Goal: Information Seeking & Learning: Learn about a topic

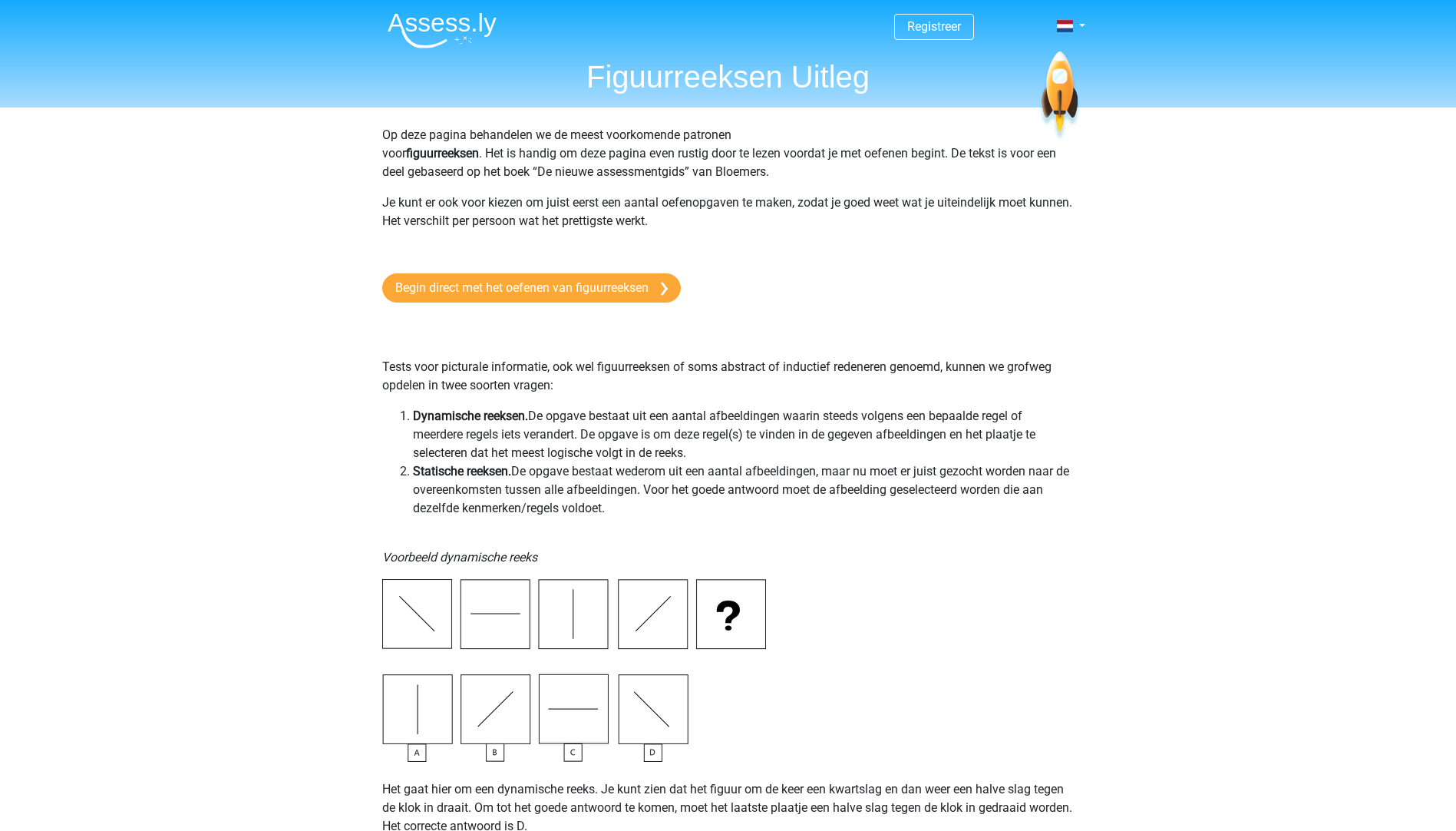
scroll to position [2610, 0]
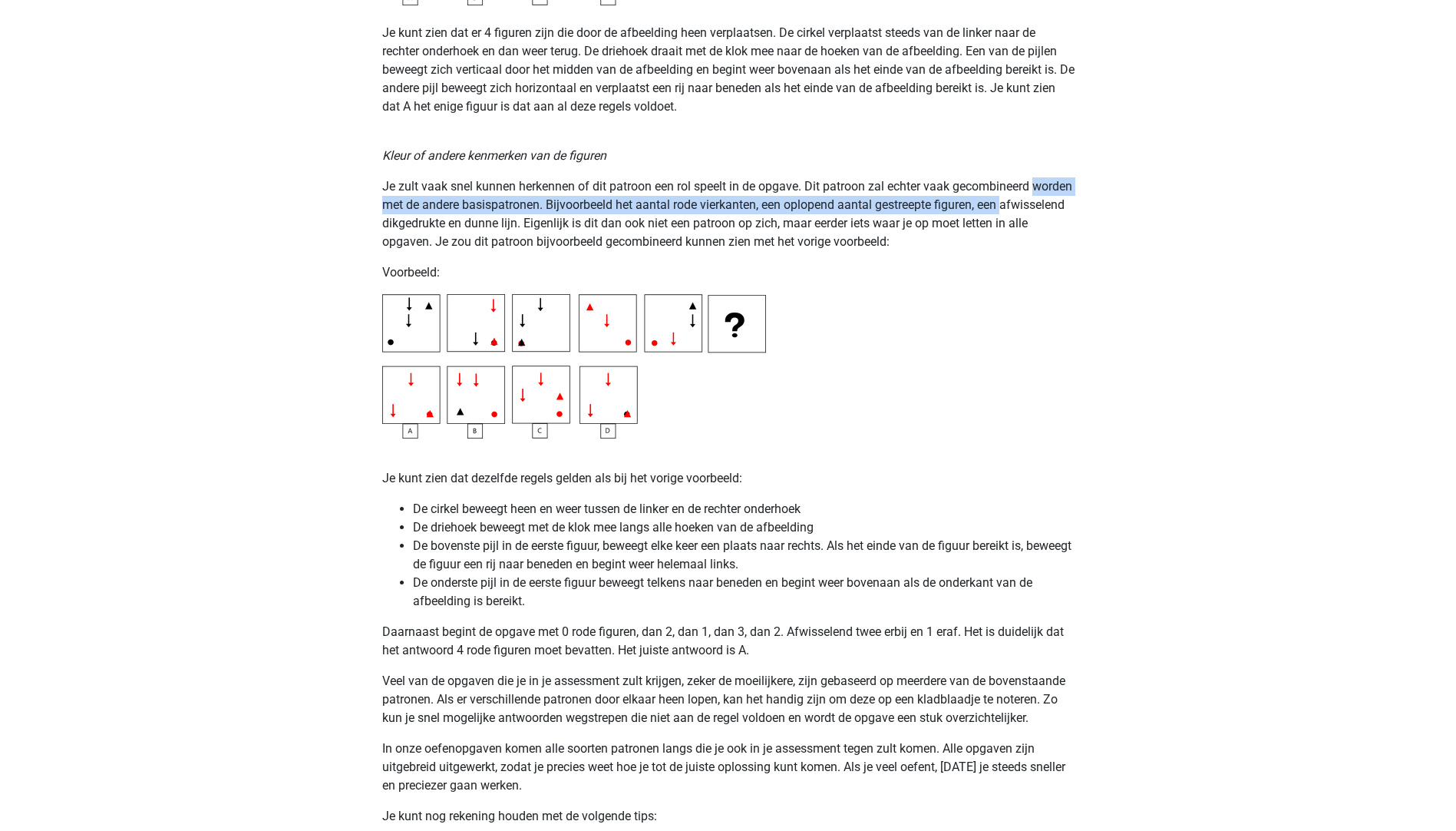
drag, startPoint x: 168, startPoint y: 221, endPoint x: 169, endPoint y: 186, distance: 35.0
click at [169, 186] on div "Registreer Nederlands English" at bounding box center [728, 112] width 1456 height 5445
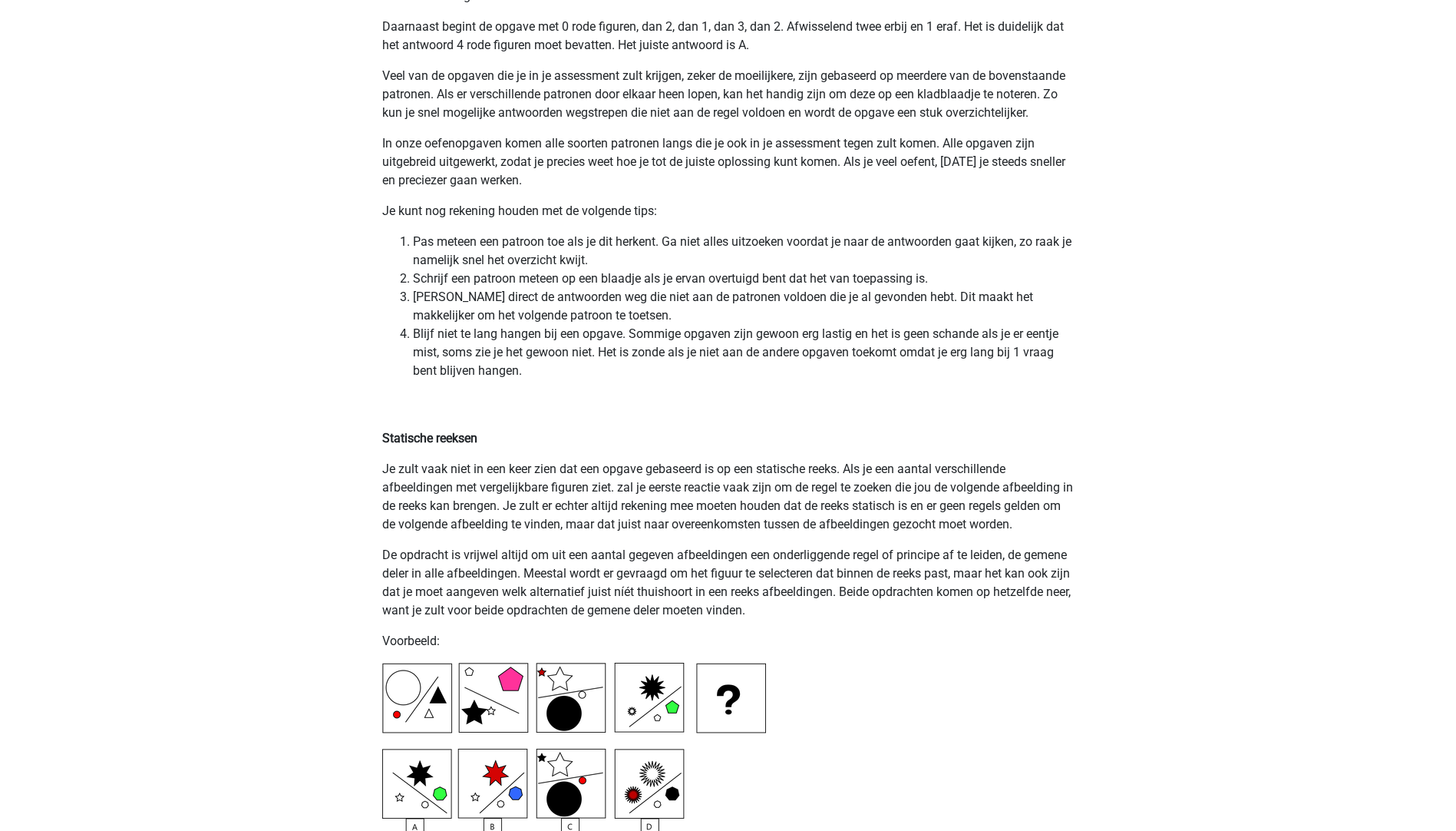
scroll to position [3225, 0]
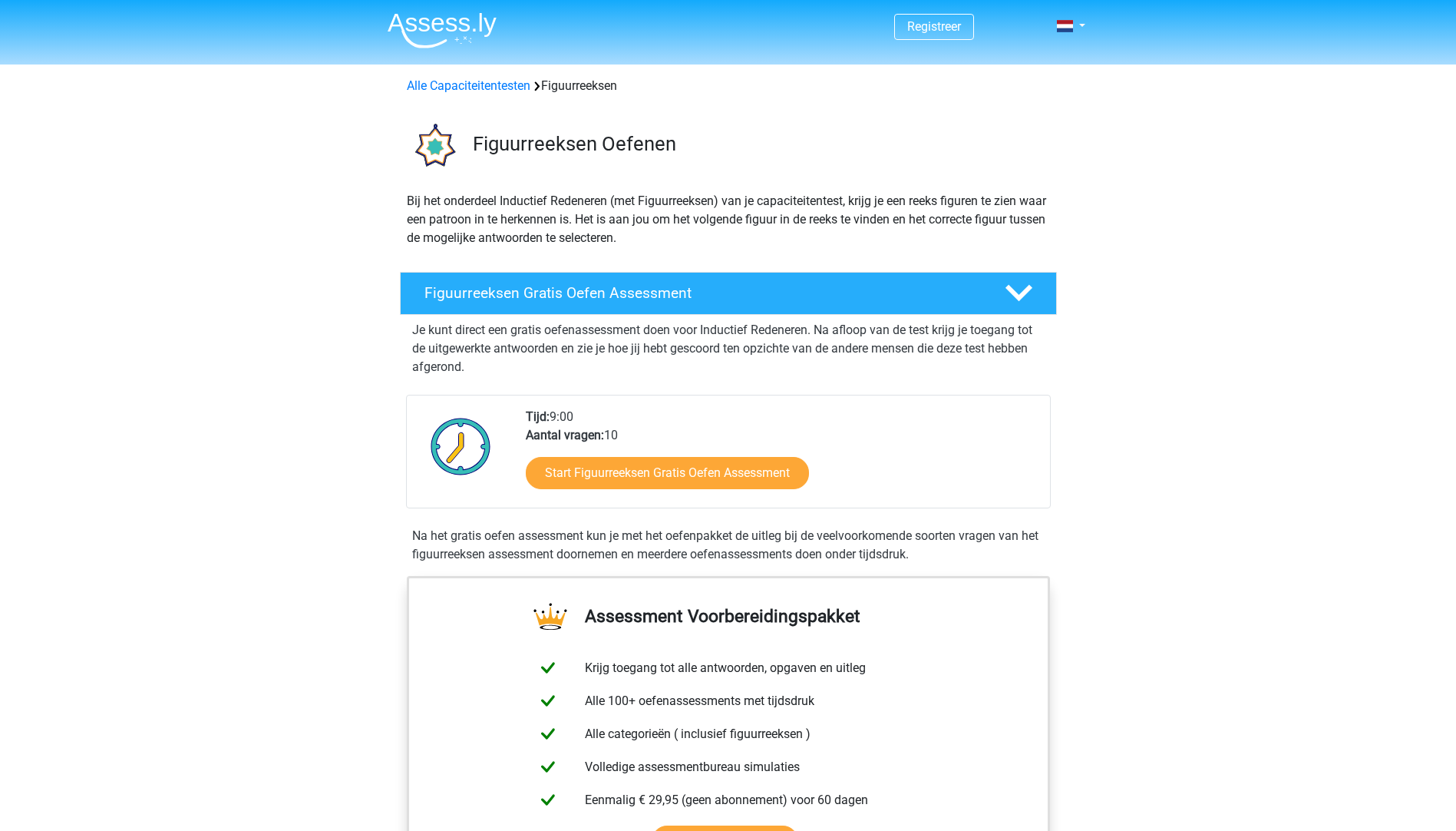
scroll to position [691, 0]
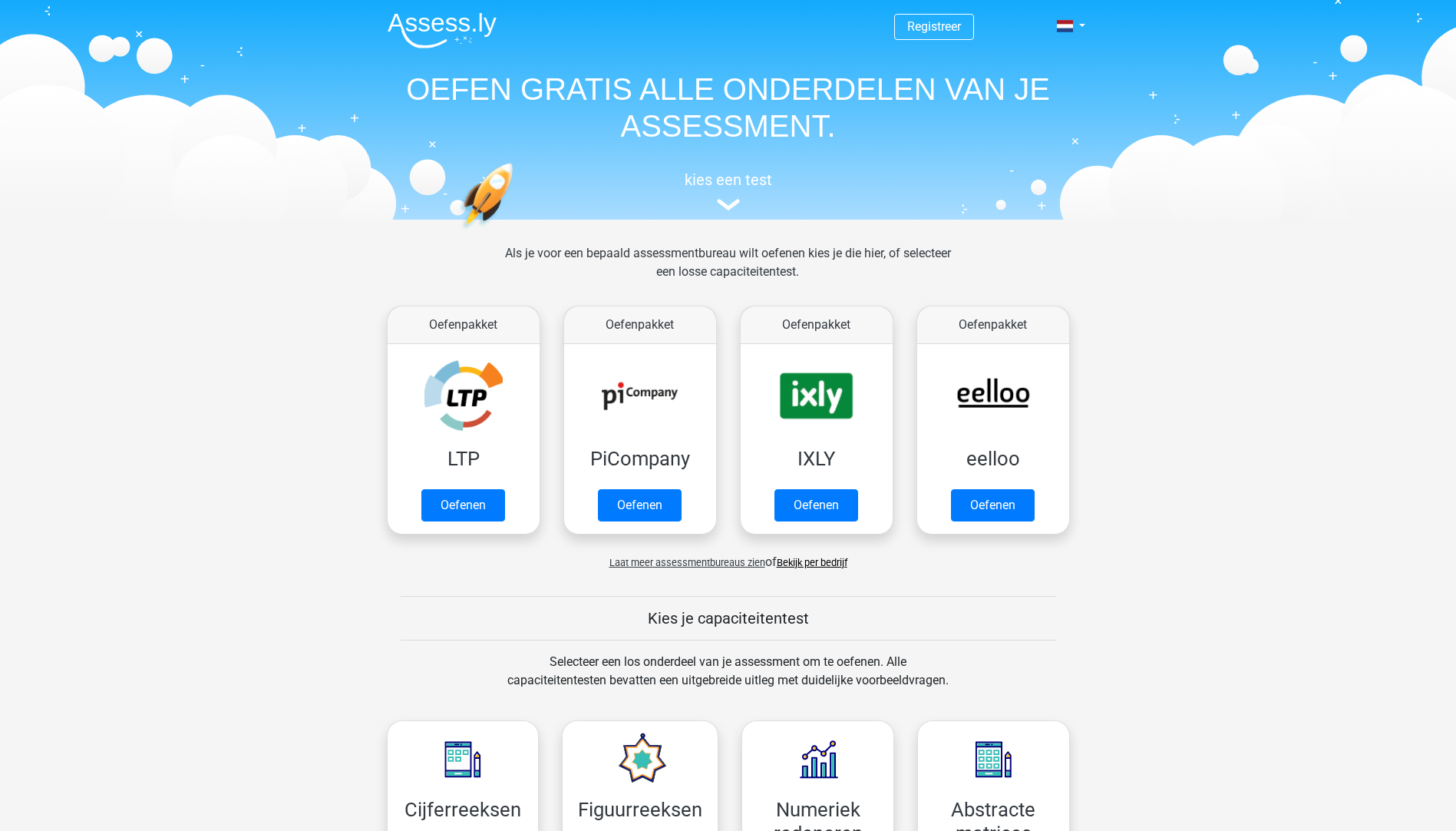
scroll to position [768, 0]
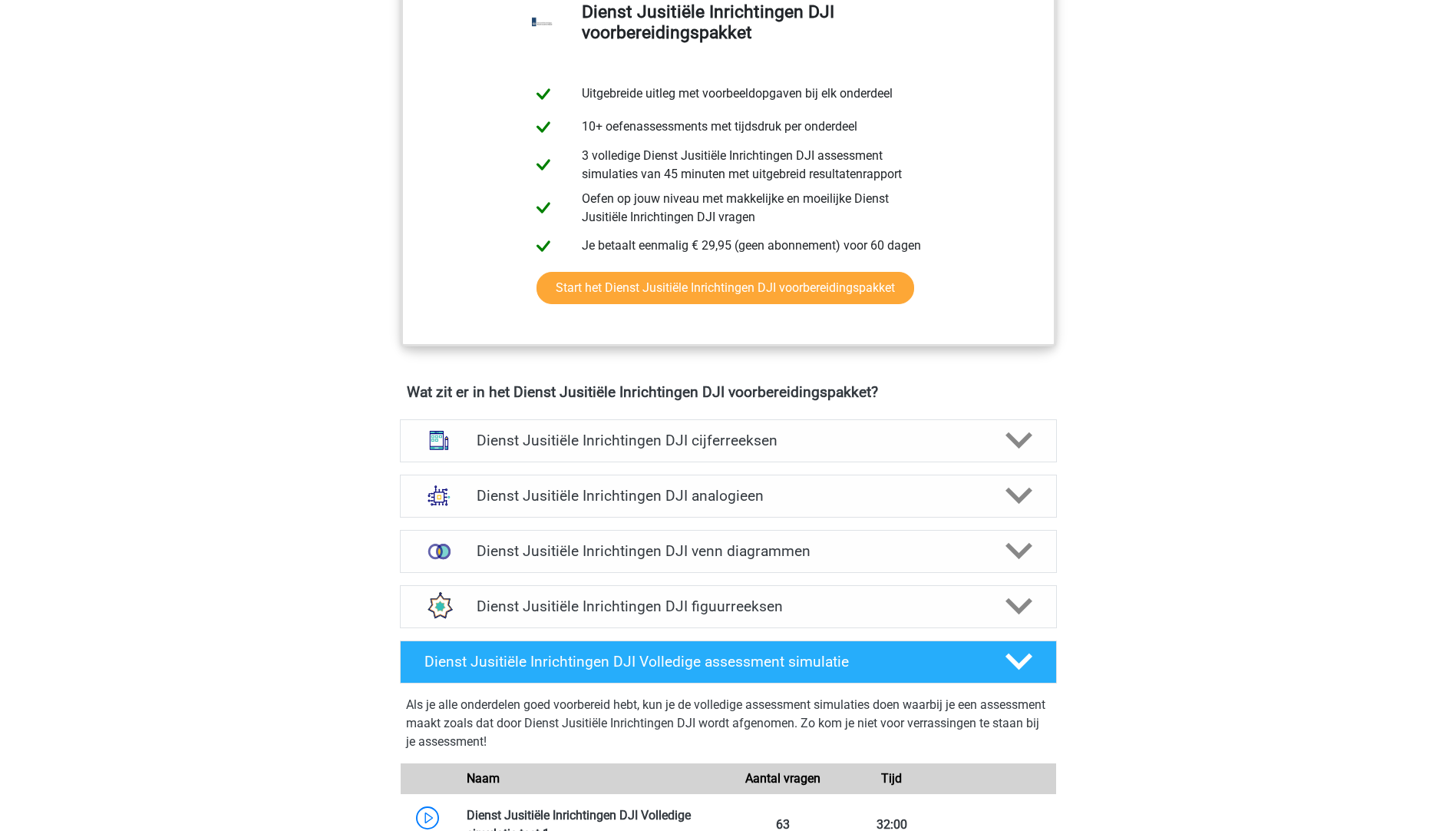
scroll to position [844, 0]
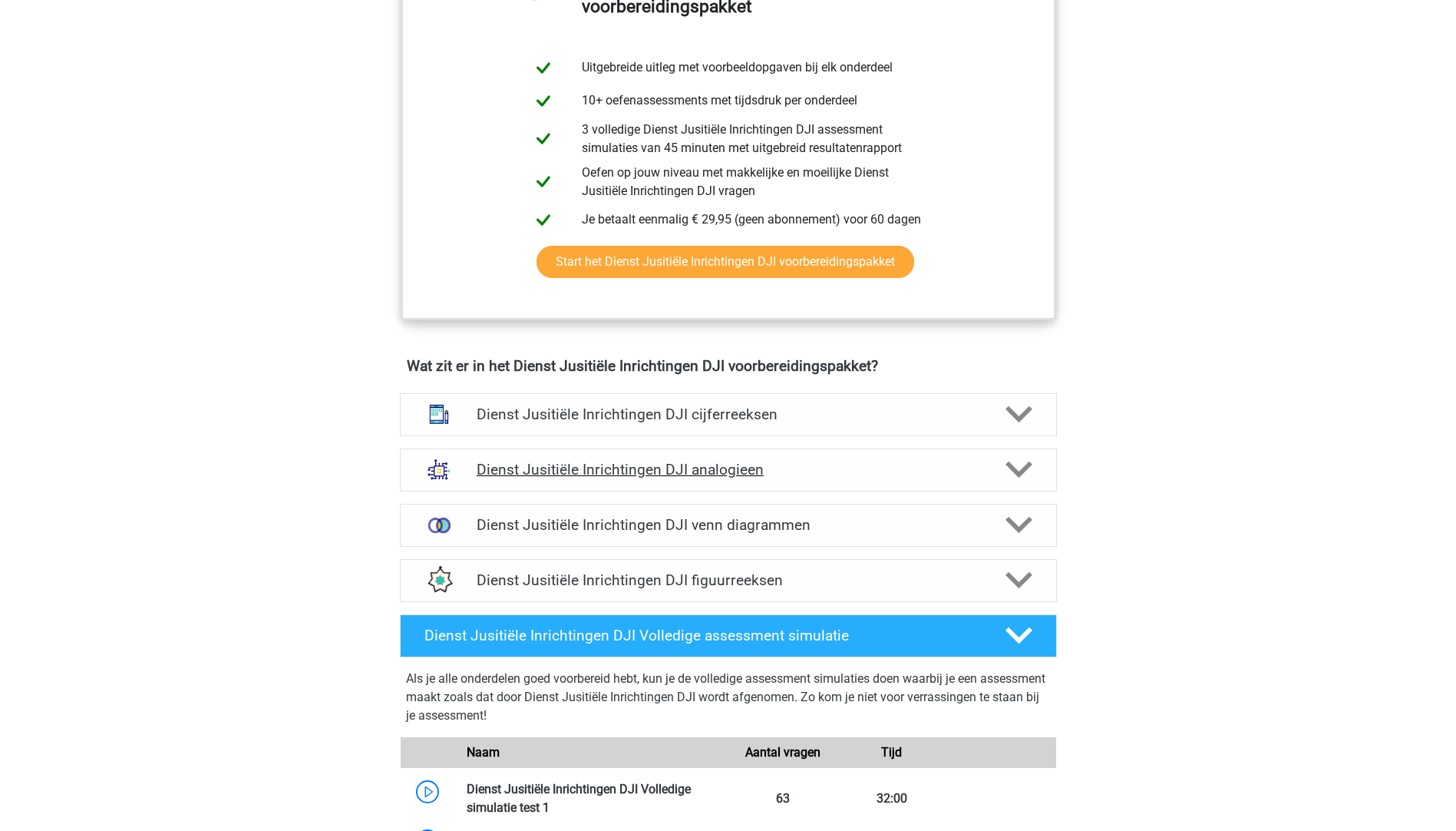
click at [1028, 456] on icon at bounding box center [1018, 469] width 27 height 27
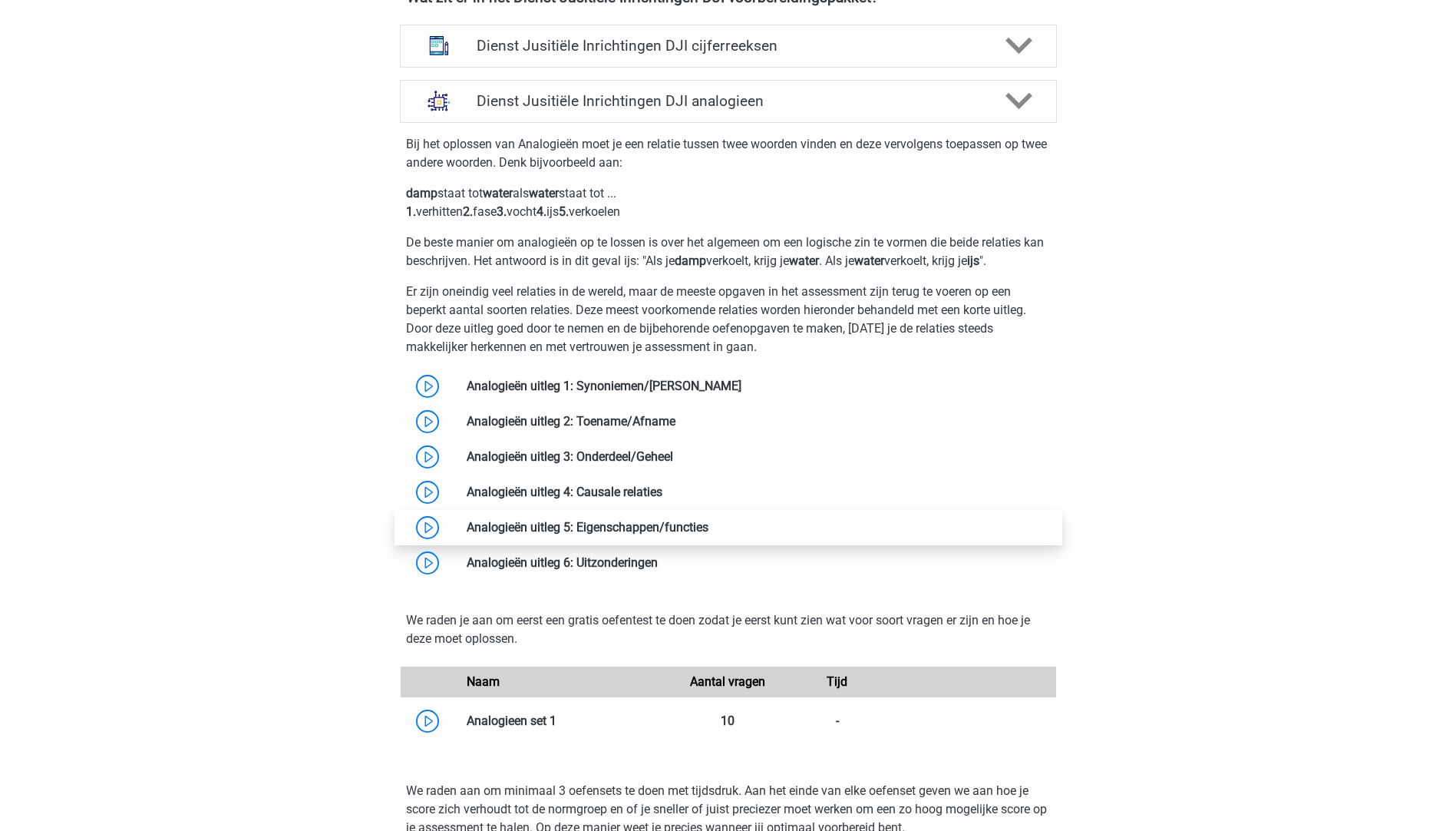
scroll to position [1228, 0]
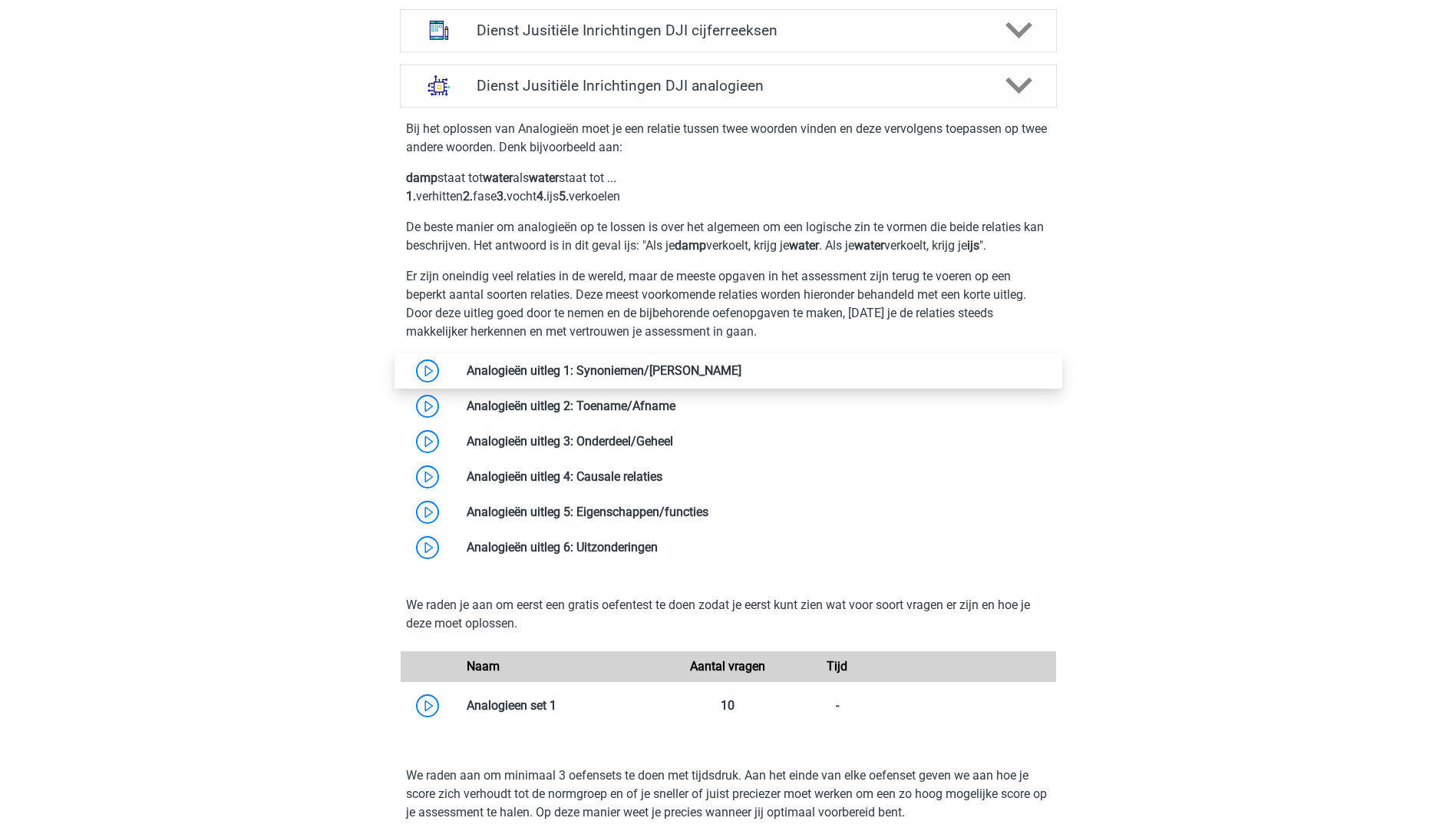
click at [742, 366] on link at bounding box center [742, 370] width 0 height 14
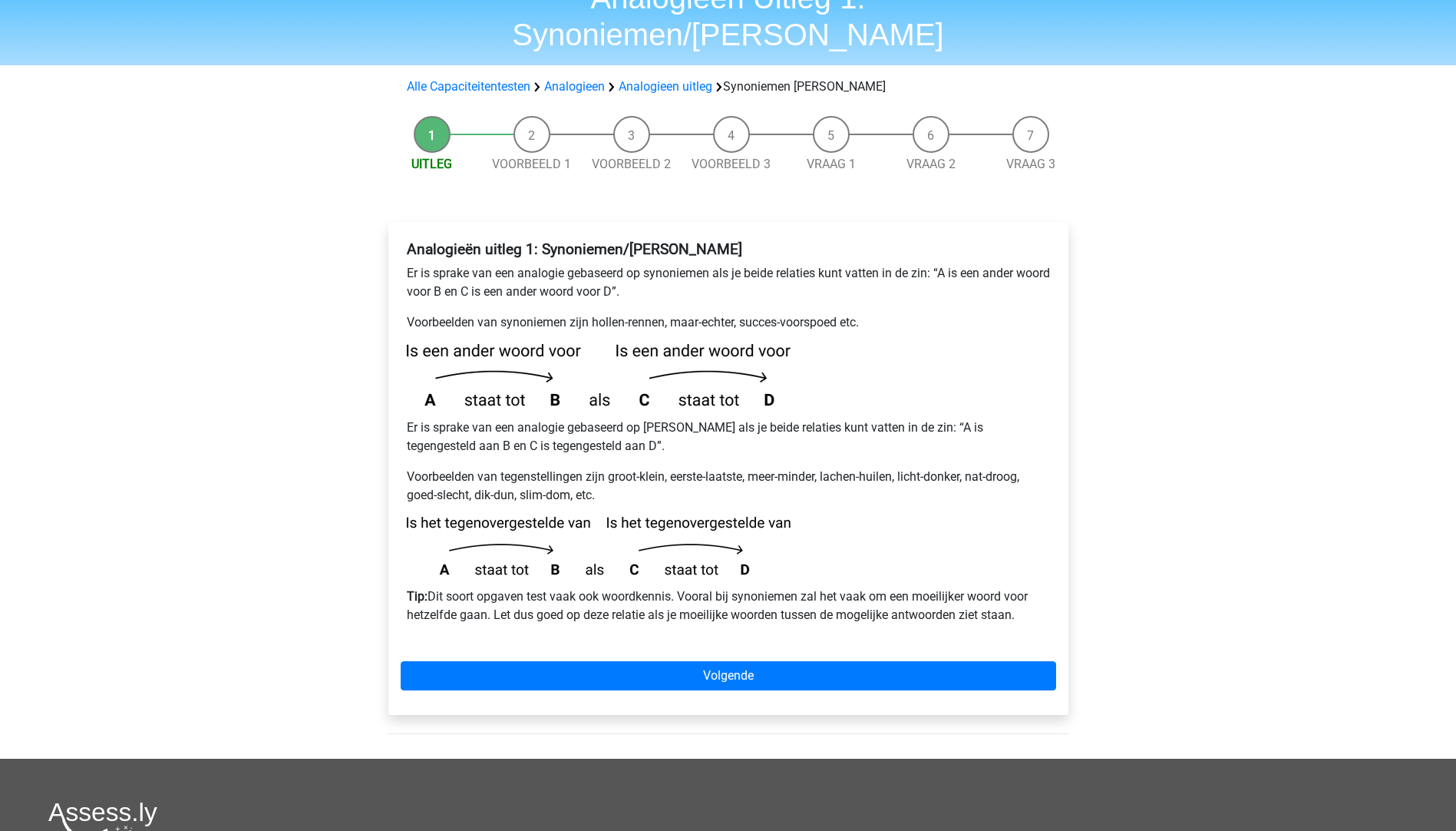
scroll to position [77, 0]
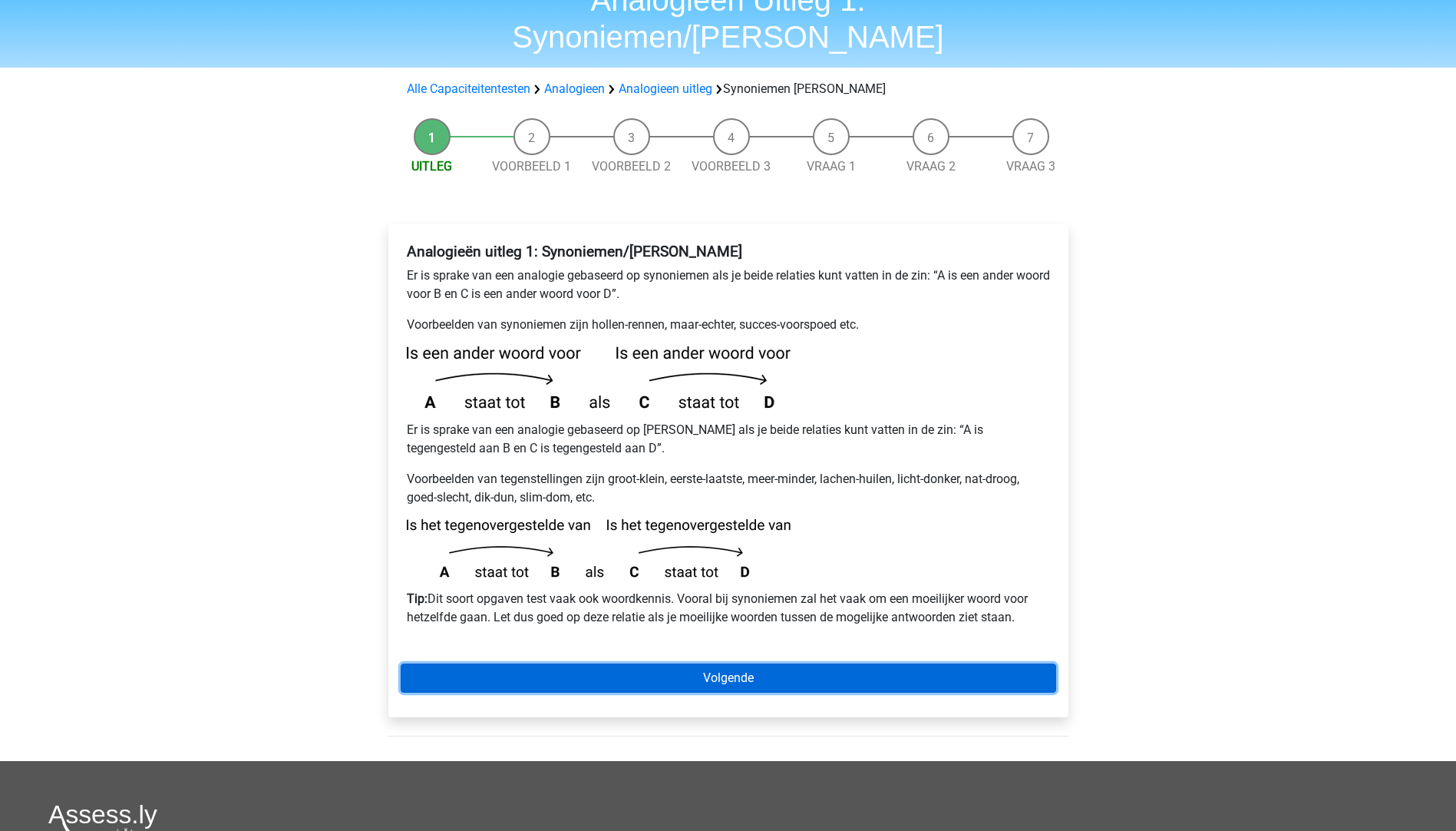
click at [676, 663] on link "Volgende" at bounding box center [728, 677] width 656 height 29
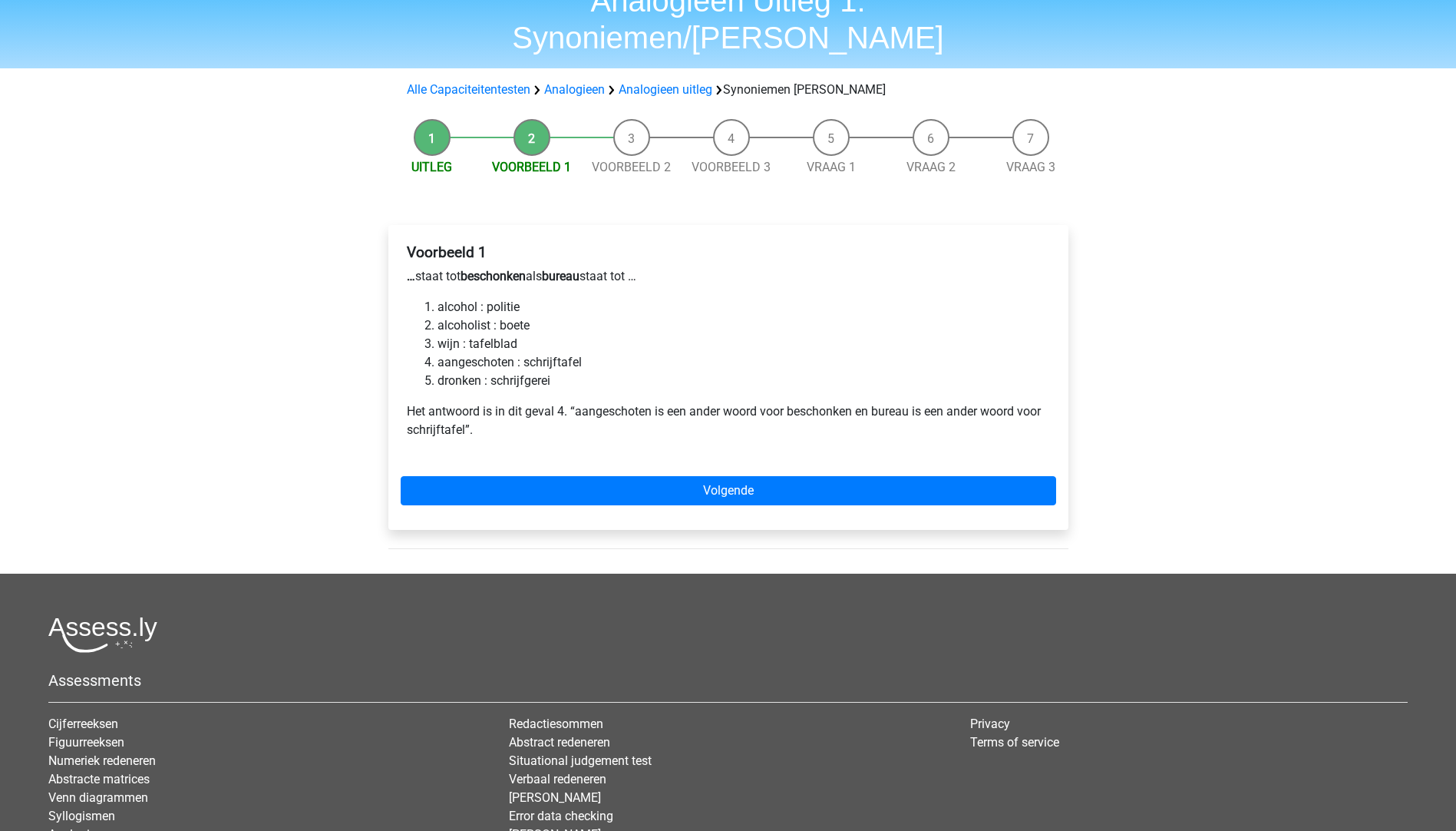
scroll to position [77, 0]
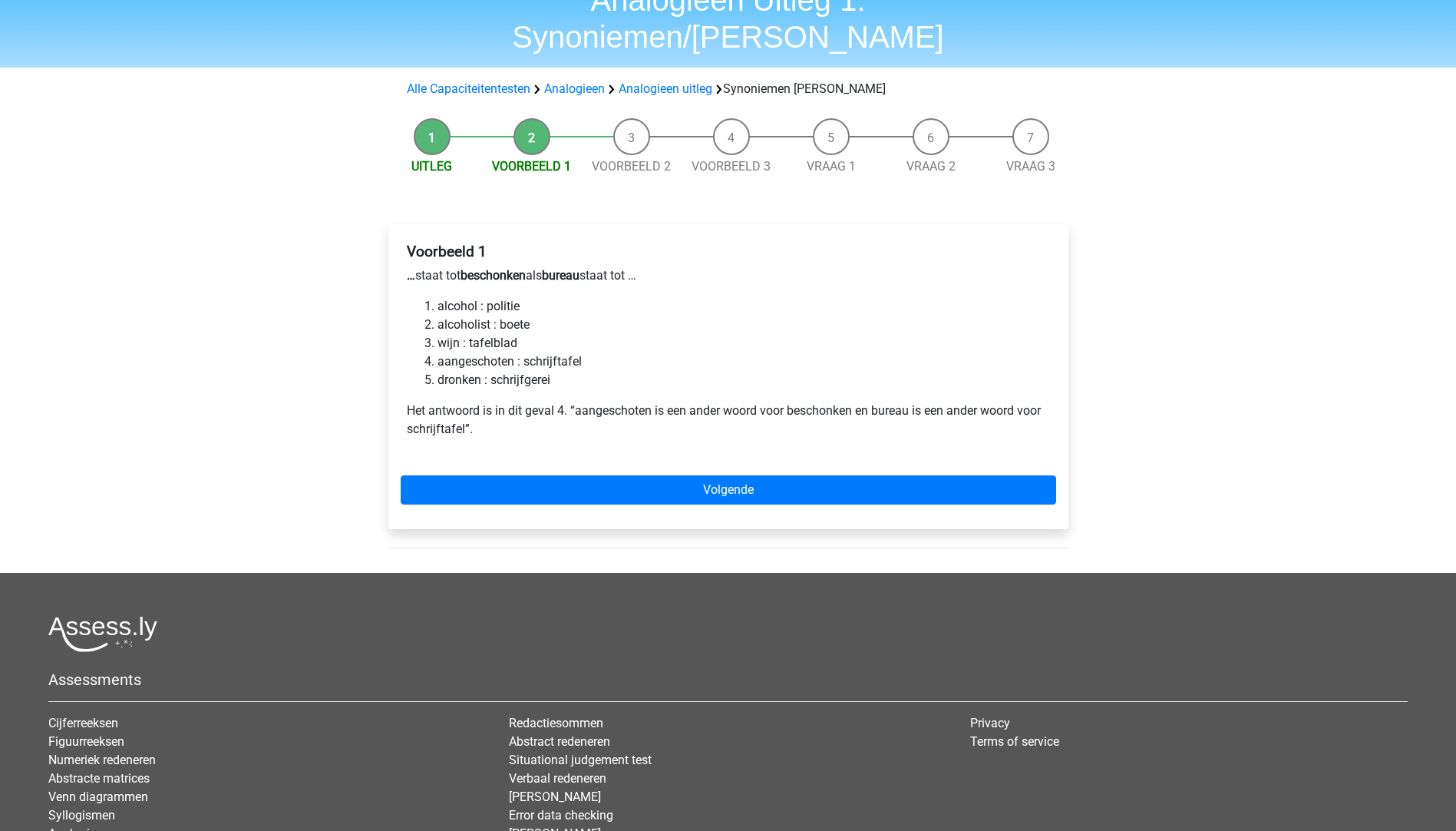
click at [736, 468] on div "Voorbeeld 1 … staat tot beschonken als bureau staat tot … alcohol : politie alc…" at bounding box center [728, 377] width 680 height 305
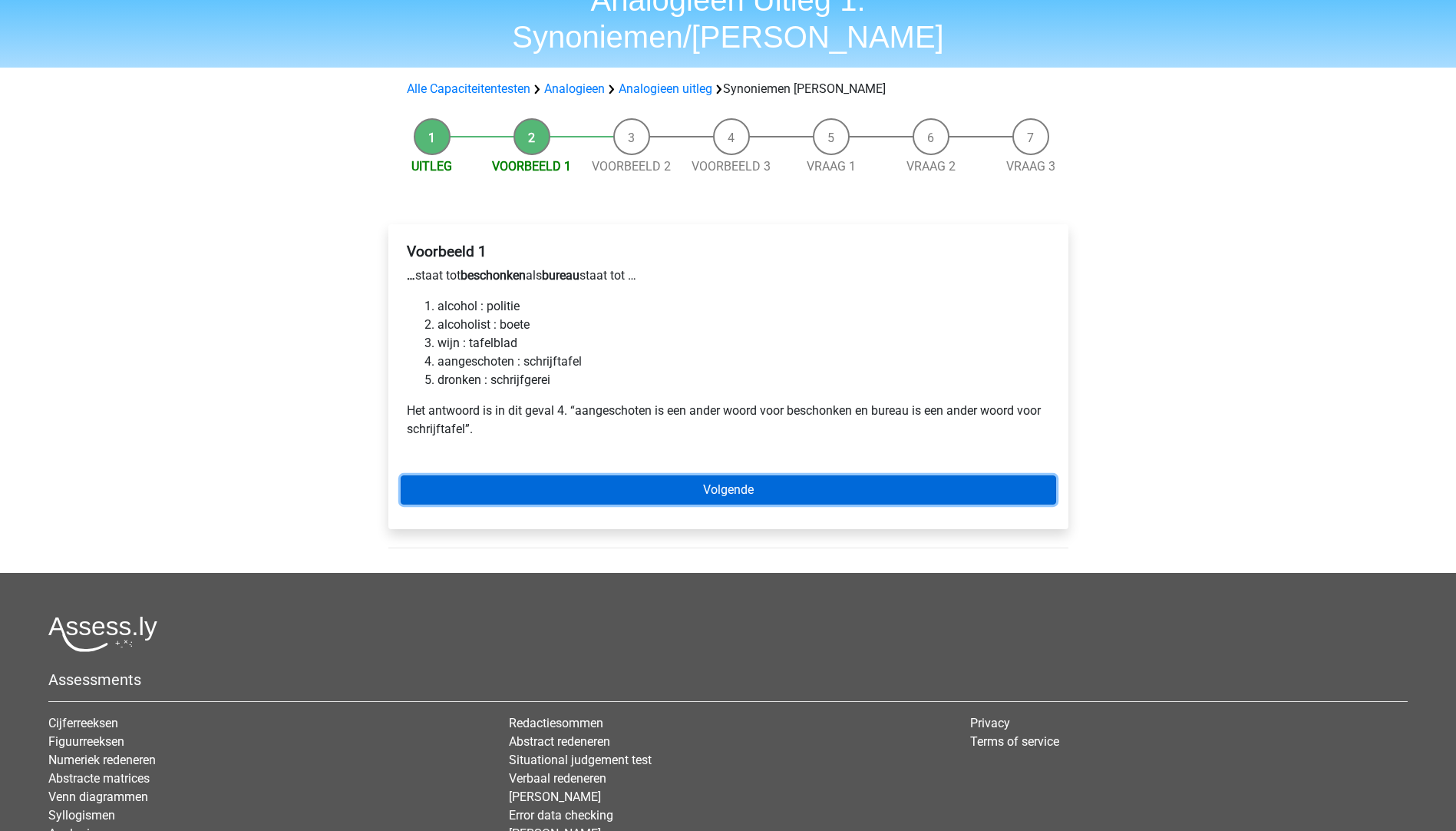
click at [702, 475] on link "Volgende" at bounding box center [728, 489] width 656 height 29
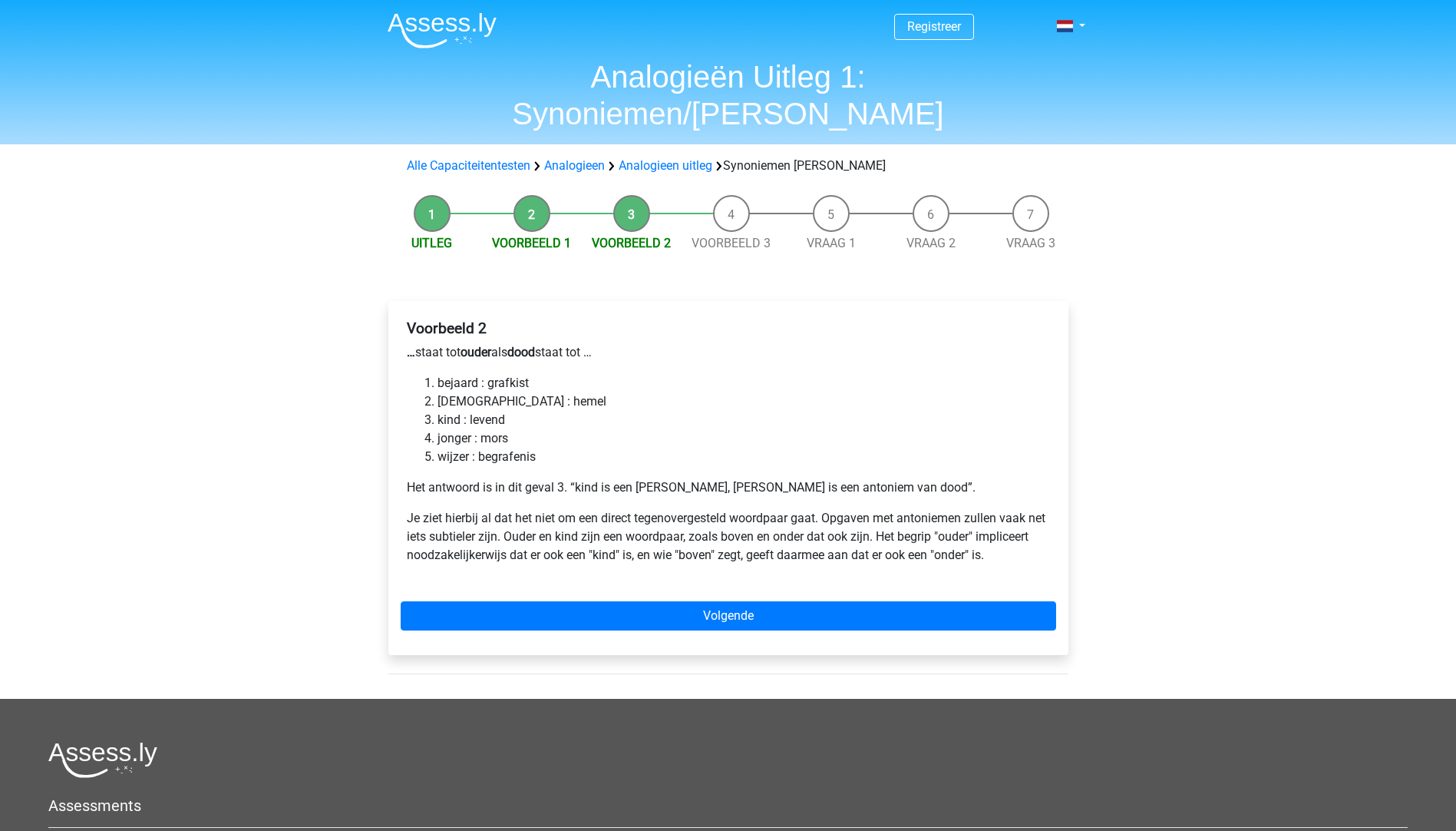
click at [724, 561] on div "Voorbeeld 2 … staat tot ouder als dood staat tot … bejaard : grafkist bijbel : …" at bounding box center [728, 478] width 680 height 353
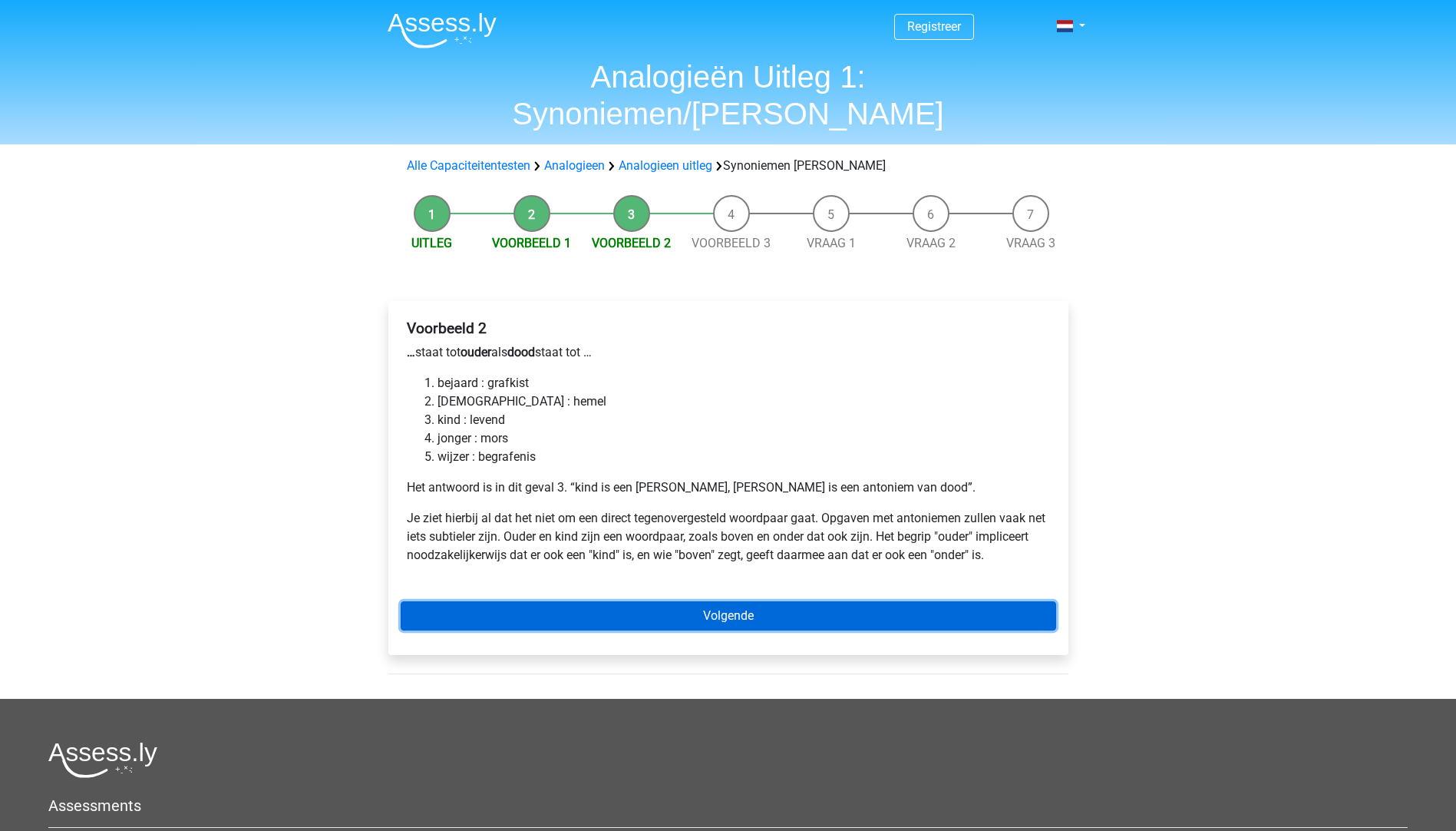
click at [717, 601] on link "Volgende" at bounding box center [728, 615] width 656 height 29
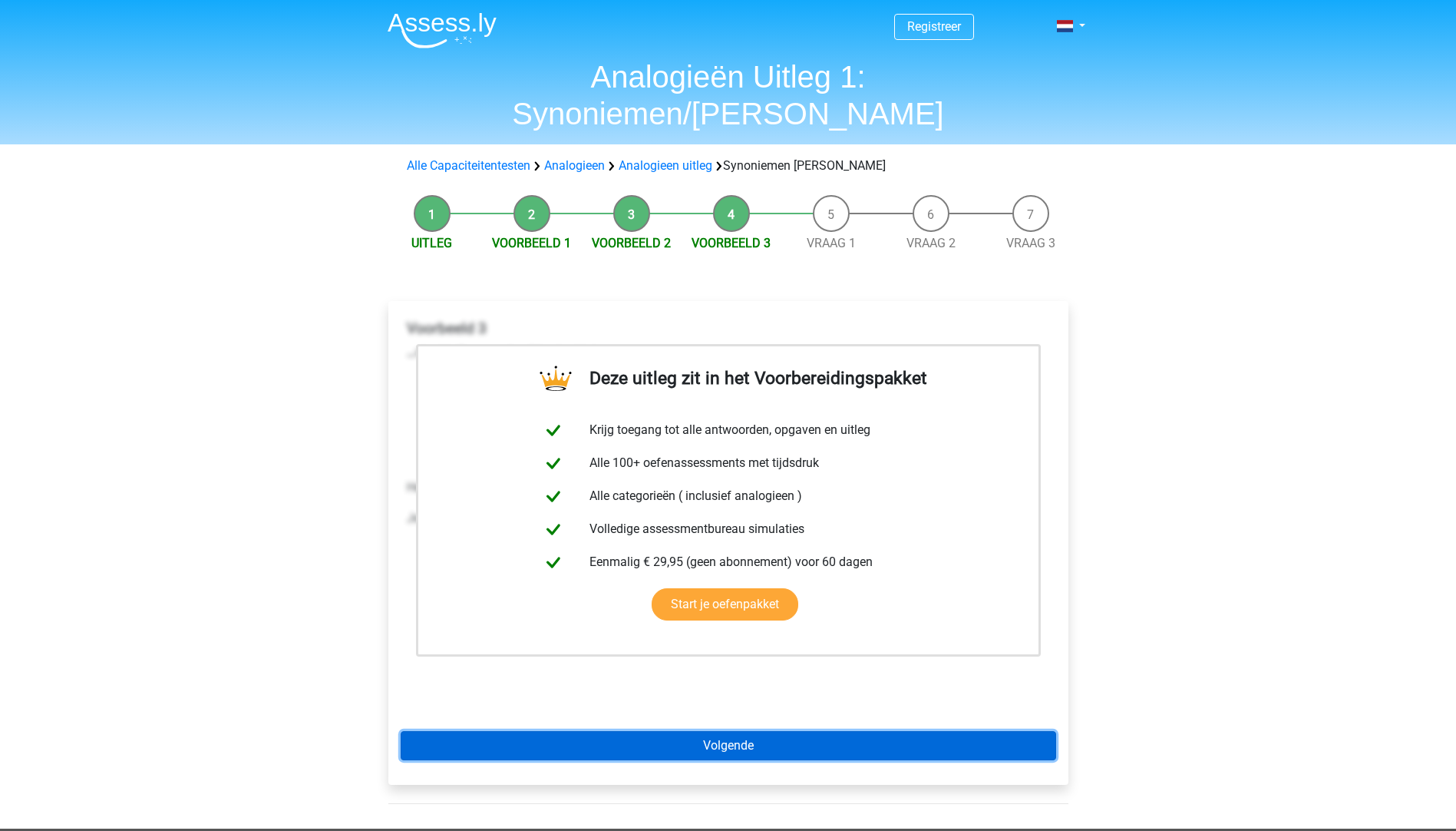
click at [739, 731] on link "Volgende" at bounding box center [728, 745] width 656 height 29
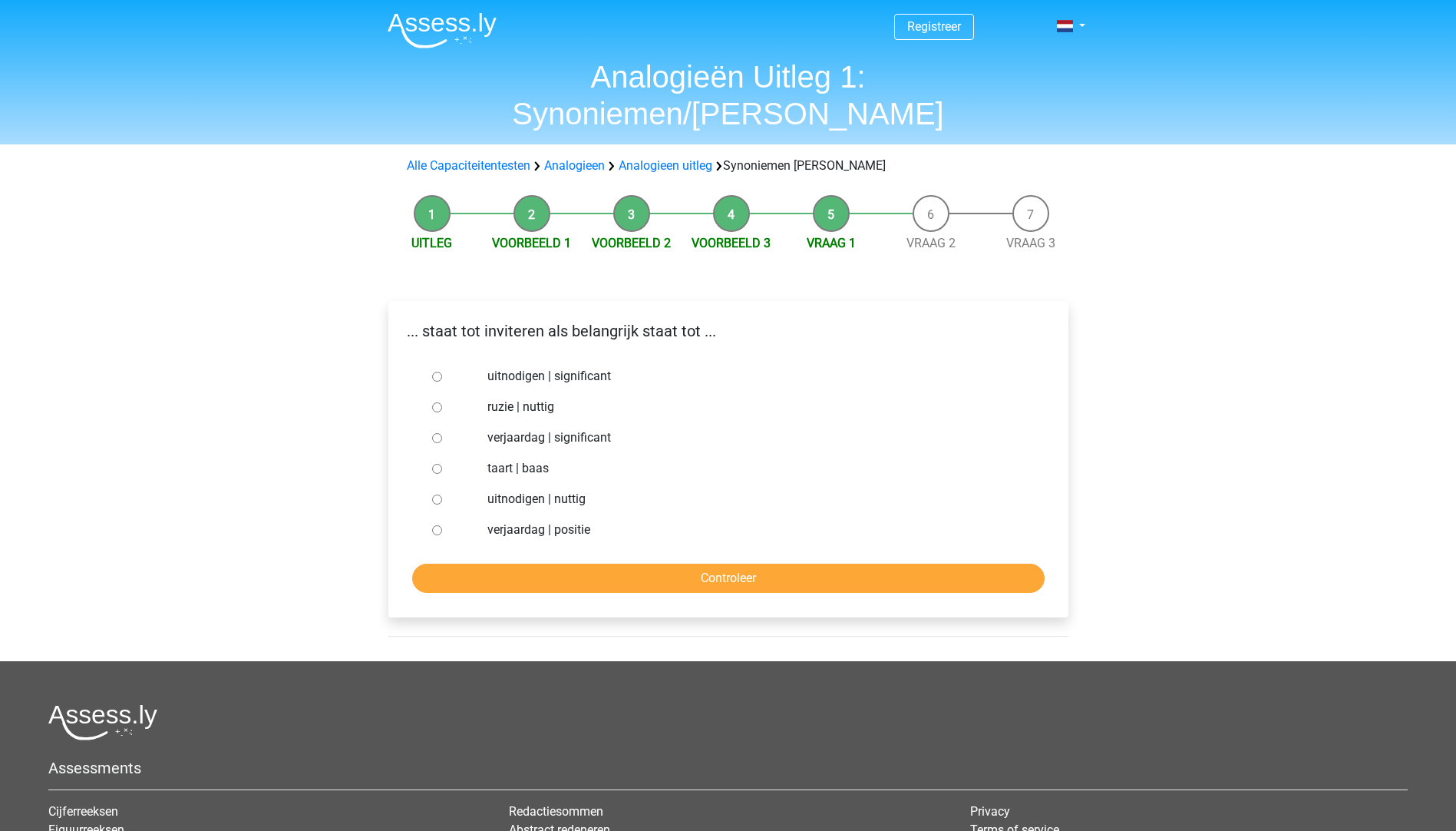
click at [594, 367] on label "uitnodigen | significant" at bounding box center [752, 375] width 531 height 18
click at [442, 371] on input "uitnodigen | significant" at bounding box center [437, 376] width 10 height 10
radio input "true"
click at [705, 564] on input "Controleer" at bounding box center [728, 578] width 633 height 29
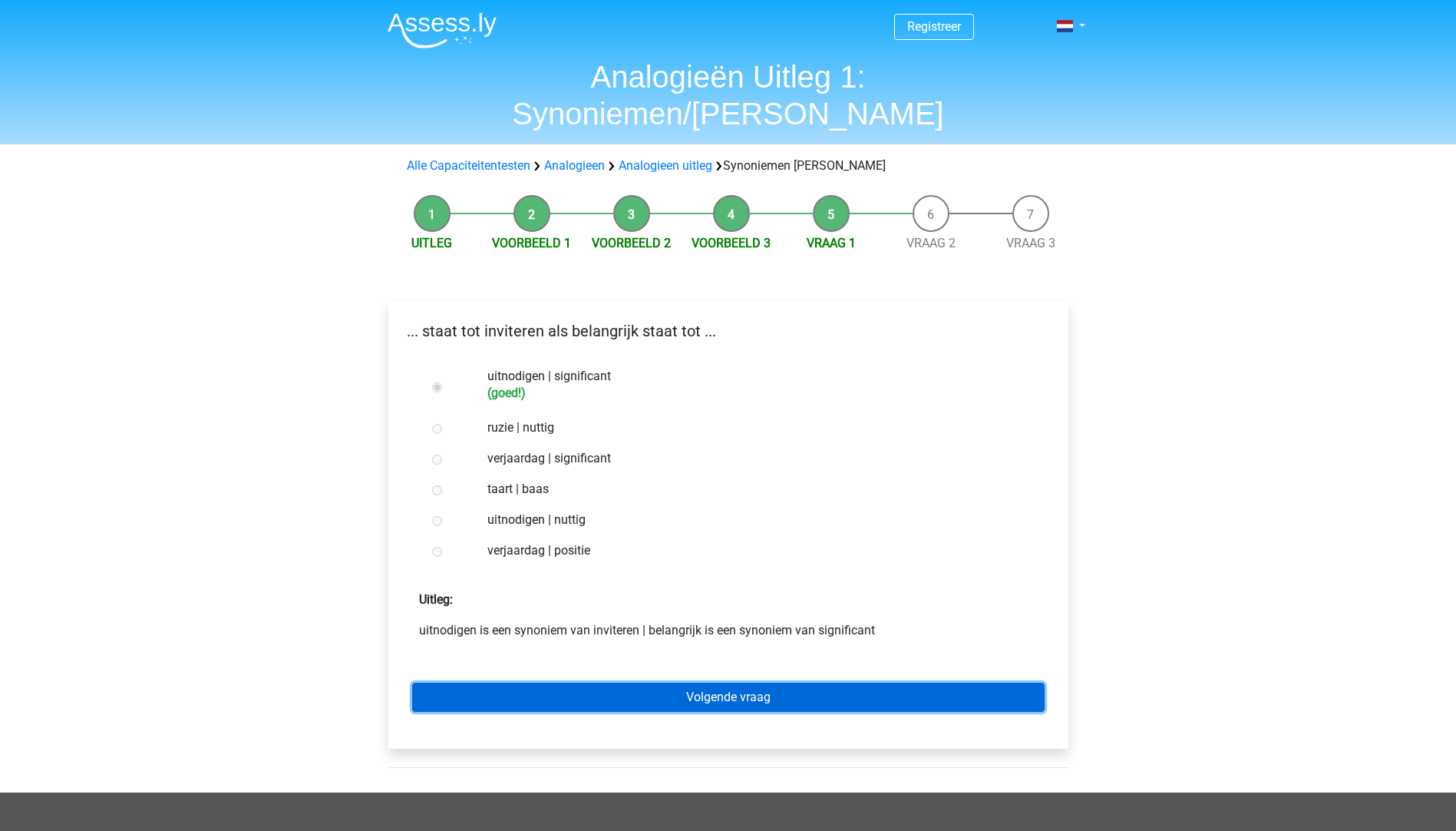
click at [742, 682] on link "Volgende vraag" at bounding box center [728, 696] width 633 height 29
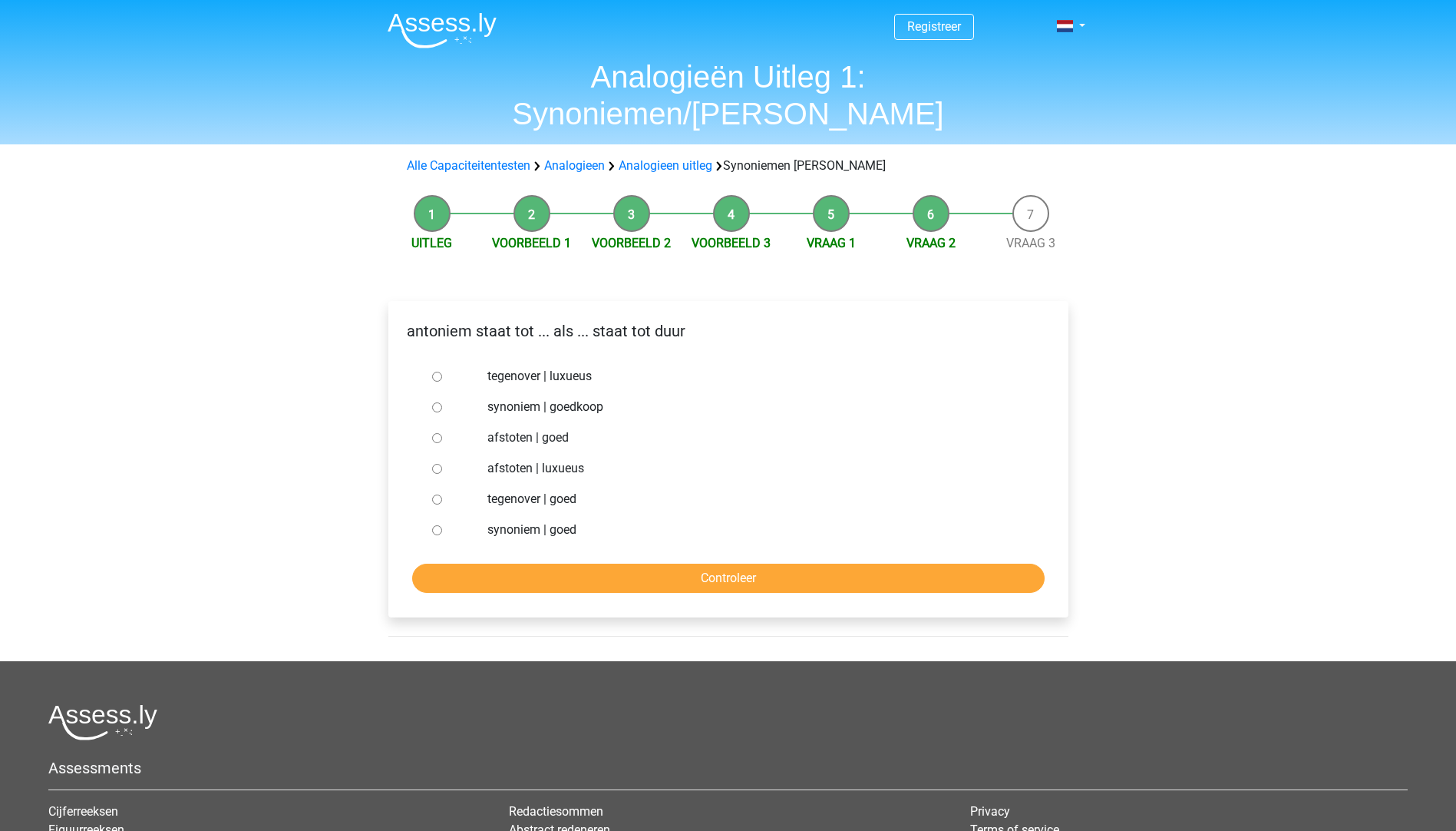
click at [575, 398] on label "synoniem | goedkoop" at bounding box center [752, 406] width 531 height 18
click at [442, 403] on input "synoniem | goedkoop" at bounding box center [437, 407] width 10 height 10
radio input "true"
click at [678, 564] on input "Controleer" at bounding box center [728, 578] width 633 height 29
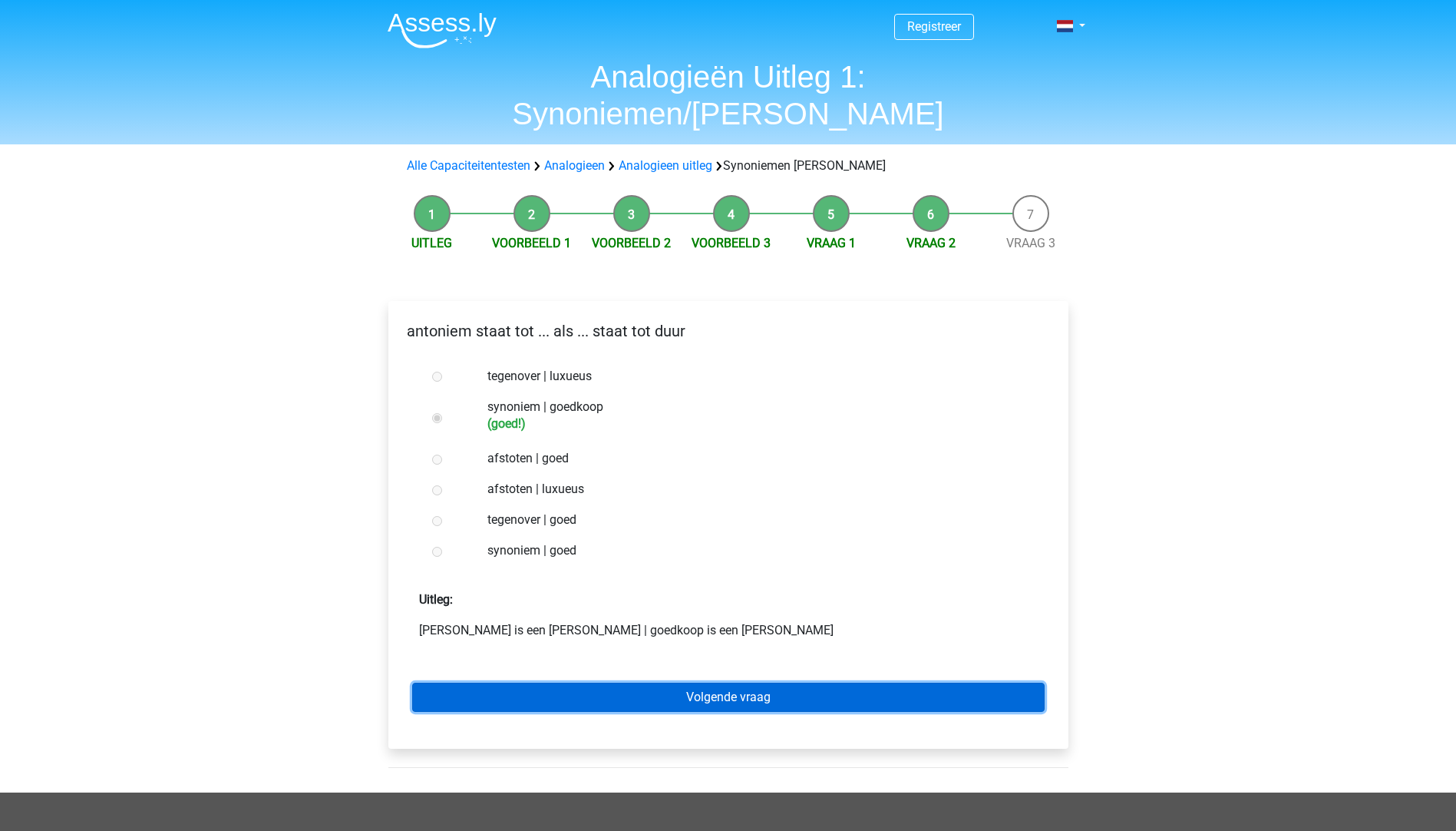
click at [724, 682] on link "Volgende vraag" at bounding box center [728, 696] width 633 height 29
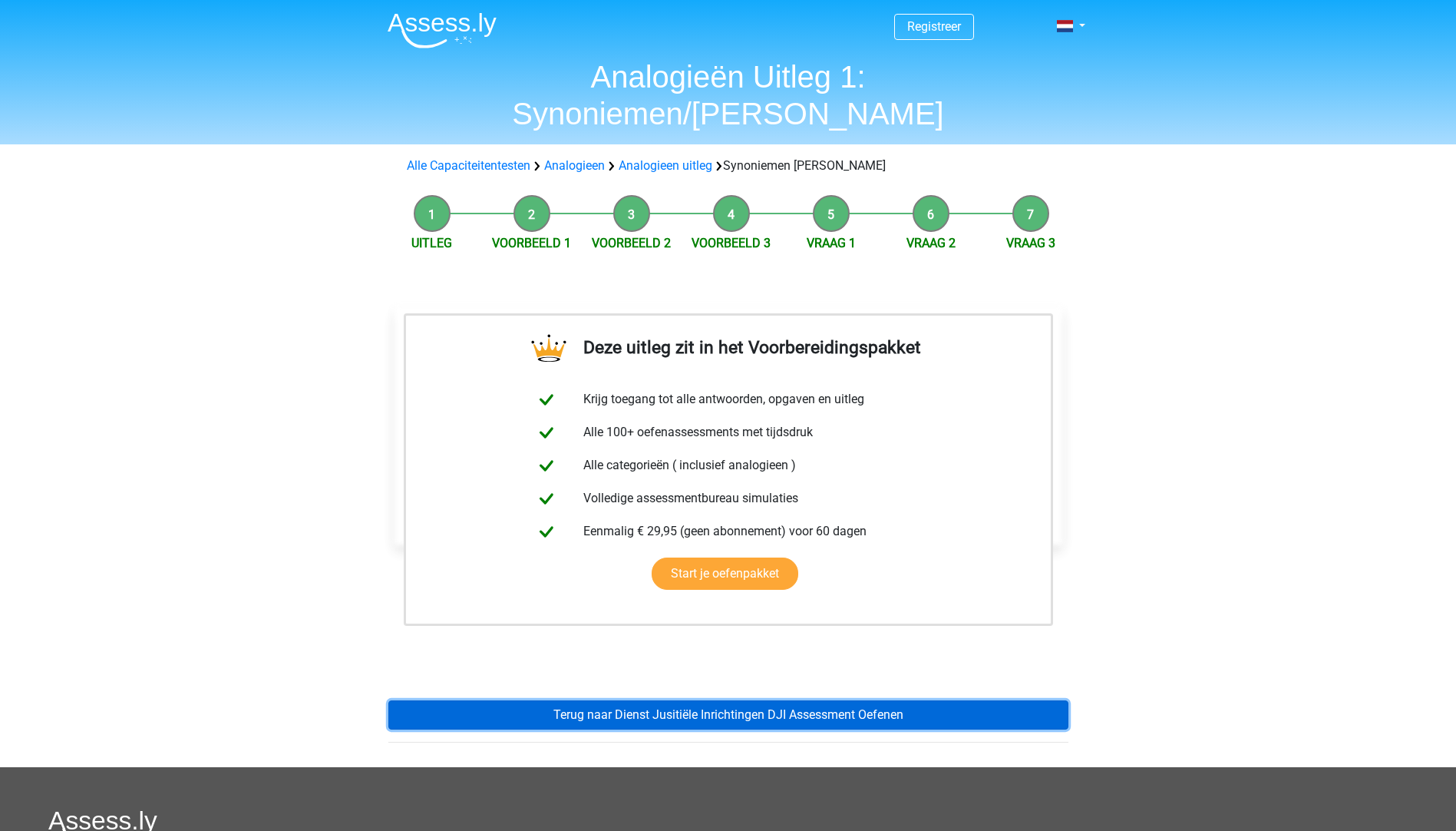
click at [643, 700] on link "Terug naar Dienst Jusitiële Inrichtingen DJI Assessment Oefenen" at bounding box center [728, 714] width 680 height 29
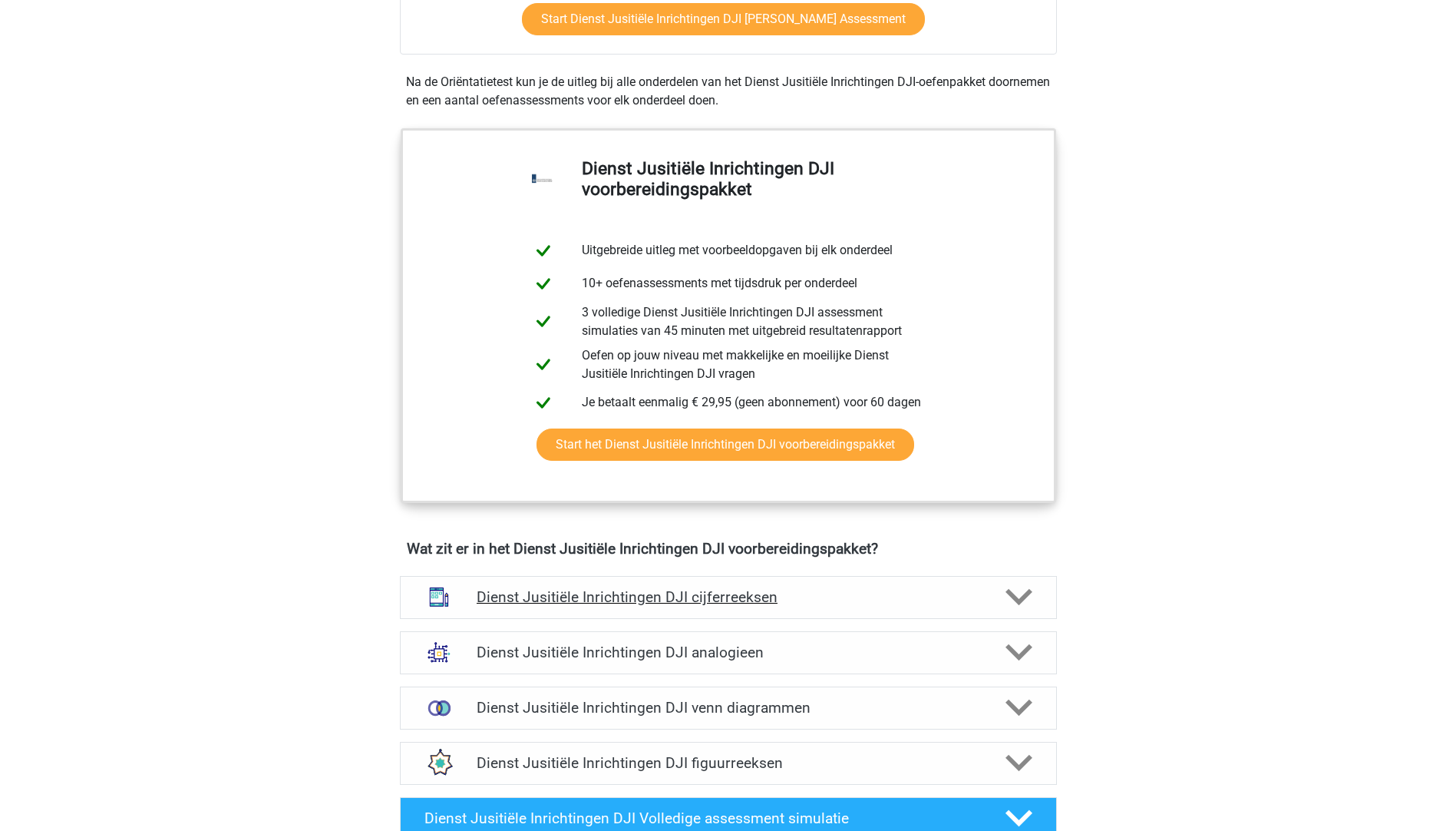
scroll to position [691, 0]
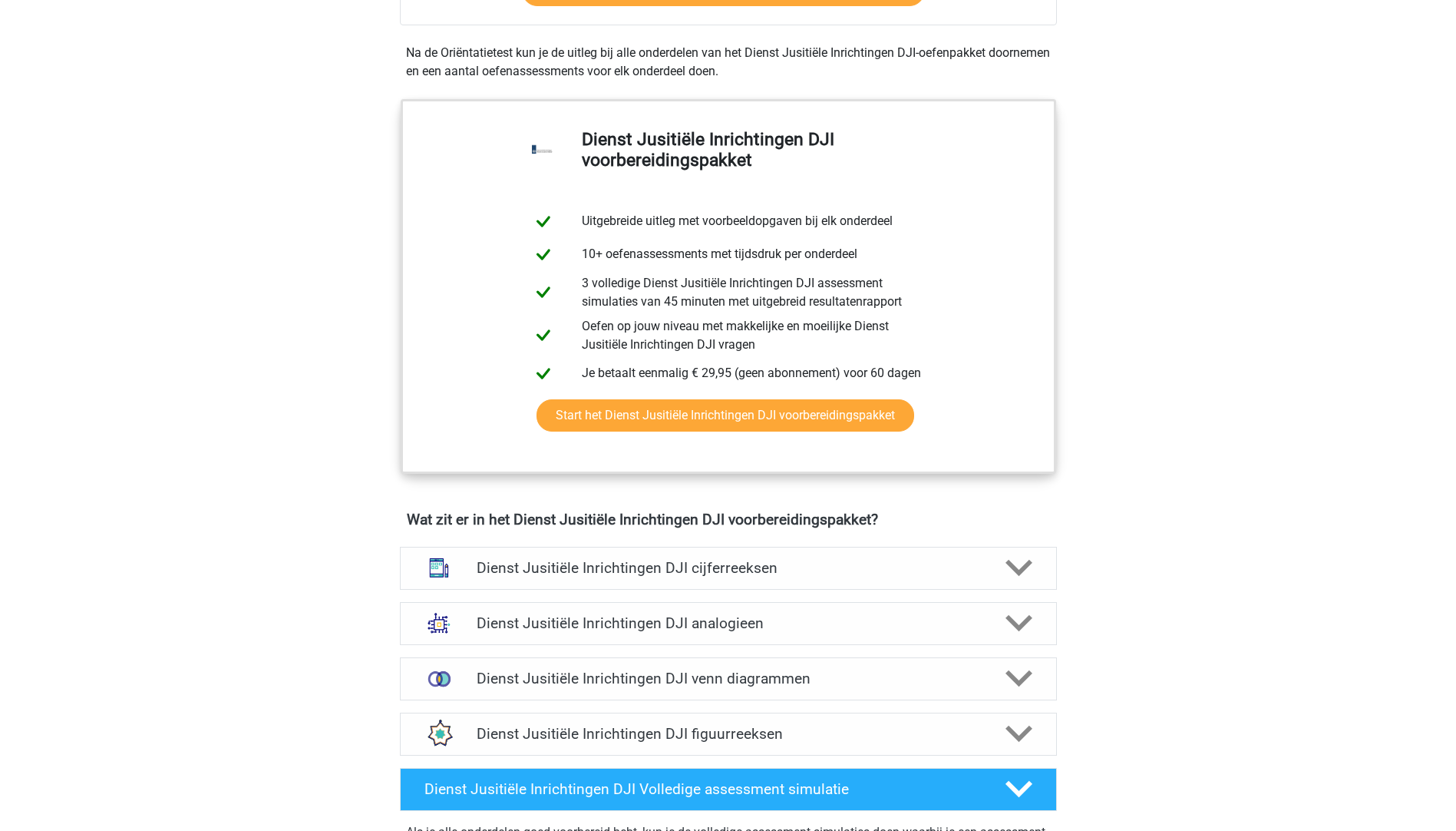
click at [805, 645] on div "Dienst Jusitiële Inrichtingen DJI analogieen Bij het oplossen van Analogieën mo…" at bounding box center [728, 623] width 717 height 55
click at [772, 621] on h4 "Dienst Jusitiële Inrichtingen DJI analogieen" at bounding box center [728, 623] width 503 height 18
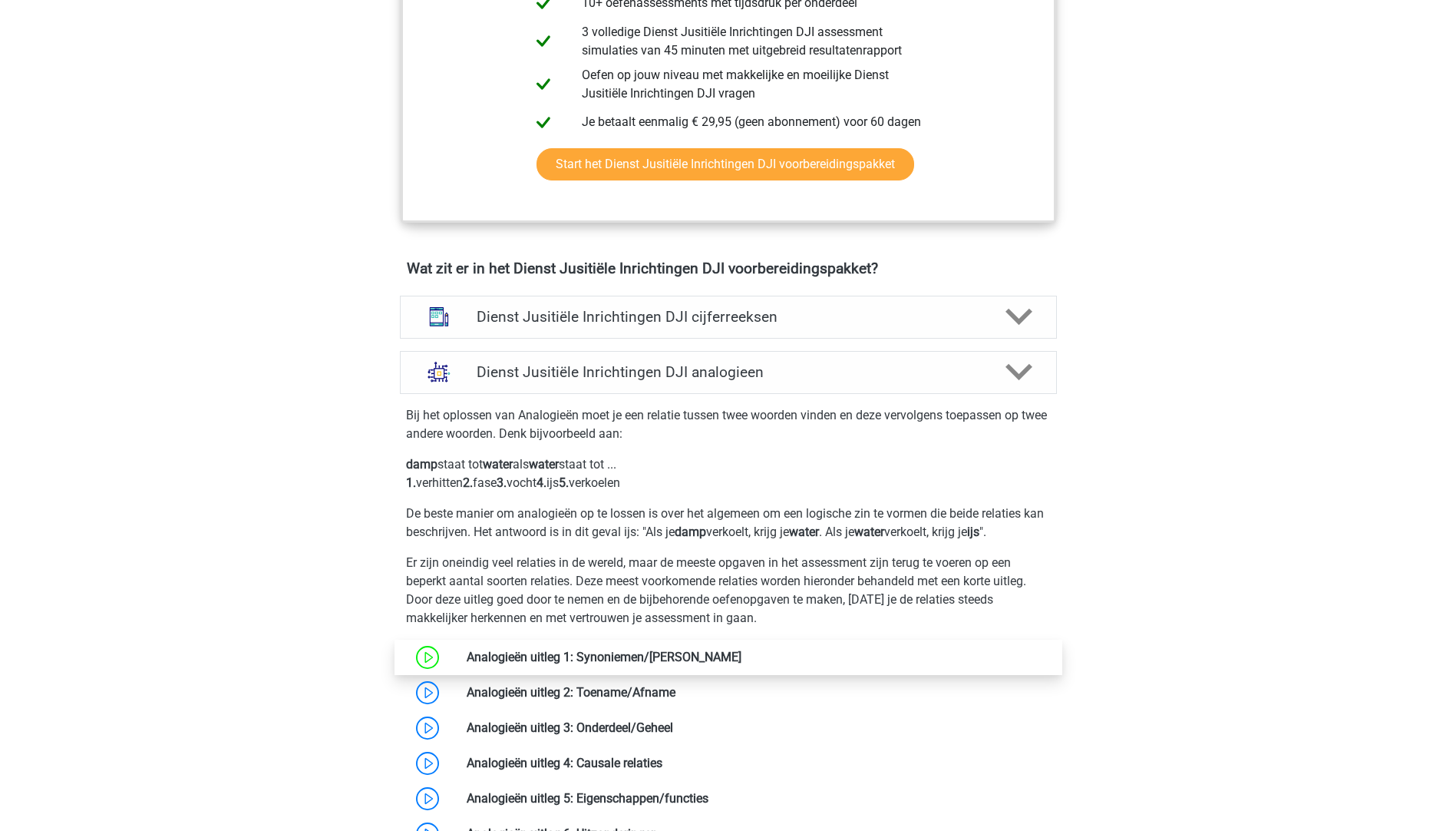
scroll to position [1151, 0]
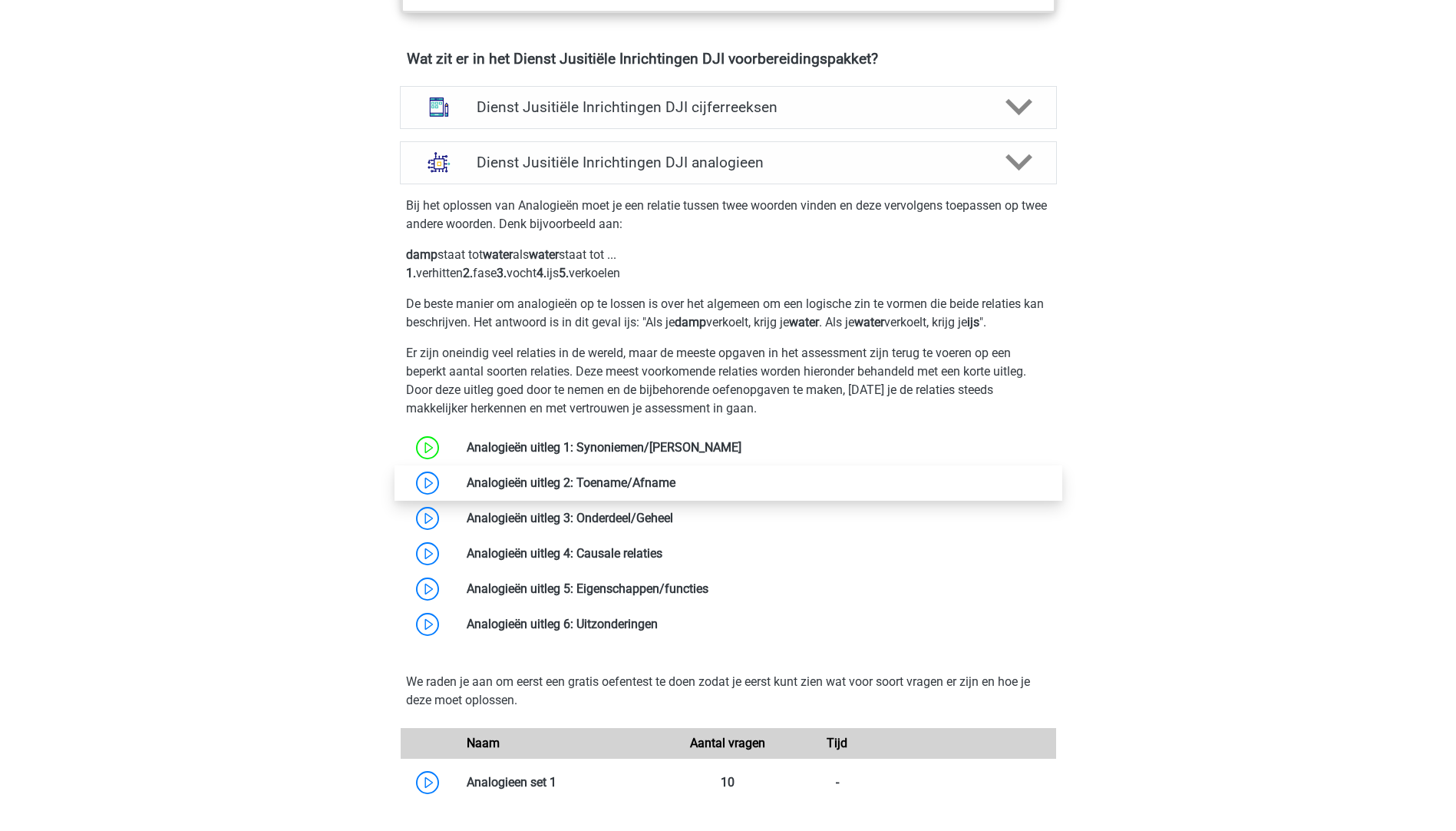
click at [675, 479] on link at bounding box center [675, 481] width 0 height 14
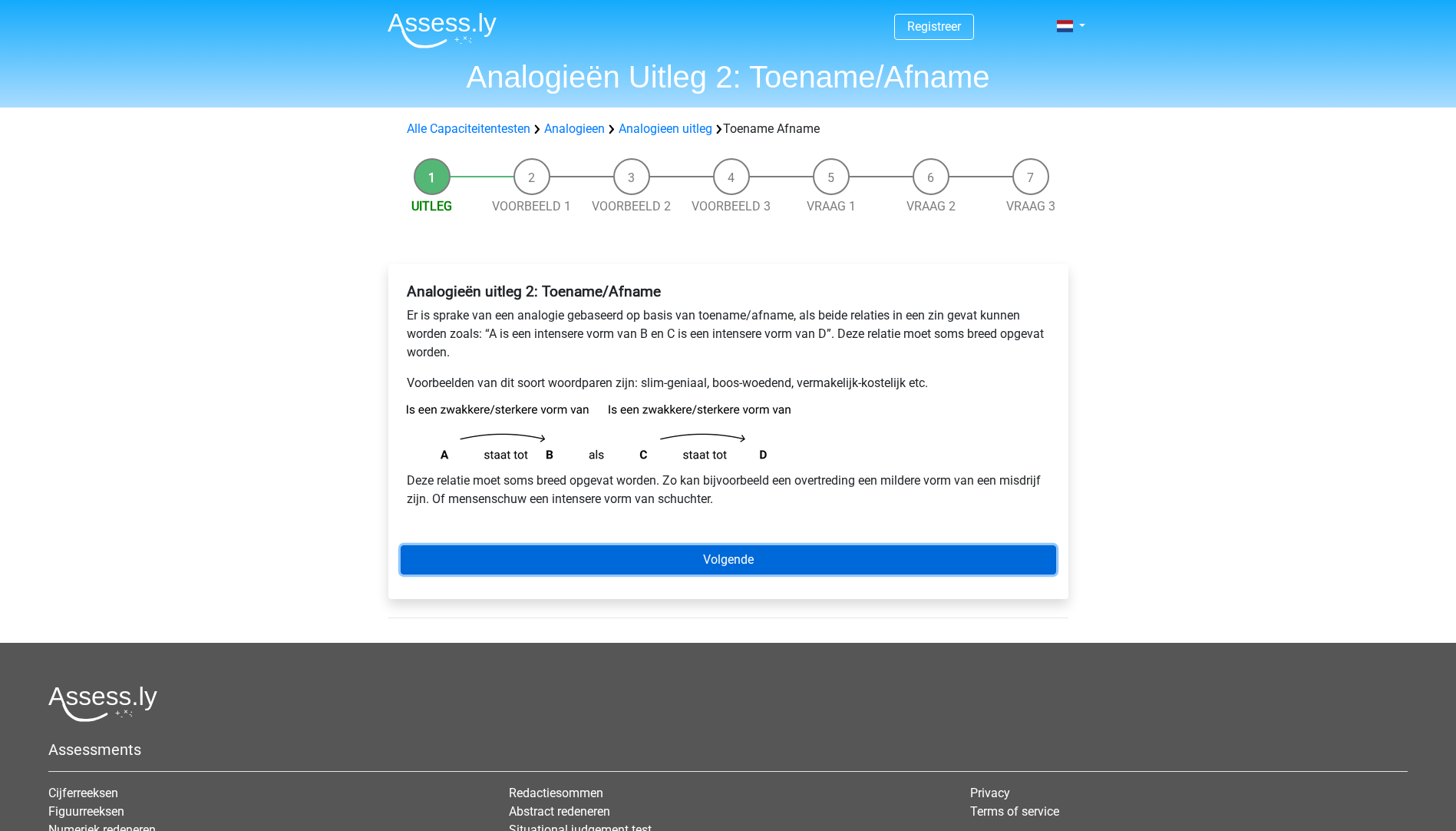
click at [746, 564] on link "Volgende" at bounding box center [728, 559] width 656 height 29
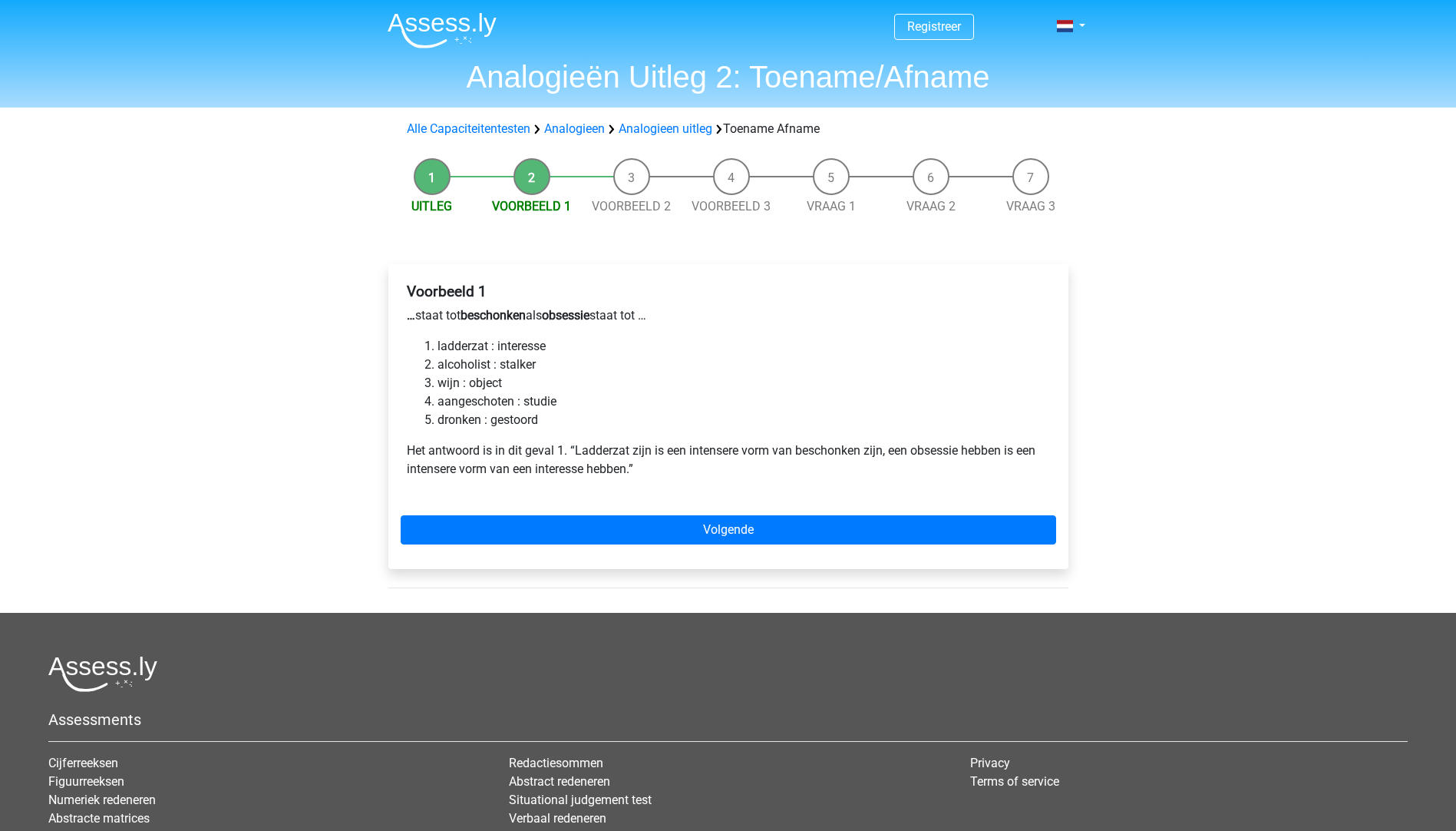
click at [659, 551] on div "Voorbeeld 1 … staat tot beschonken als obsessie staat tot … ladderzat : interes…" at bounding box center [728, 417] width 680 height 305
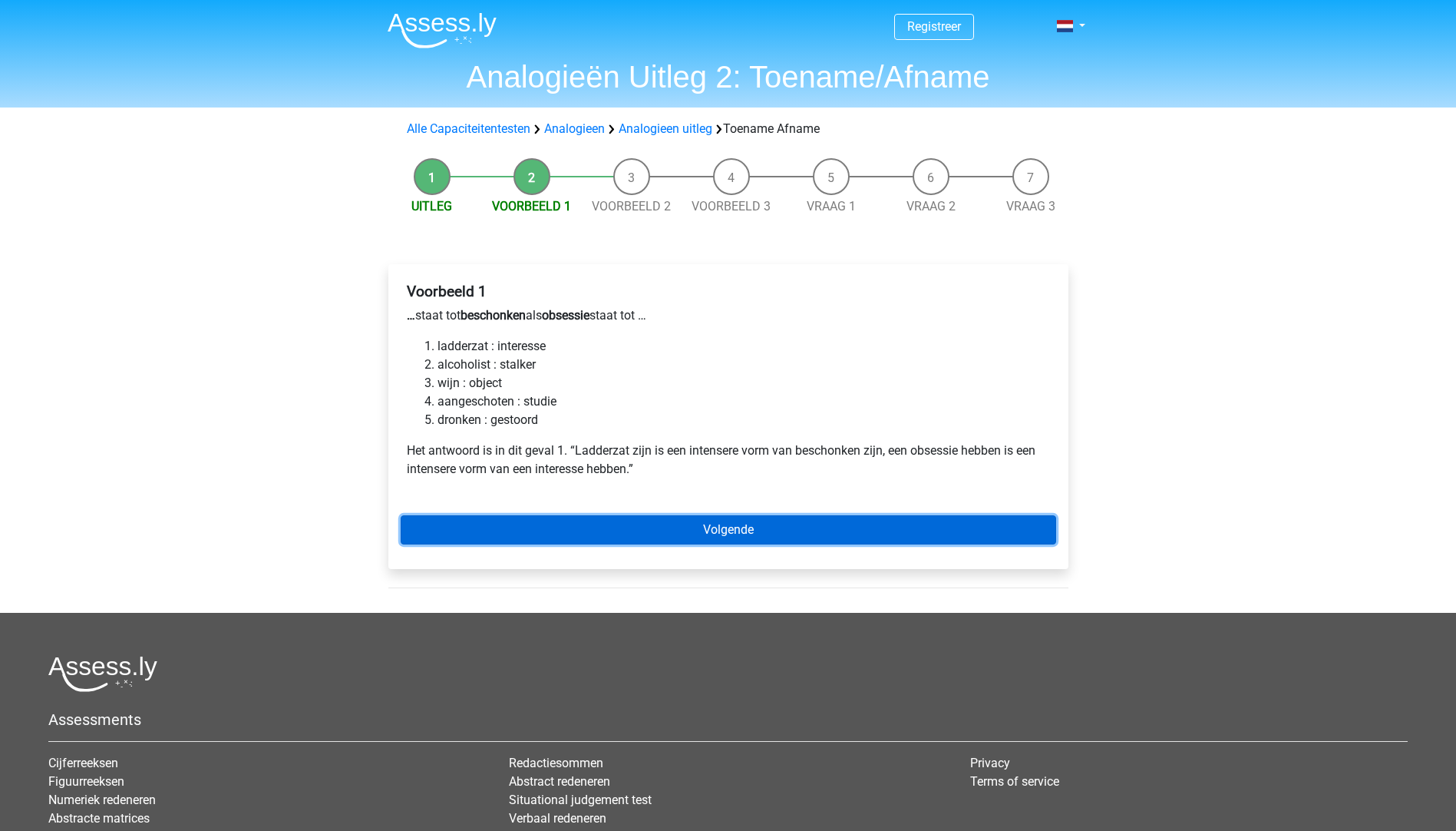
click at [688, 527] on link "Volgende" at bounding box center [728, 530] width 656 height 29
click at [686, 540] on link "Volgende" at bounding box center [728, 530] width 656 height 29
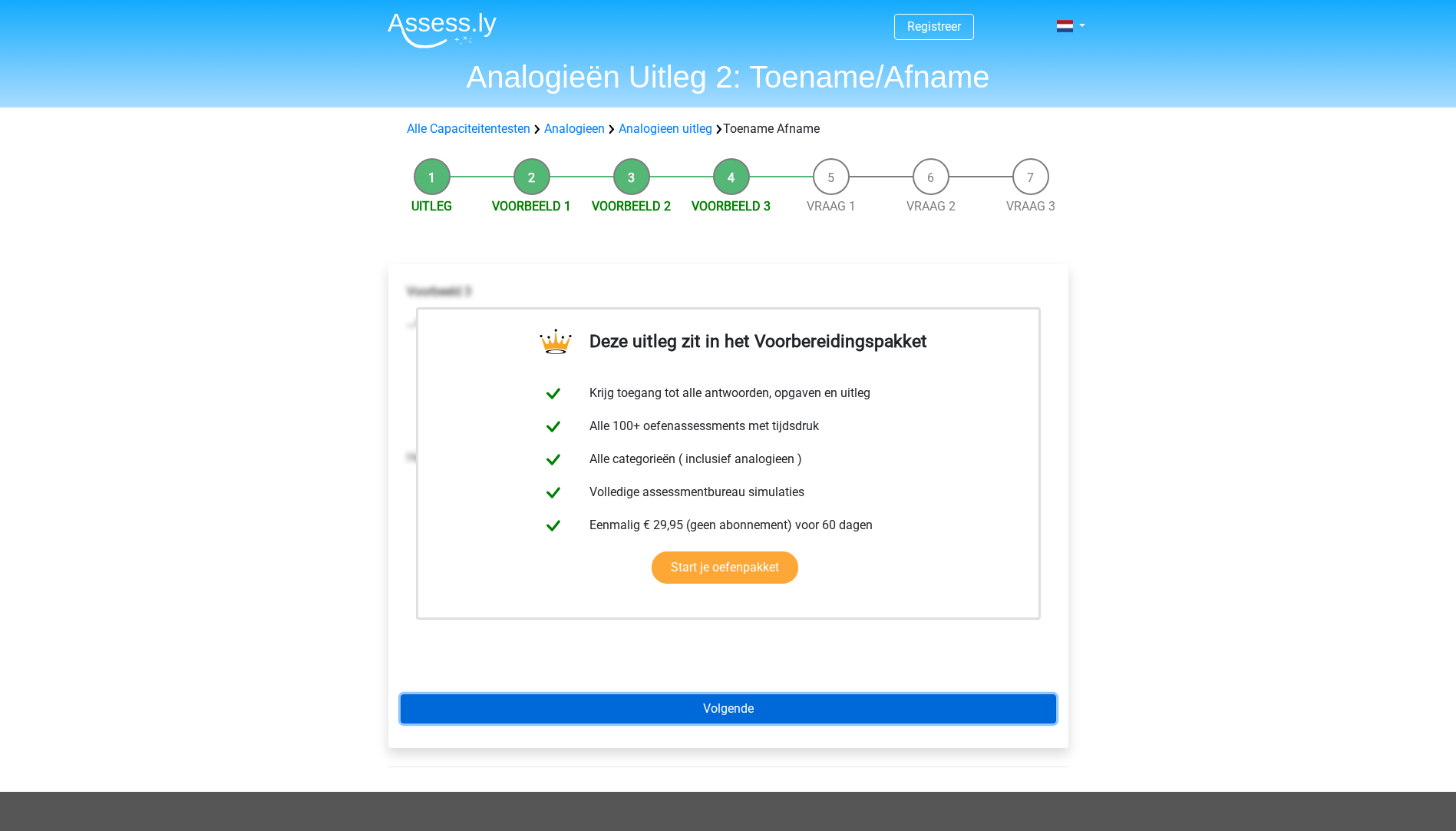
click at [730, 714] on link "Volgende" at bounding box center [728, 708] width 656 height 29
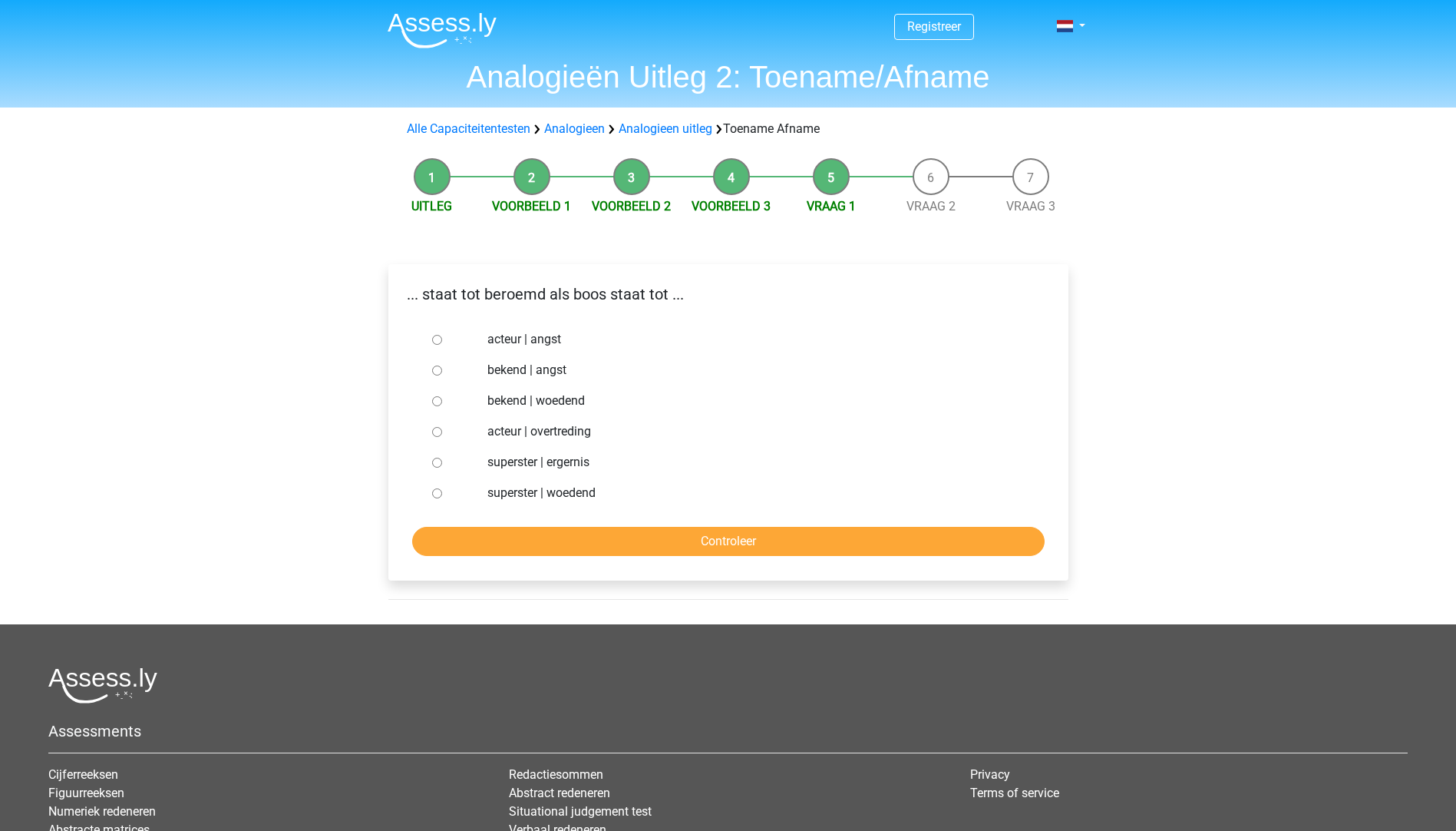
click at [520, 396] on label "bekend | woedend" at bounding box center [752, 400] width 531 height 18
click at [442, 396] on input "bekend | woedend" at bounding box center [437, 401] width 10 height 10
radio input "true"
click at [710, 548] on input "Controleer" at bounding box center [728, 541] width 633 height 29
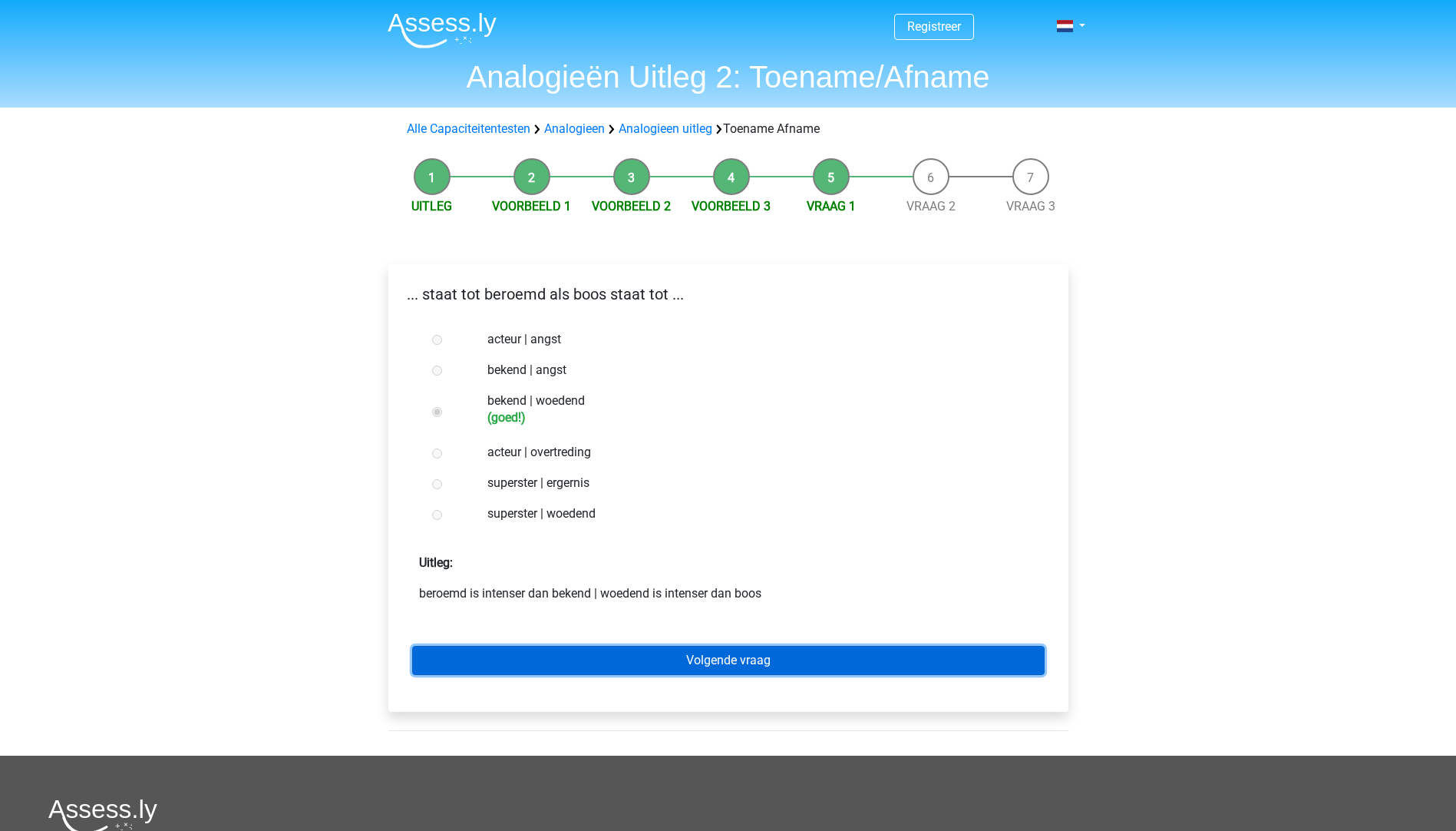
click at [740, 663] on link "Volgende vraag" at bounding box center [728, 659] width 633 height 29
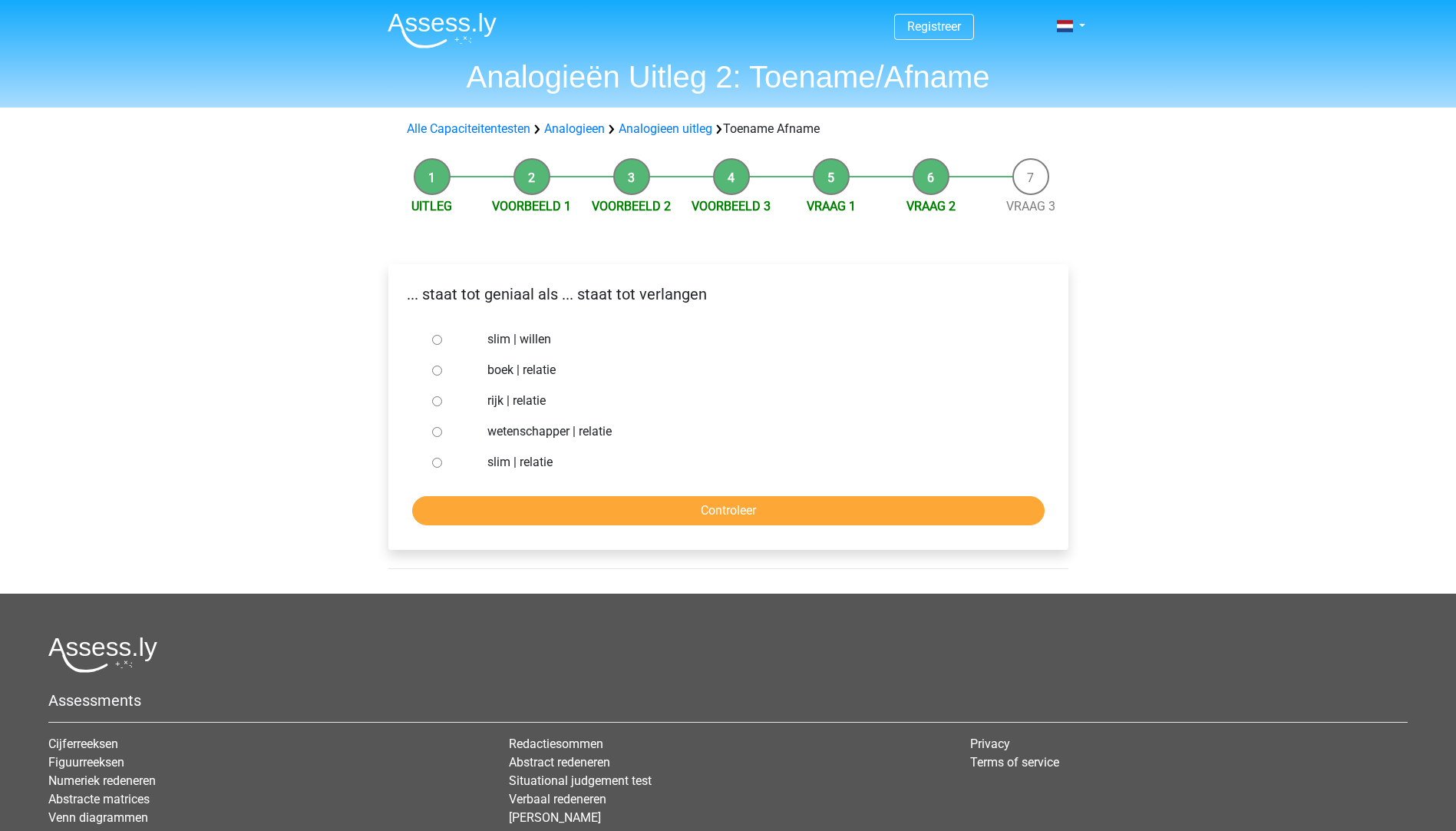
click at [524, 342] on label "slim | willen" at bounding box center [752, 338] width 531 height 18
click at [442, 342] on input "slim | willen" at bounding box center [437, 339] width 10 height 10
radio input "true"
click at [750, 522] on input "Controleer" at bounding box center [728, 510] width 633 height 29
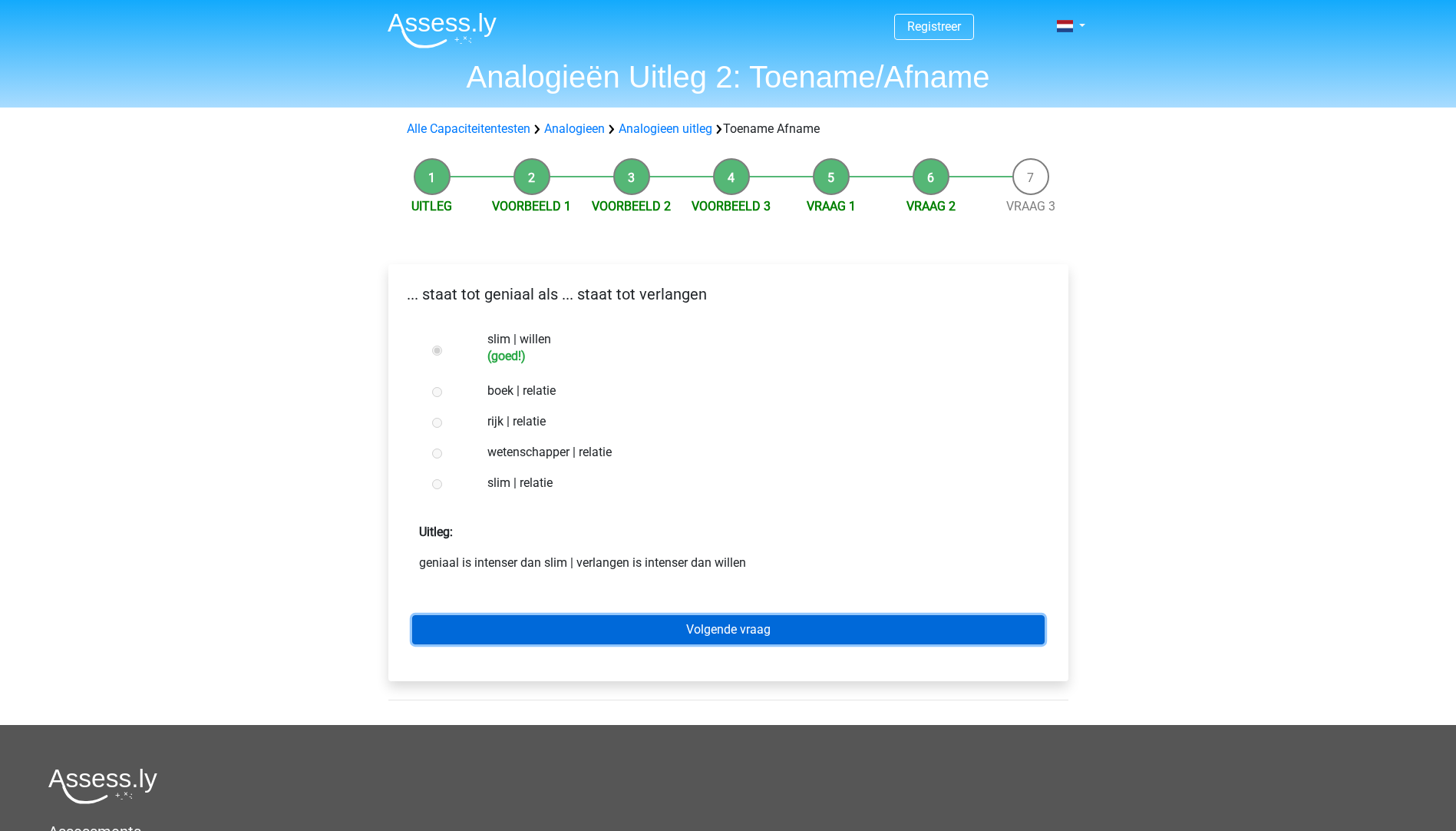
click at [732, 623] on link "Volgende vraag" at bounding box center [728, 629] width 633 height 29
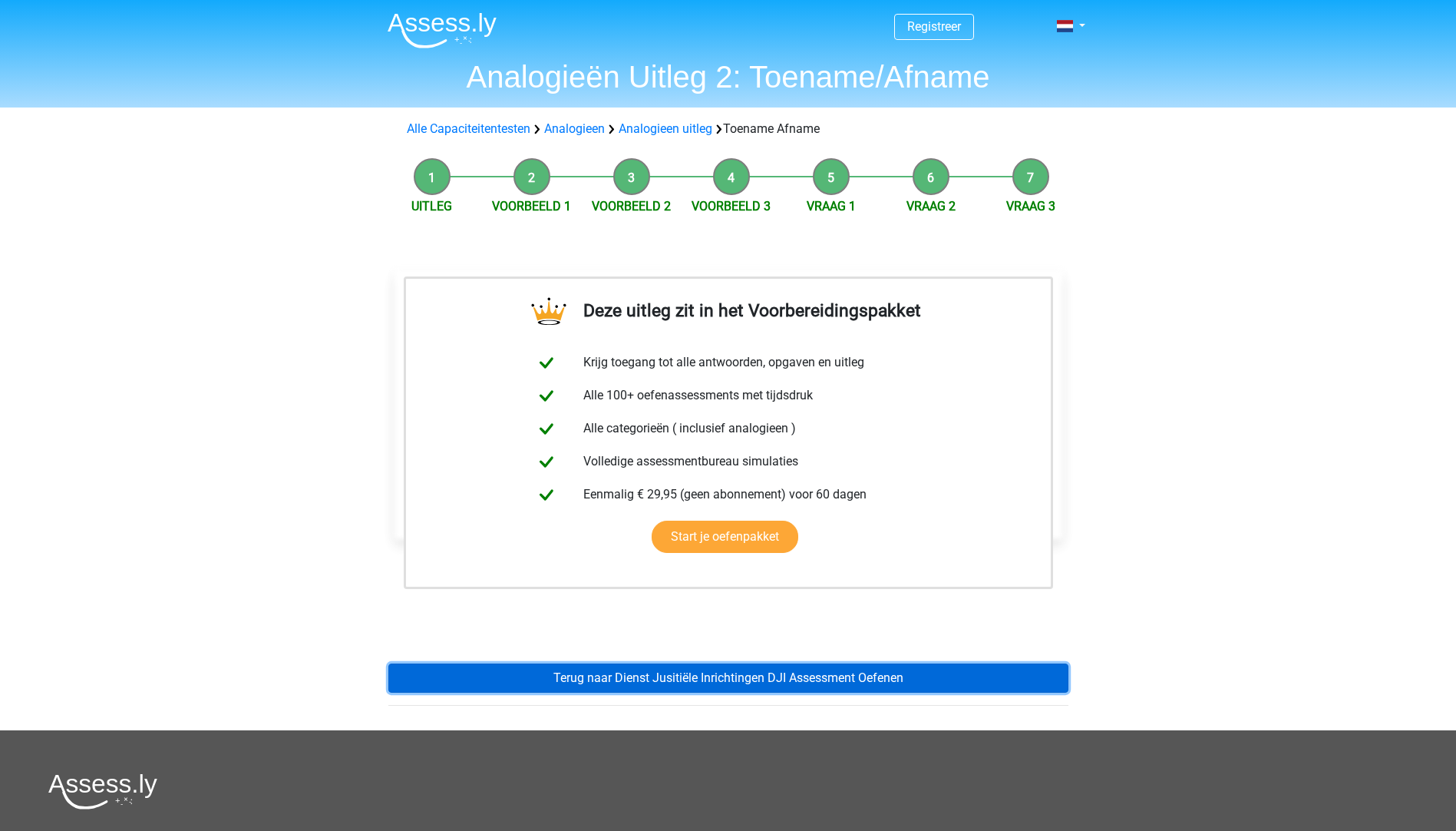
click at [700, 680] on link "Terug naar Dienst Jusitiële Inrichtingen DJI Assessment Oefenen" at bounding box center [728, 677] width 680 height 29
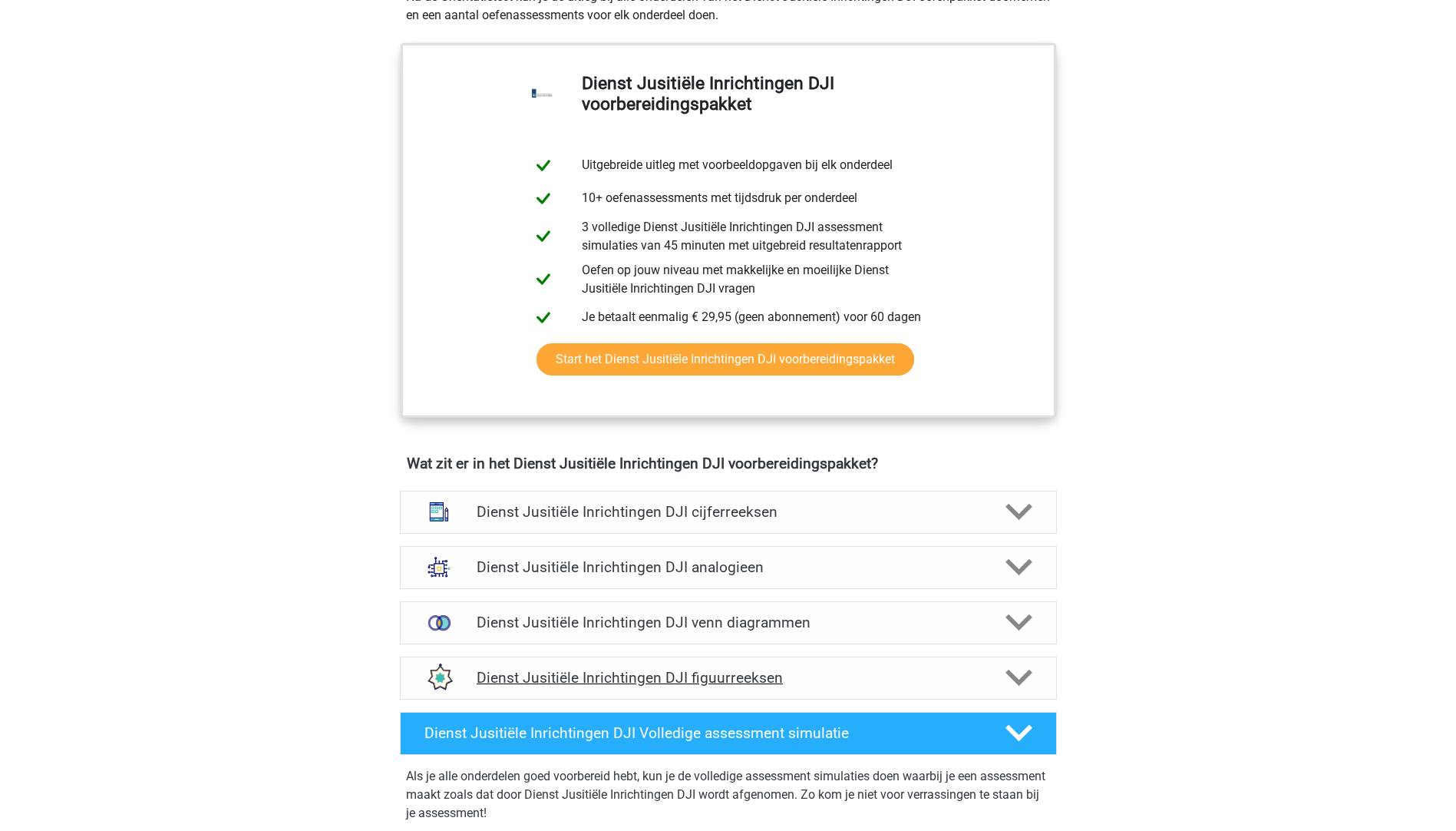
scroll to position [768, 0]
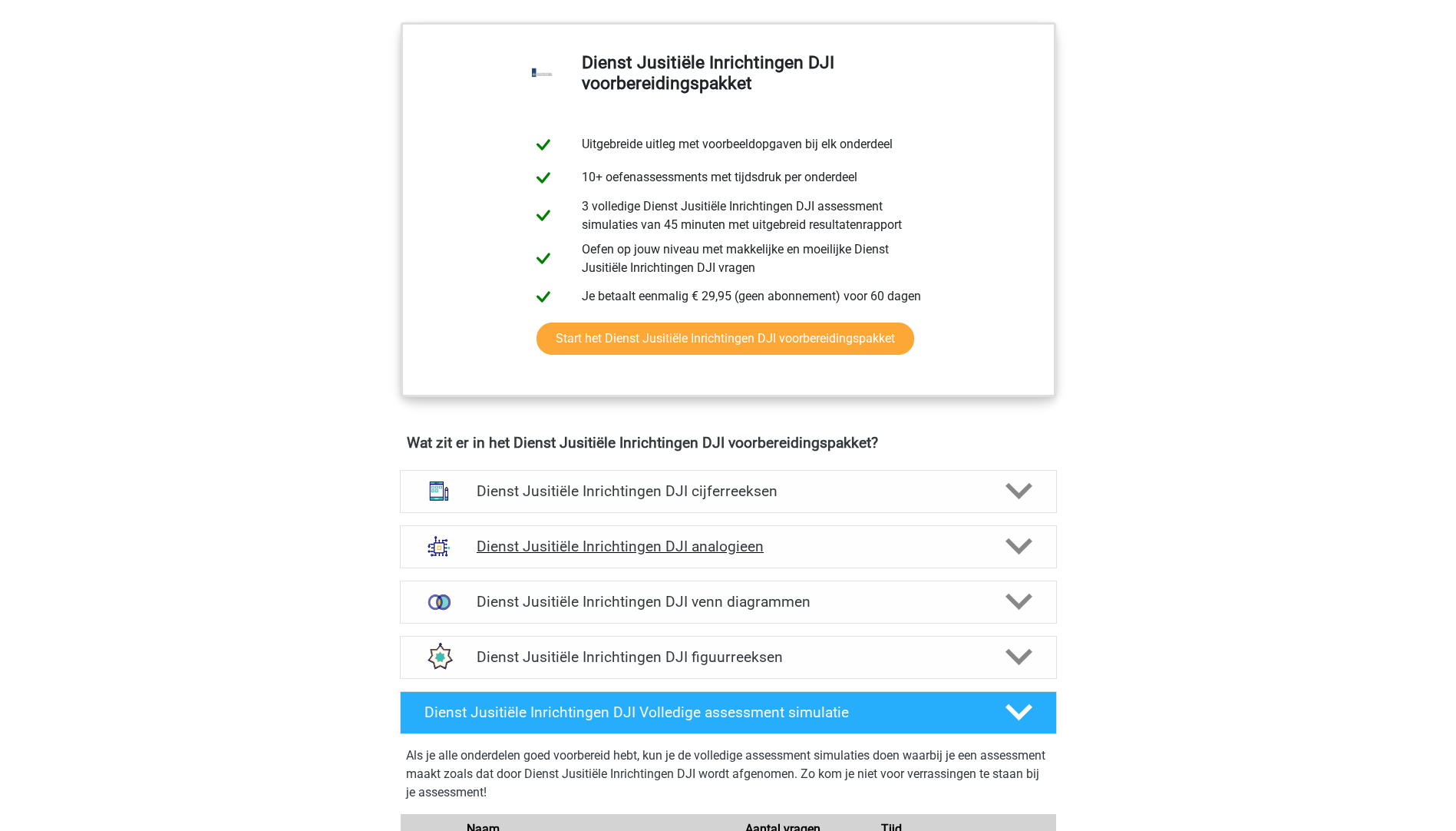
drag, startPoint x: 795, startPoint y: 539, endPoint x: 774, endPoint y: 563, distance: 31.9
click at [795, 538] on h4 "Dienst Jusitiële Inrichtingen DJI analogieen" at bounding box center [728, 546] width 503 height 18
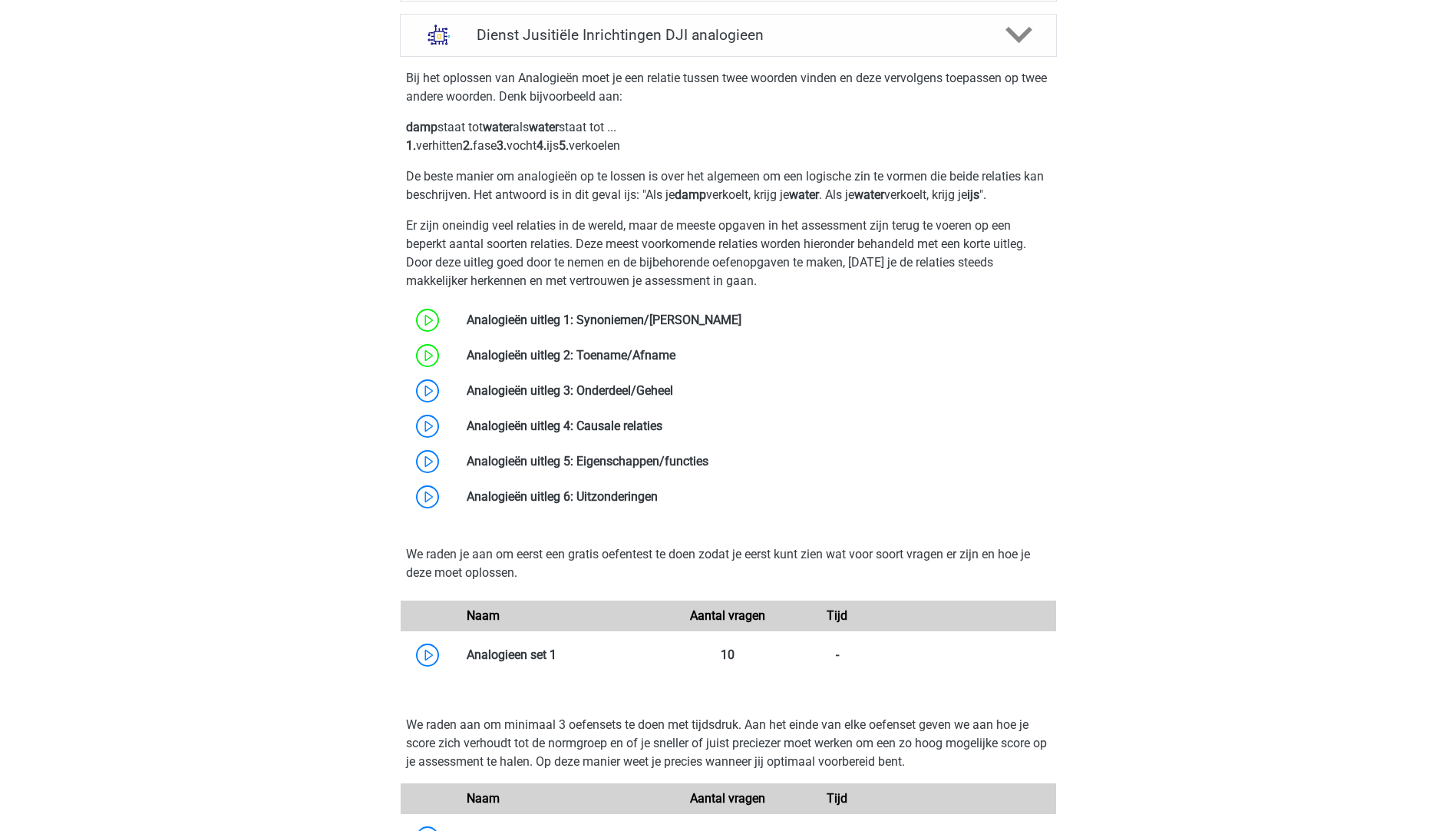
scroll to position [1305, 0]
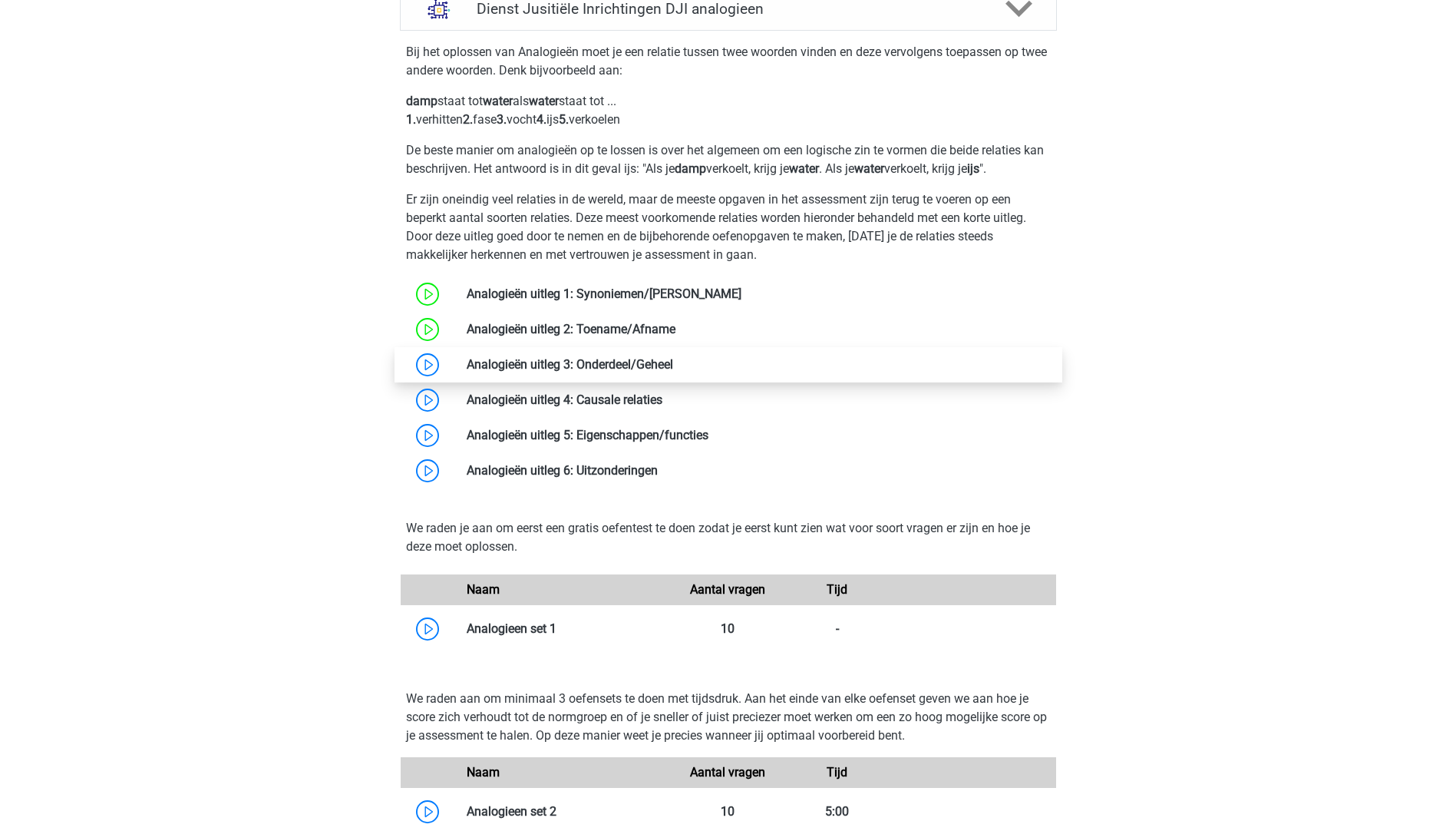
click at [674, 371] on link at bounding box center [674, 364] width 0 height 14
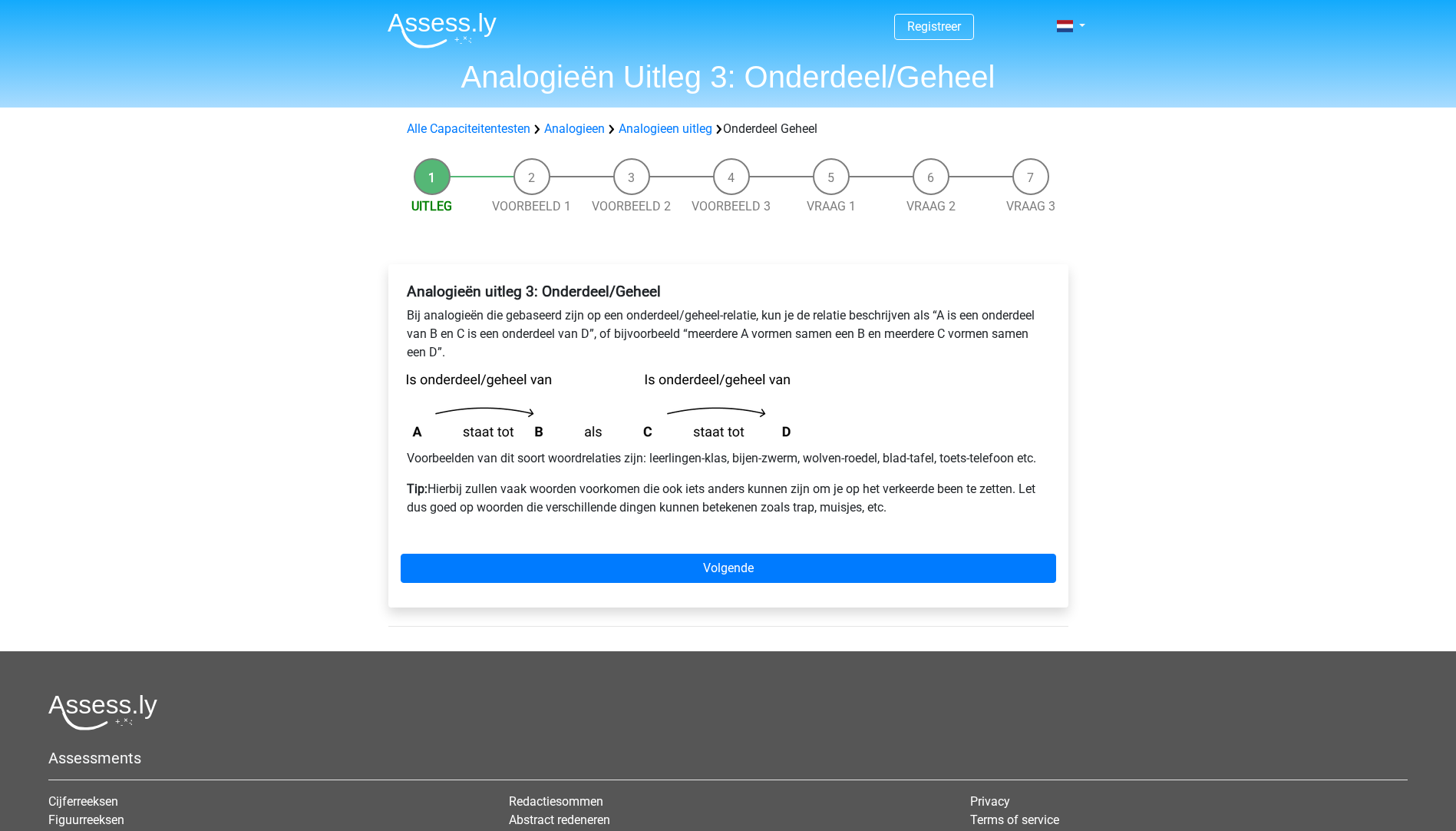
click at [652, 541] on div "Analogieën uitleg 3: Onderdeel/Geheel Bij analogieën die gebaseerd zijn op een …" at bounding box center [728, 436] width 680 height 343
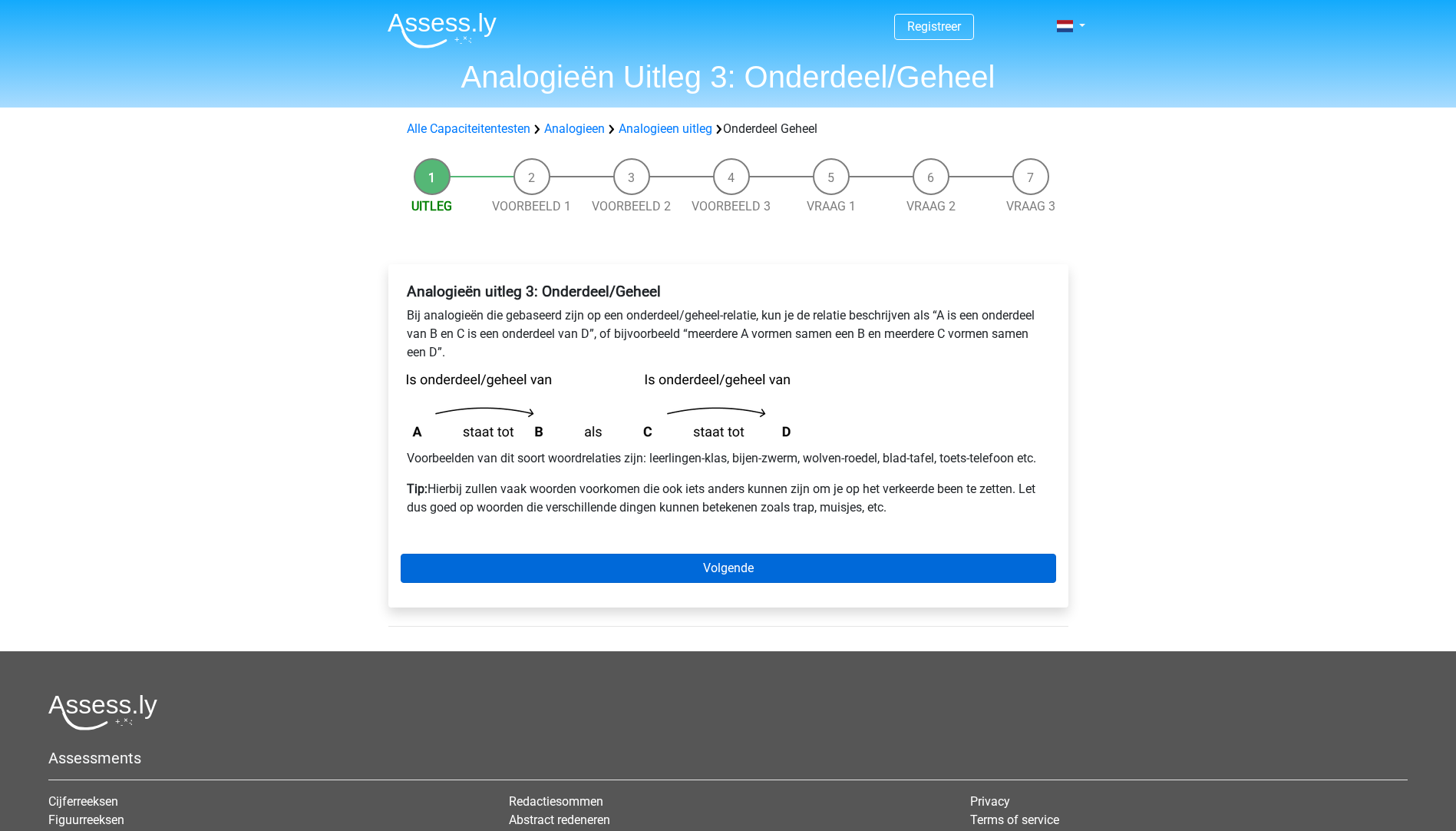
click at [617, 554] on div "Analogieën uitleg 3: Onderdeel/Geheel Bij analogieën die gebaseerd zijn op een …" at bounding box center [728, 436] width 680 height 343
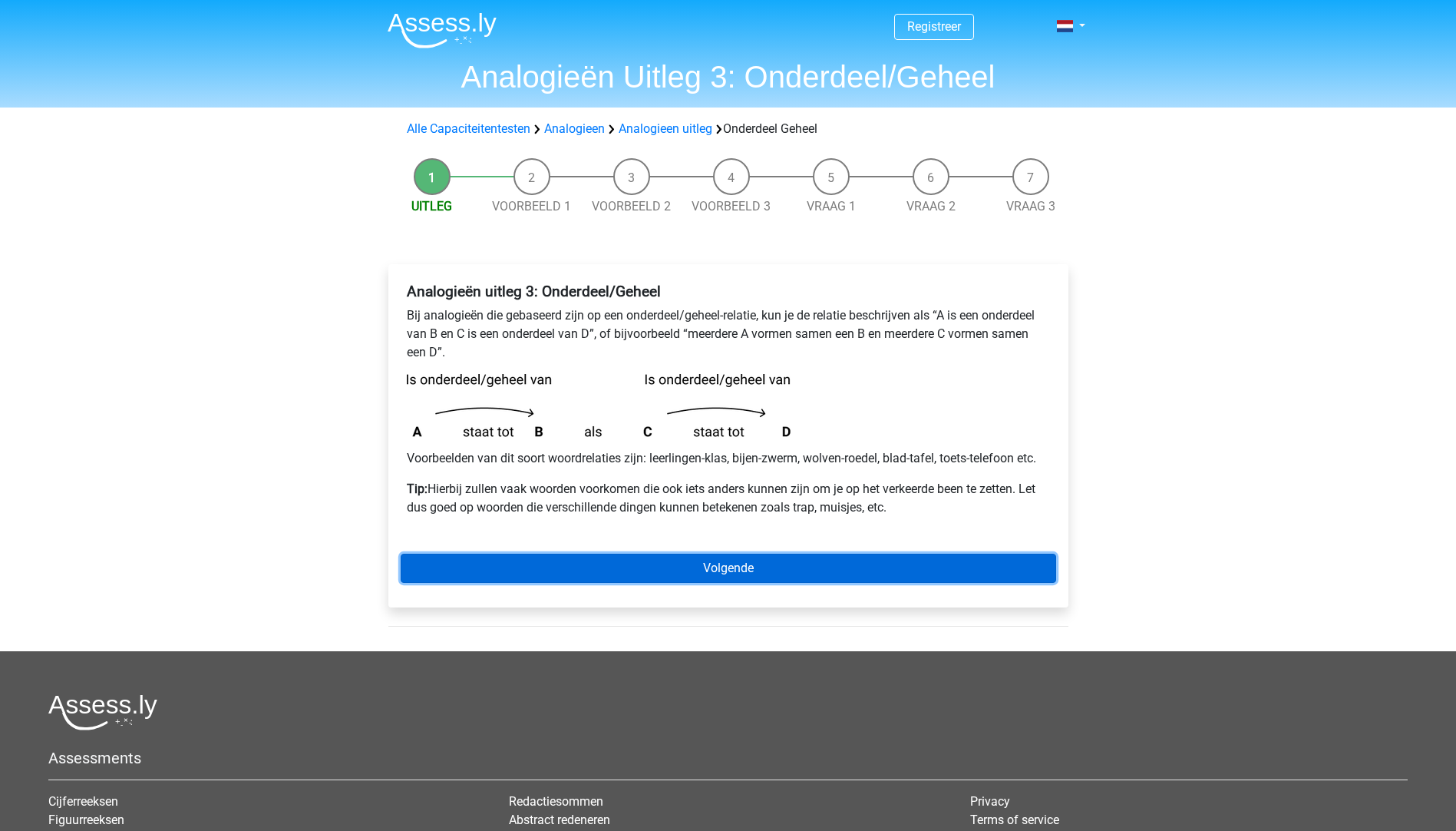
click at [630, 567] on link "Volgende" at bounding box center [728, 568] width 656 height 29
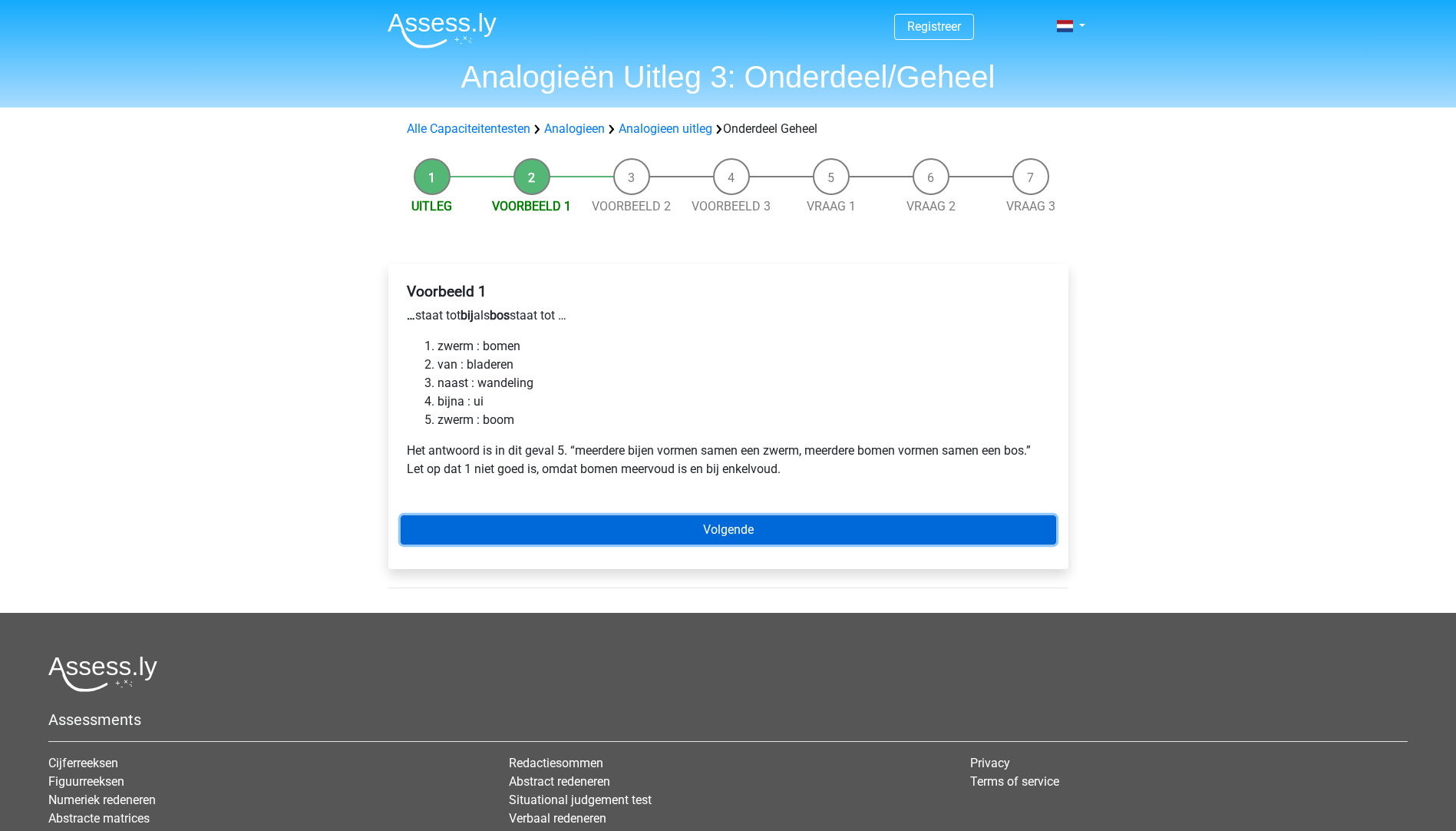
click at [638, 528] on link "Volgende" at bounding box center [728, 530] width 656 height 29
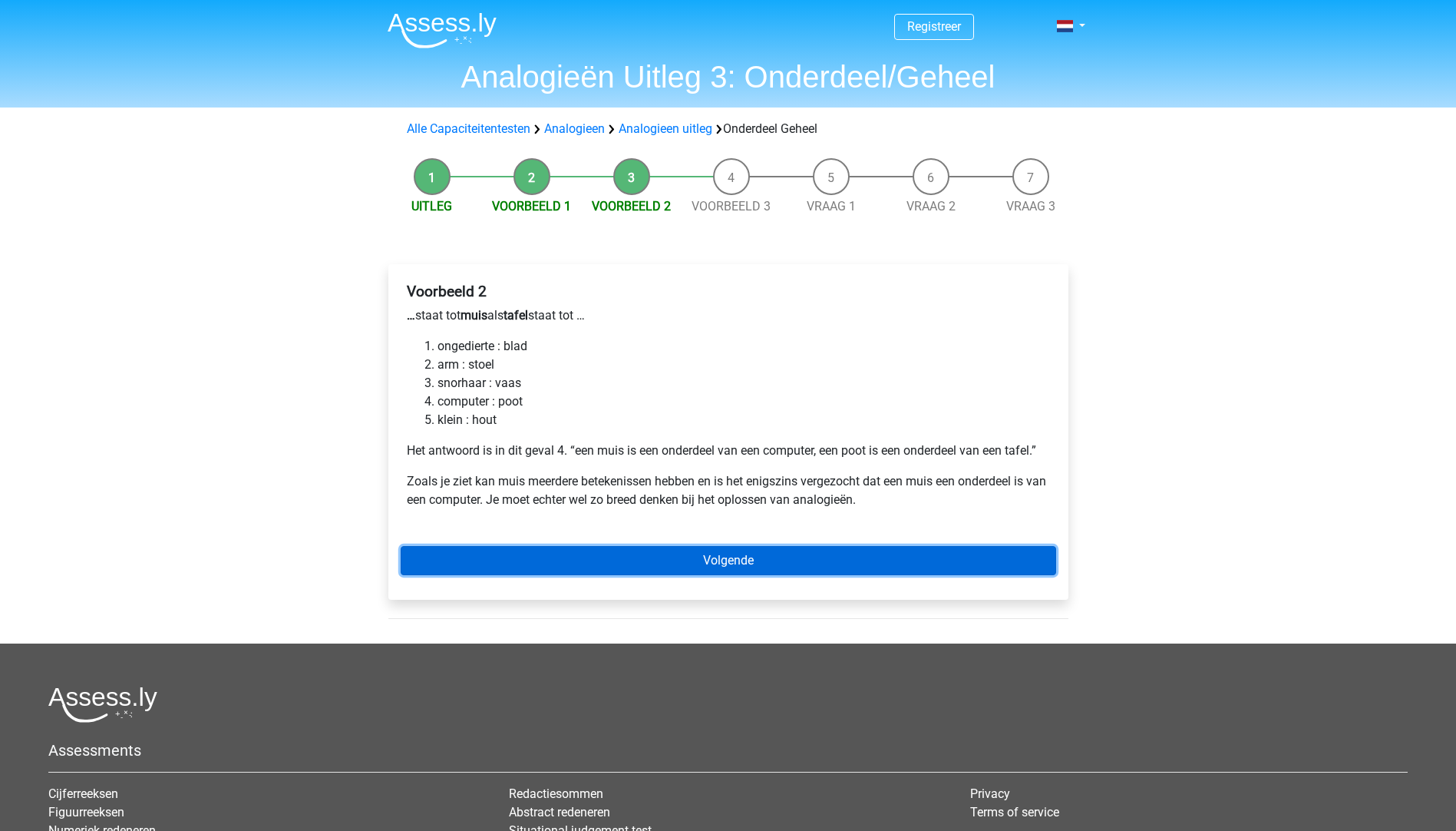
click at [693, 561] on link "Volgende" at bounding box center [728, 560] width 656 height 29
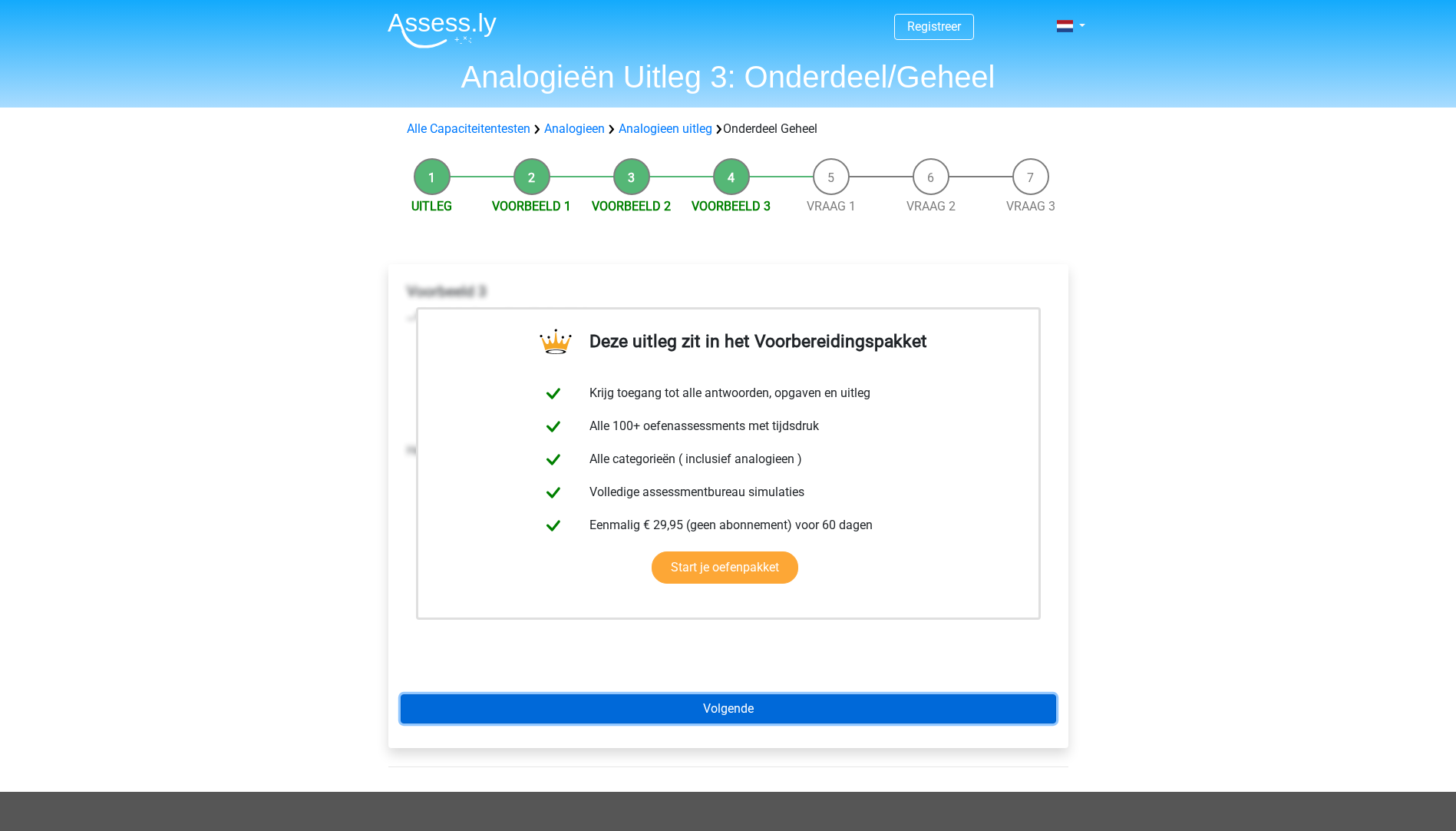
click at [706, 708] on link "Volgende" at bounding box center [728, 708] width 656 height 29
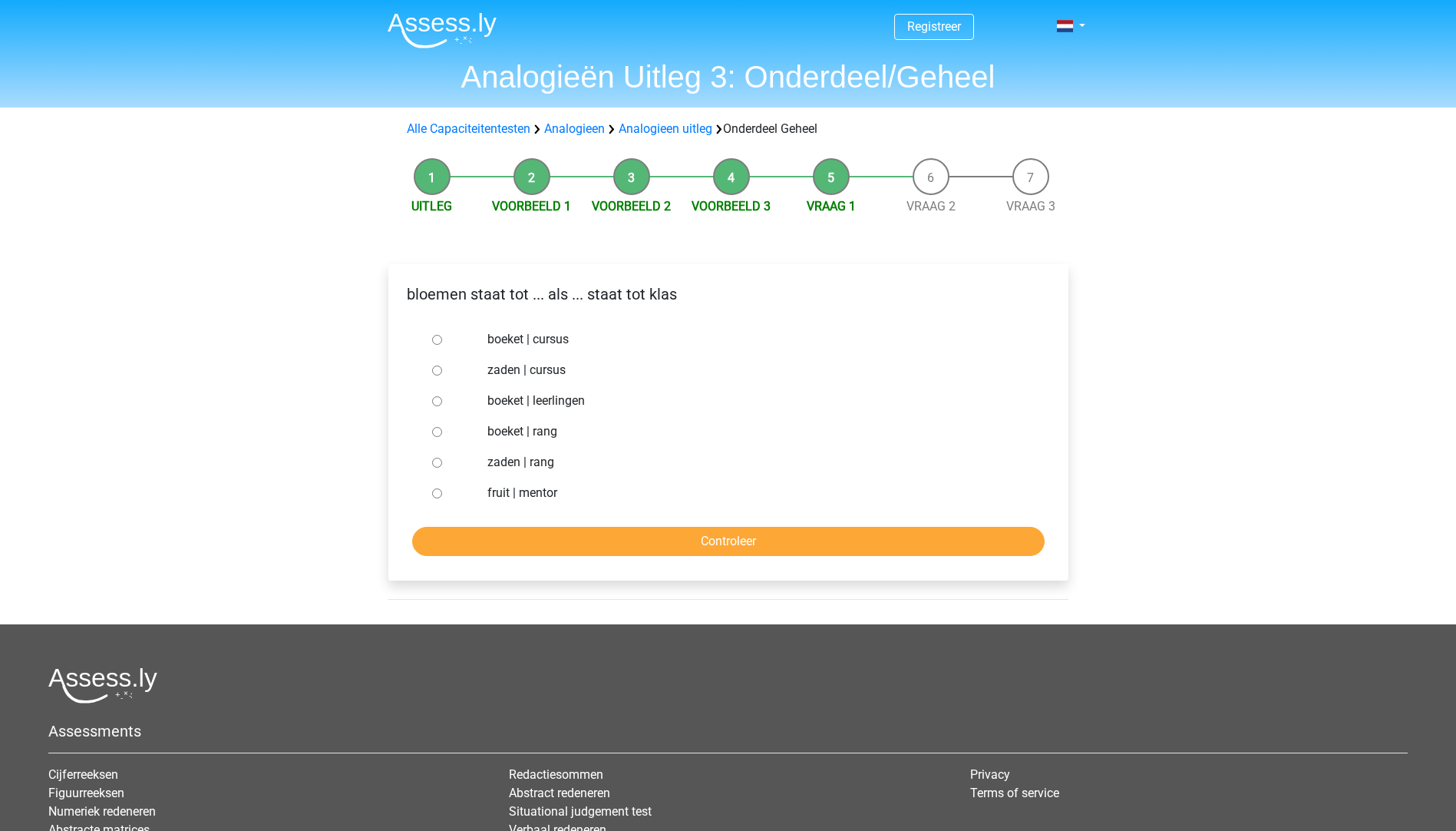
click at [564, 395] on label "boeket | leerlingen" at bounding box center [752, 400] width 531 height 18
click at [442, 396] on input "boeket | leerlingen" at bounding box center [437, 401] width 10 height 10
radio input "true"
click at [669, 544] on input "Controleer" at bounding box center [728, 541] width 633 height 29
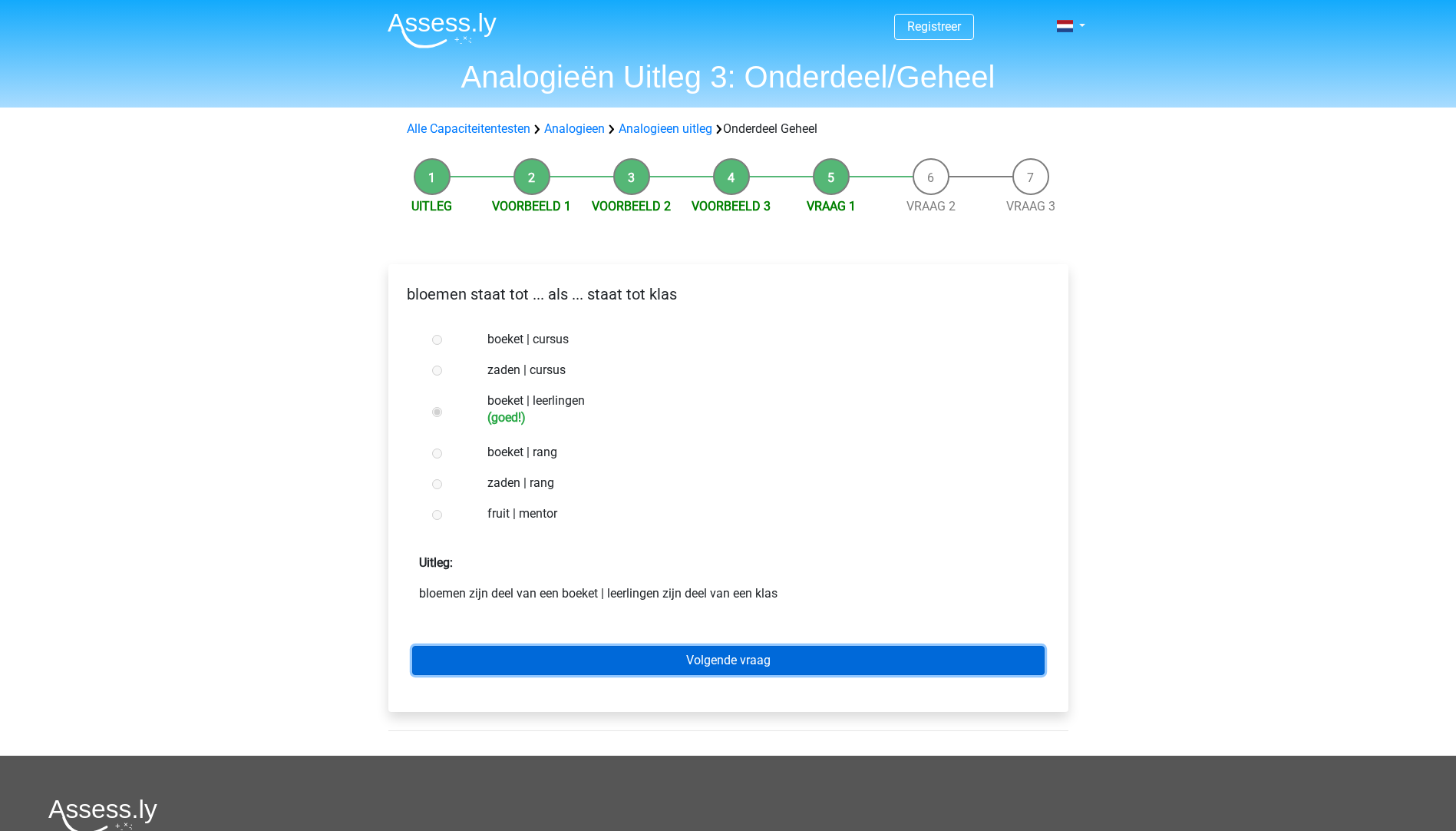
click at [736, 653] on link "Volgende vraag" at bounding box center [728, 659] width 633 height 29
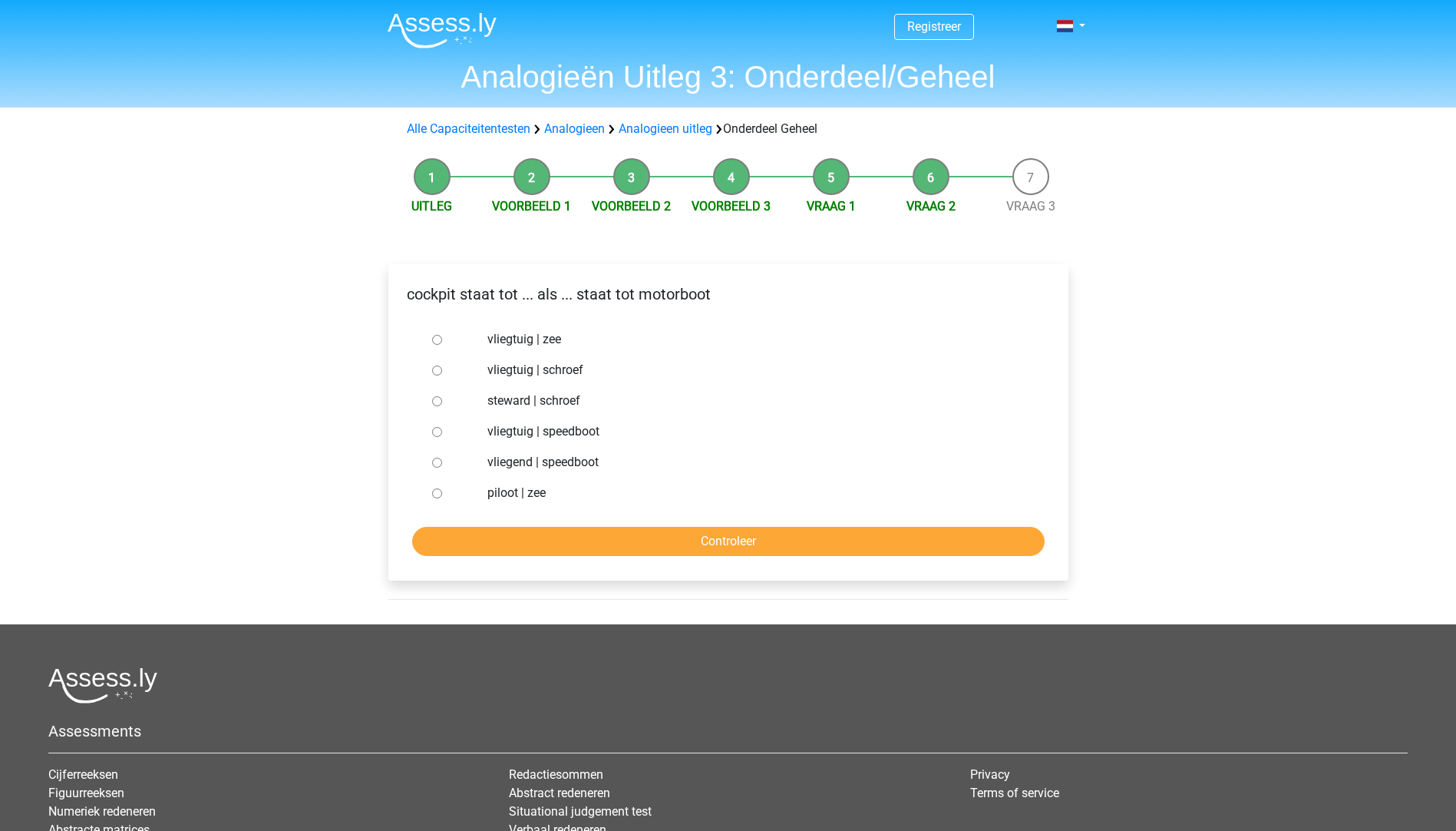
click at [541, 366] on label "vliegtuig | schroef" at bounding box center [752, 370] width 531 height 18
click at [556, 359] on div "vliegtuig | schroef" at bounding box center [752, 370] width 554 height 30
click at [554, 370] on label "vliegtuig | schroef" at bounding box center [752, 370] width 531 height 18
click at [442, 370] on input "vliegtuig | schroef" at bounding box center [437, 370] width 10 height 10
radio input "true"
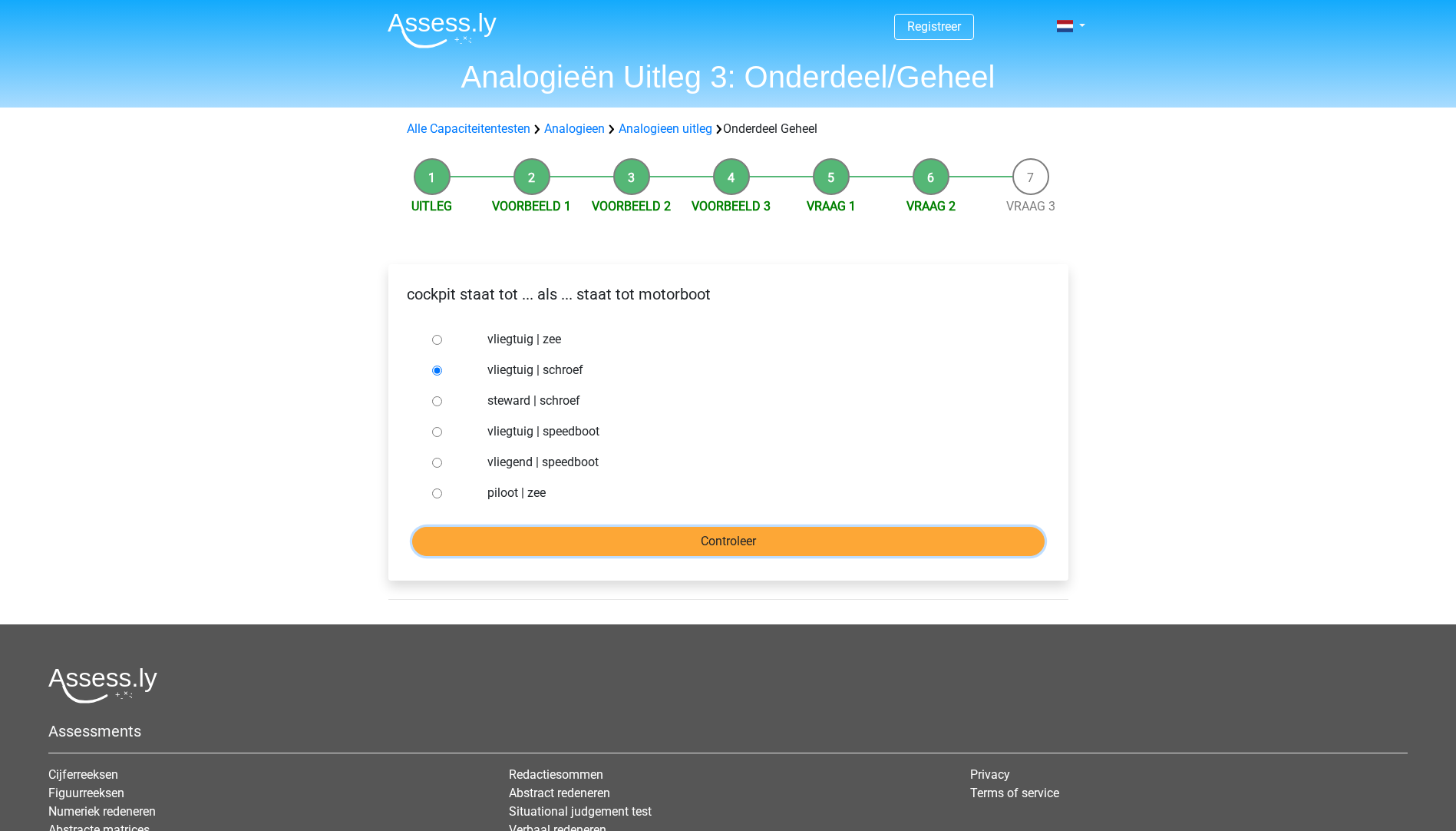
click at [726, 541] on input "Controleer" at bounding box center [728, 541] width 633 height 29
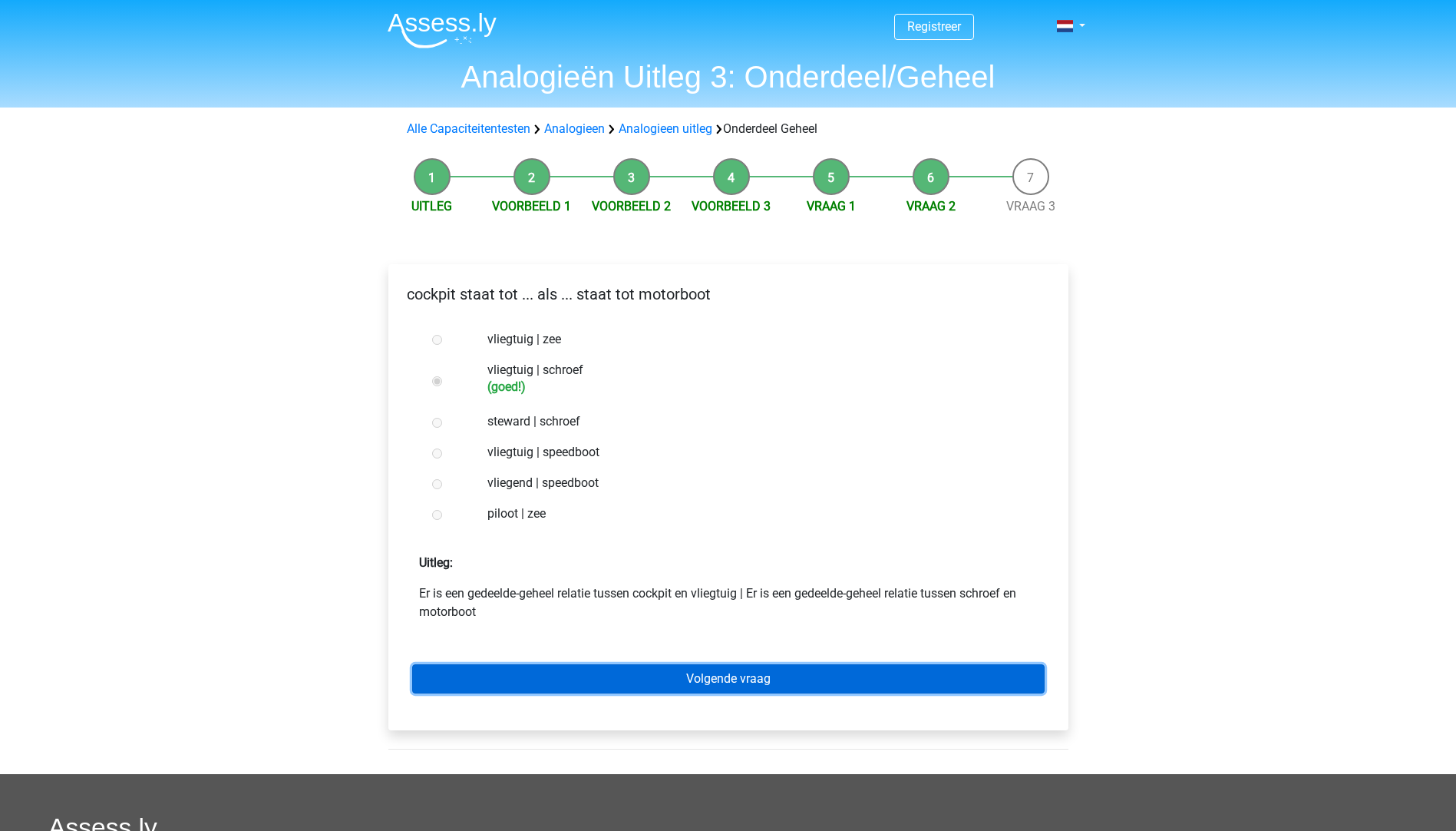
click at [734, 690] on link "Volgende vraag" at bounding box center [728, 678] width 633 height 29
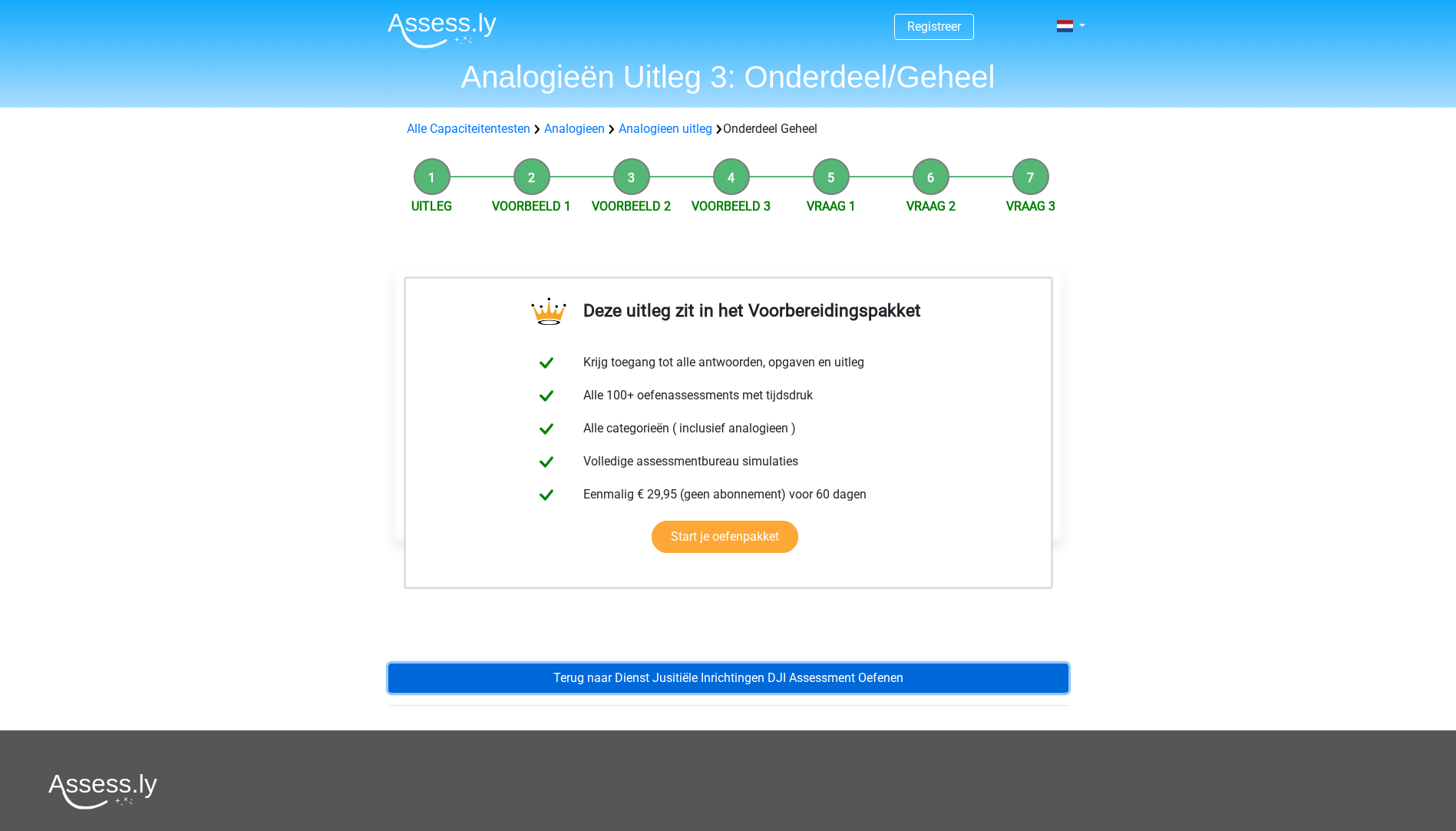
click at [685, 676] on link "Terug naar Dienst Jusitiële Inrichtingen DJI Assessment Oefenen" at bounding box center [728, 677] width 680 height 29
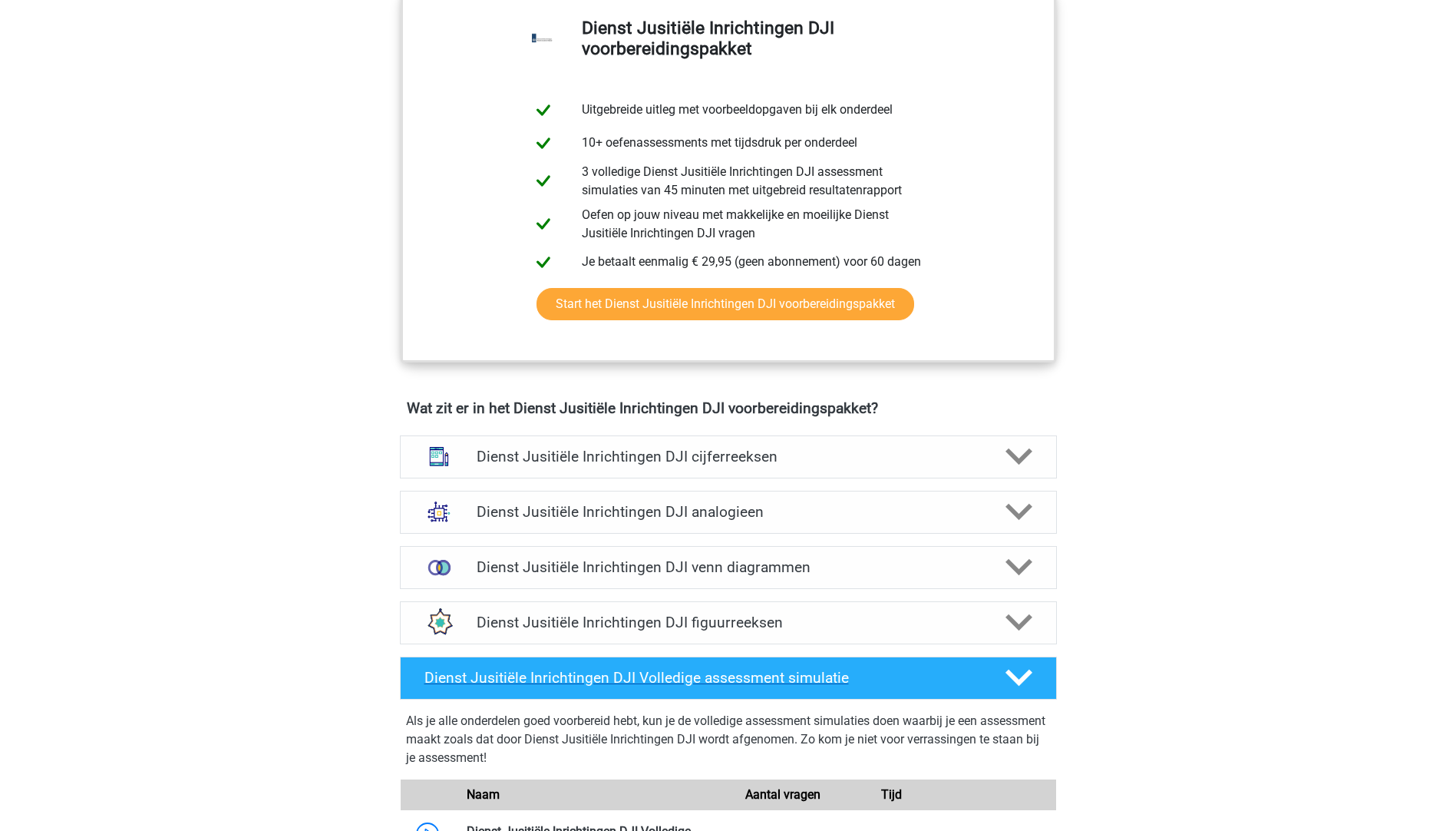
scroll to position [844, 0]
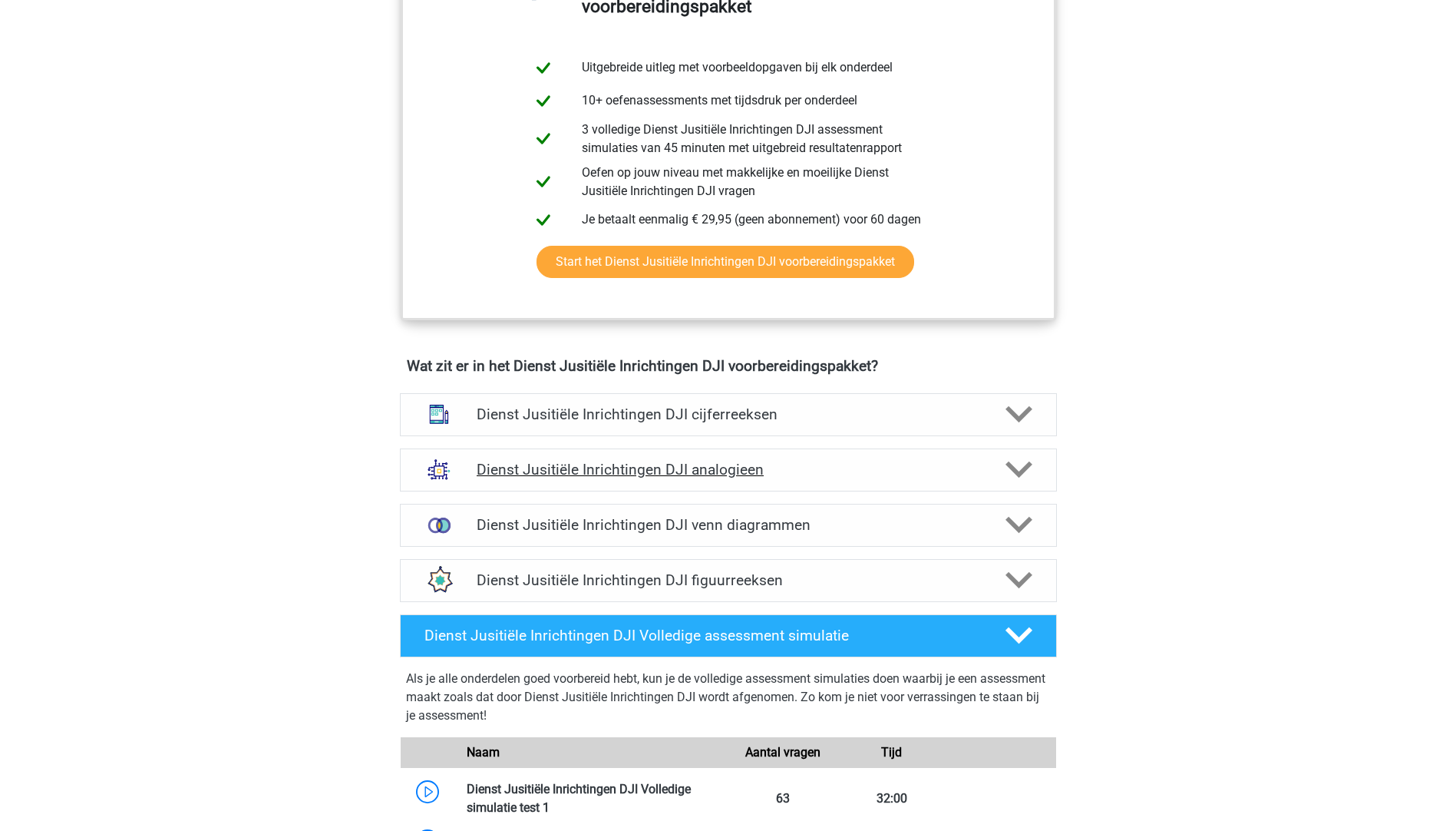
click at [907, 452] on div "Dienst Jusitiële Inrichtingen DJI analogieen" at bounding box center [728, 469] width 656 height 43
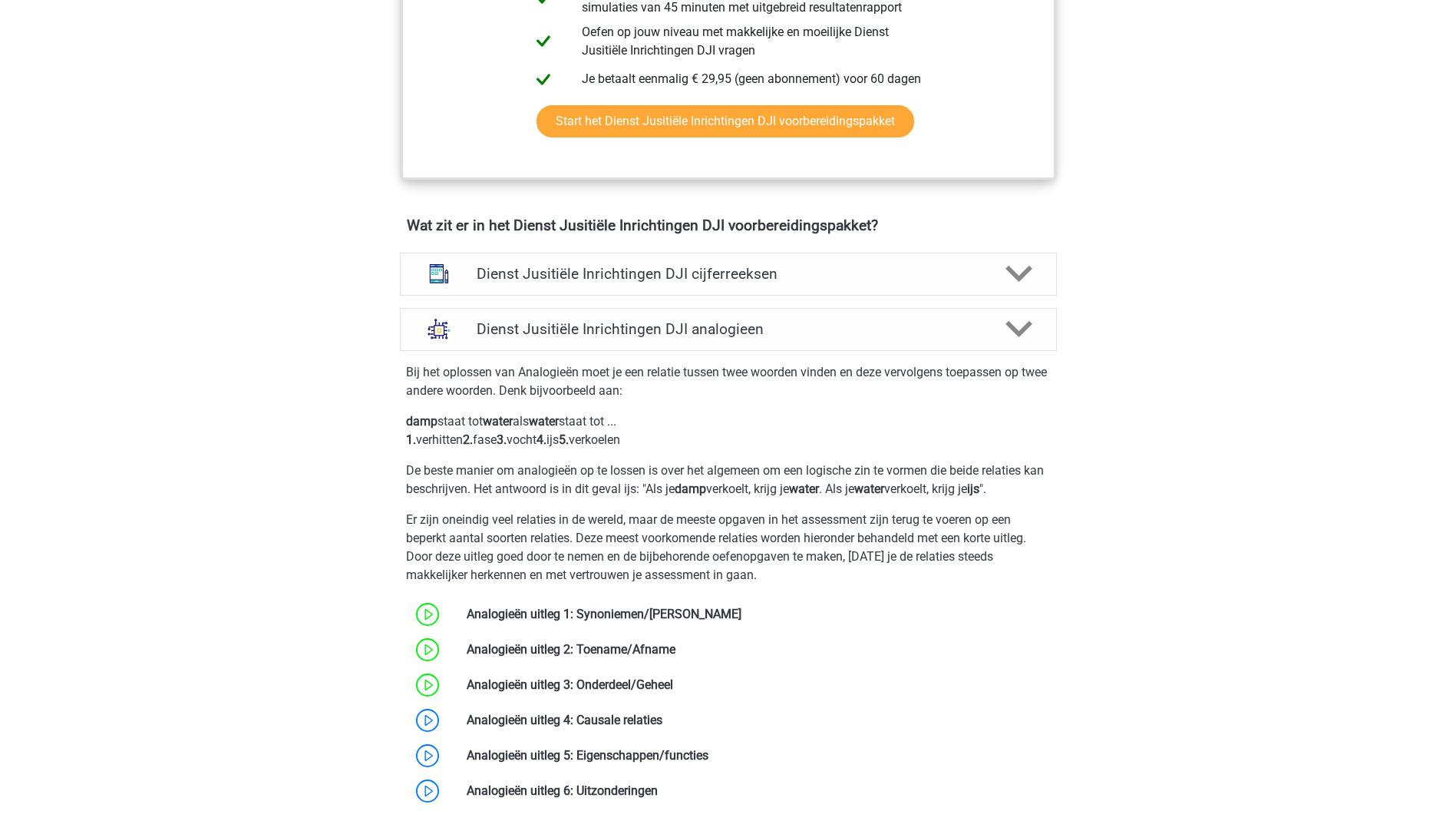
scroll to position [998, 0]
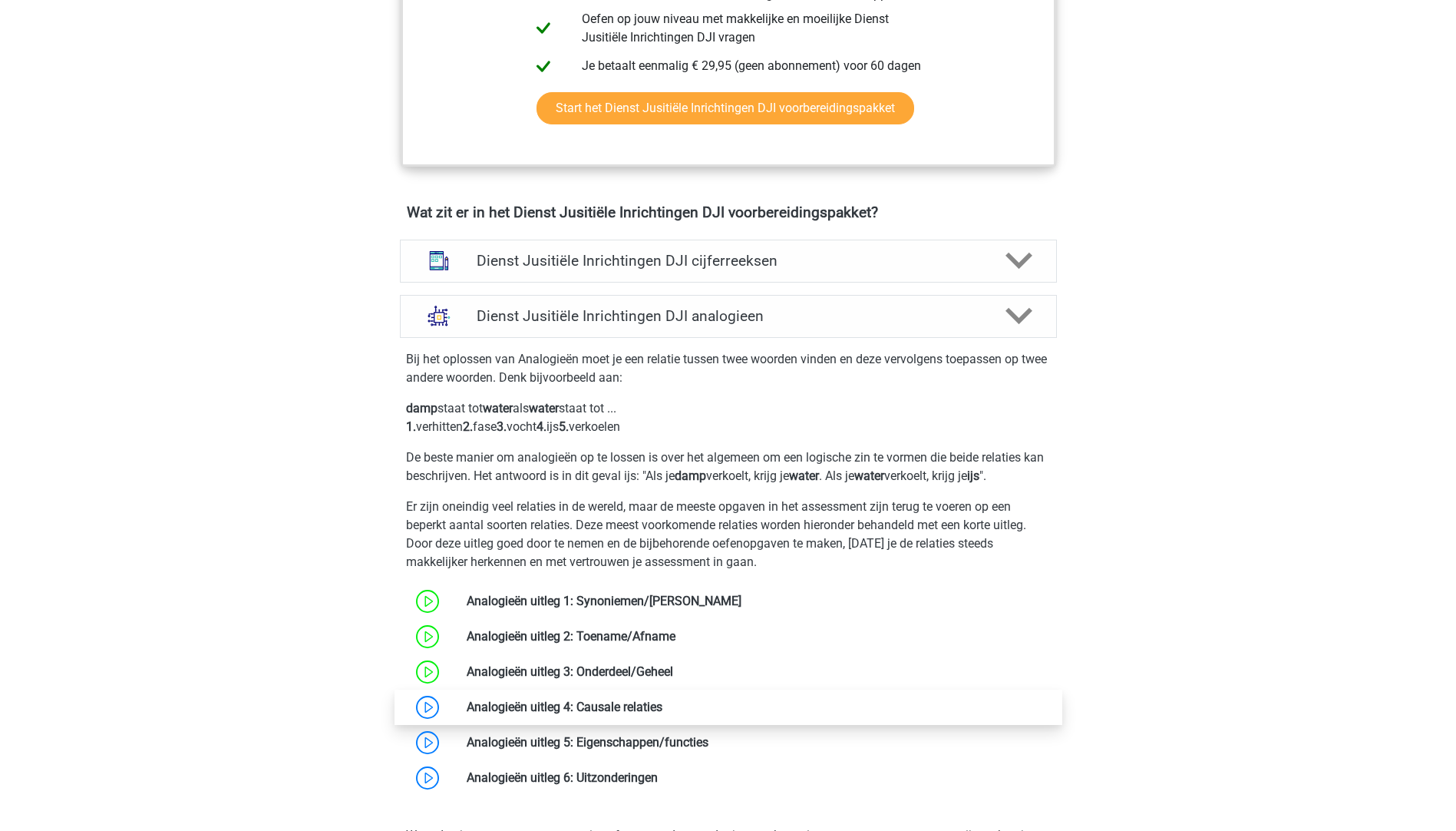
click at [662, 701] on link at bounding box center [662, 706] width 0 height 14
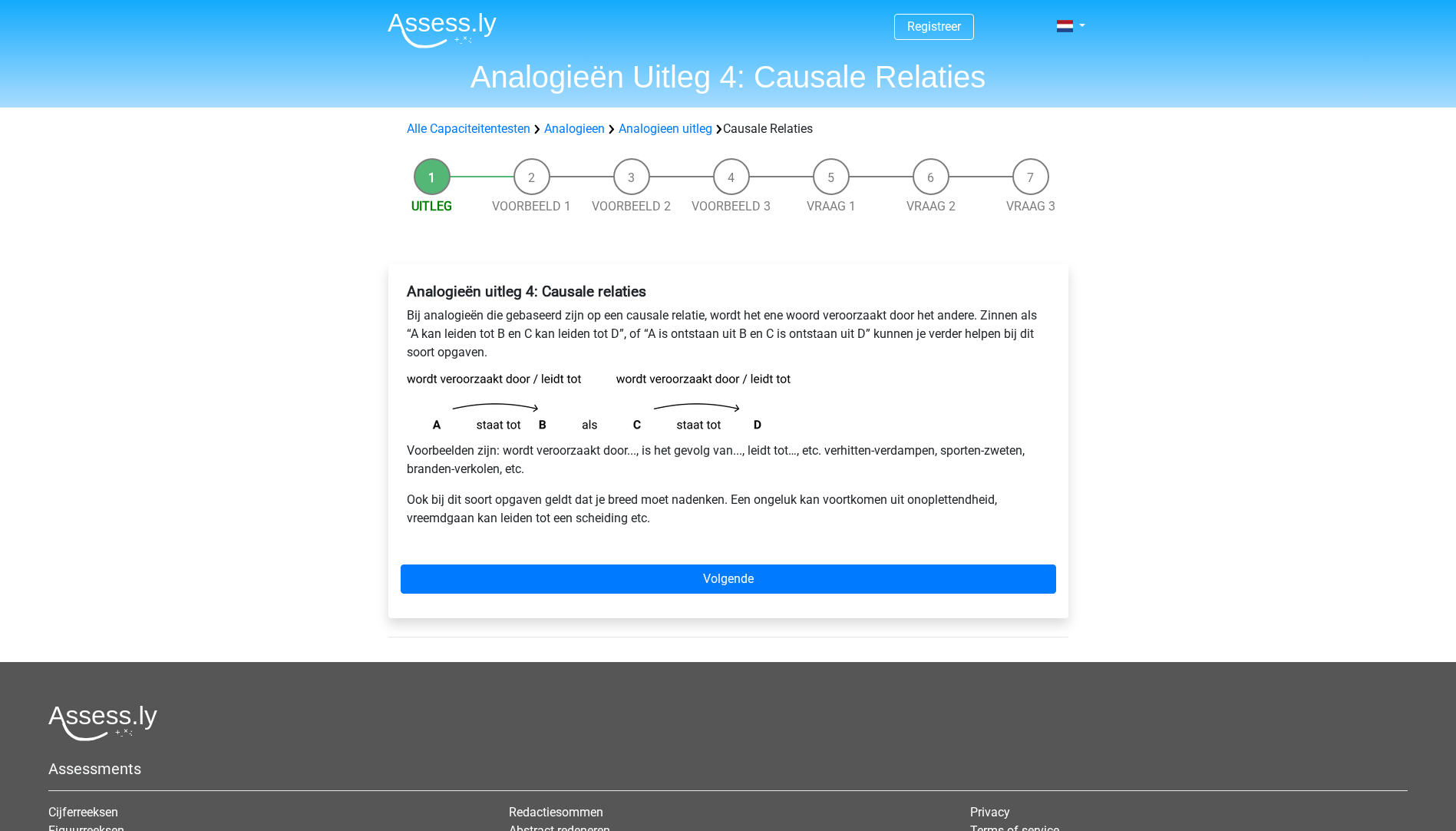
drag, startPoint x: 719, startPoint y: 548, endPoint x: 704, endPoint y: 561, distance: 19.8
click at [717, 547] on div "Analogieën uitleg 4: Causale relaties Bij analogieën die gebaseerd zijn op een …" at bounding box center [728, 441] width 680 height 353
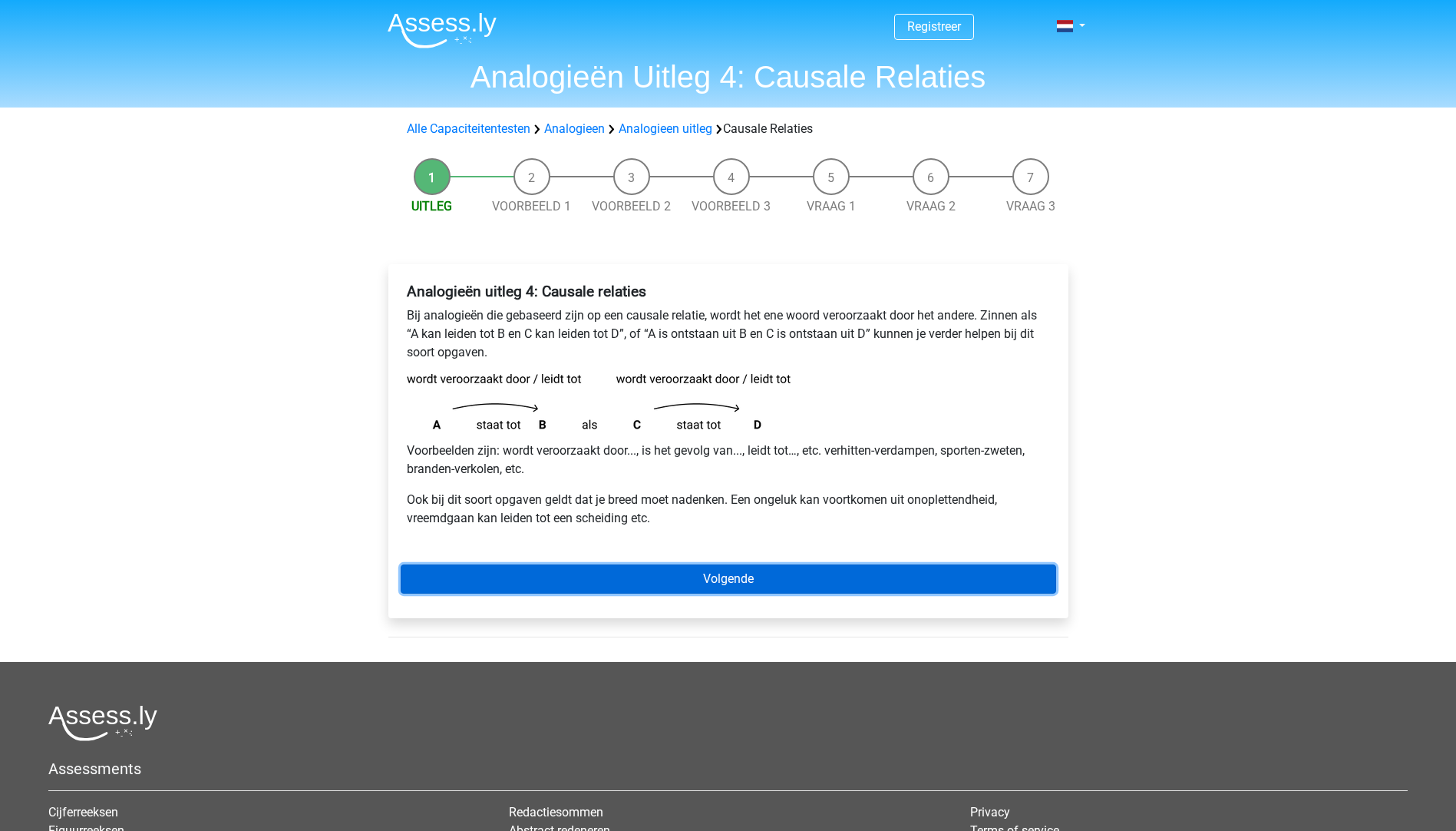
click at [746, 572] on link "Volgende" at bounding box center [728, 578] width 656 height 29
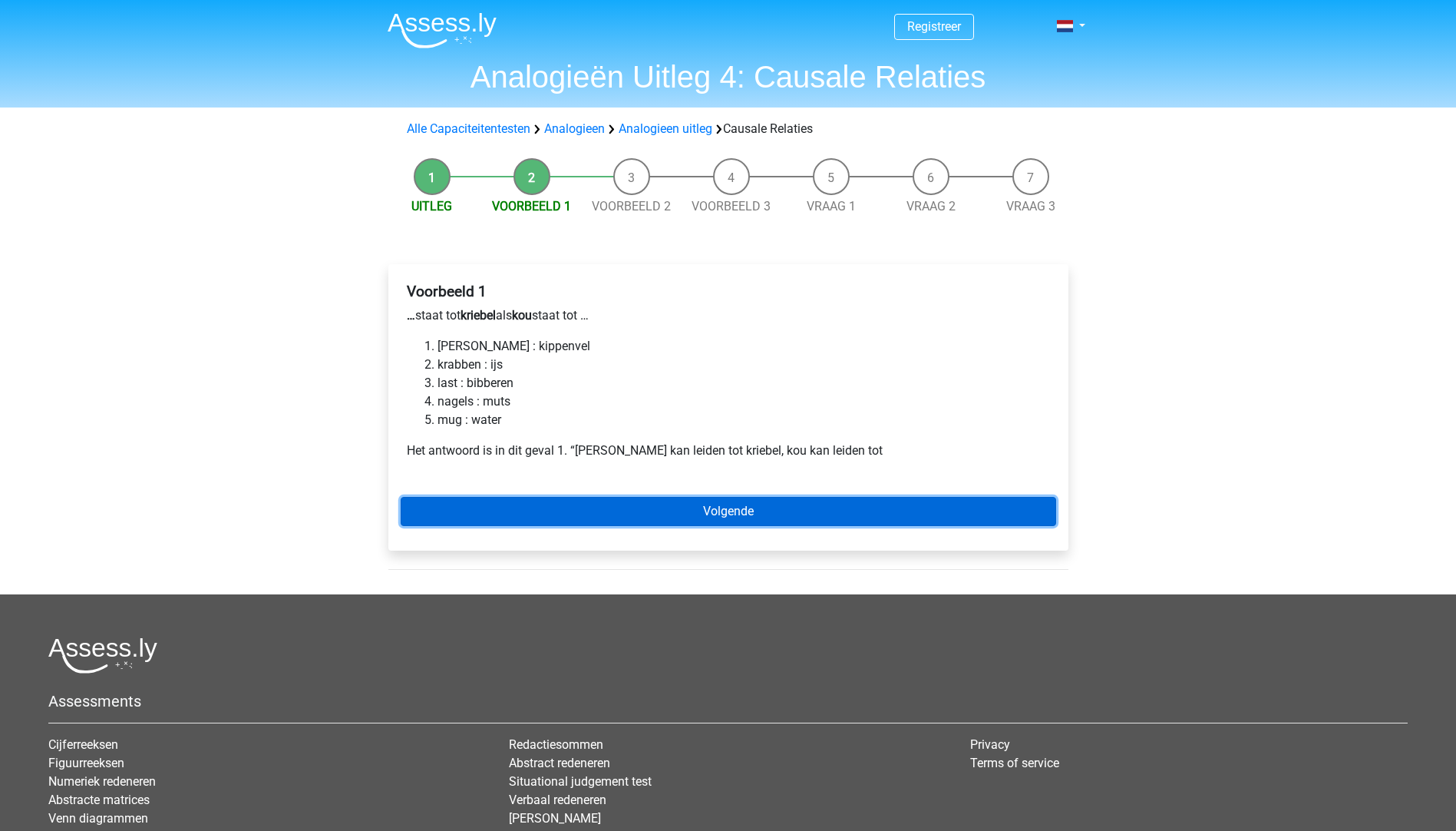
click at [722, 515] on link "Volgende" at bounding box center [728, 511] width 656 height 29
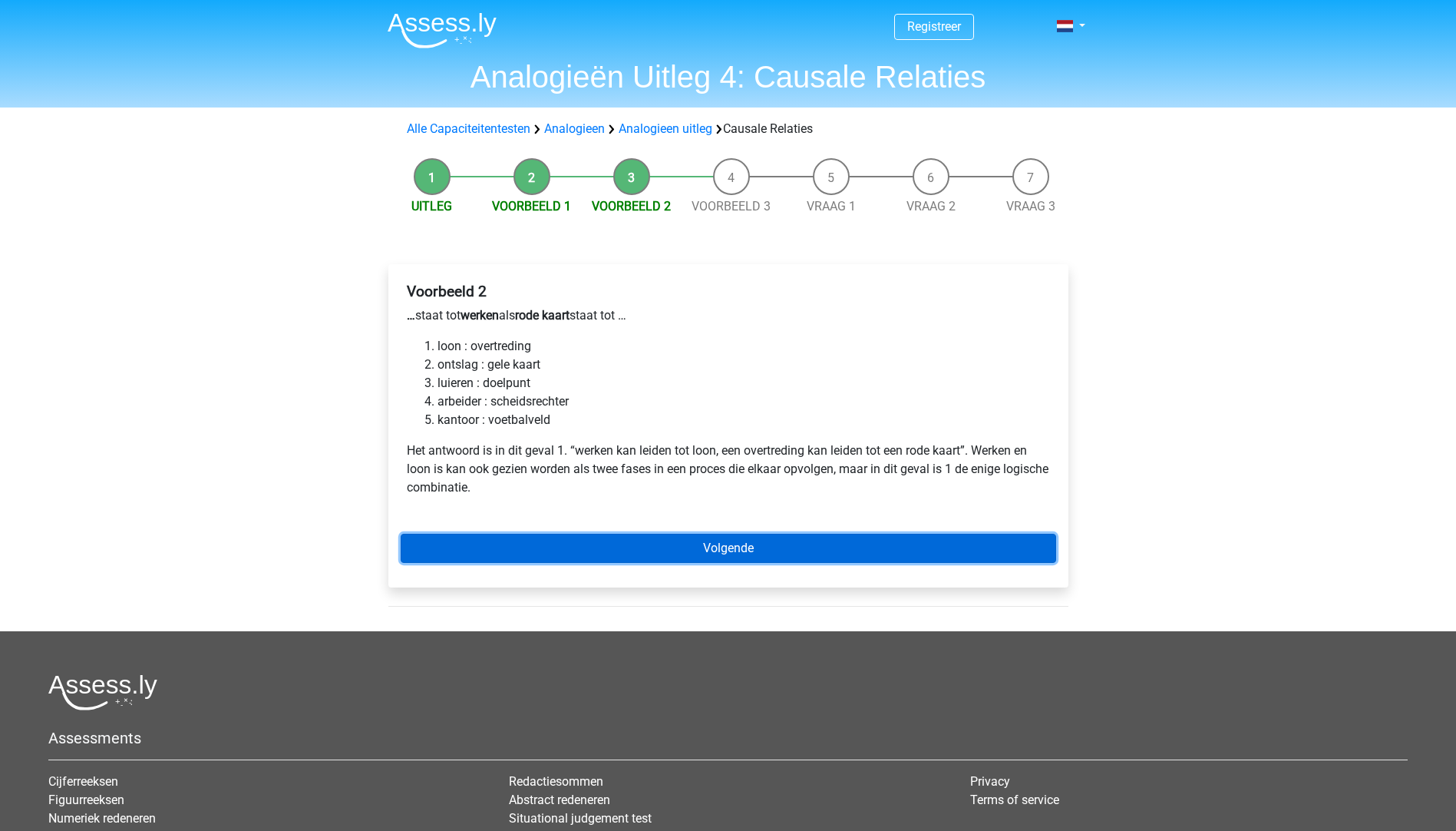
click at [707, 540] on link "Volgende" at bounding box center [728, 548] width 656 height 29
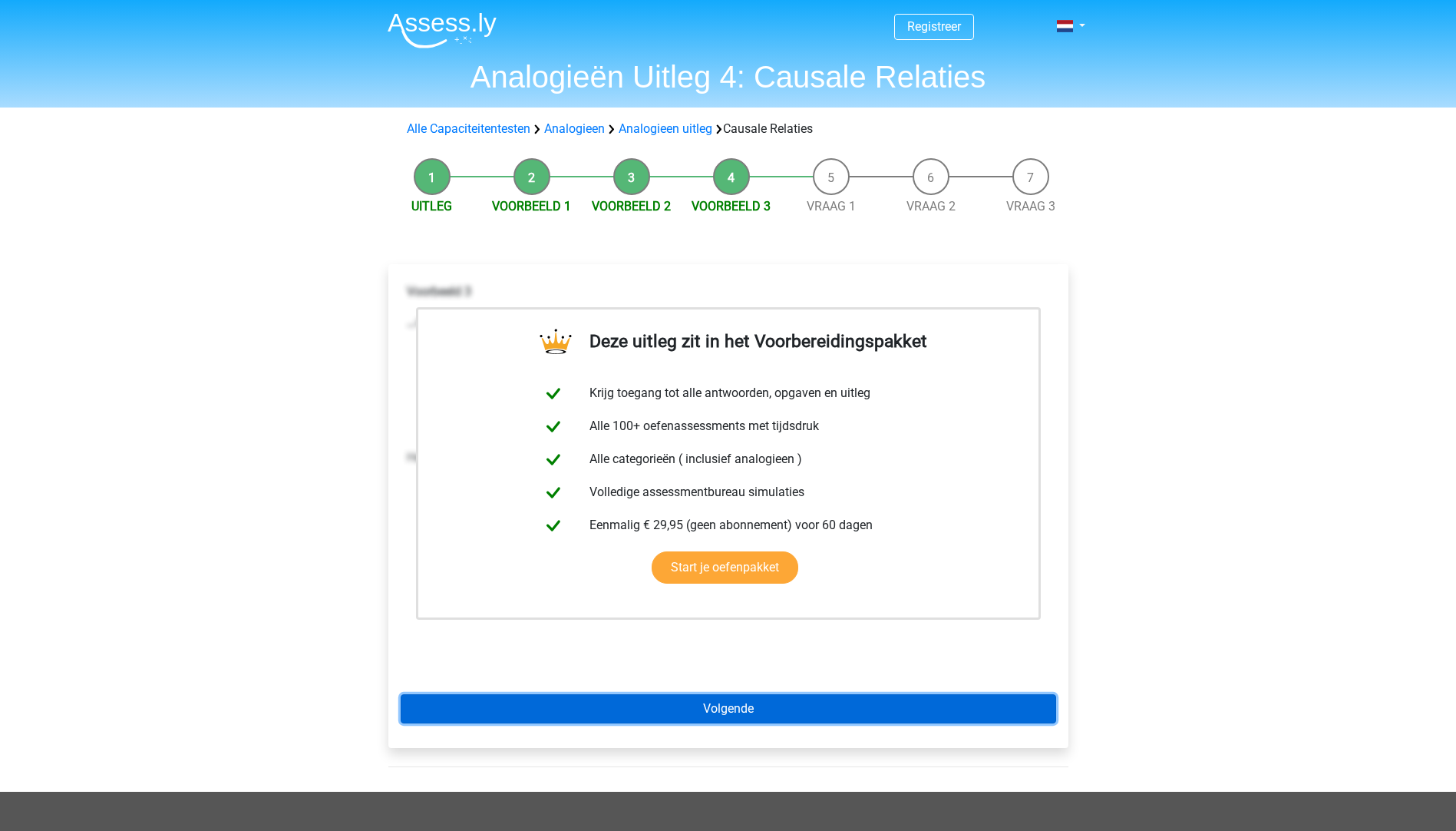
click at [757, 701] on link "Volgende" at bounding box center [728, 708] width 656 height 29
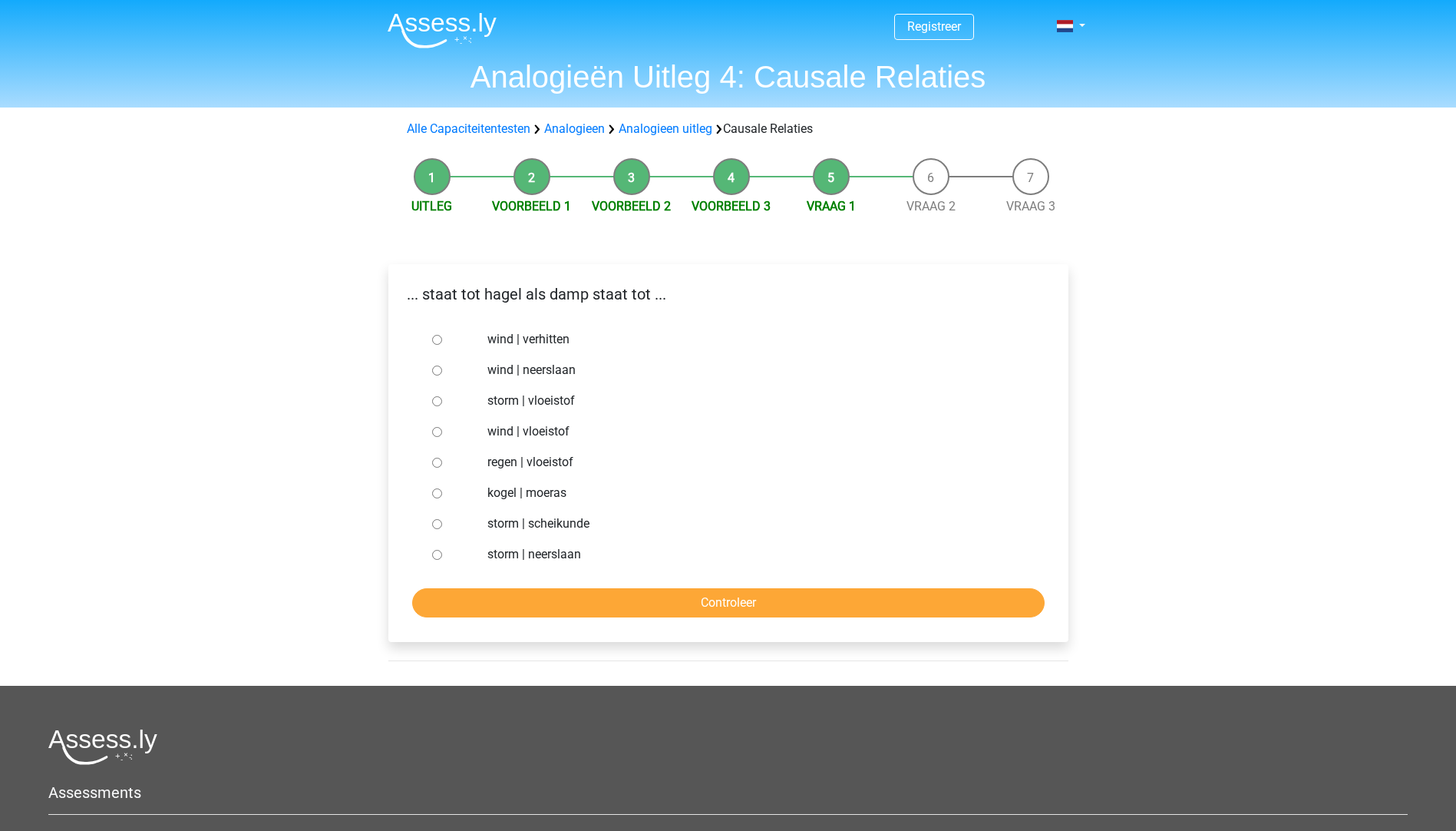
click at [544, 402] on label "storm | vloeistof" at bounding box center [752, 400] width 531 height 18
click at [442, 402] on input "storm | vloeistof" at bounding box center [437, 401] width 10 height 10
radio input "true"
click at [675, 600] on input "Controleer" at bounding box center [728, 603] width 633 height 29
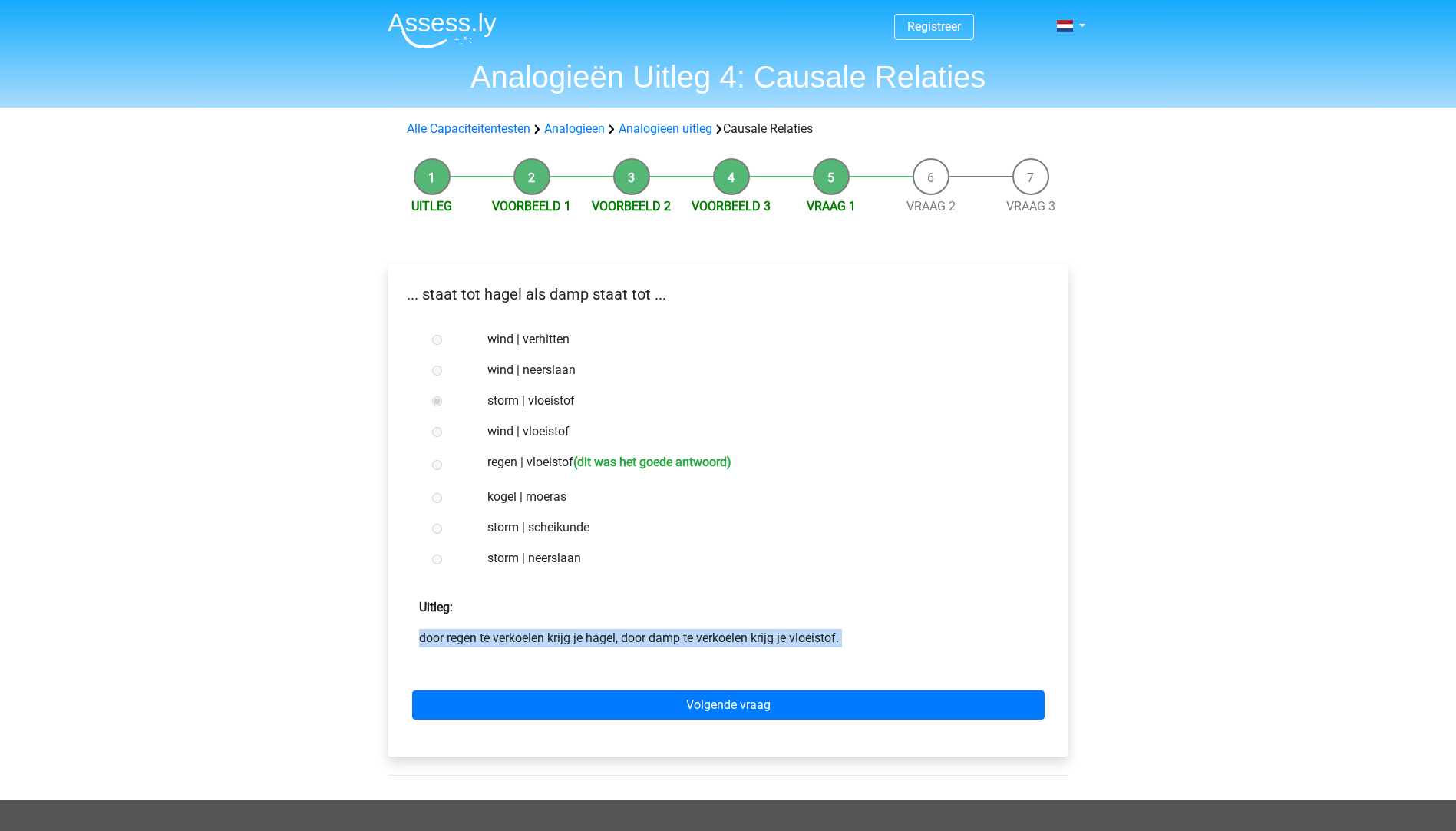
drag, startPoint x: 674, startPoint y: 719, endPoint x: 727, endPoint y: 764, distance: 69.5
click at [727, 764] on div "... staat tot hagel als damp staat tot ... wind | verhitten wind | neerslaan st…" at bounding box center [728, 516] width 705 height 567
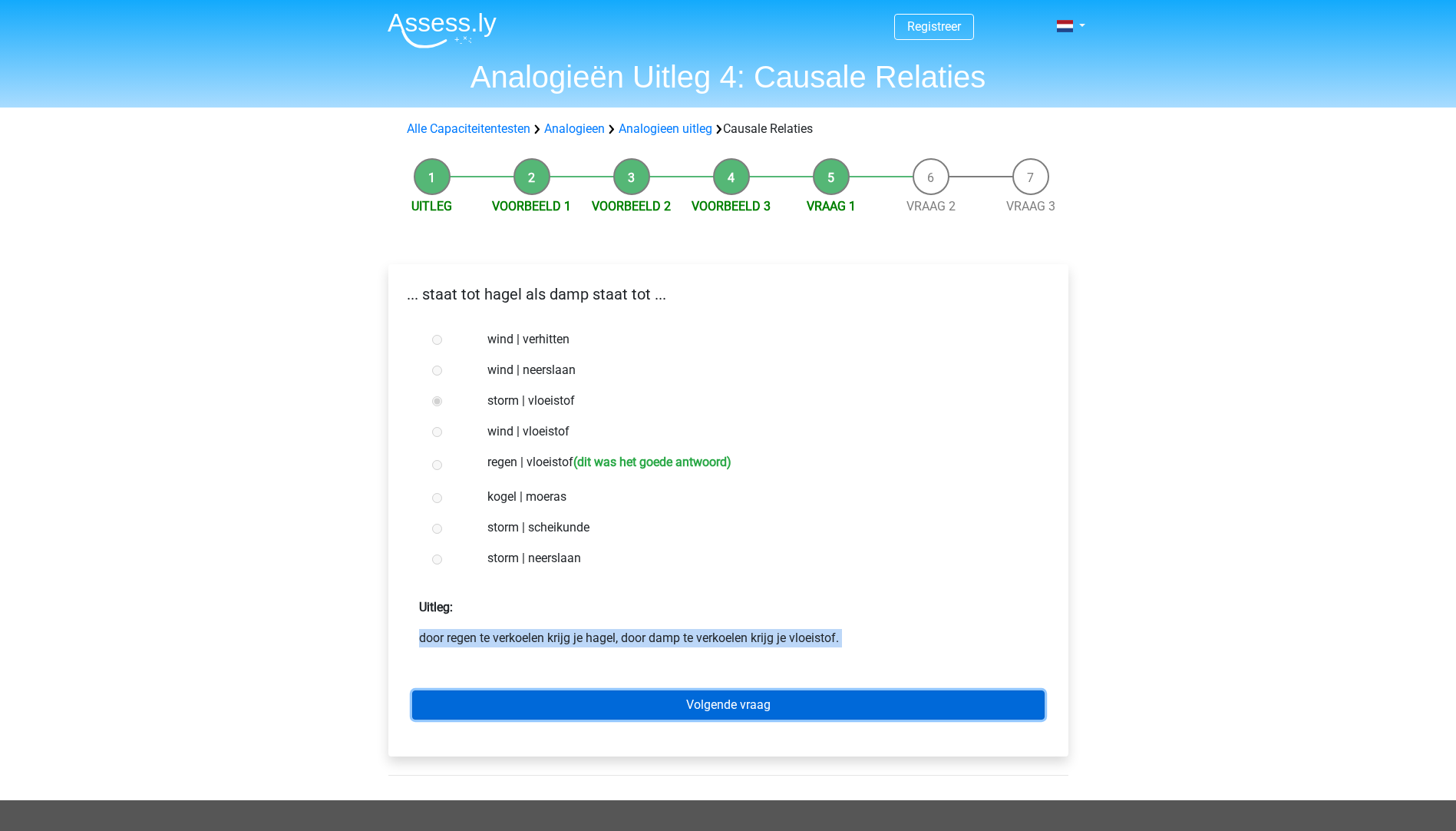
click at [753, 706] on link "Volgende vraag" at bounding box center [728, 704] width 633 height 29
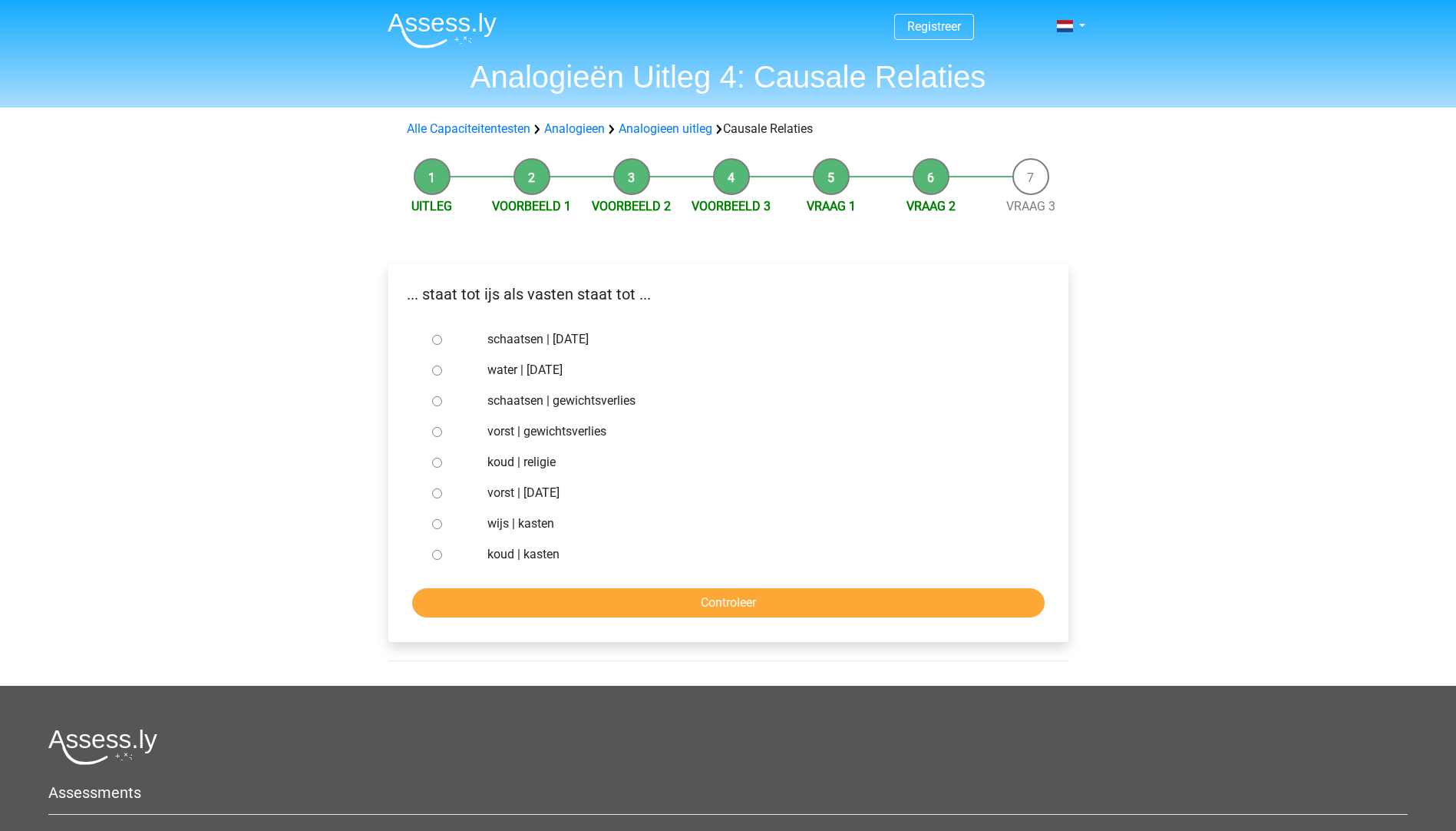
click at [555, 369] on label "water | suikerfeest" at bounding box center [752, 370] width 531 height 18
click at [442, 369] on input "water | suikerfeest" at bounding box center [437, 370] width 10 height 10
radio input "true"
click at [750, 604] on input "Controleer" at bounding box center [728, 603] width 633 height 29
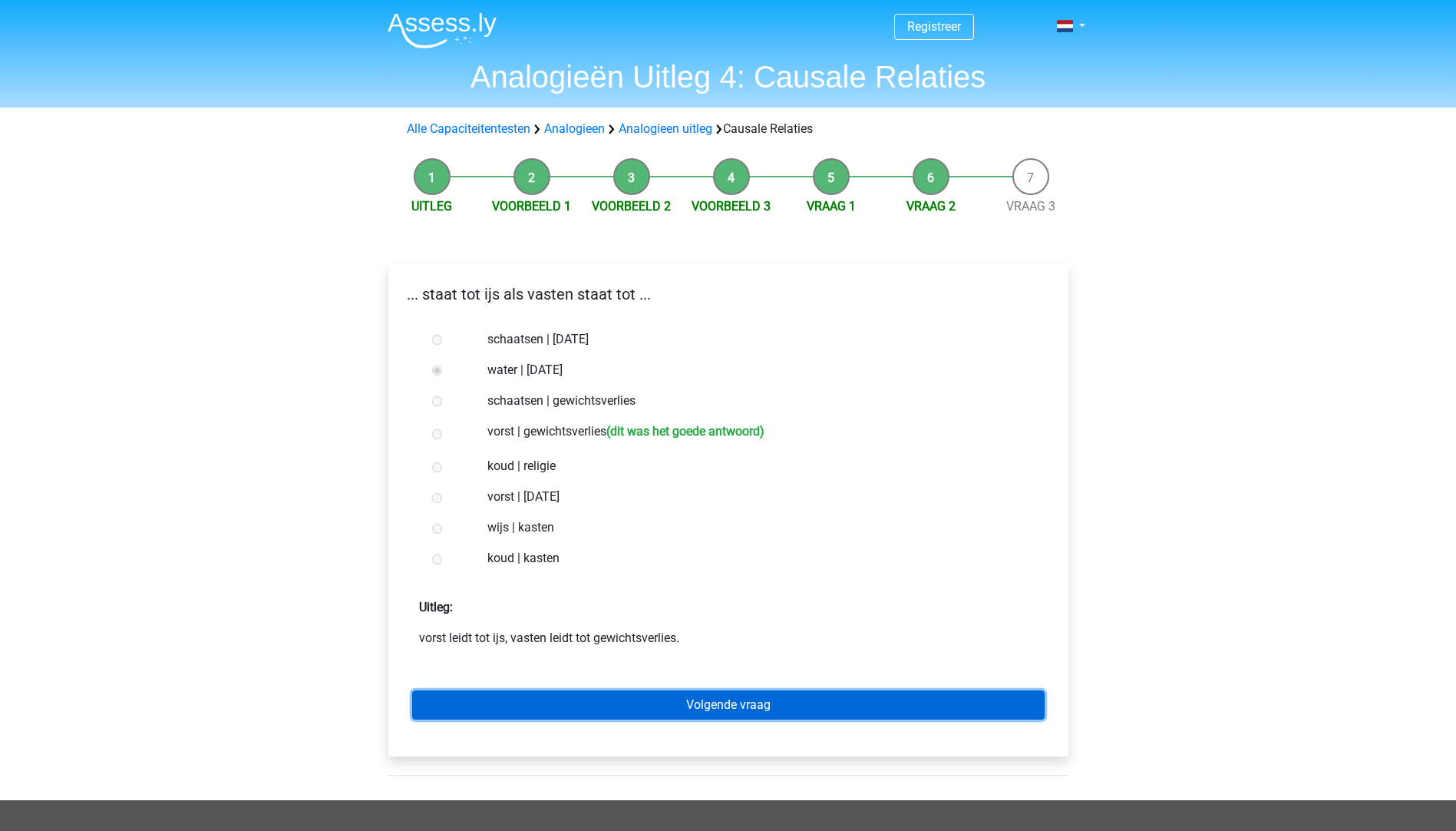
click at [718, 709] on link "Volgende vraag" at bounding box center [728, 704] width 633 height 29
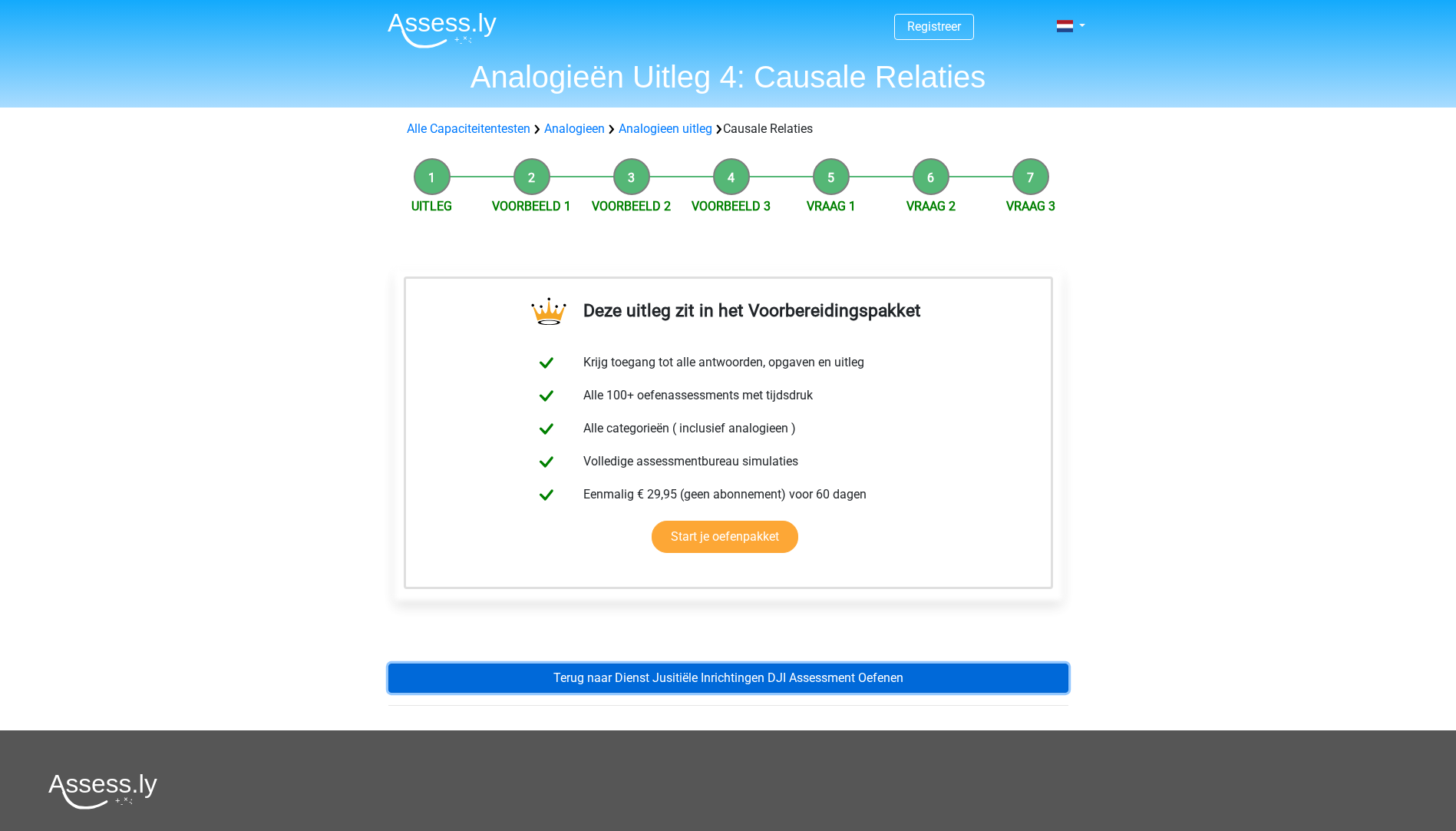
drag, startPoint x: 685, startPoint y: 693, endPoint x: 688, endPoint y: 677, distance: 16.3
click at [685, 692] on link "Terug naar Dienst Jusitiële Inrichtingen DJI Assessment Oefenen" at bounding box center [728, 677] width 680 height 29
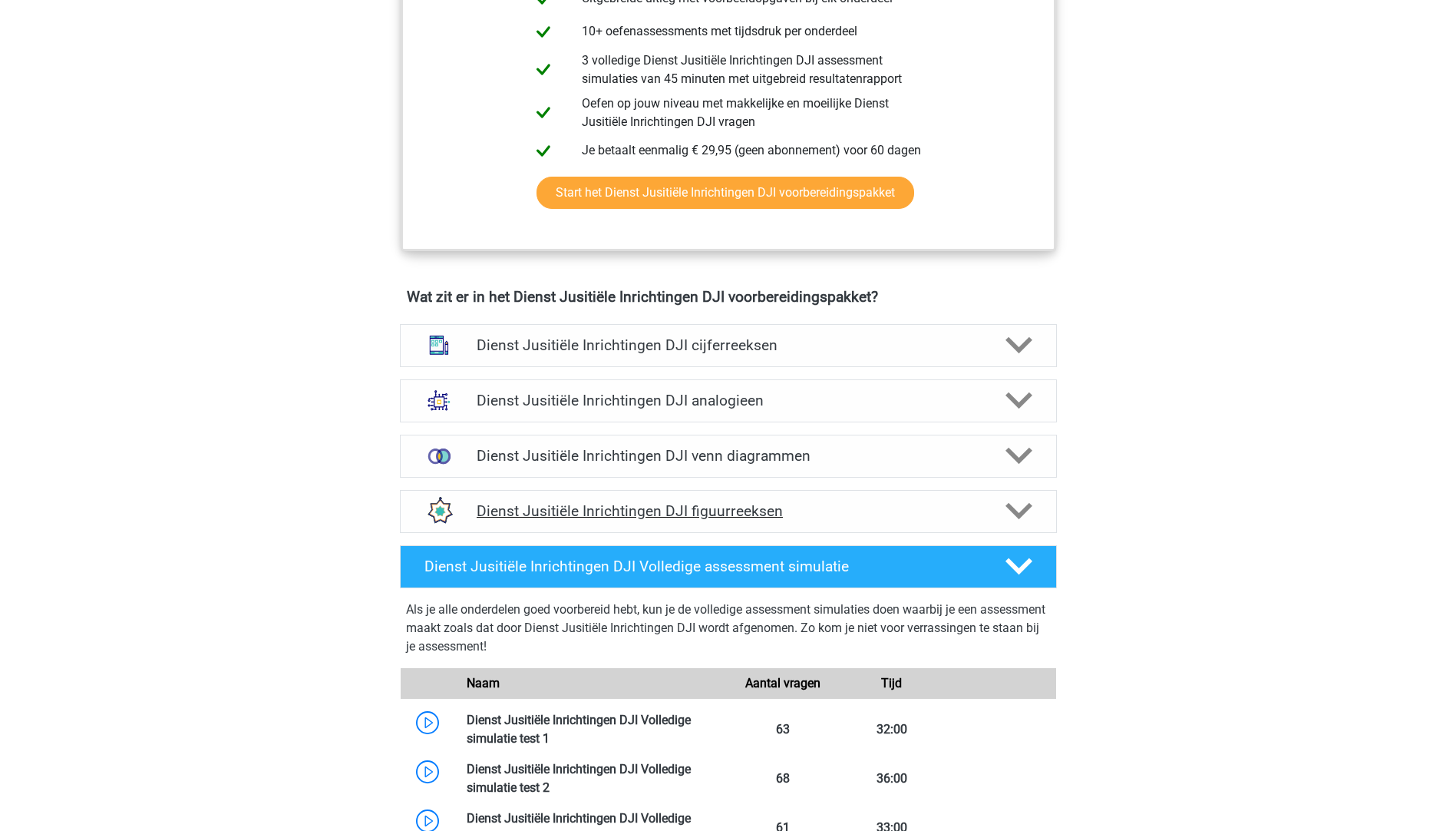
scroll to position [921, 0]
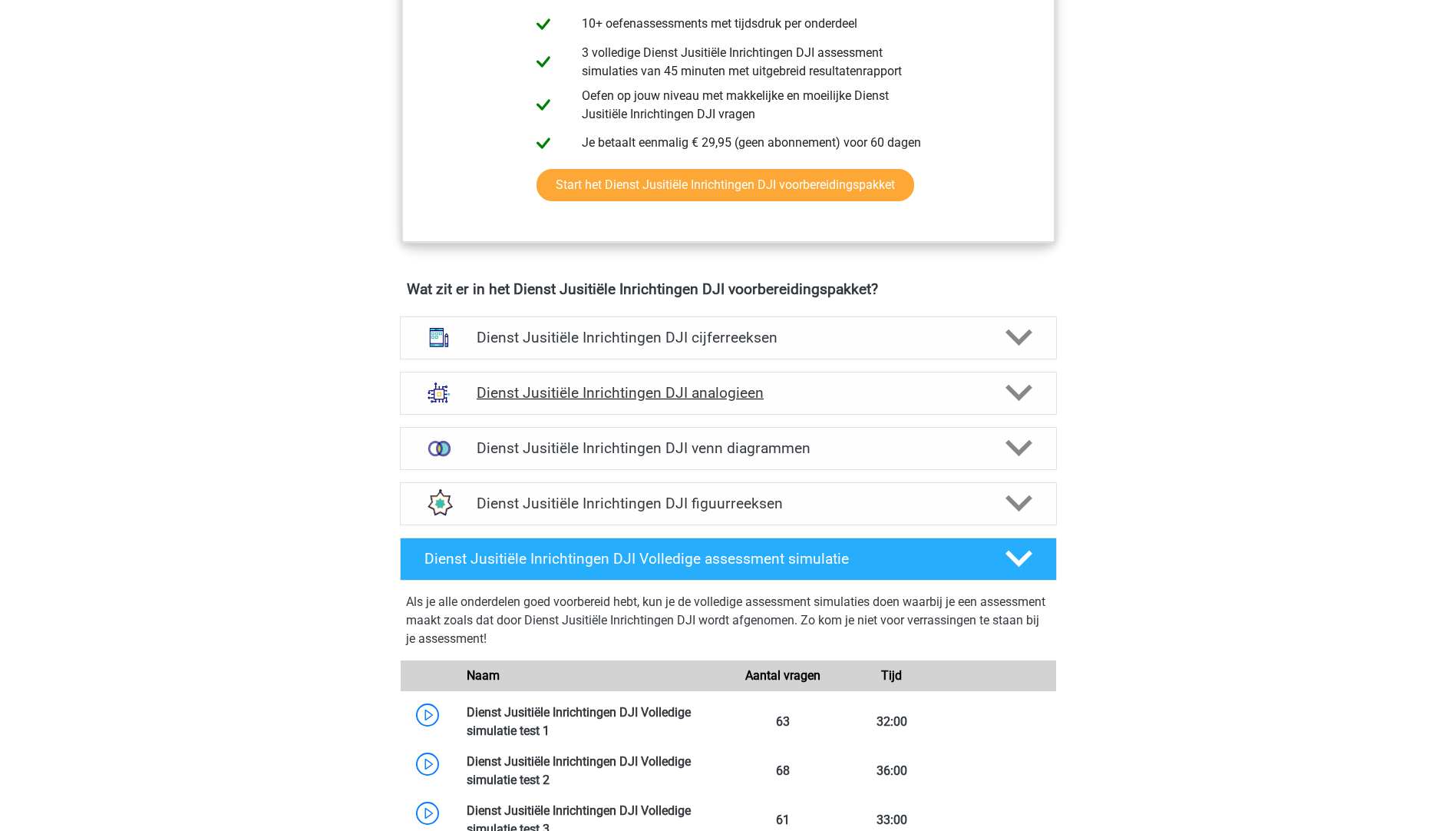
click at [795, 394] on h4 "Dienst Jusitiële Inrichtingen DJI analogieen" at bounding box center [728, 392] width 503 height 18
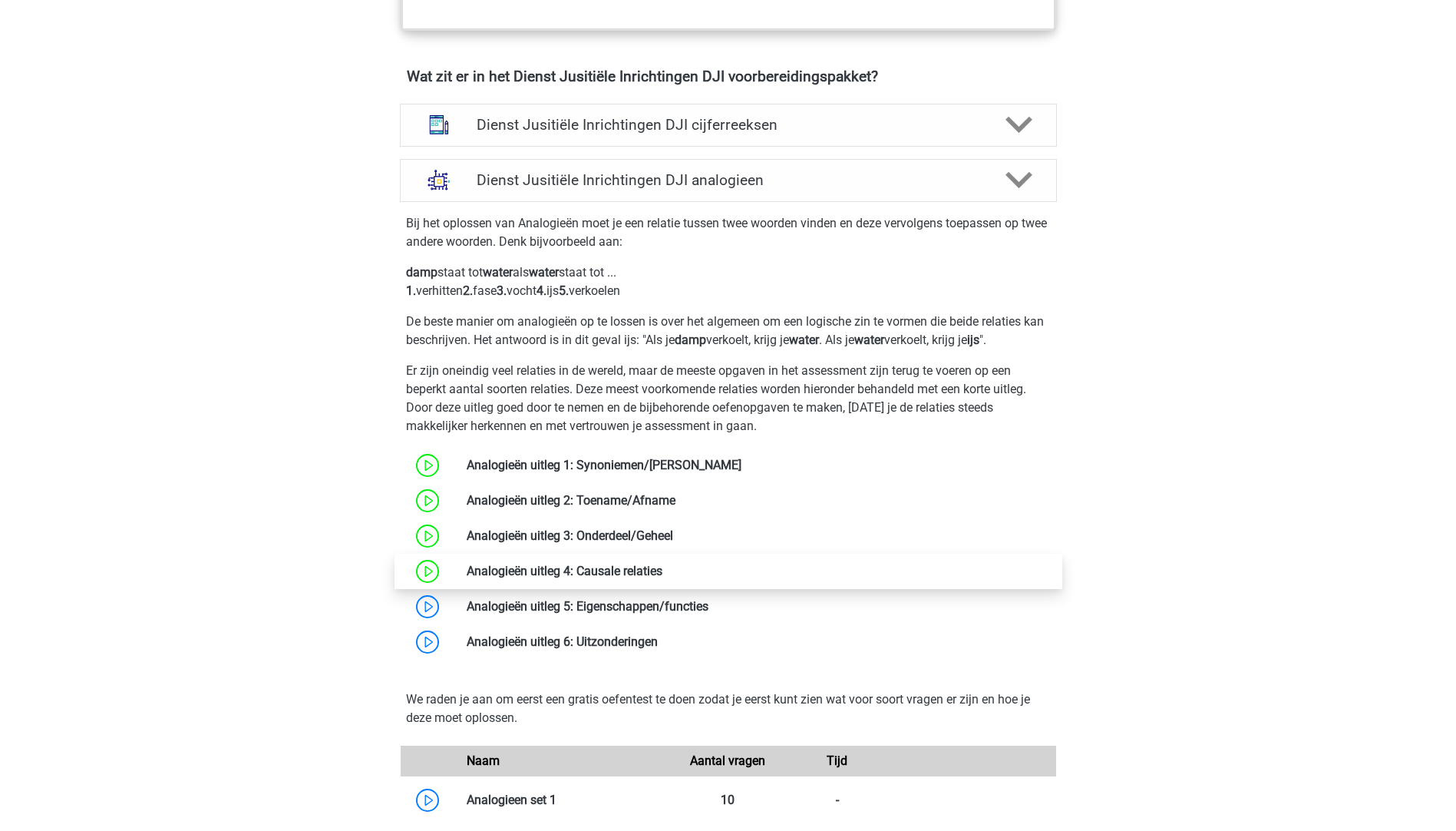
scroll to position [1151, 0]
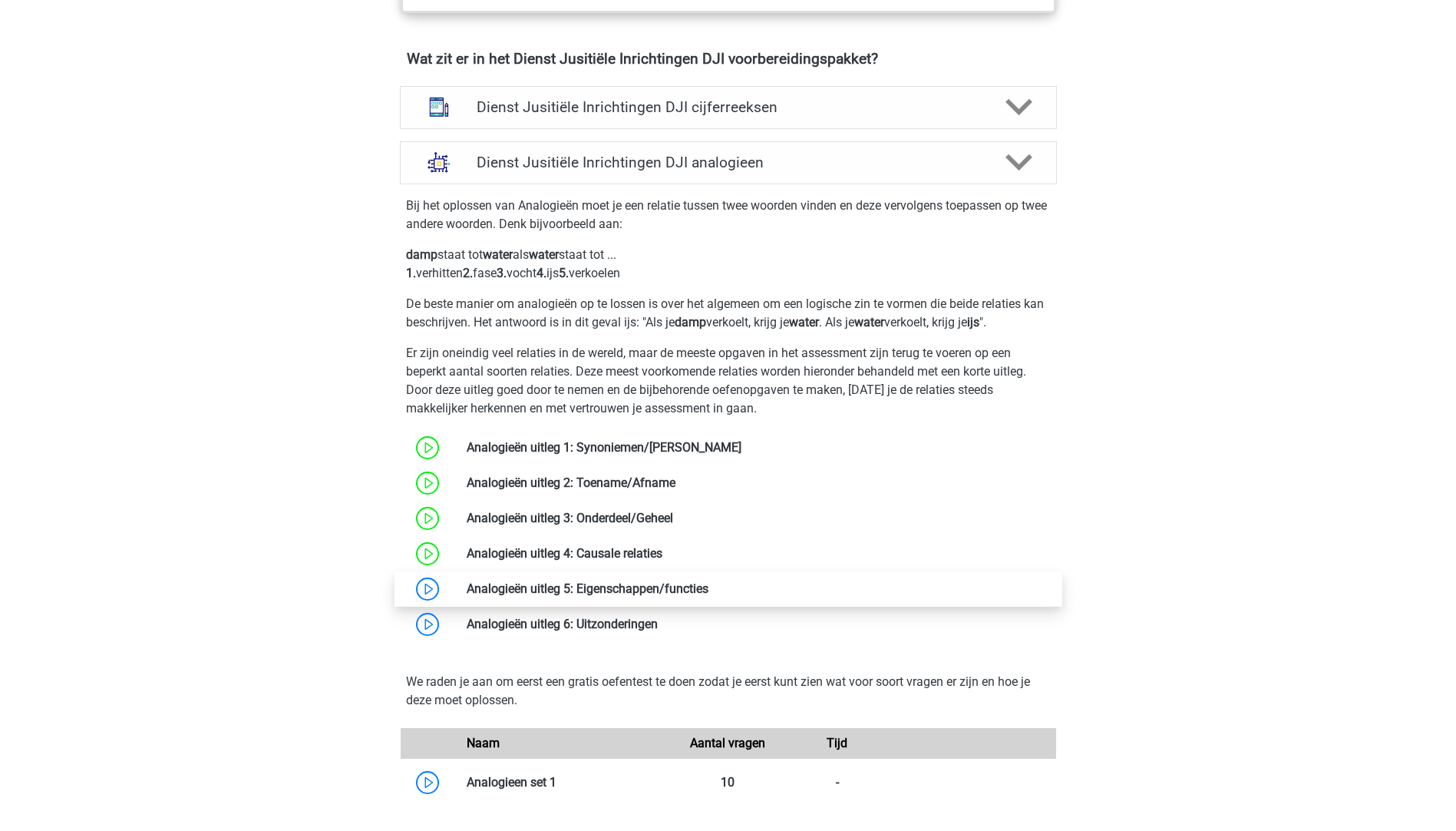
click at [709, 587] on link at bounding box center [709, 587] width 0 height 14
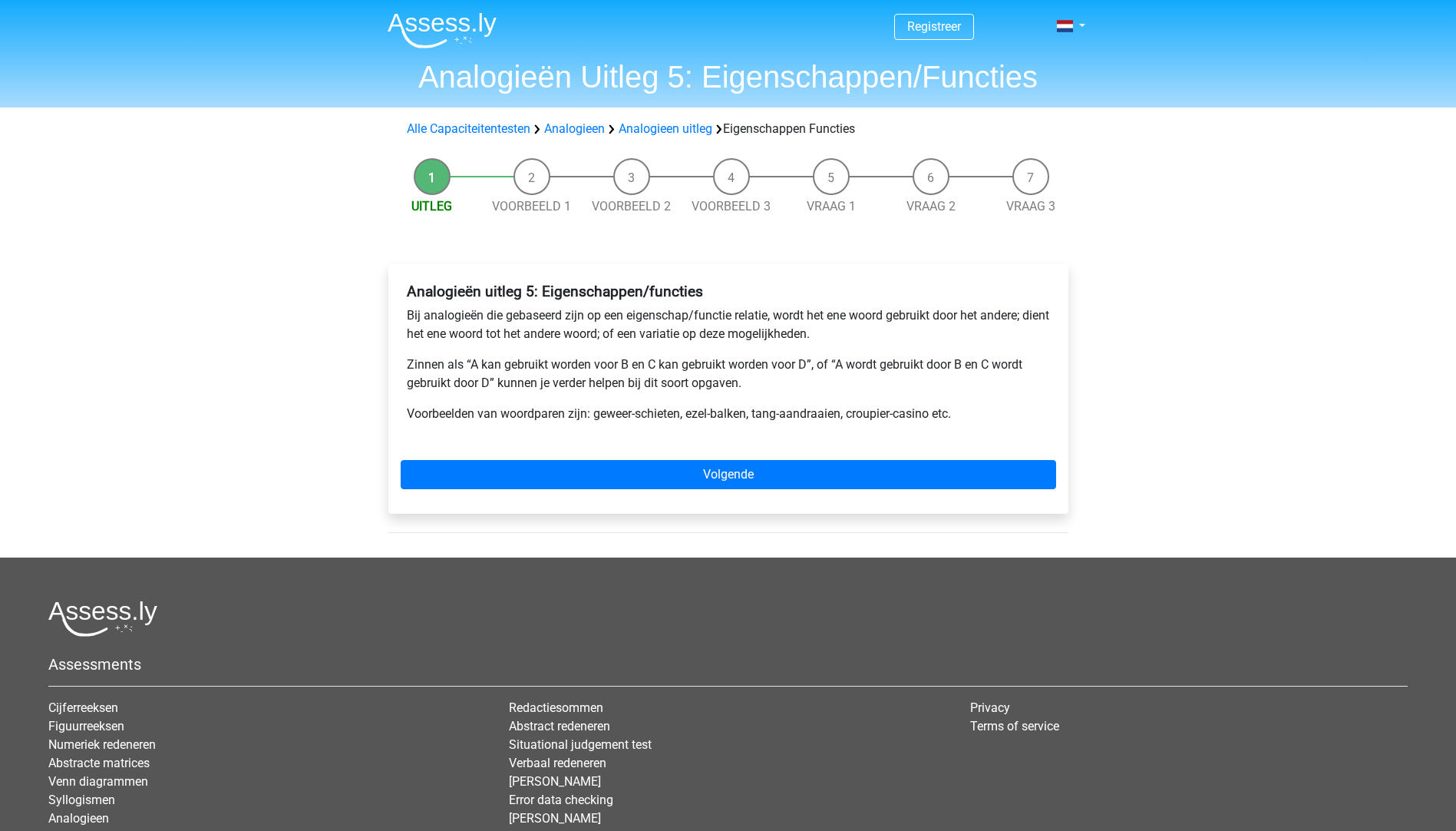
click at [685, 495] on div "Analogieën uitleg 5: Eigenschappen/functies Bij analogieën die gebaseerd zijn o…" at bounding box center [728, 388] width 680 height 249
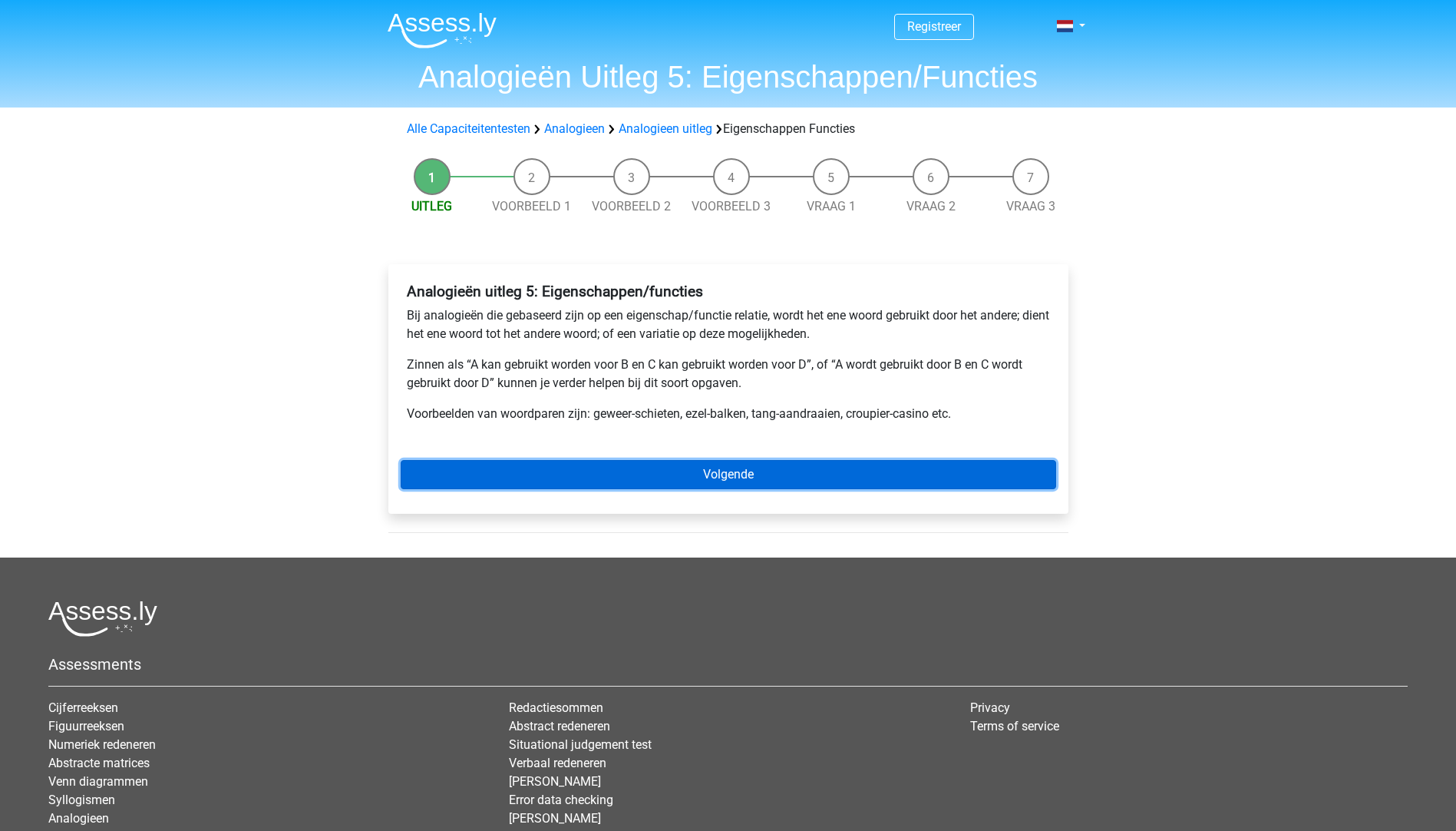
click at [756, 473] on link "Volgende" at bounding box center [728, 474] width 656 height 29
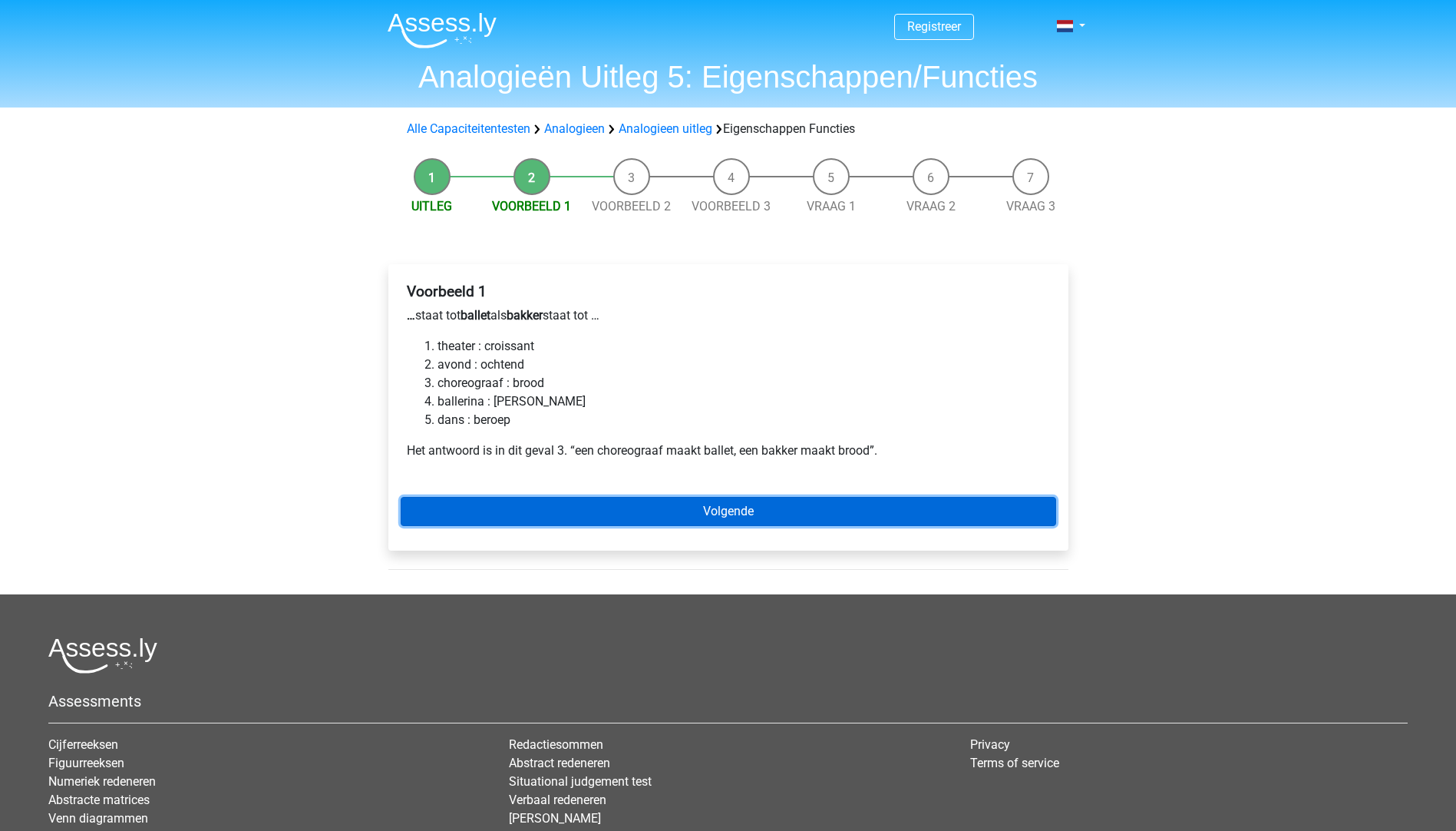
click at [681, 507] on link "Volgende" at bounding box center [728, 511] width 656 height 29
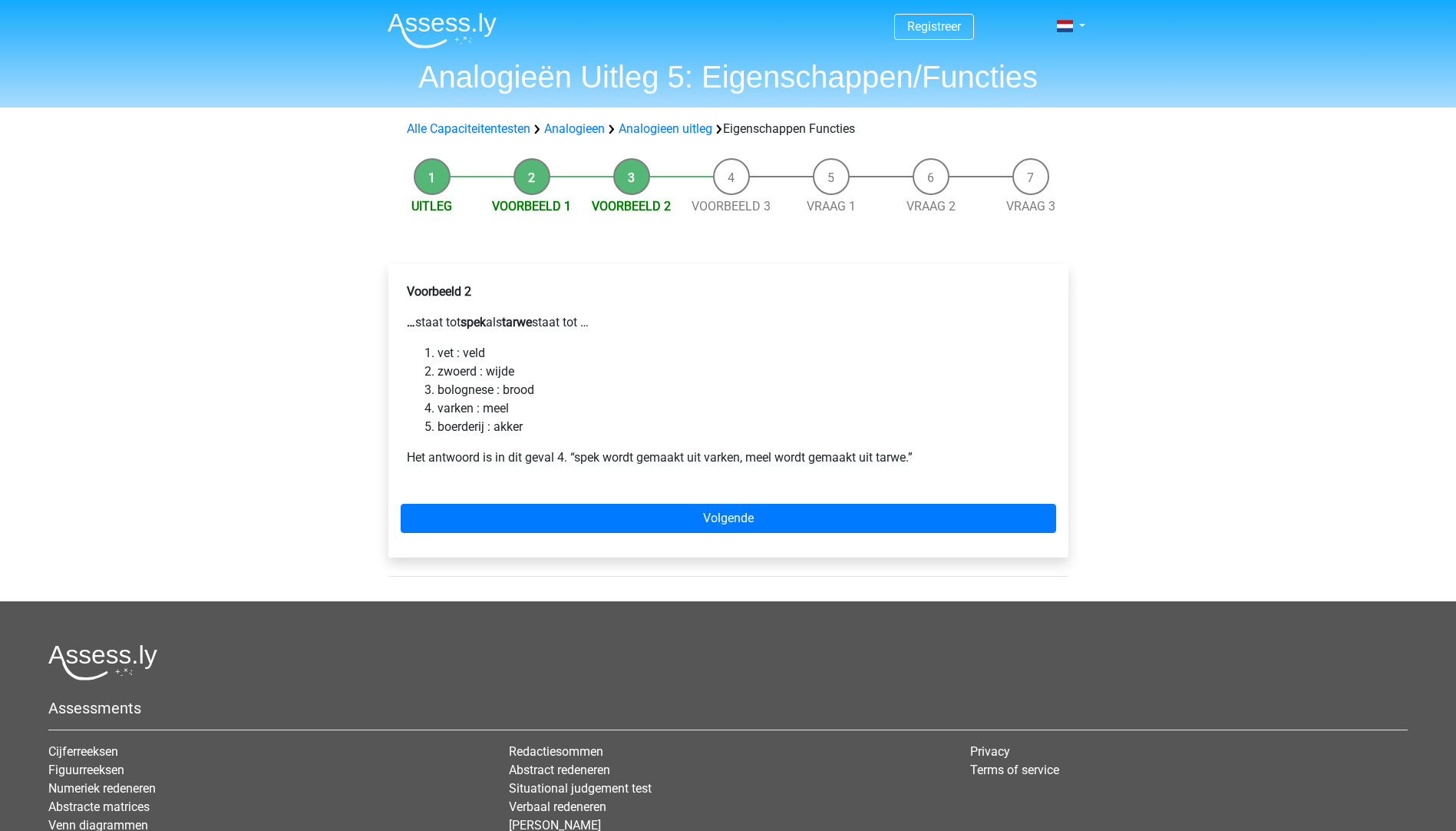
click at [820, 501] on div "Voorbeeld 2 … staat tot spek als tarwe staat tot … vet : veld zwoerd : wijde bo…" at bounding box center [728, 410] width 680 height 293
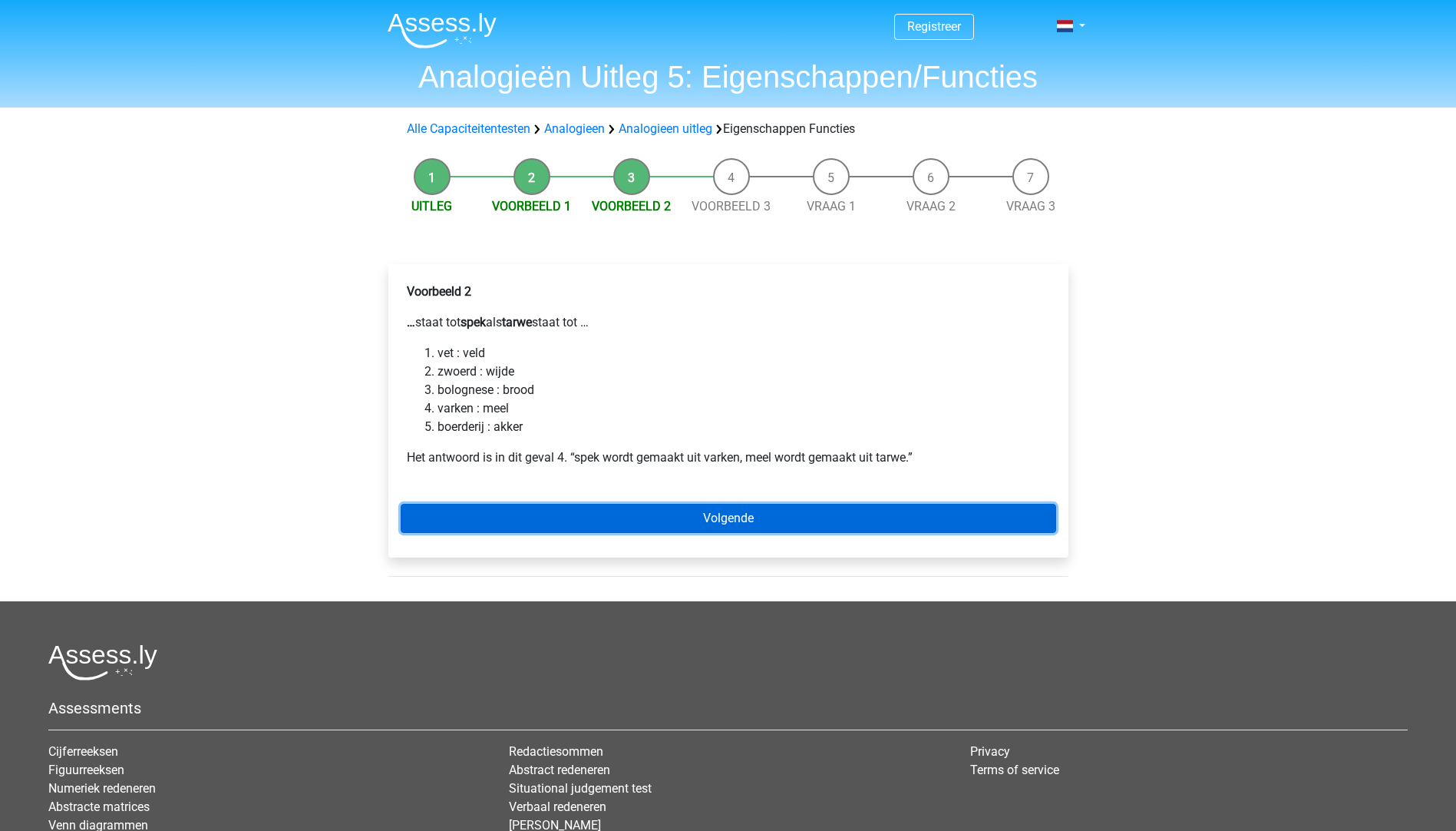
click at [722, 509] on link "Volgende" at bounding box center [728, 517] width 656 height 29
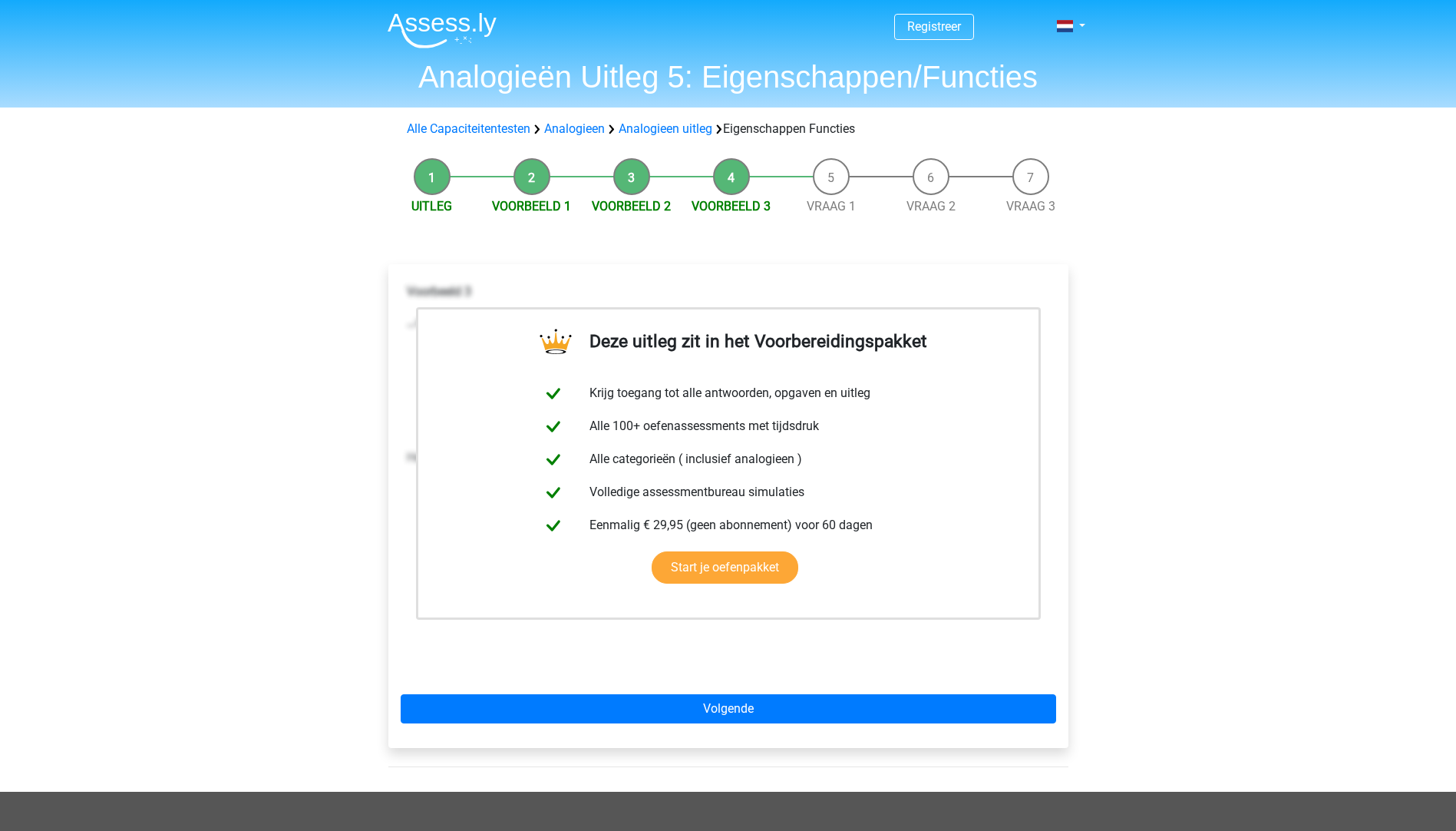
drag, startPoint x: 727, startPoint y: 693, endPoint x: 724, endPoint y: 680, distance: 13.3
click at [728, 693] on div "Deze uitleg zit in het Voorbereidingspakket Krijg toegang tot alle antwoorden, …" at bounding box center [728, 506] width 680 height 483
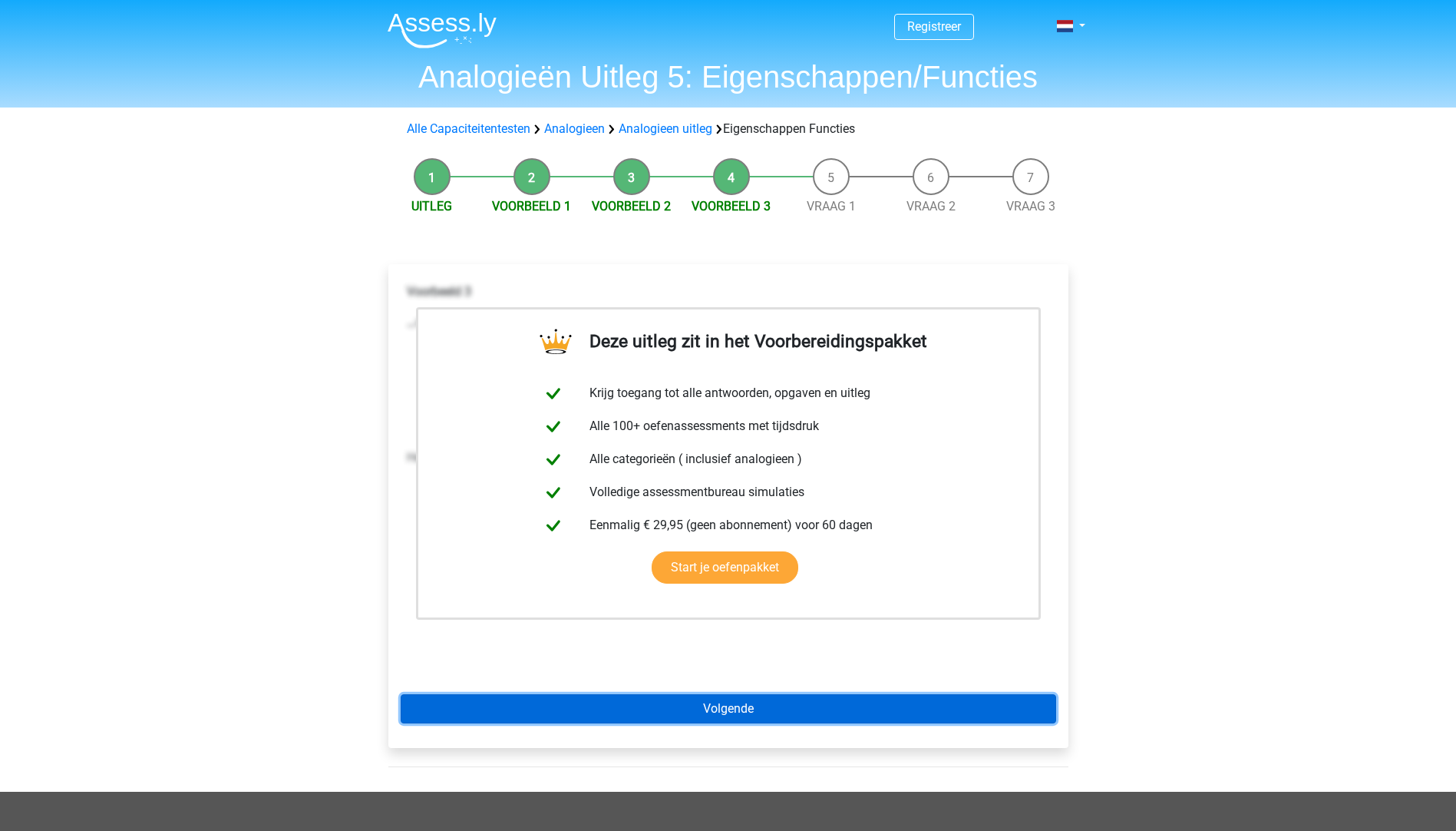
click at [722, 696] on link "Volgende" at bounding box center [728, 708] width 656 height 29
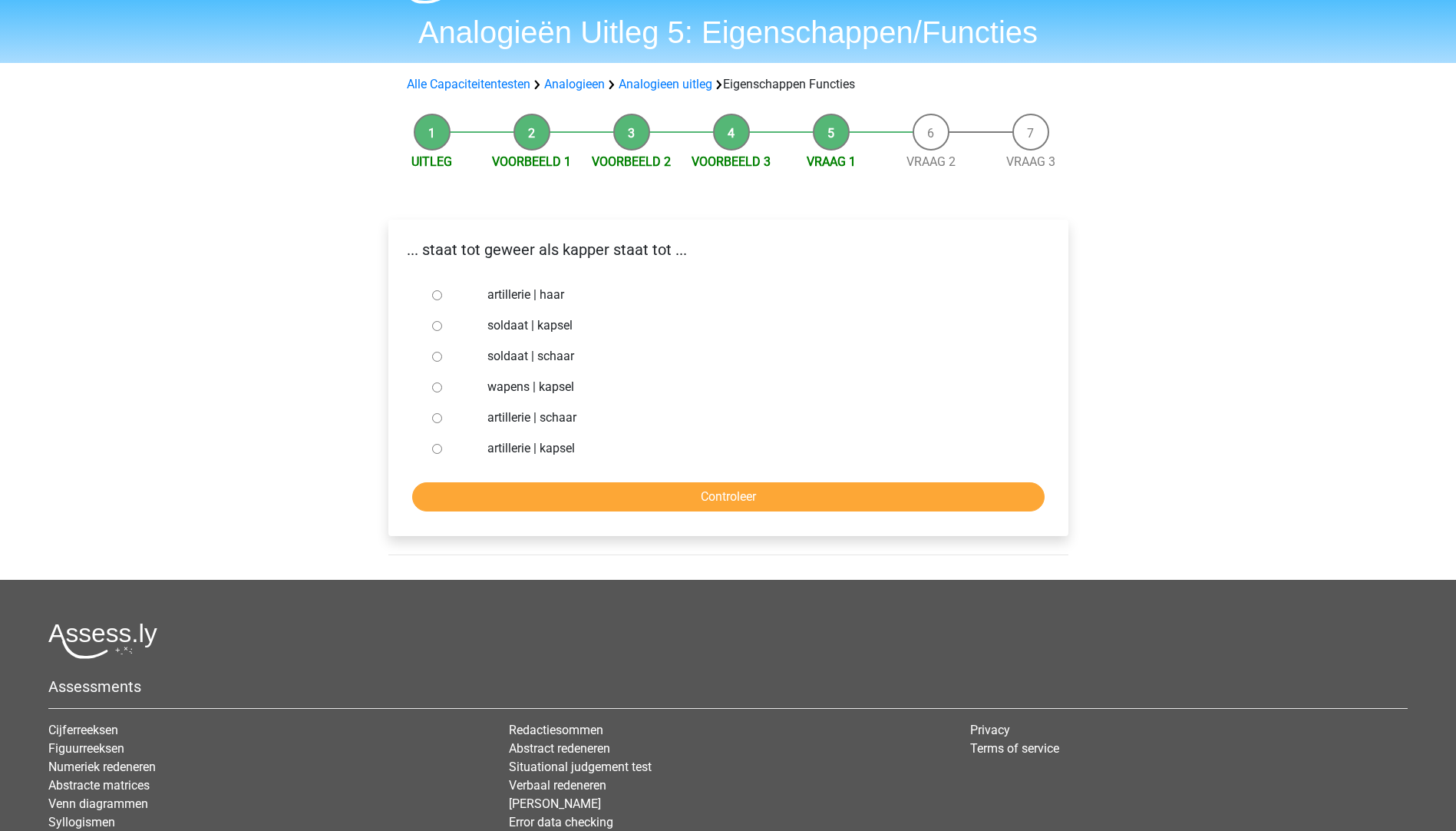
scroll to position [77, 0]
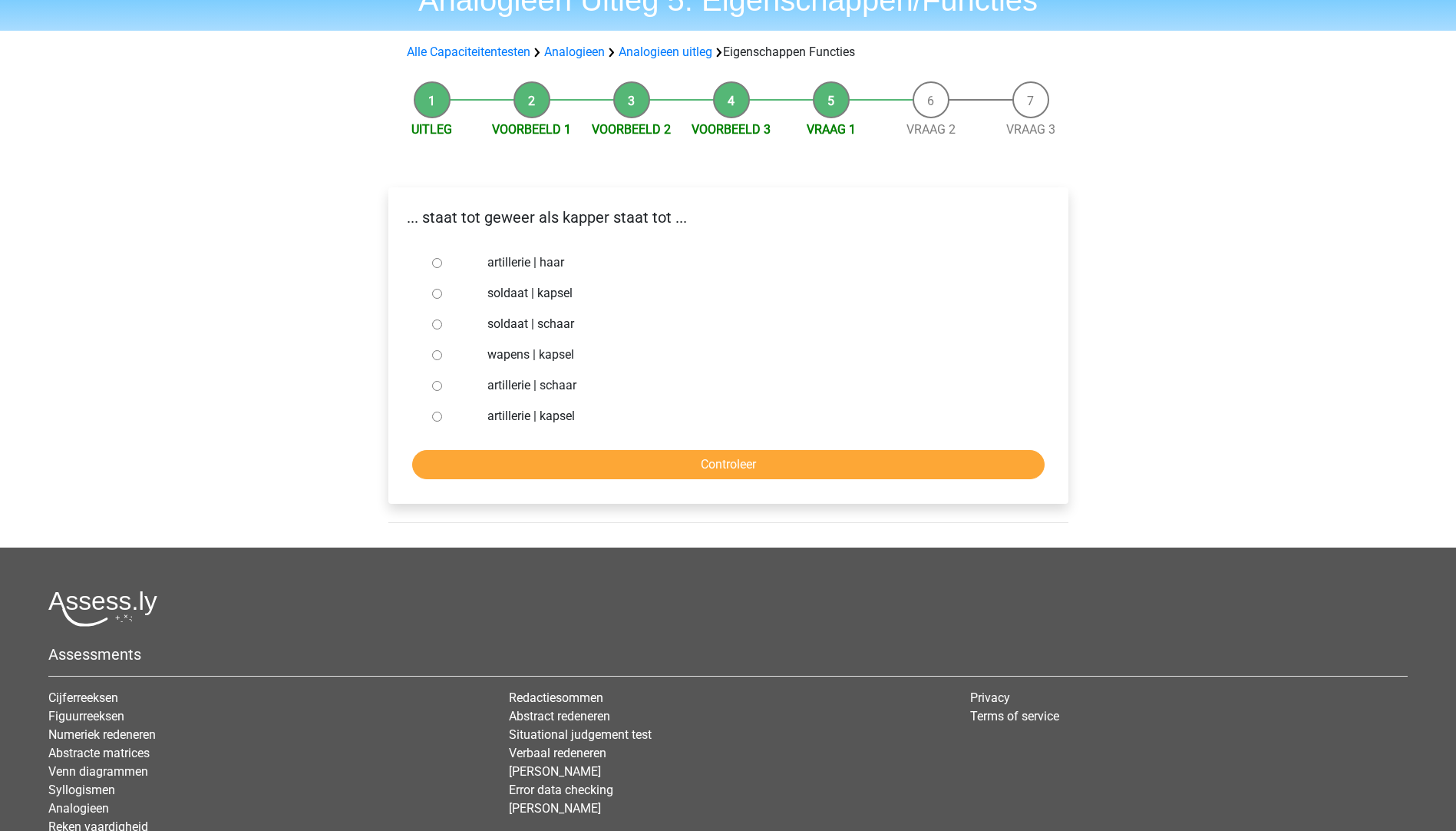
click at [555, 355] on label "wapens | kapsel" at bounding box center [752, 354] width 531 height 18
drag, startPoint x: 555, startPoint y: 355, endPoint x: 499, endPoint y: 353, distance: 56.0
click at [499, 353] on label "wapens | kapsel" at bounding box center [752, 354] width 531 height 18
click at [442, 353] on input "wapens | kapsel" at bounding box center [437, 354] width 10 height 10
radio input "true"
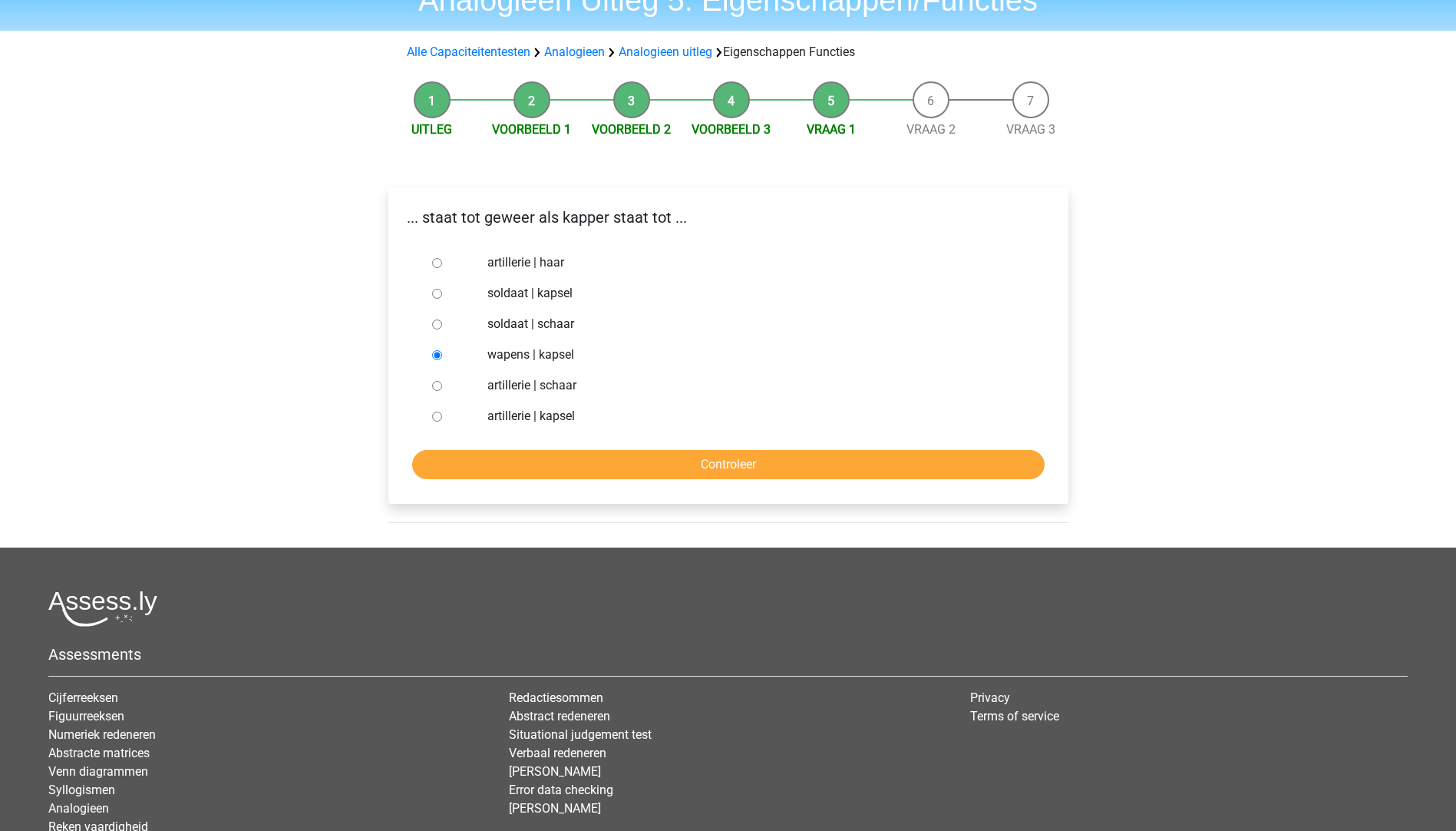
click at [528, 324] on label "soldaat | schaar" at bounding box center [752, 323] width 531 height 18
click at [442, 324] on input "soldaat | schaar" at bounding box center [437, 324] width 10 height 10
radio input "true"
click at [557, 459] on input "Controleer" at bounding box center [728, 464] width 633 height 29
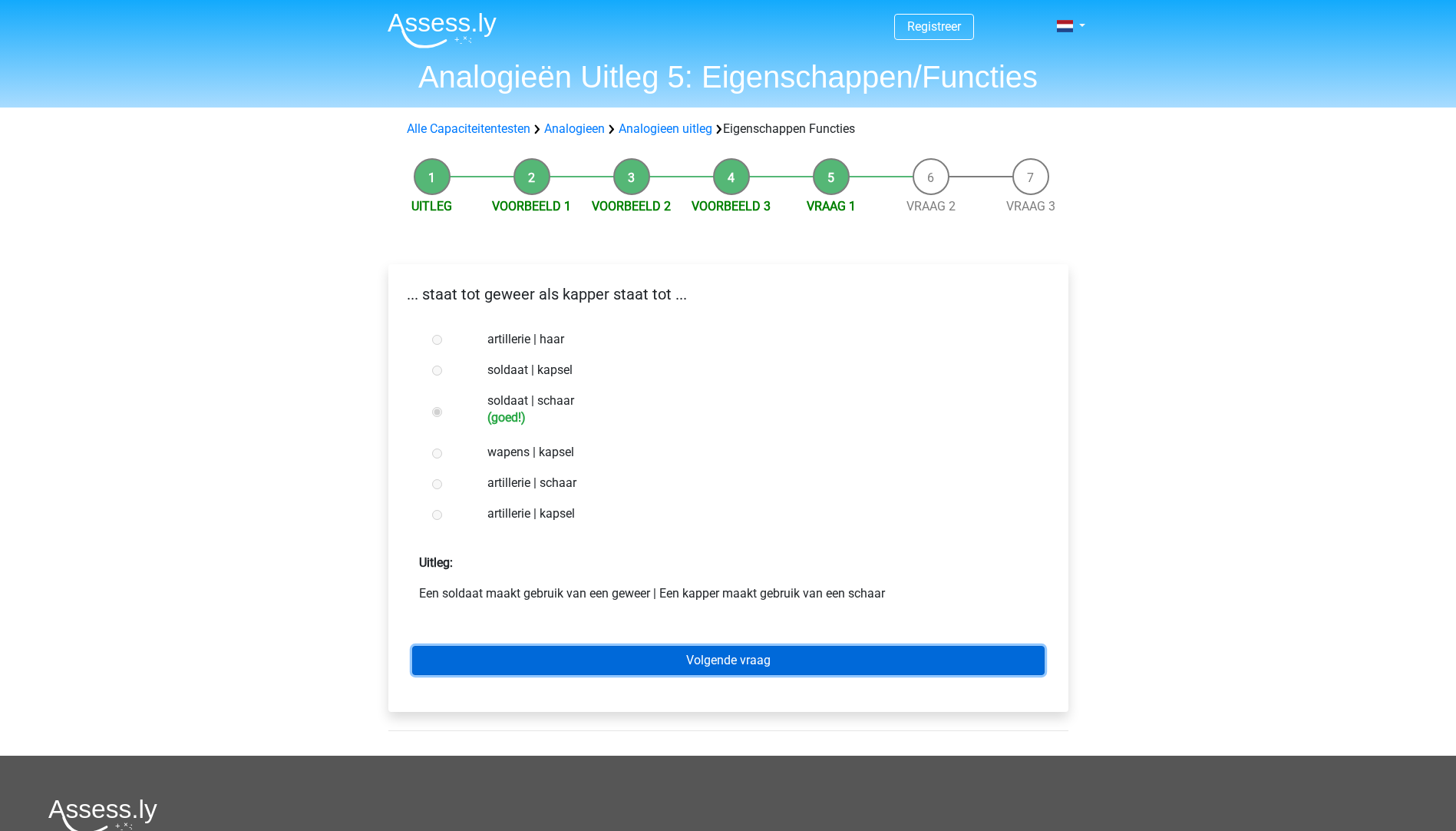
click at [740, 664] on link "Volgende vraag" at bounding box center [728, 659] width 633 height 29
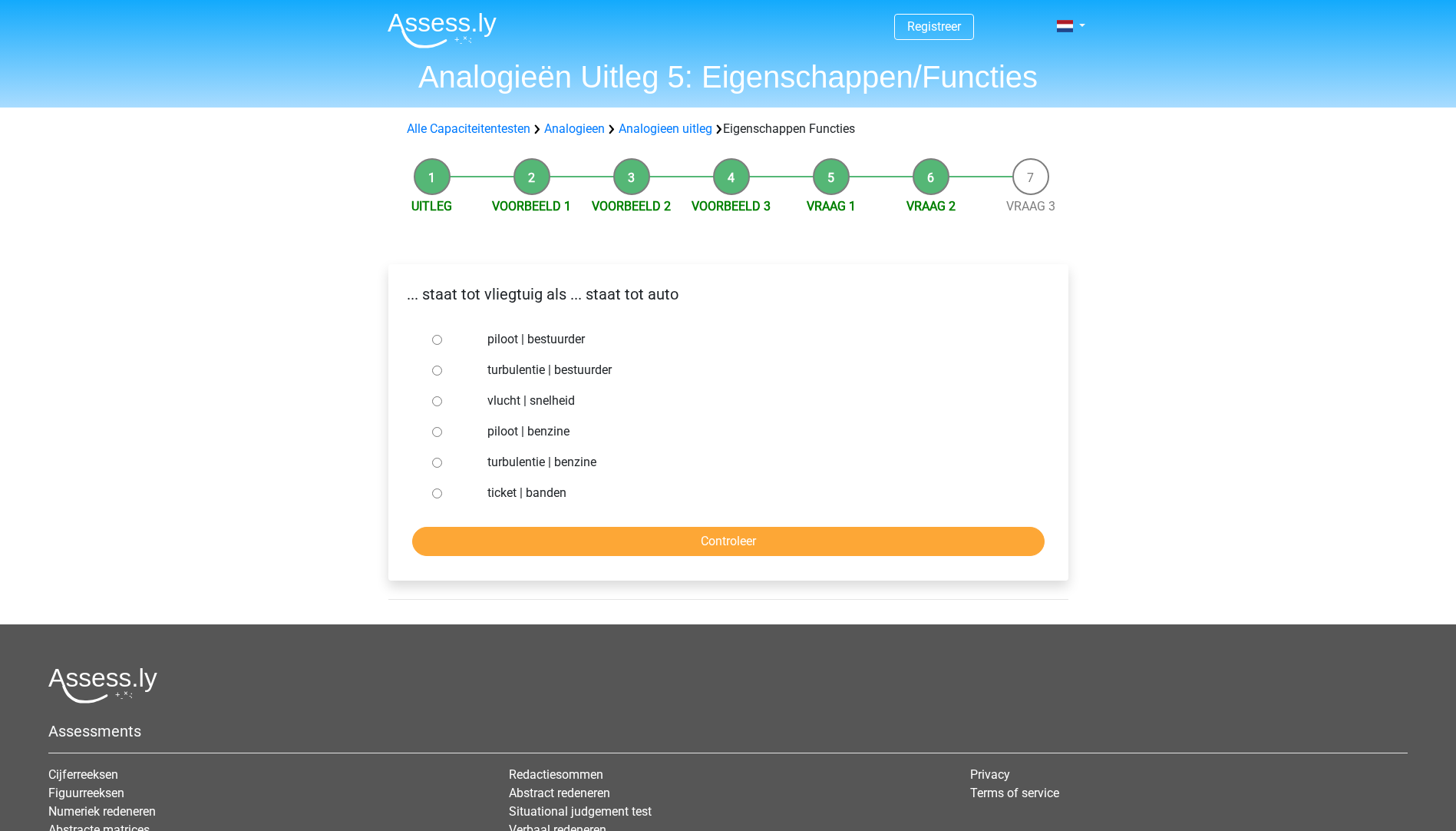
click at [551, 334] on label "piloot | bestuurder" at bounding box center [752, 338] width 531 height 18
click at [442, 334] on input "piloot | bestuurder" at bounding box center [437, 339] width 10 height 10
radio input "true"
click at [701, 548] on input "Controleer" at bounding box center [728, 541] width 633 height 29
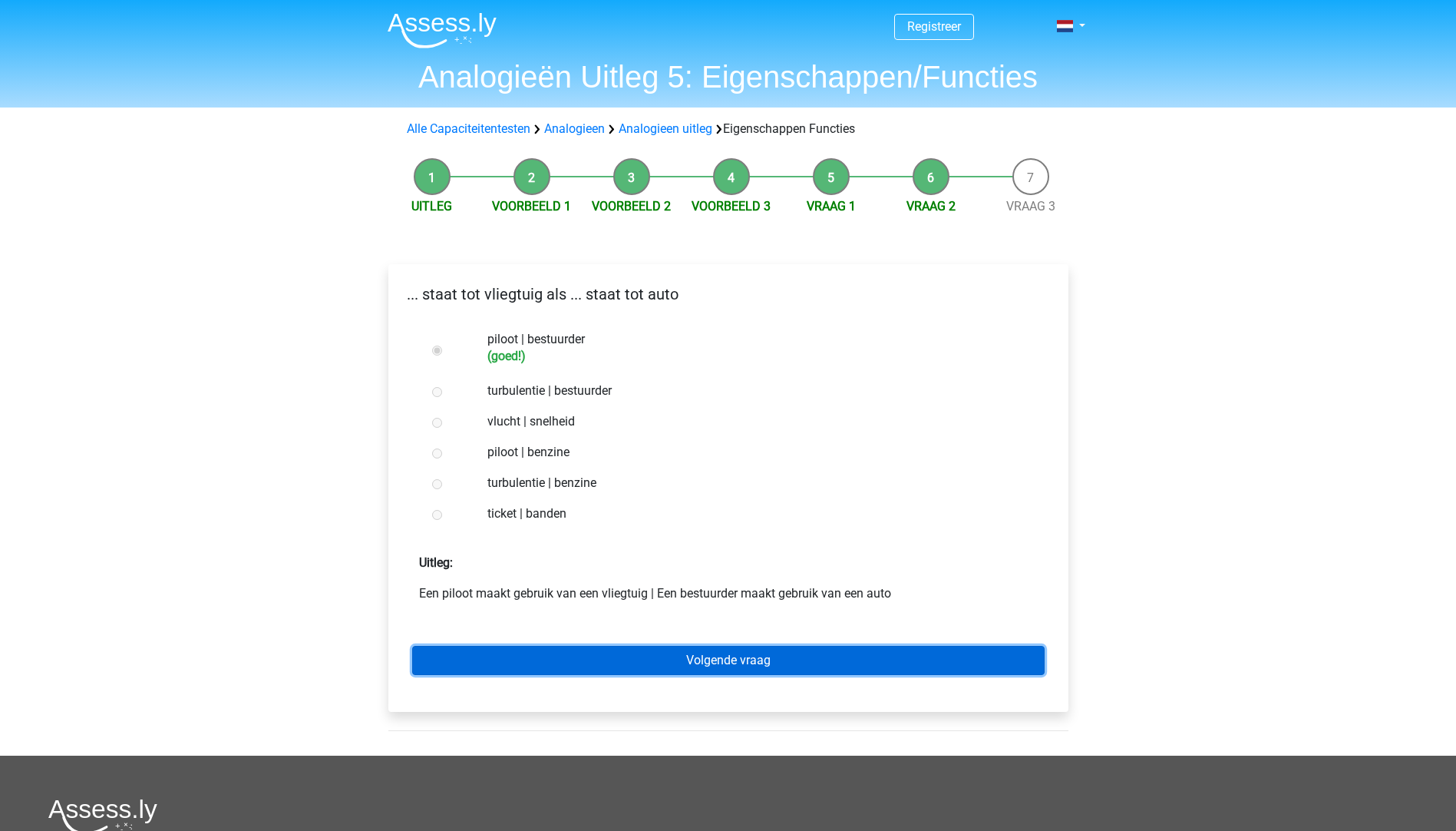
click at [719, 653] on link "Volgende vraag" at bounding box center [728, 659] width 633 height 29
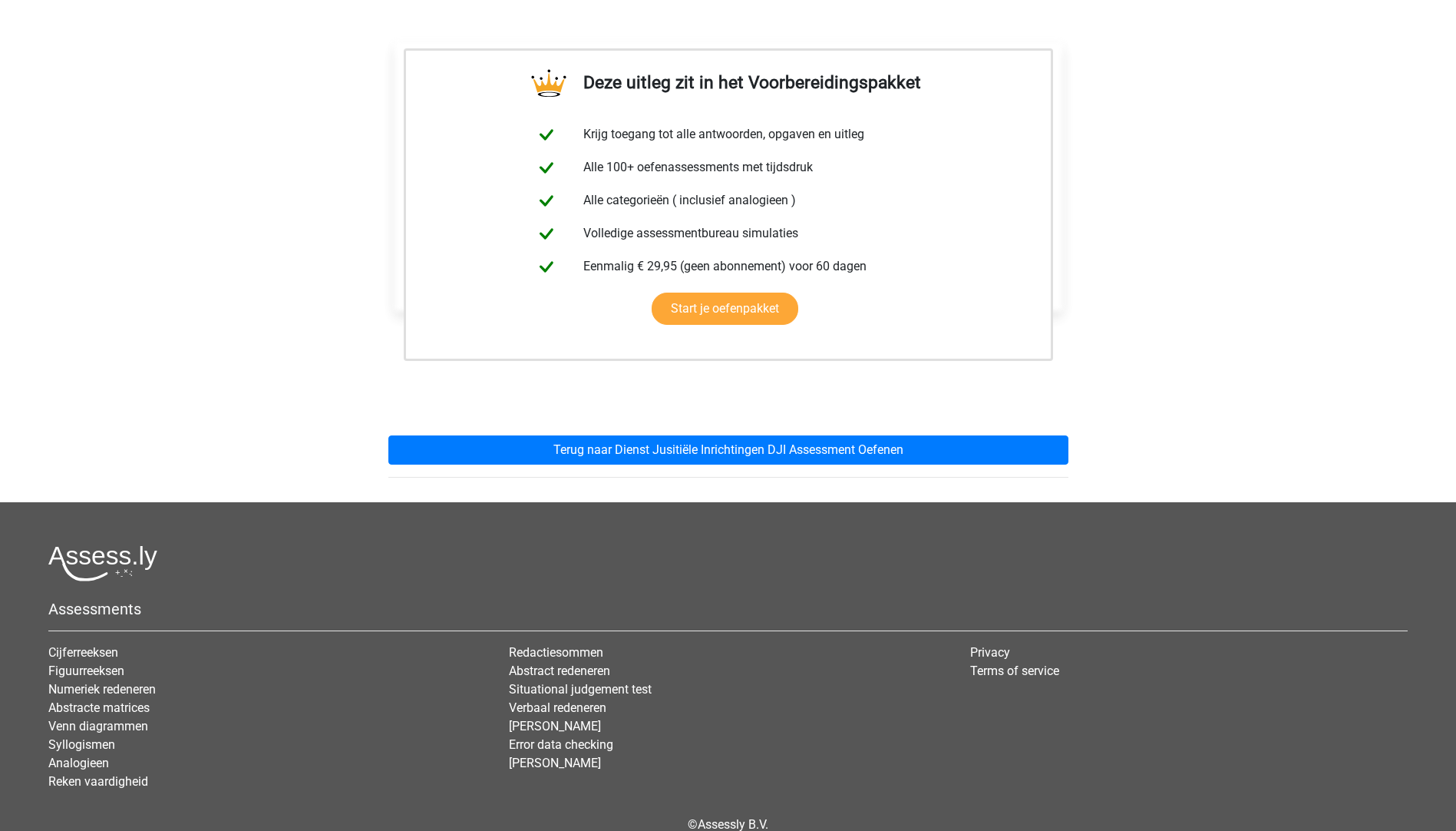
scroll to position [230, 0]
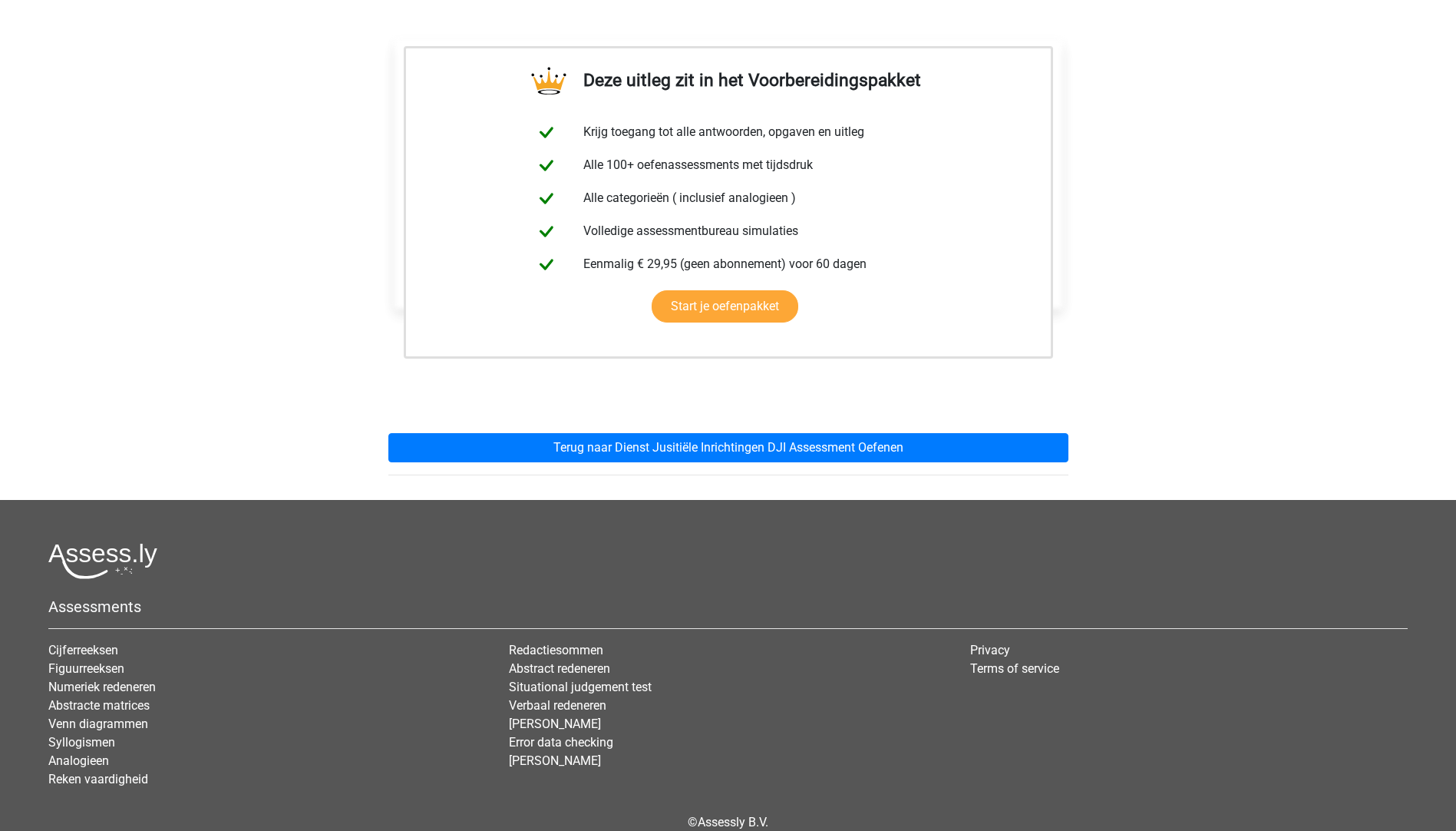
click at [855, 431] on div "Deze uitleg zit in het Voorbereidingspakket Krijg toegang tot alle antwoorden, …" at bounding box center [728, 251] width 705 height 497
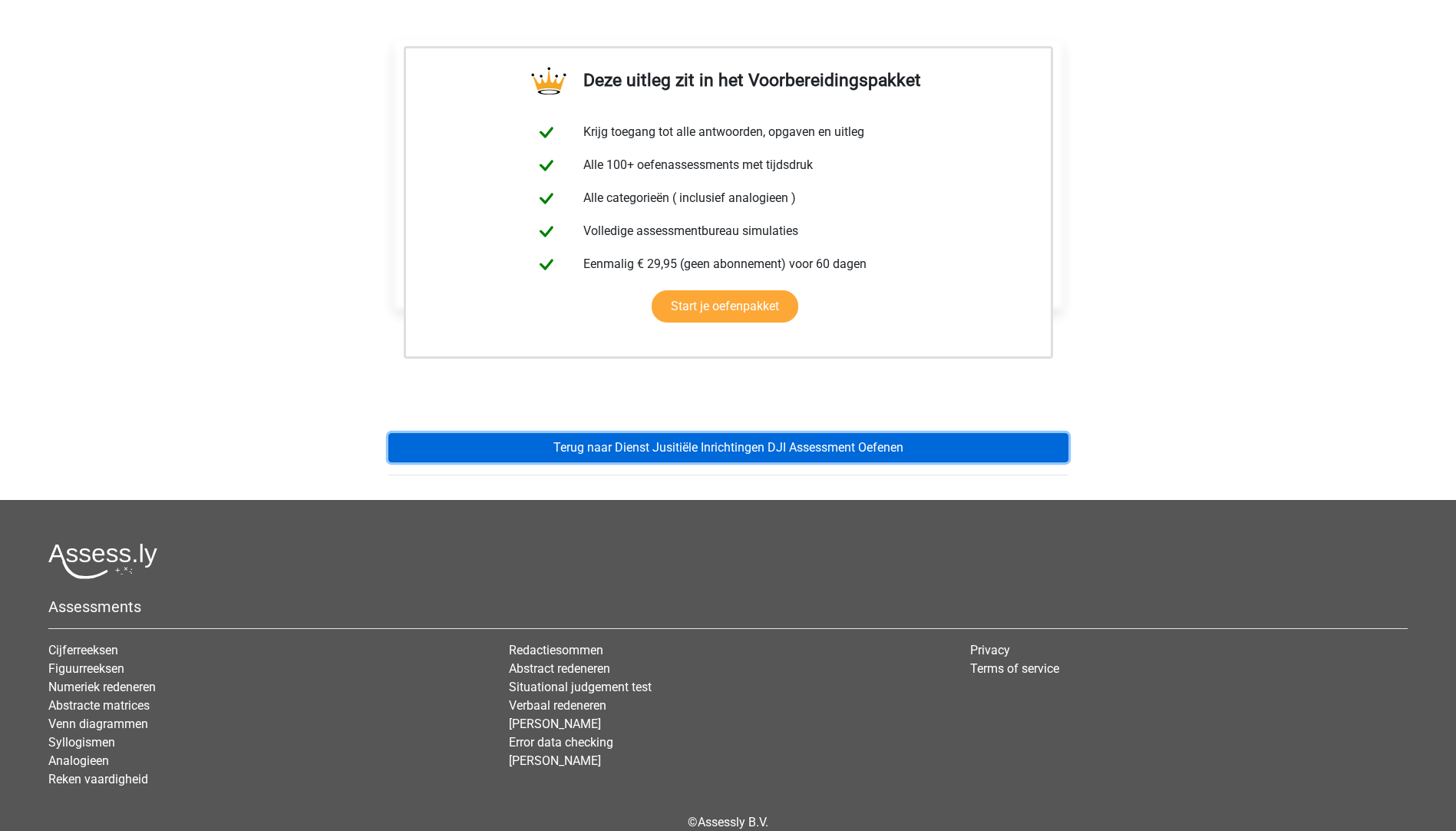
click at [853, 434] on link "Terug naar Dienst Jusitiële Inrichtingen DJI Assessment Oefenen" at bounding box center [728, 447] width 680 height 29
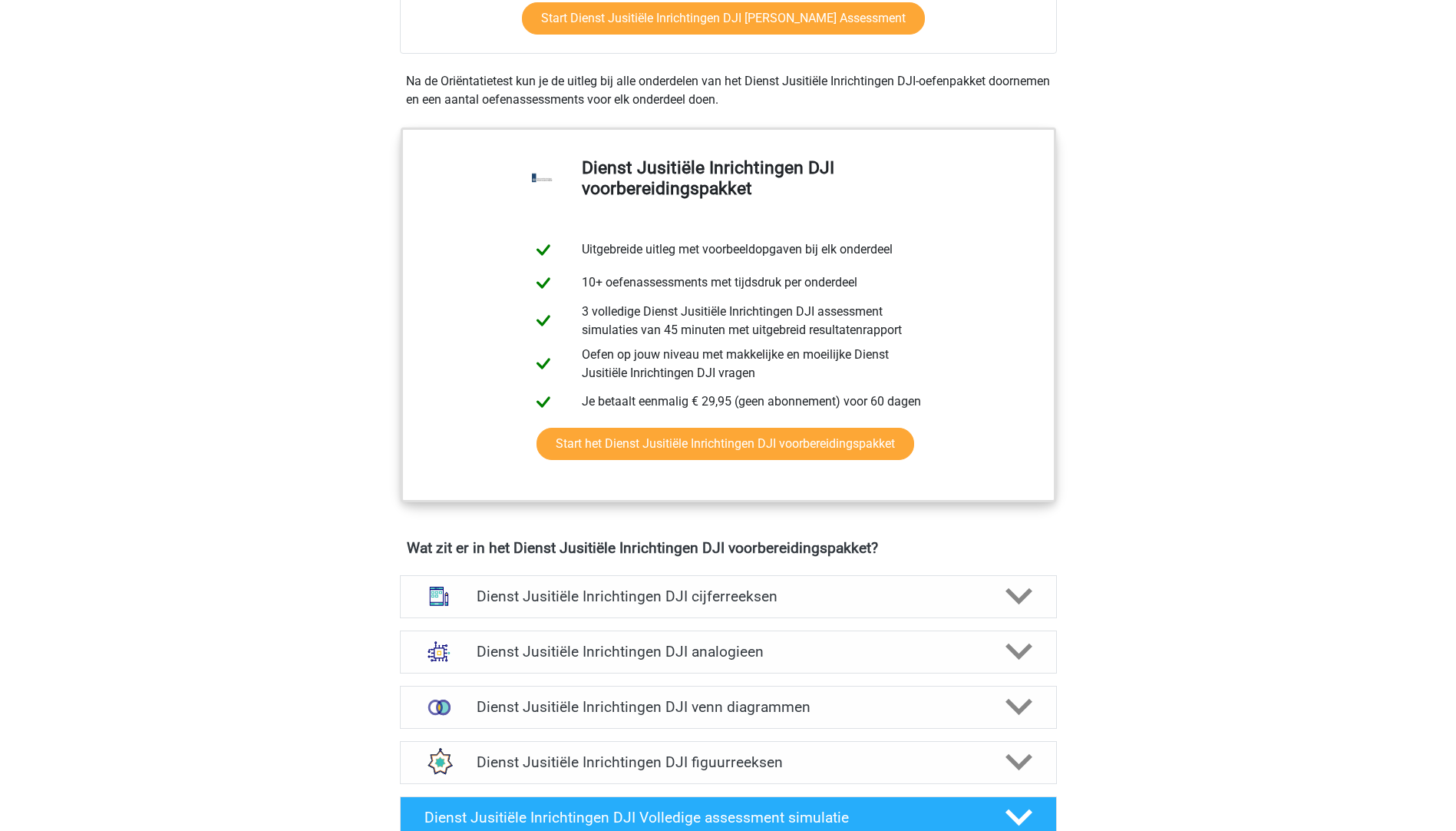
scroll to position [691, 0]
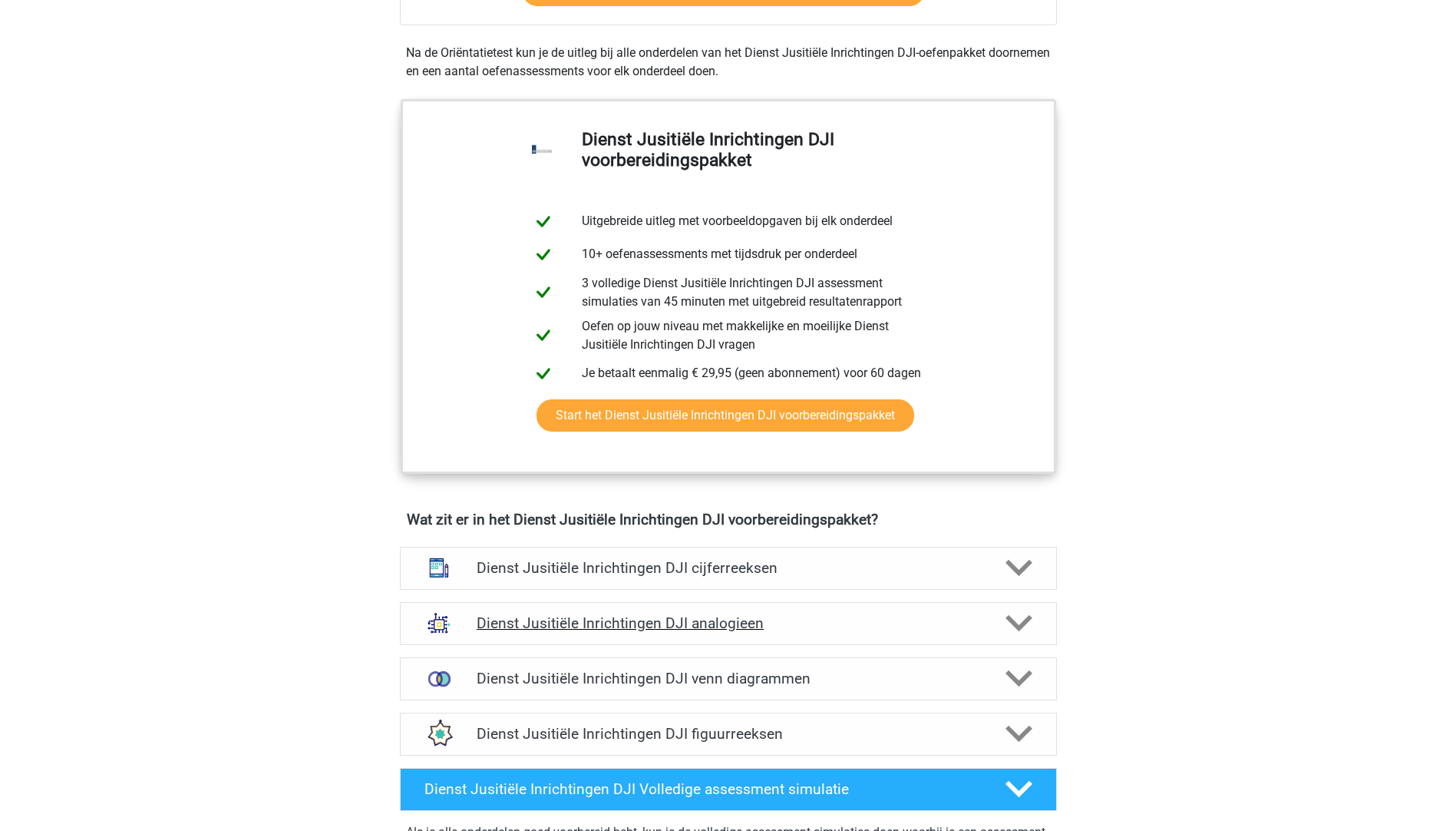
click at [750, 633] on div "Dienst Jusitiële Inrichtingen DJI analogieen" at bounding box center [728, 623] width 656 height 43
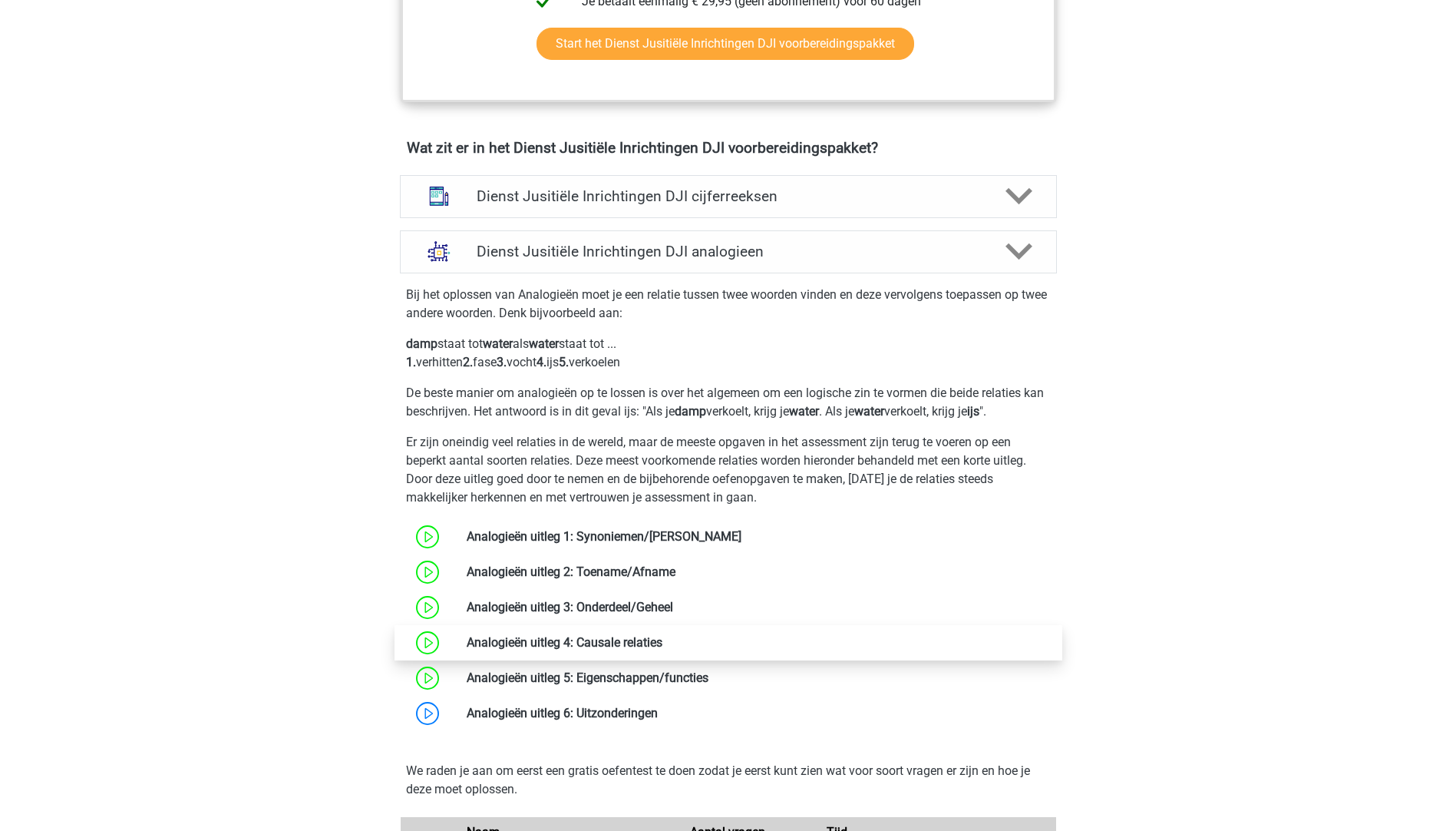
scroll to position [1075, 0]
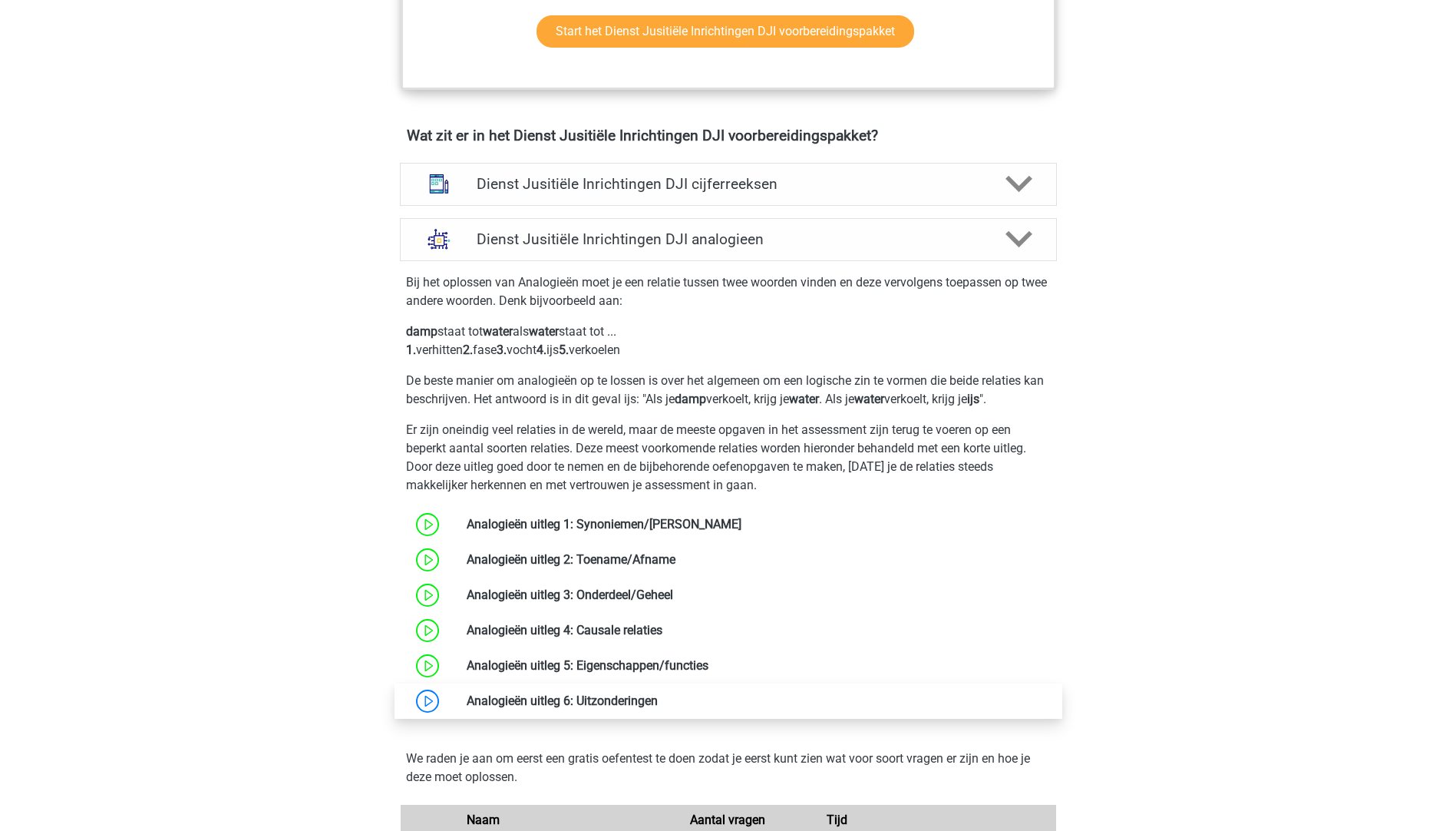
click at [657, 694] on link at bounding box center [657, 700] width 0 height 14
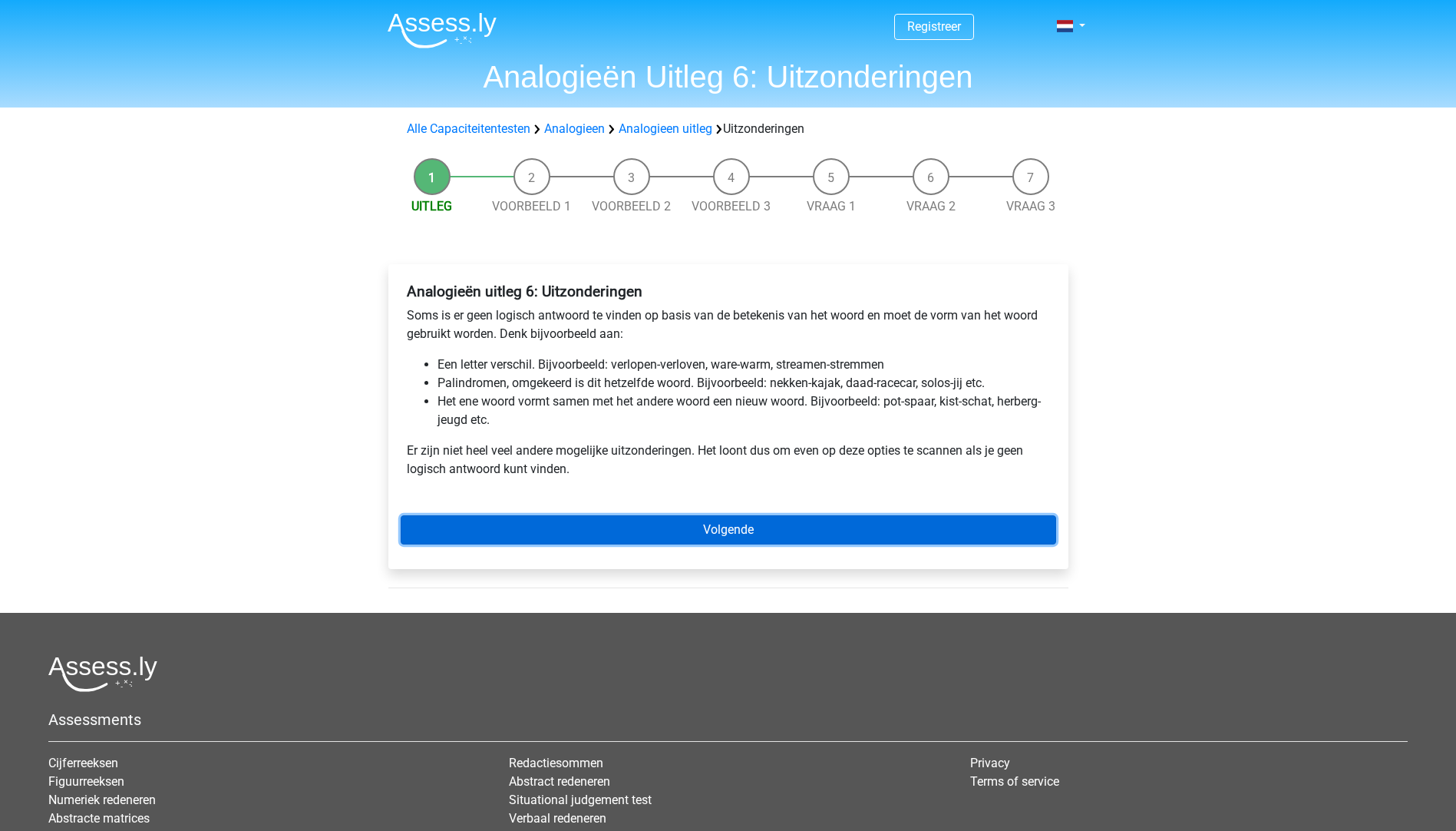
click at [710, 534] on link "Volgende" at bounding box center [728, 530] width 656 height 29
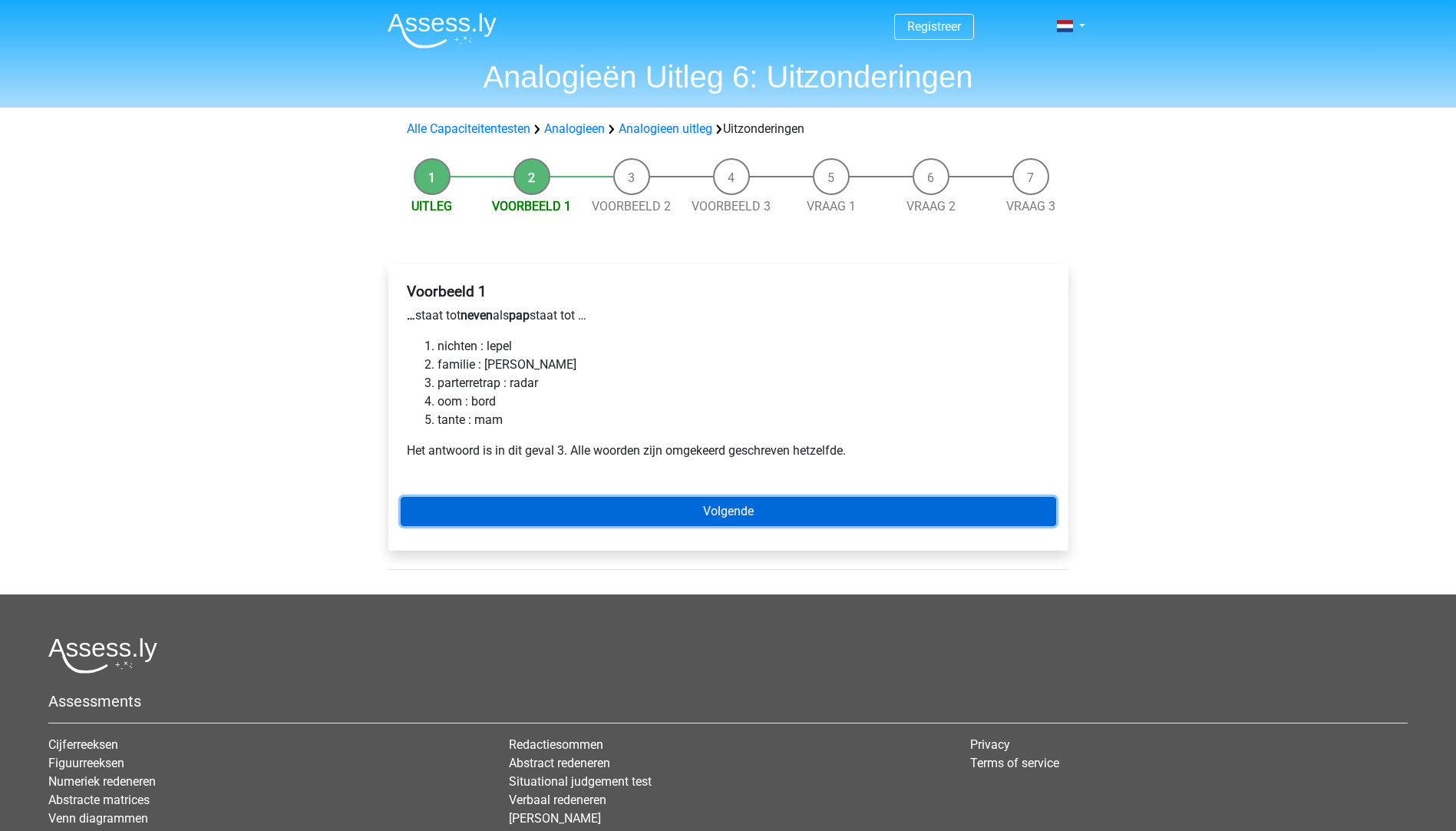
click at [695, 516] on link "Volgende" at bounding box center [728, 511] width 656 height 29
click at [692, 523] on link "Volgende" at bounding box center [728, 511] width 656 height 29
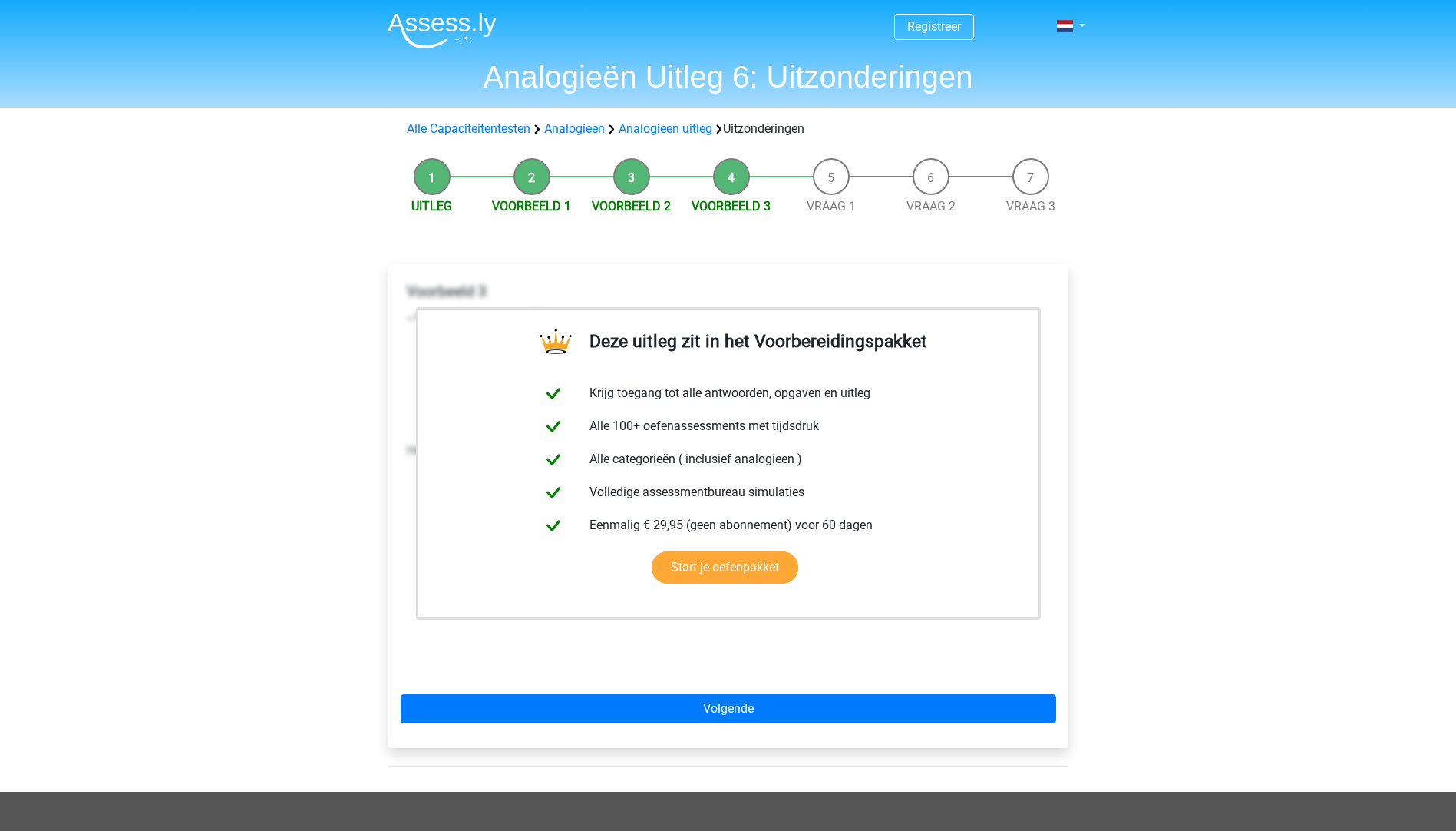
click at [746, 692] on div "Deze uitleg zit in het Voorbereidingspakket Krijg toegang tot alle antwoorden, …" at bounding box center [728, 506] width 680 height 483
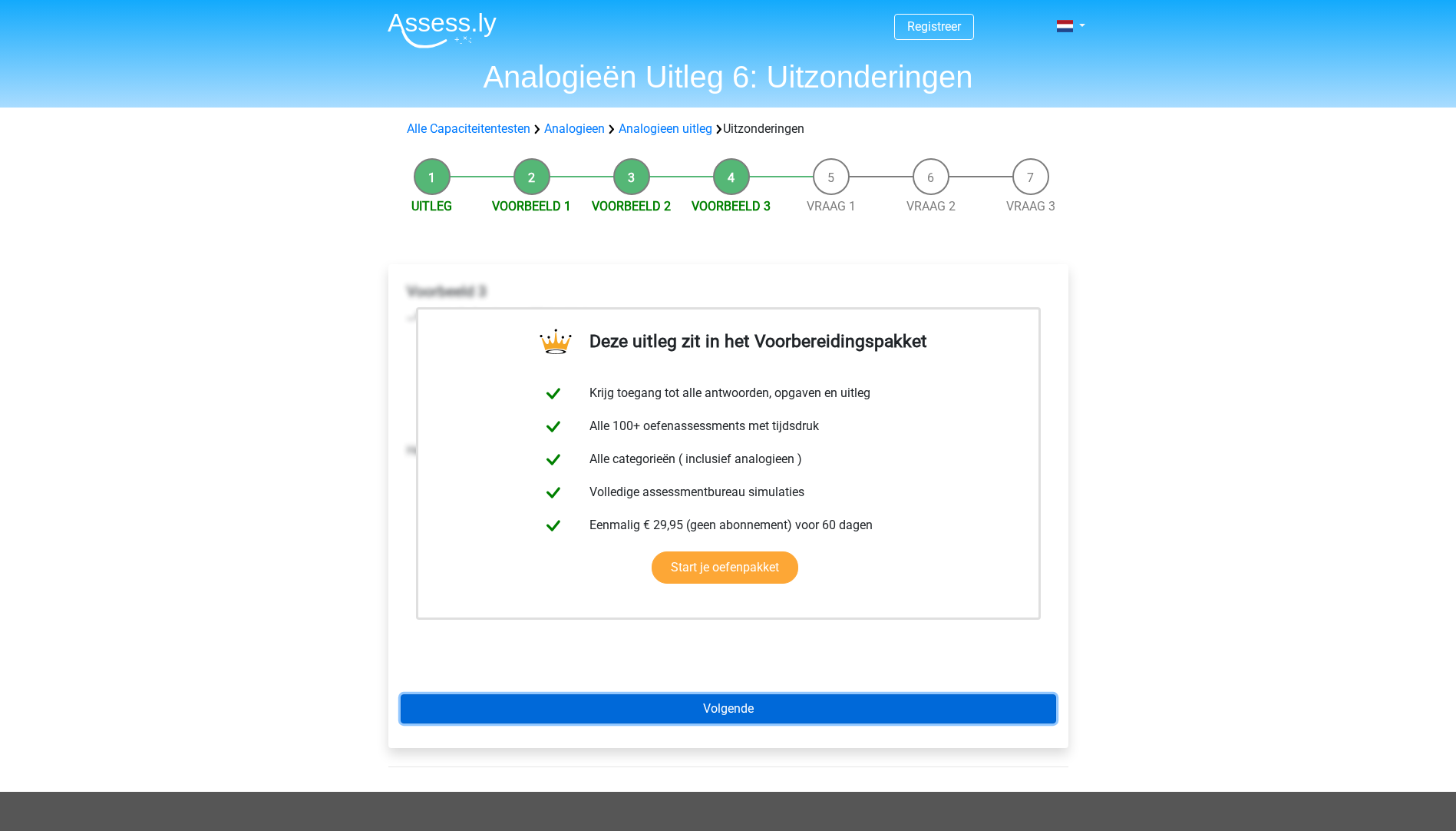
click at [734, 703] on link "Volgende" at bounding box center [728, 708] width 656 height 29
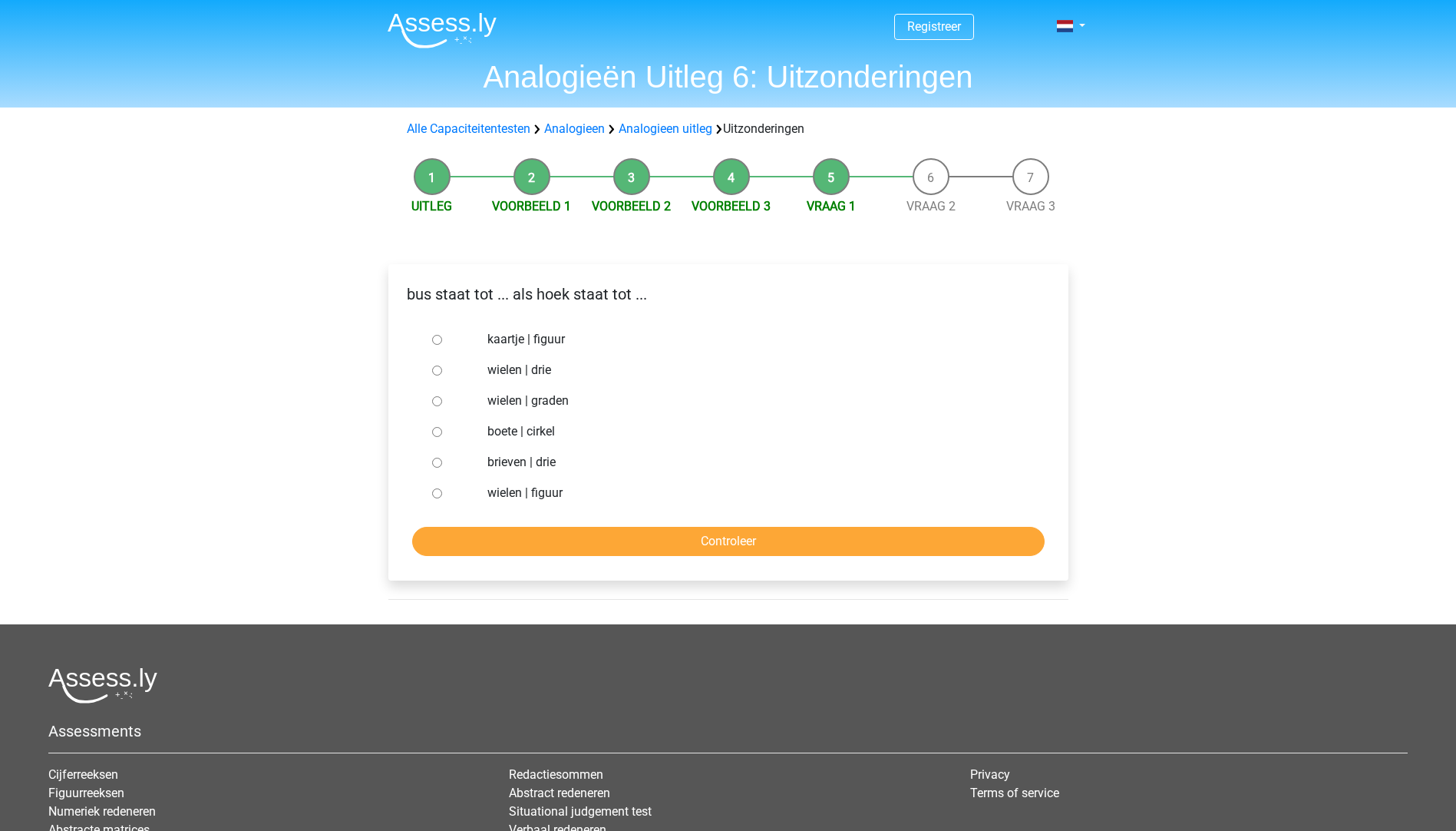
click at [512, 489] on label "wielen | figuur" at bounding box center [752, 492] width 531 height 18
click at [442, 489] on input "wielen | figuur" at bounding box center [437, 493] width 10 height 10
radio input "true"
click at [653, 540] on input "Controleer" at bounding box center [728, 541] width 633 height 29
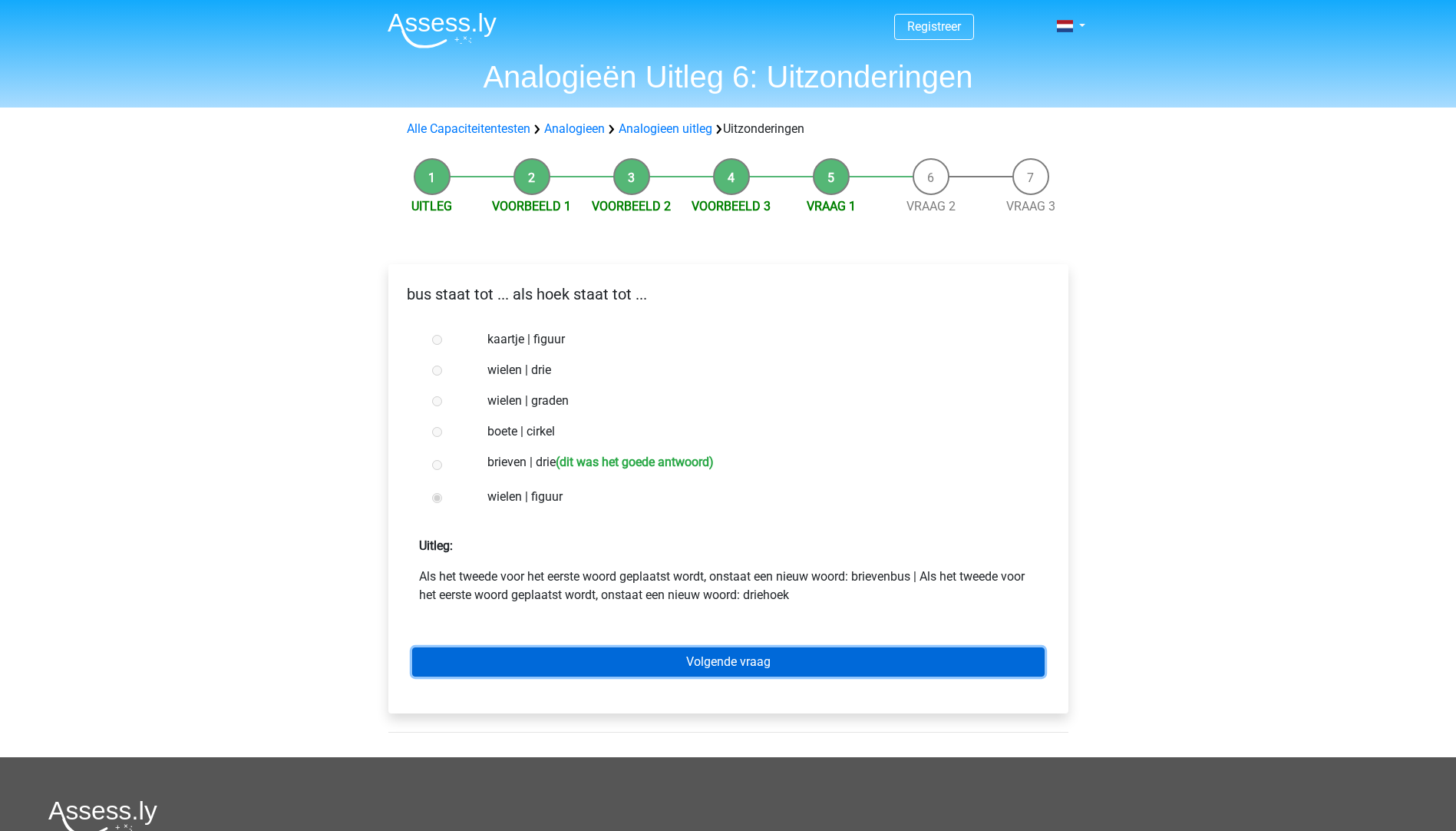
click at [720, 653] on link "Volgende vraag" at bounding box center [728, 661] width 633 height 29
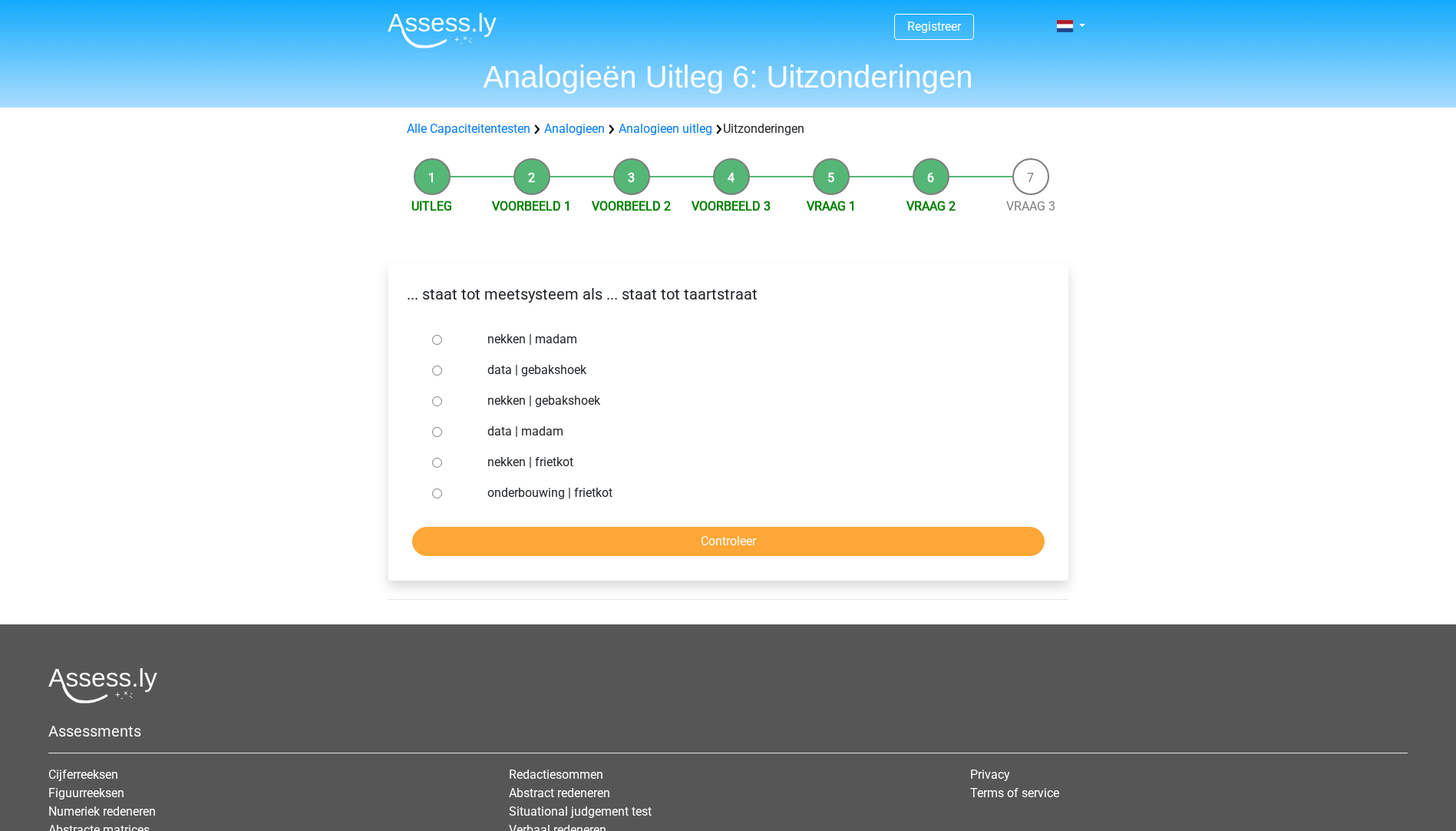
click at [559, 336] on label "nekken | madam" at bounding box center [752, 338] width 531 height 18
click at [442, 336] on input "nekken | madam" at bounding box center [437, 339] width 10 height 10
radio input "true"
click at [681, 546] on input "Controleer" at bounding box center [728, 541] width 633 height 29
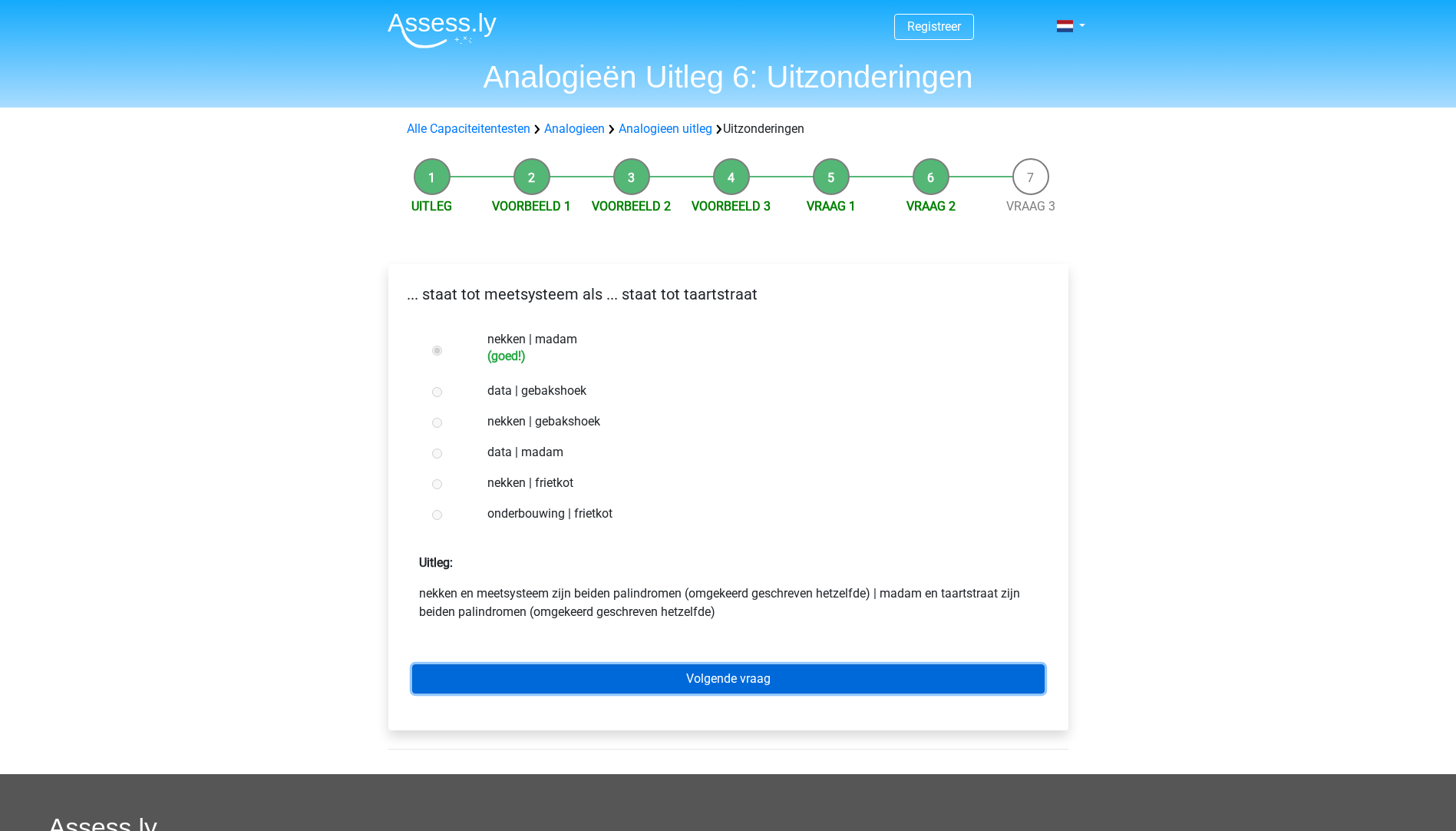
click at [757, 685] on link "Volgende vraag" at bounding box center [728, 678] width 633 height 29
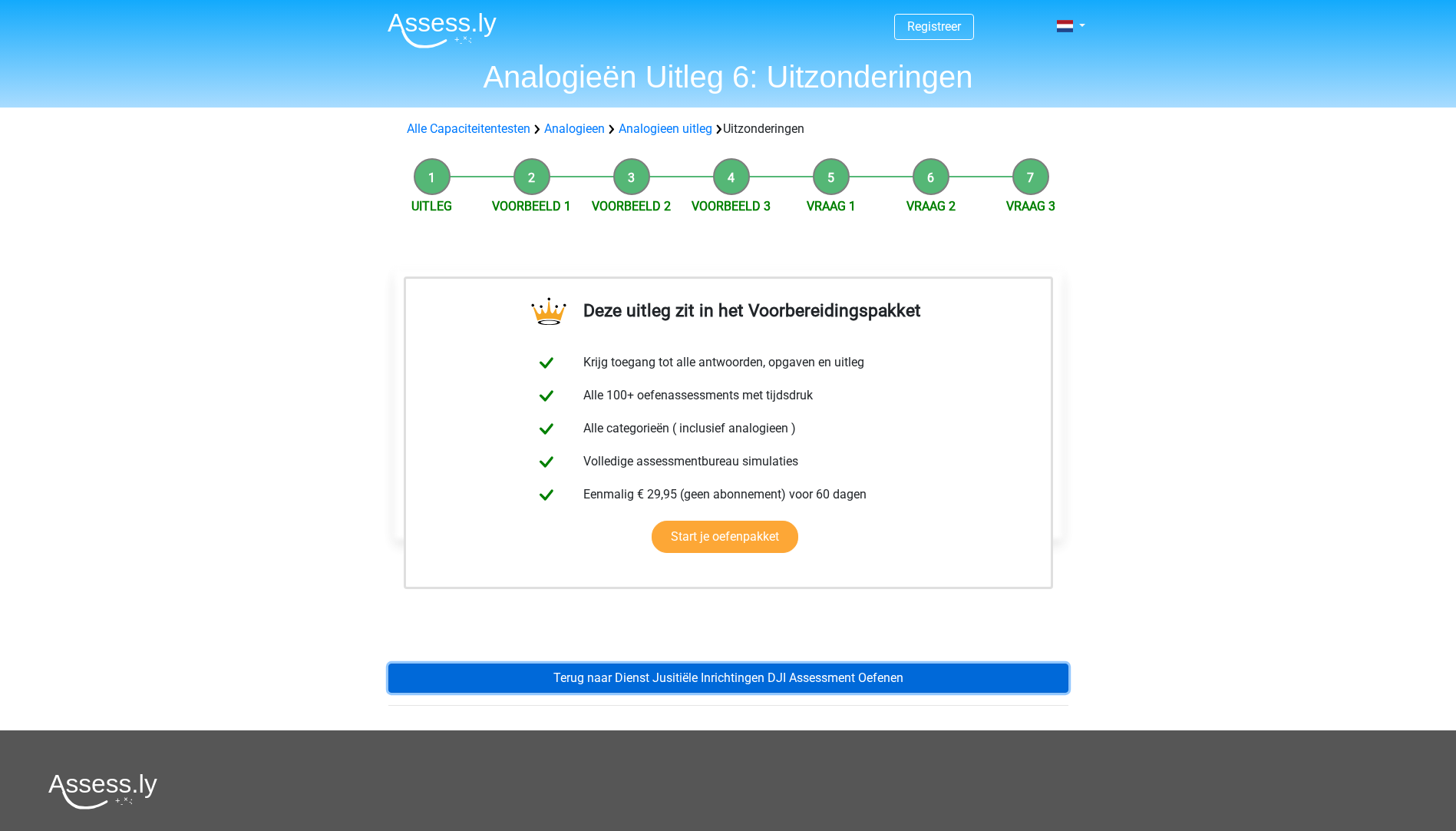
click at [773, 667] on link "Terug naar Dienst Jusitiële Inrichtingen DJI Assessment Oefenen" at bounding box center [728, 677] width 680 height 29
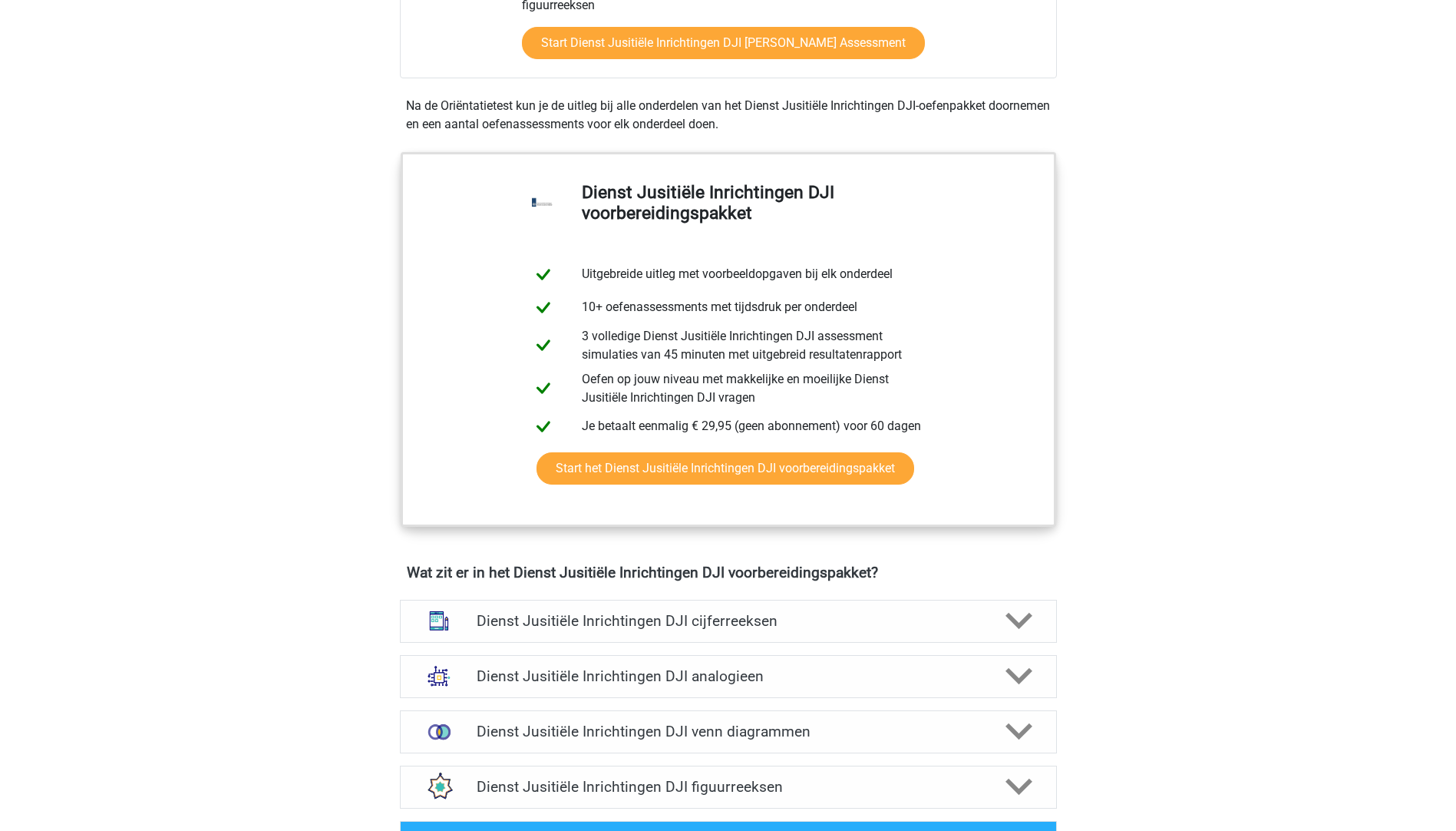
scroll to position [768, 0]
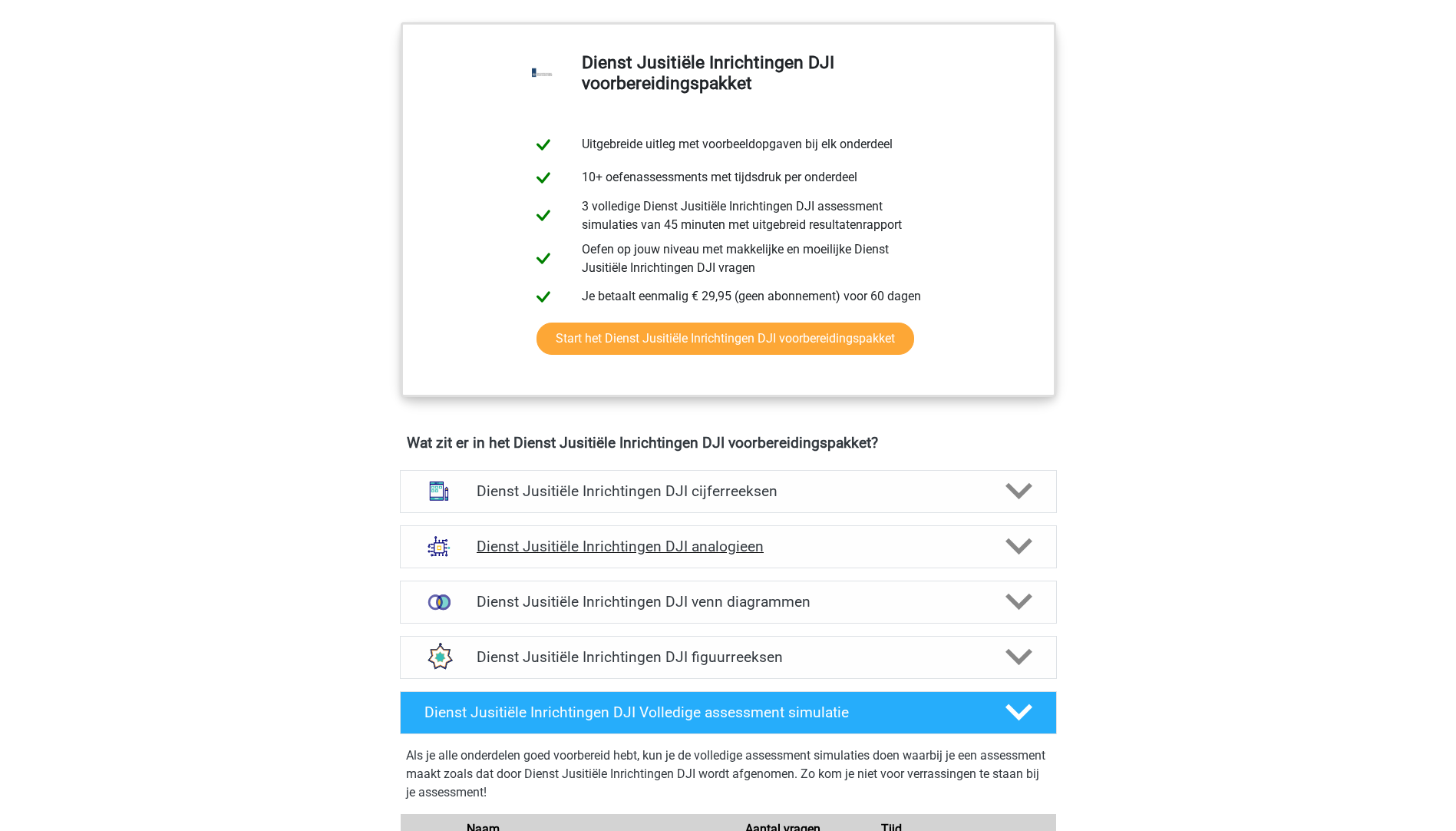
click at [802, 558] on div "Dienst Jusitiële Inrichtingen DJI analogieen" at bounding box center [728, 546] width 656 height 43
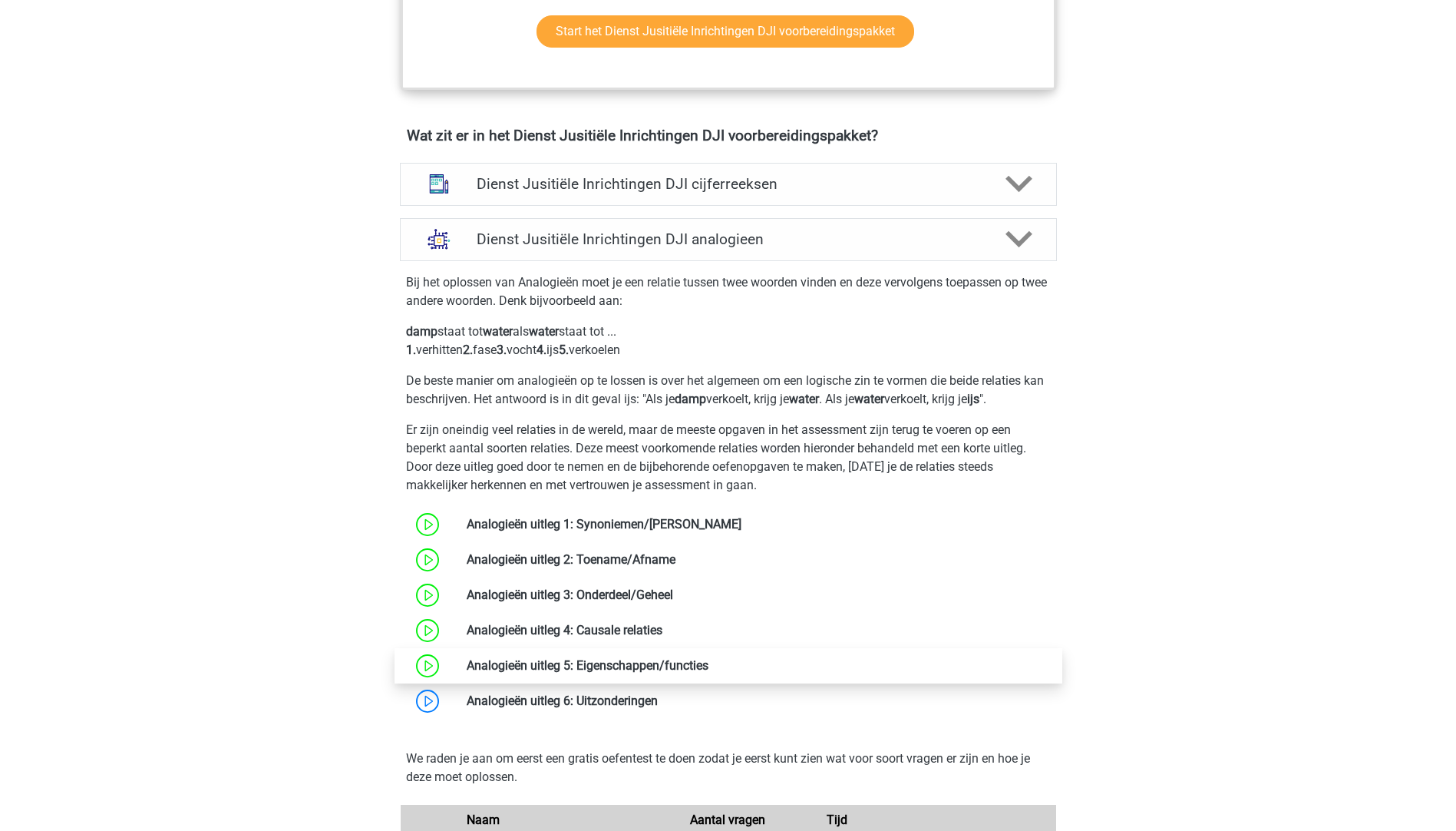
scroll to position [1151, 0]
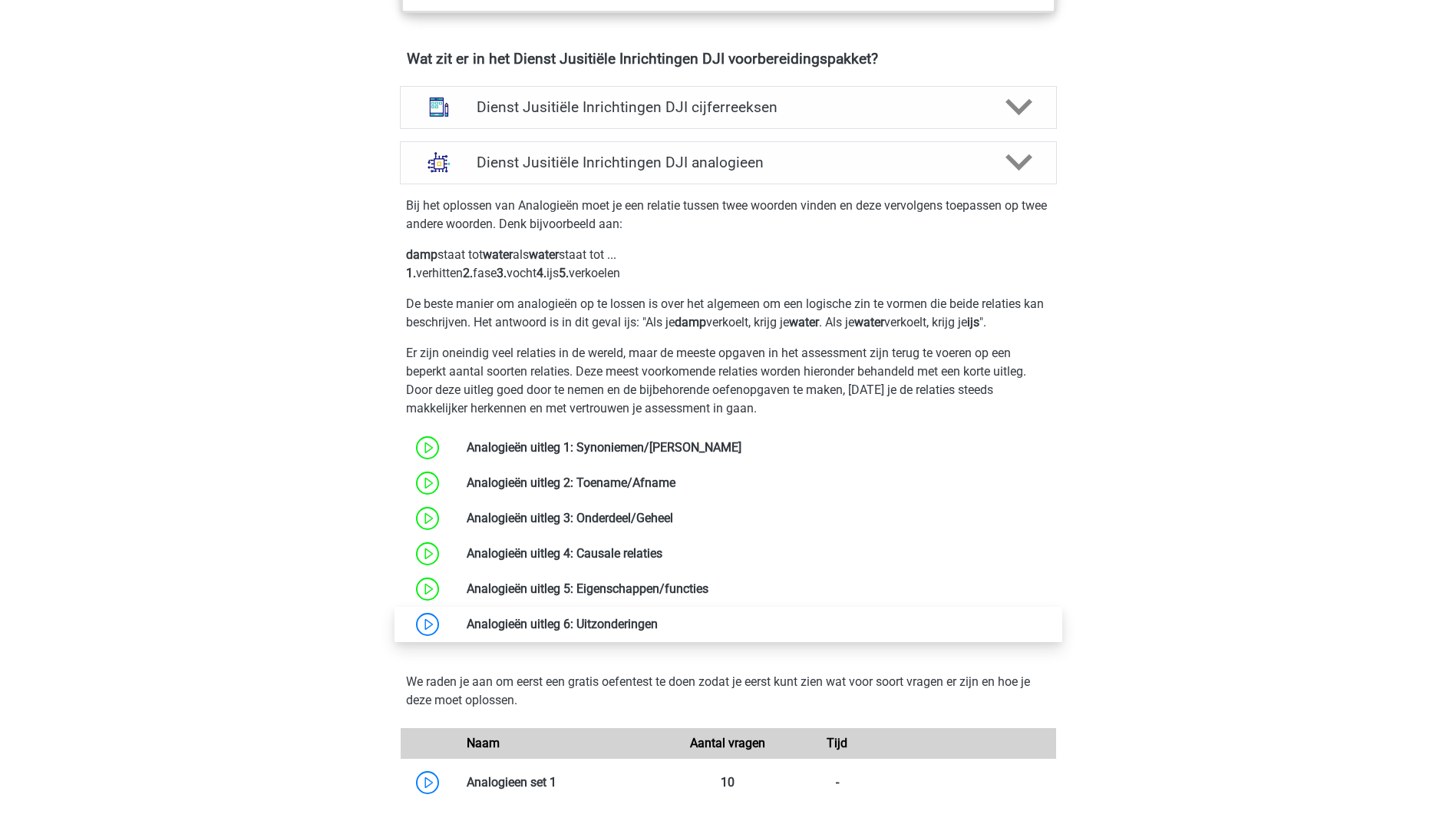
click at [657, 626] on link at bounding box center [657, 623] width 0 height 14
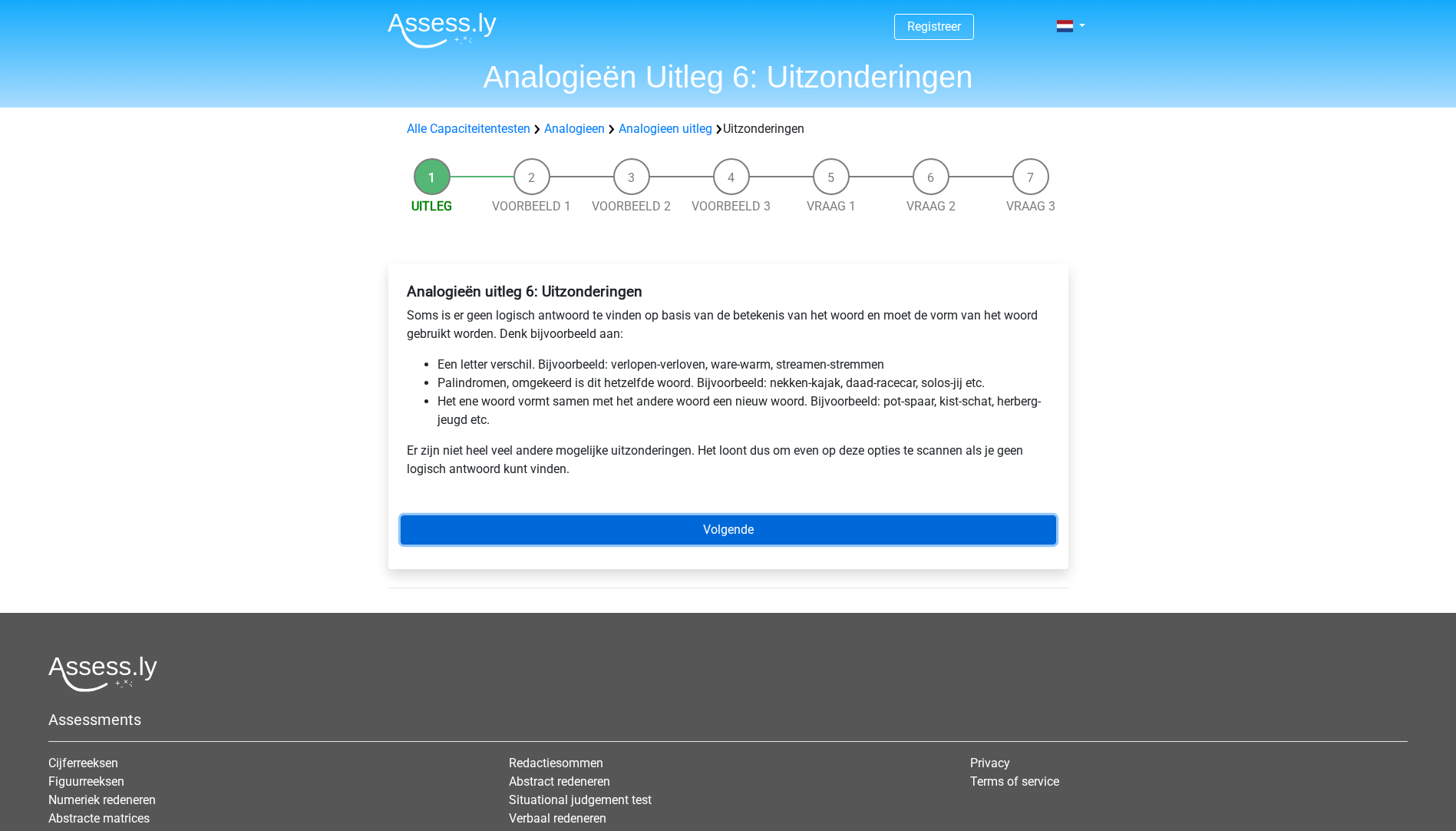
click at [779, 535] on link "Volgende" at bounding box center [728, 530] width 656 height 29
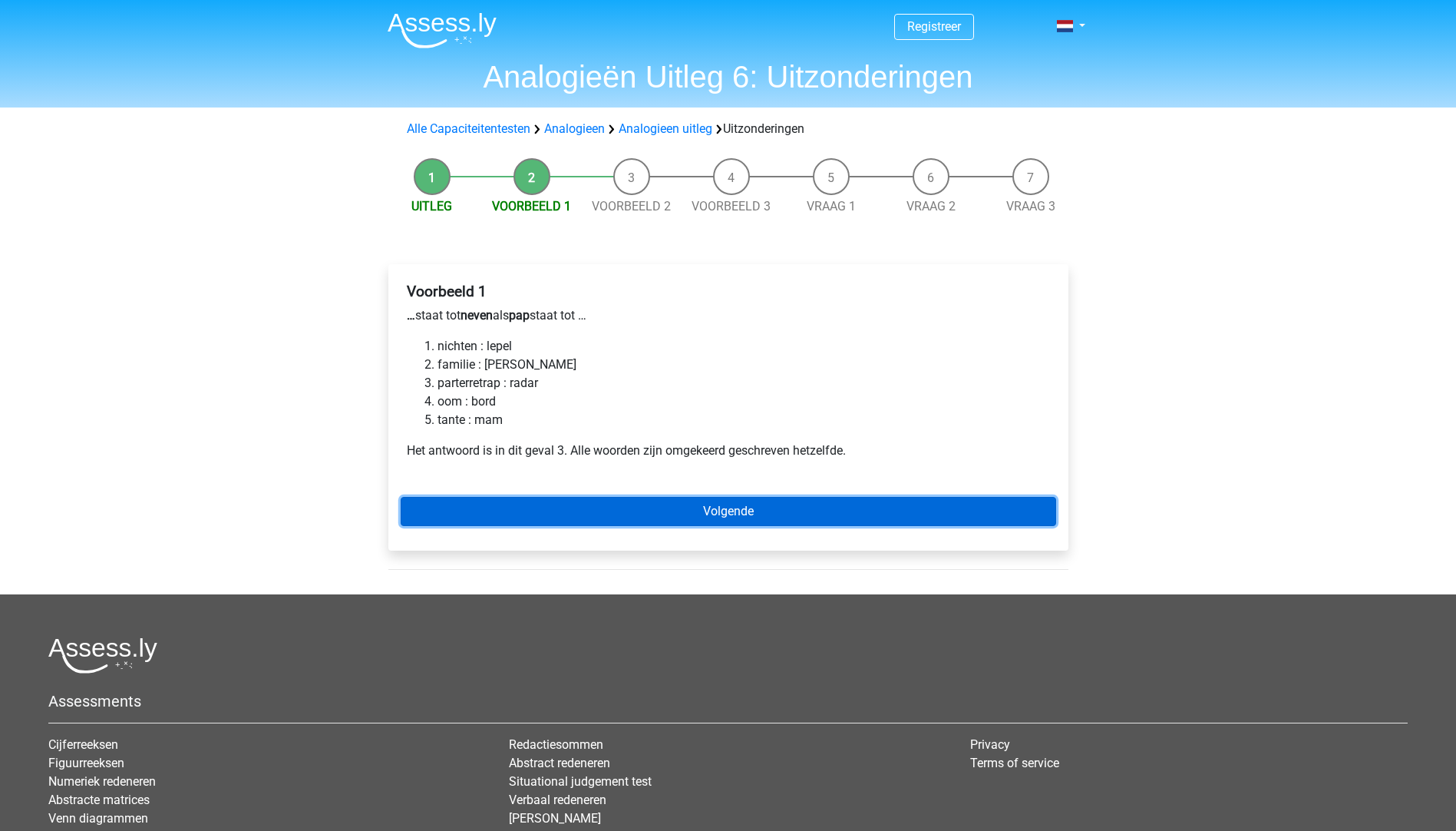
click at [680, 506] on link "Volgende" at bounding box center [728, 511] width 656 height 29
click at [620, 512] on link "Volgende" at bounding box center [728, 511] width 656 height 29
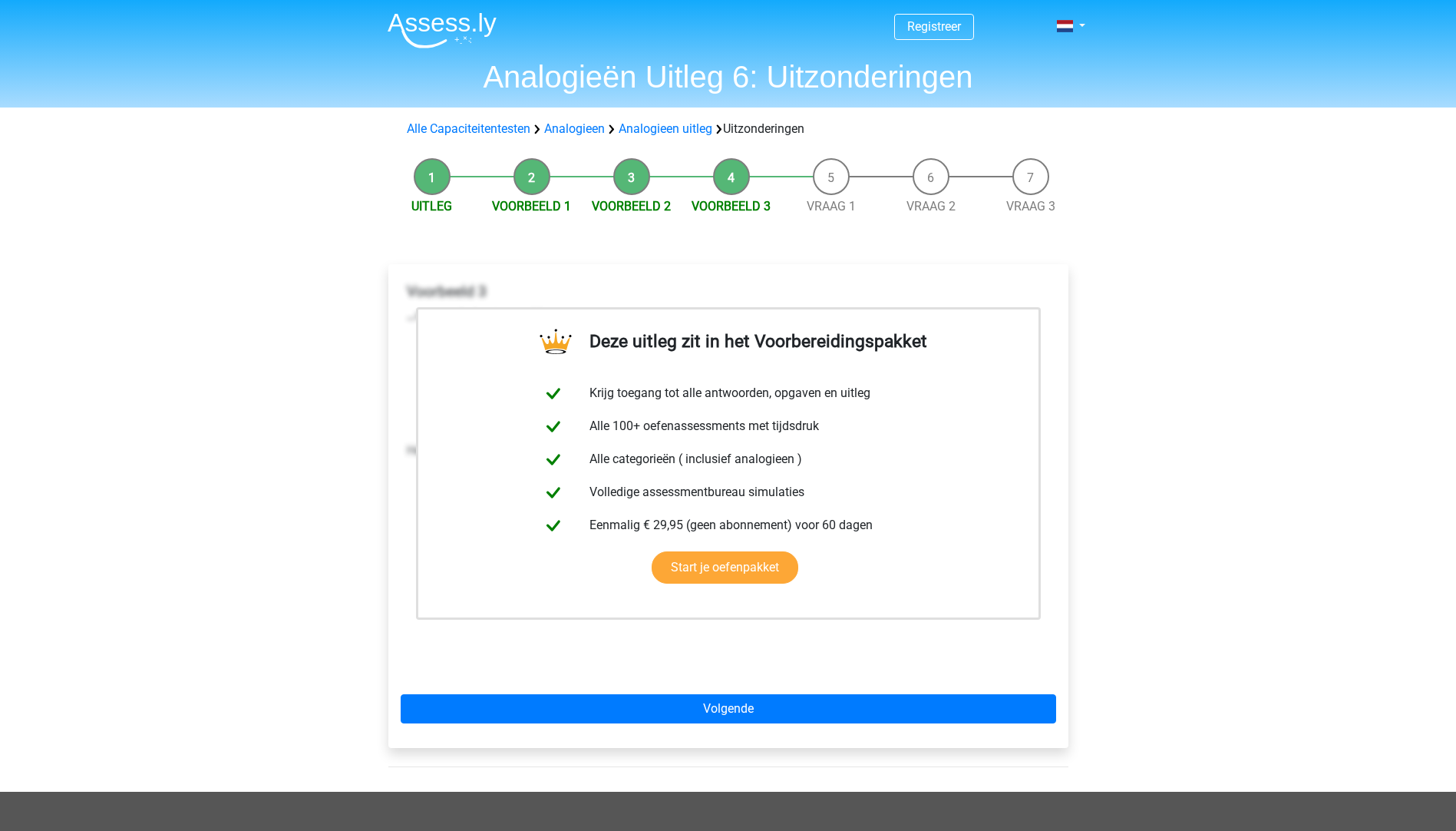
click at [779, 692] on div "Deze uitleg zit in het Voorbereidingspakket Krijg toegang tot alle antwoorden, …" at bounding box center [728, 506] width 680 height 483
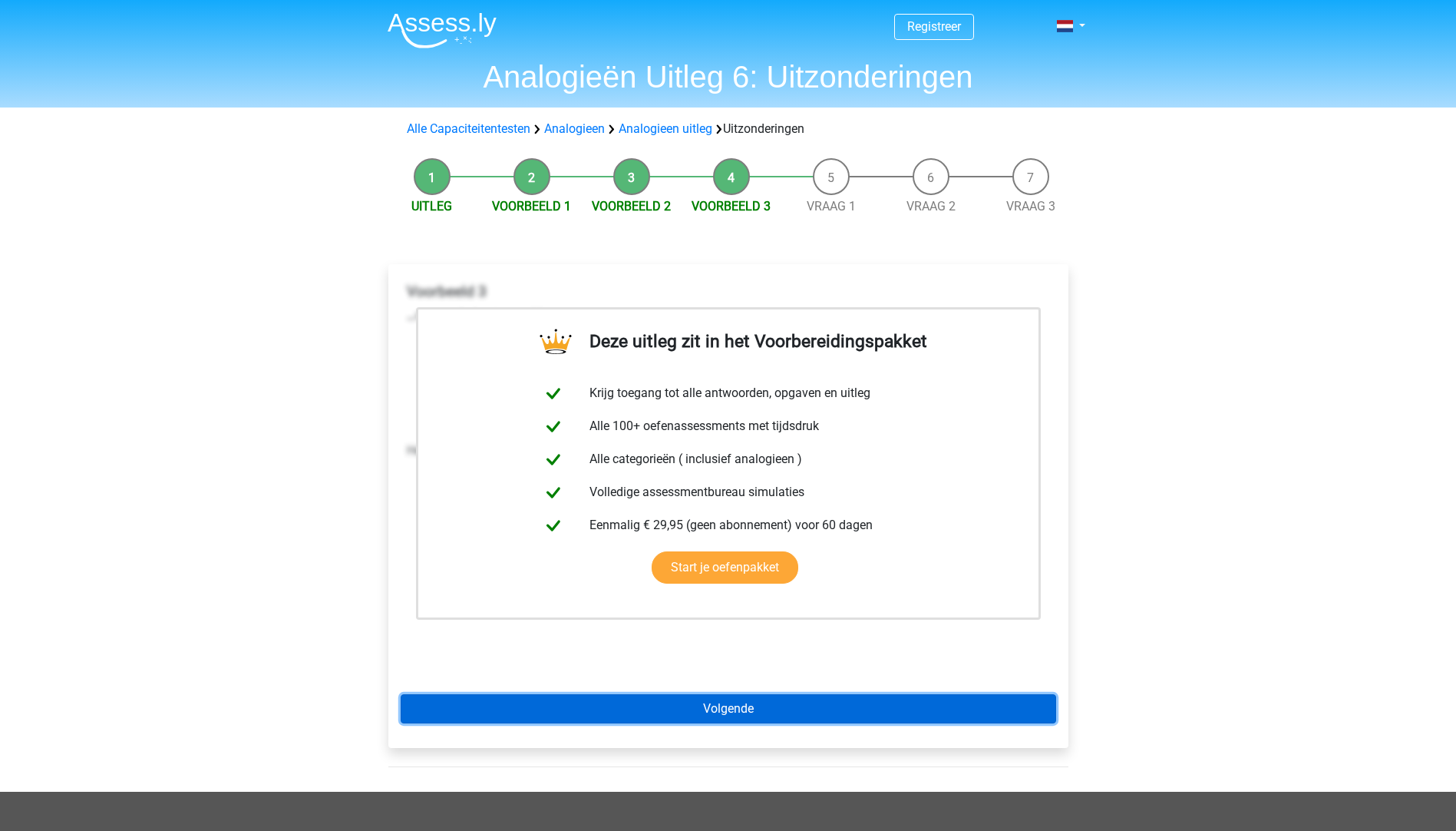
click at [777, 699] on link "Volgende" at bounding box center [728, 708] width 656 height 29
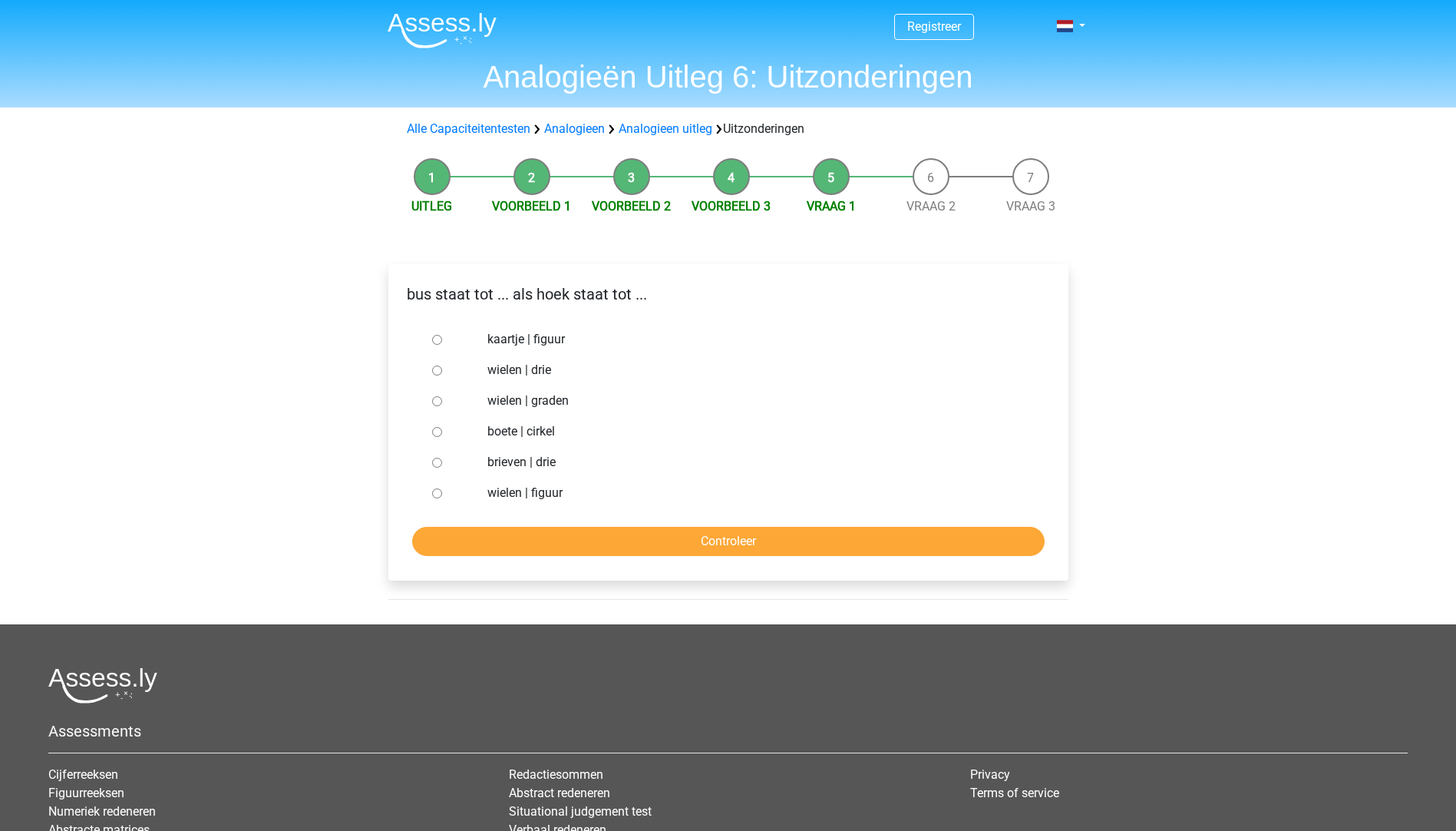
drag, startPoint x: 542, startPoint y: 464, endPoint x: 604, endPoint y: 462, distance: 62.0
click at [541, 463] on label "brieven | drie" at bounding box center [752, 461] width 531 height 18
click at [442, 463] on input "brieven | drie" at bounding box center [437, 462] width 10 height 10
radio input "true"
click at [739, 552] on input "Controleer" at bounding box center [728, 541] width 633 height 29
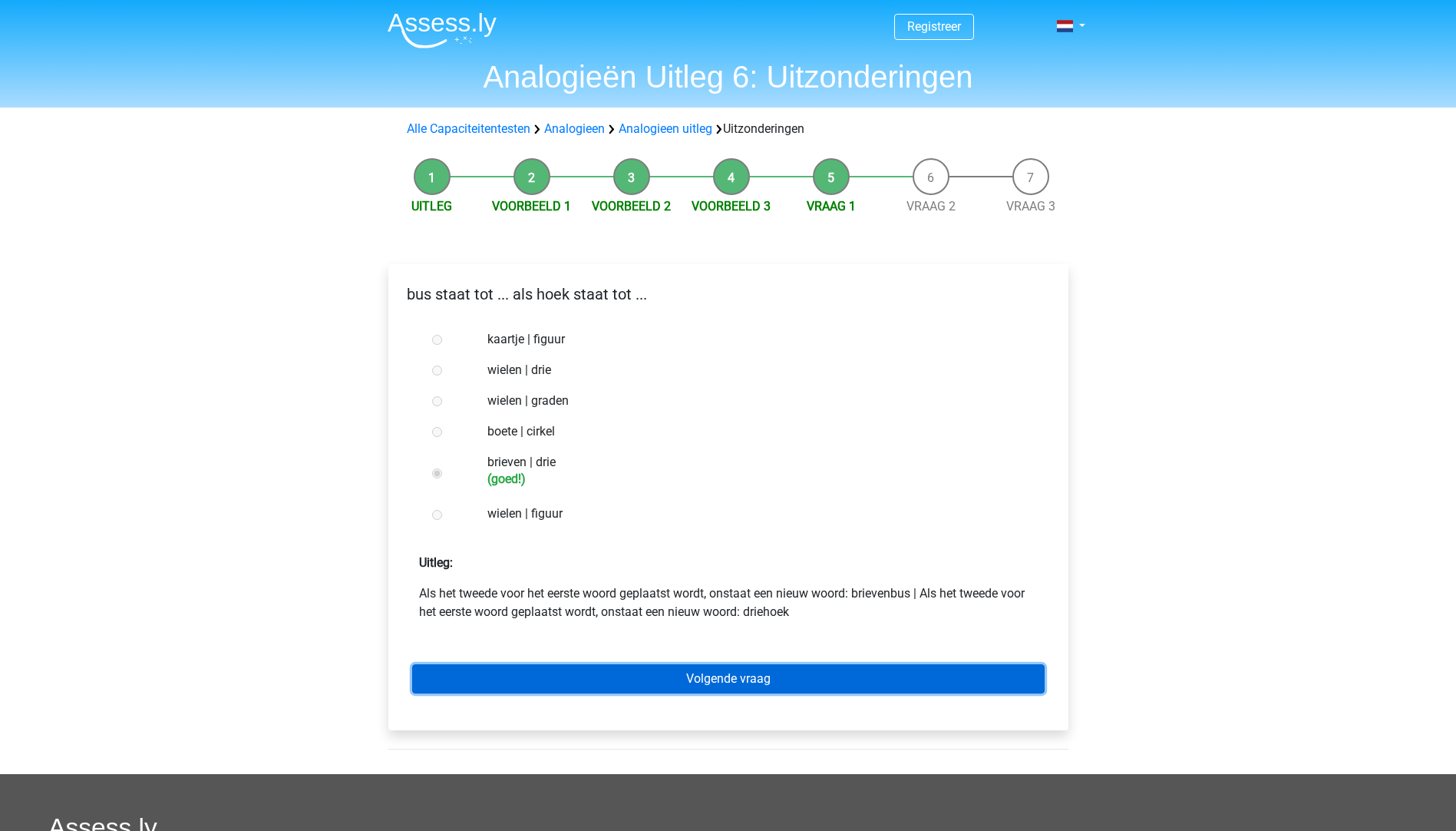
click at [755, 678] on link "Volgende vraag" at bounding box center [728, 678] width 633 height 29
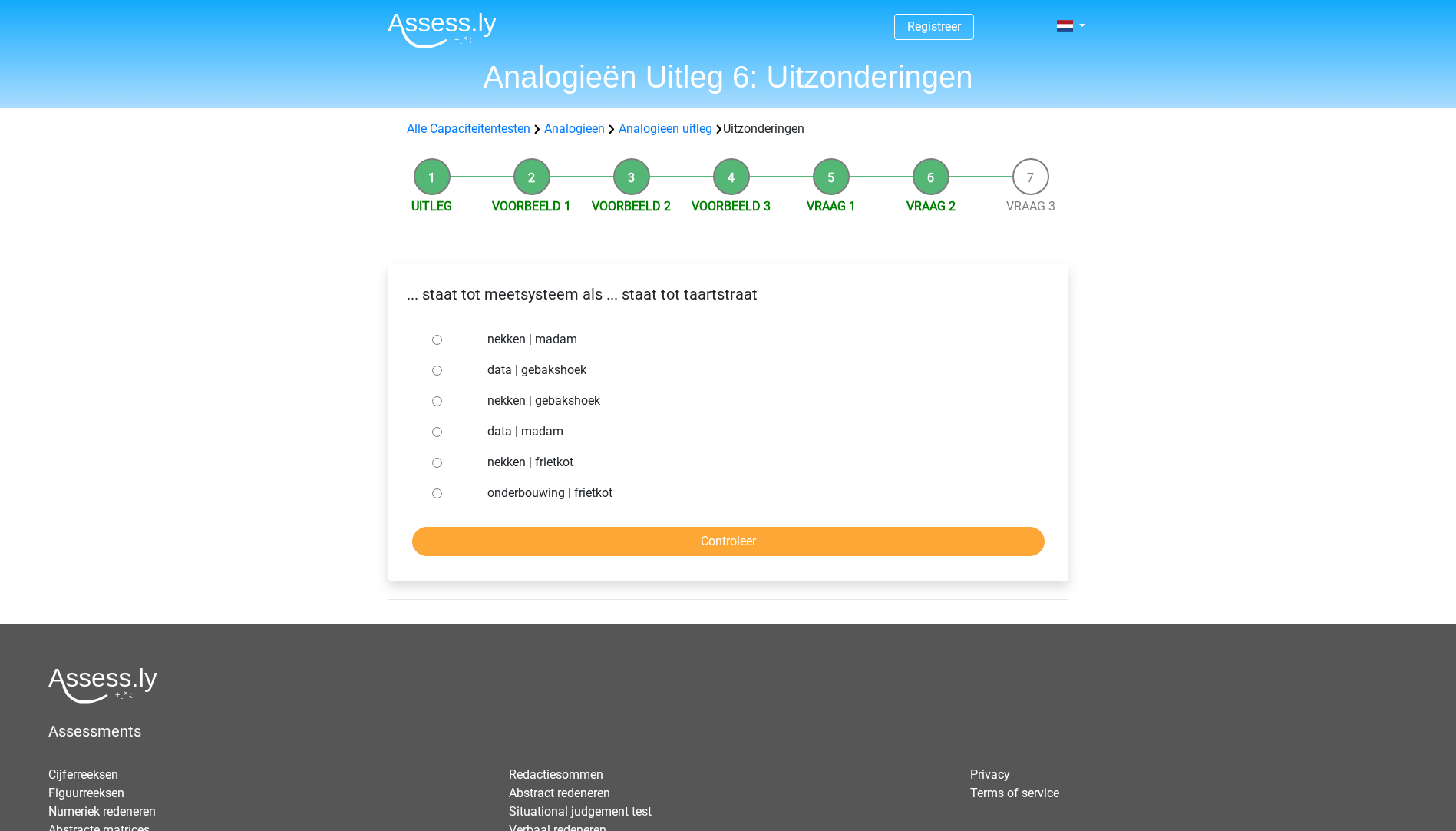
click at [552, 334] on label "nekken | madam" at bounding box center [752, 338] width 531 height 18
click at [442, 334] on input "nekken | madam" at bounding box center [437, 339] width 10 height 10
radio input "true"
click at [673, 540] on input "Controleer" at bounding box center [728, 541] width 633 height 29
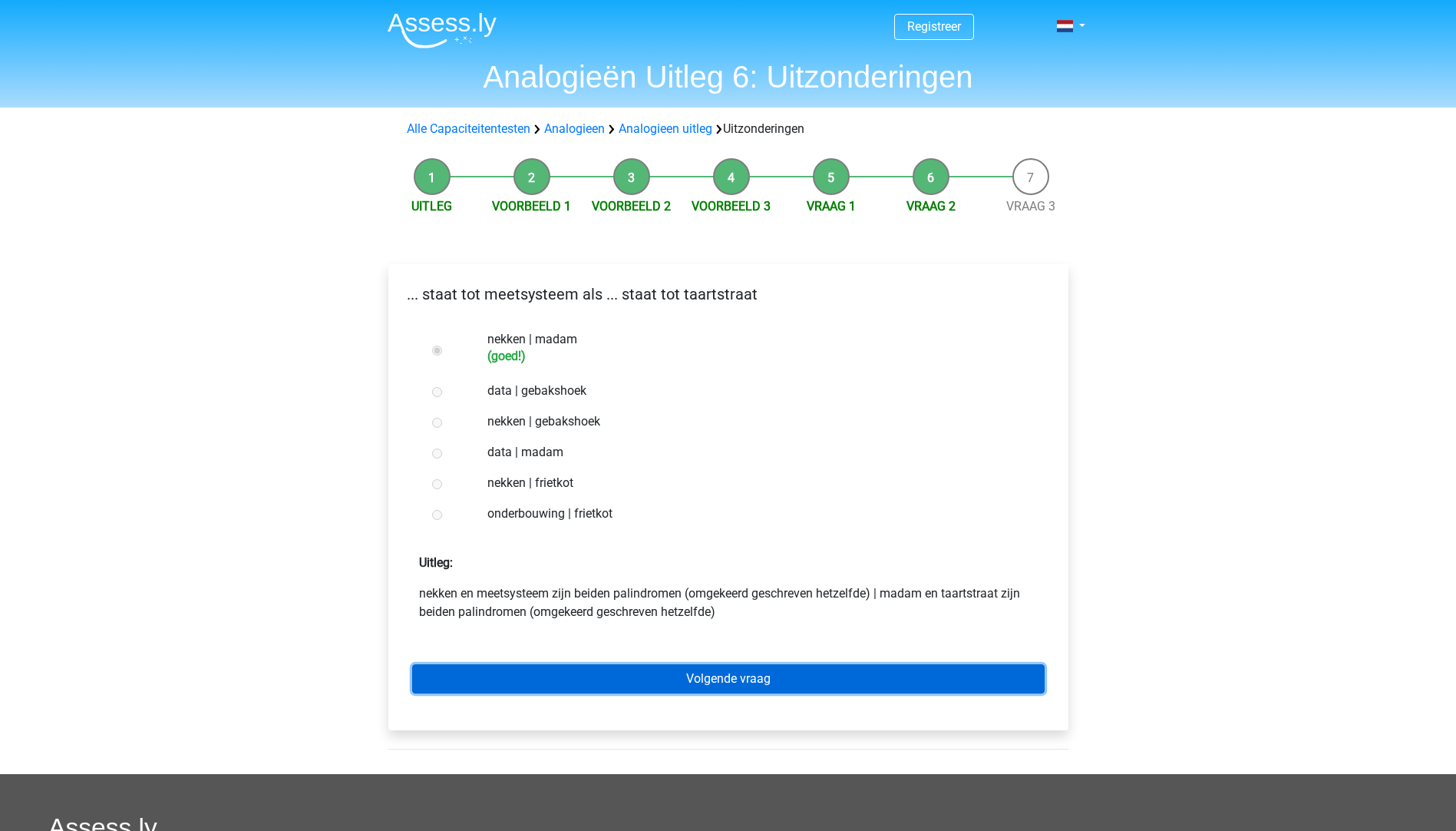
click at [744, 682] on link "Volgende vraag" at bounding box center [728, 678] width 633 height 29
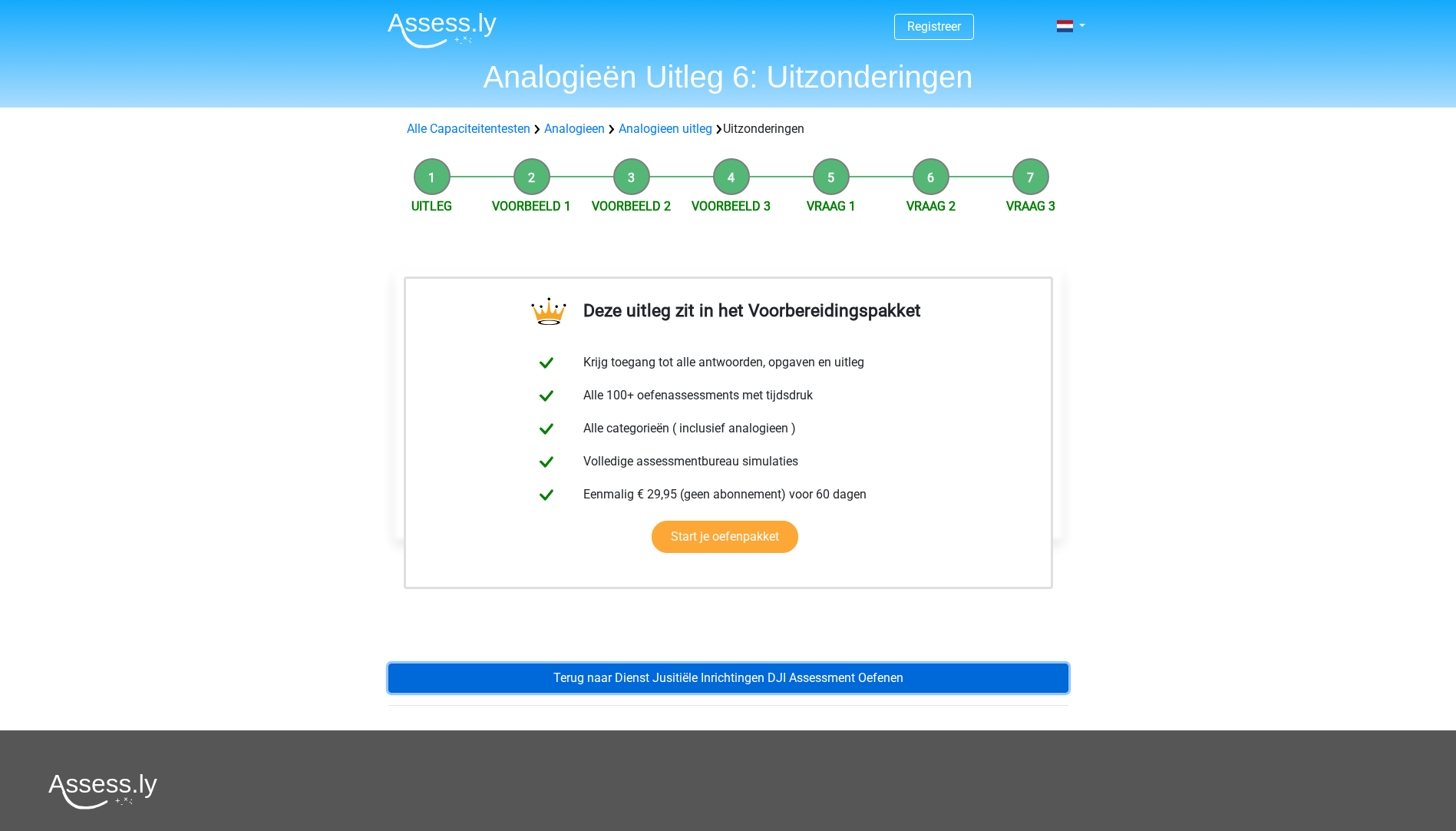
click at [738, 671] on link "Terug naar Dienst Jusitiële Inrichtingen DJI Assessment Oefenen" at bounding box center [728, 677] width 680 height 29
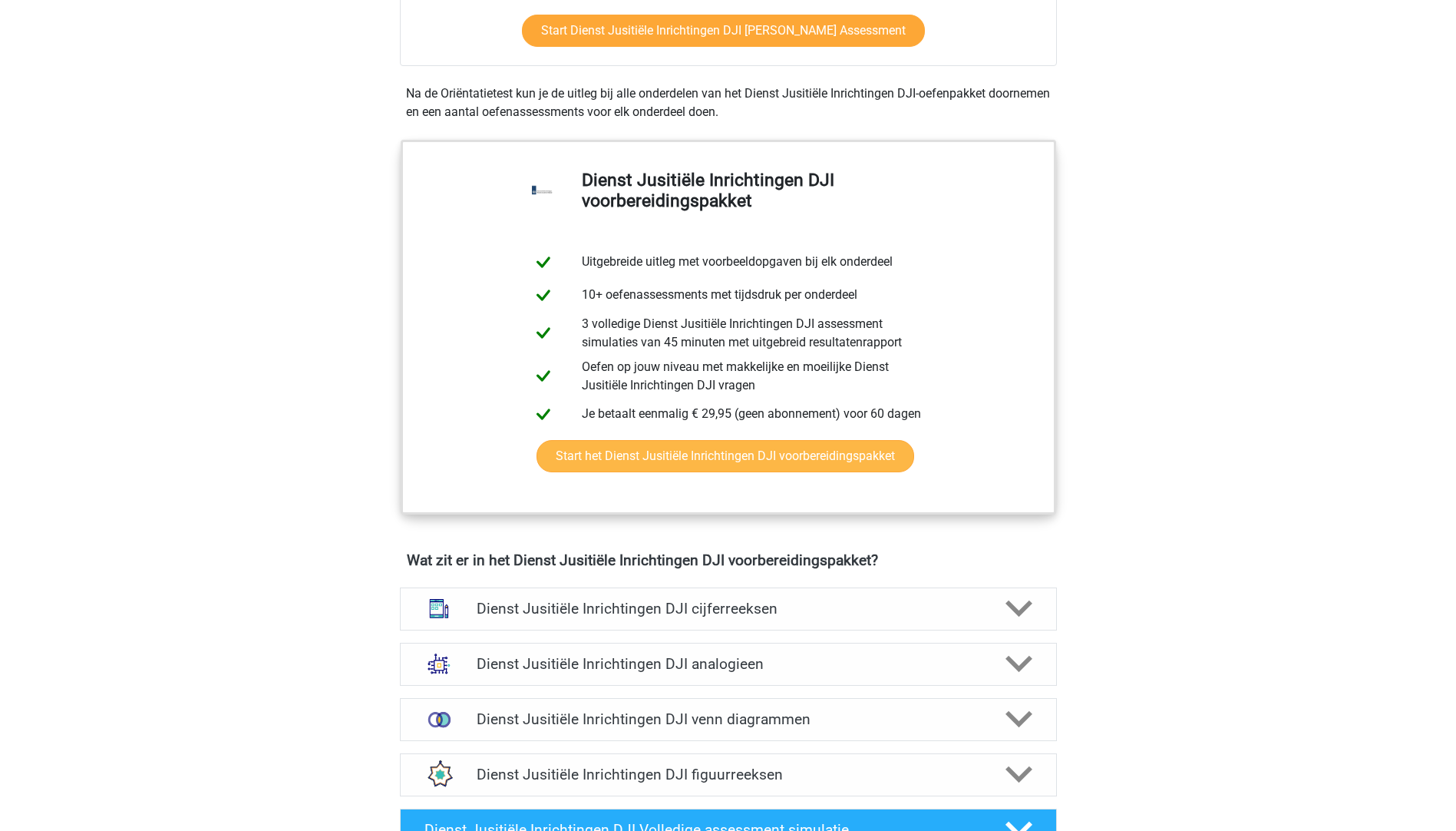
scroll to position [614, 0]
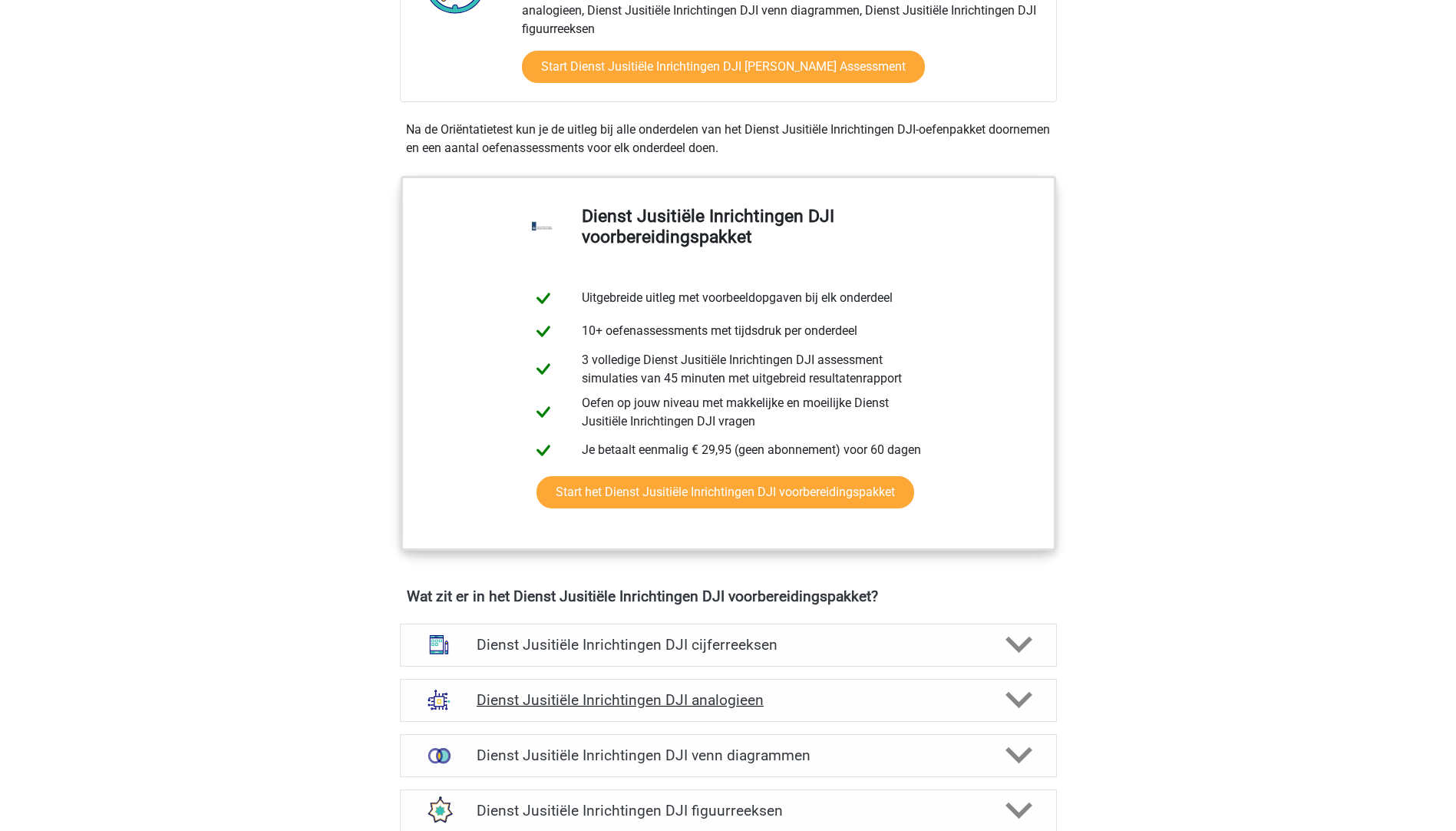
click at [725, 700] on h4 "Dienst Jusitiële Inrichtingen DJI analogieen" at bounding box center [728, 699] width 503 height 18
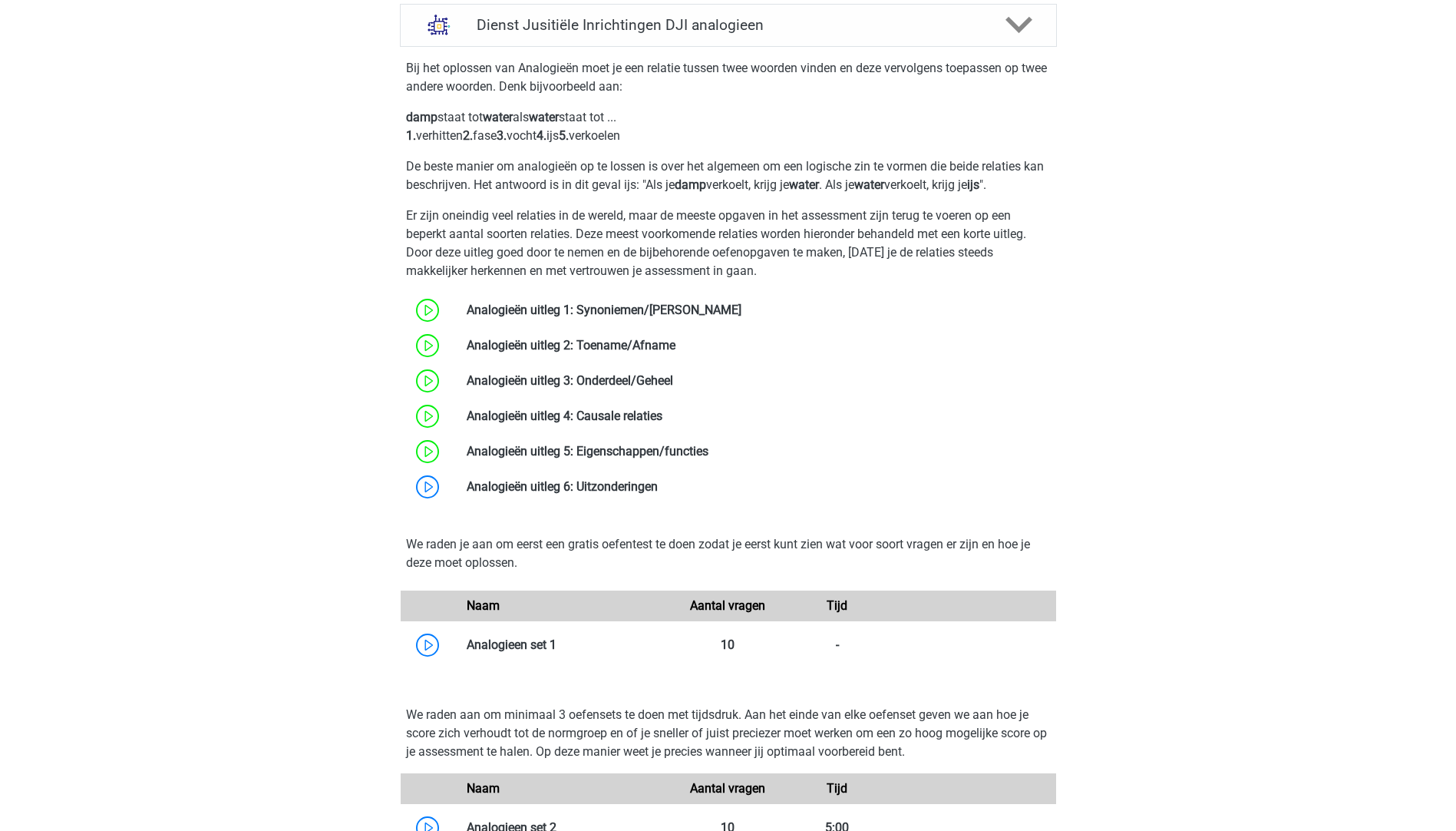
scroll to position [1305, 0]
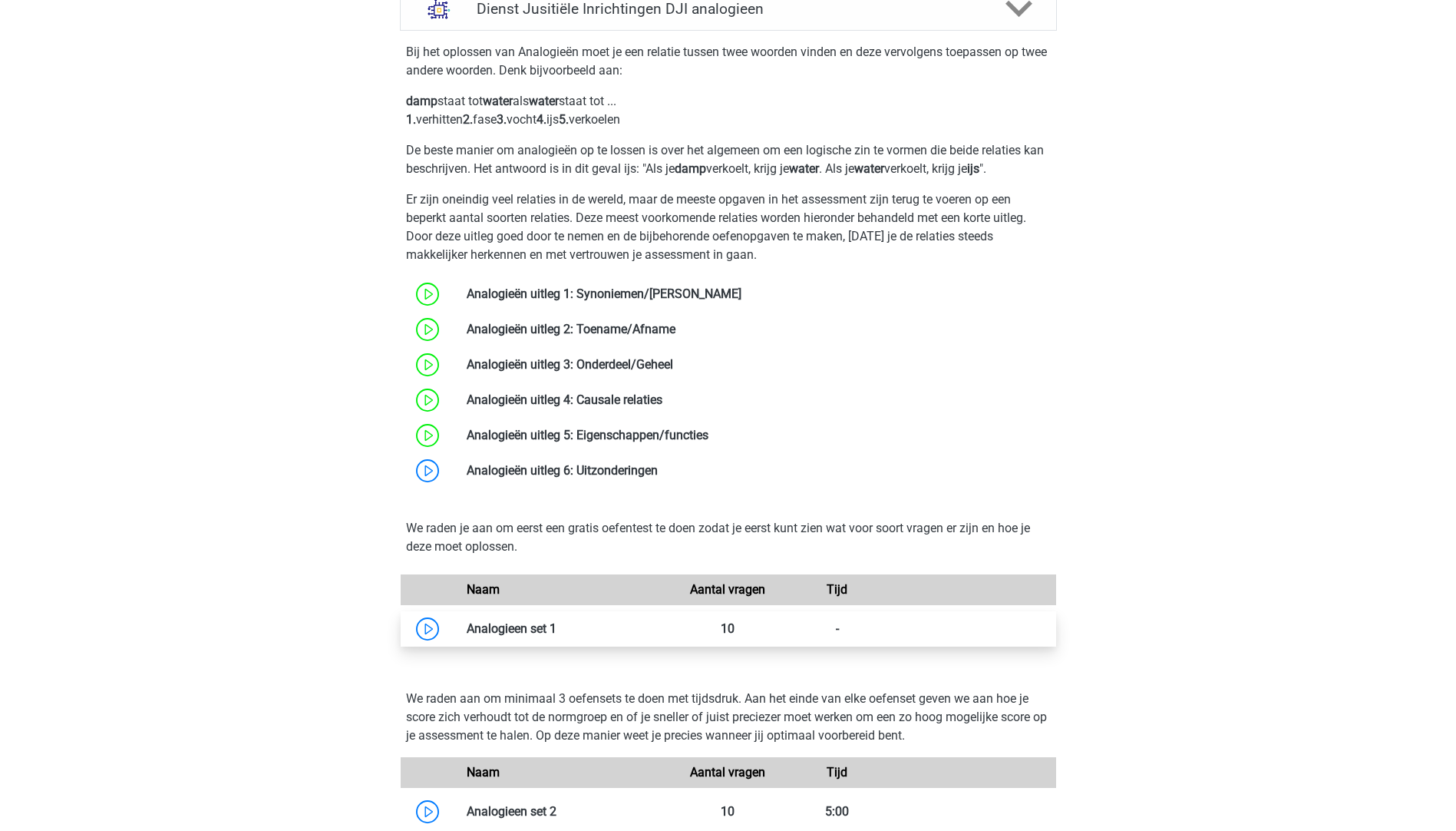
click at [556, 636] on link at bounding box center [556, 627] width 0 height 14
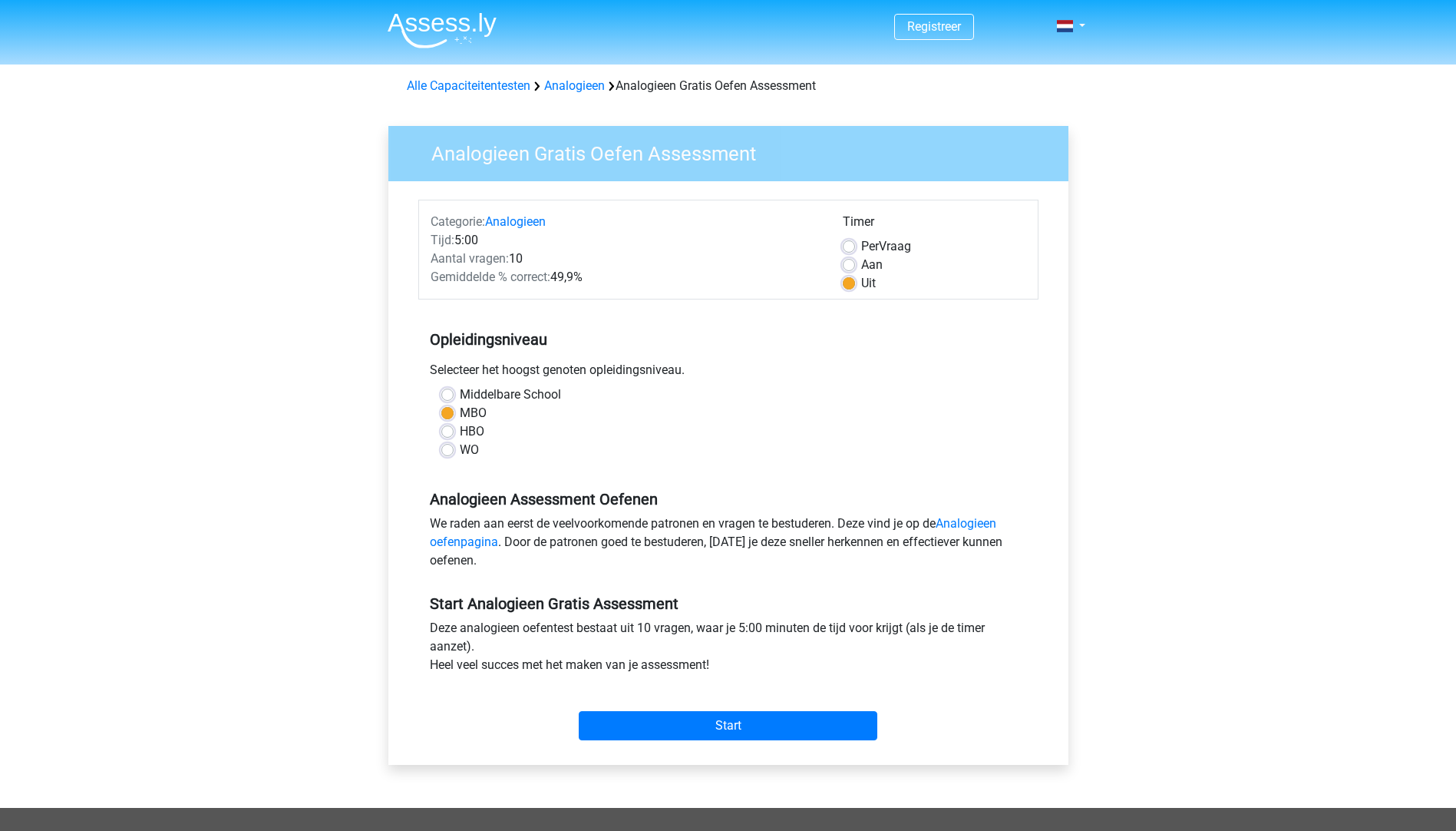
click at [859, 272] on div "Aan" at bounding box center [935, 264] width 184 height 18
click at [876, 262] on label "Aan" at bounding box center [872, 264] width 22 height 18
click at [855, 262] on input "Aan" at bounding box center [849, 263] width 12 height 15
radio input "true"
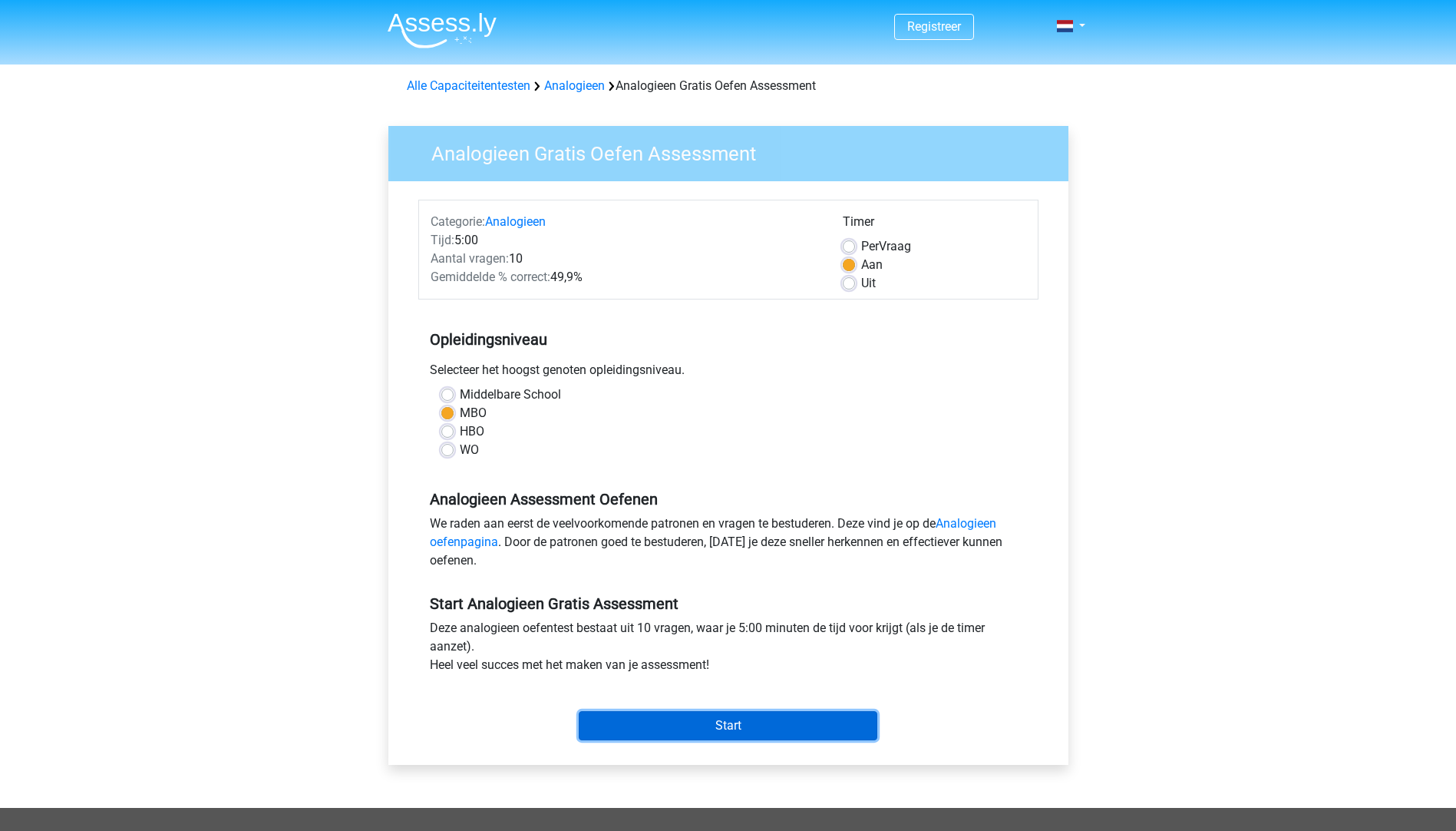
drag, startPoint x: 715, startPoint y: 725, endPoint x: 734, endPoint y: 711, distance: 23.6
click at [715, 723] on input "Start" at bounding box center [728, 725] width 298 height 29
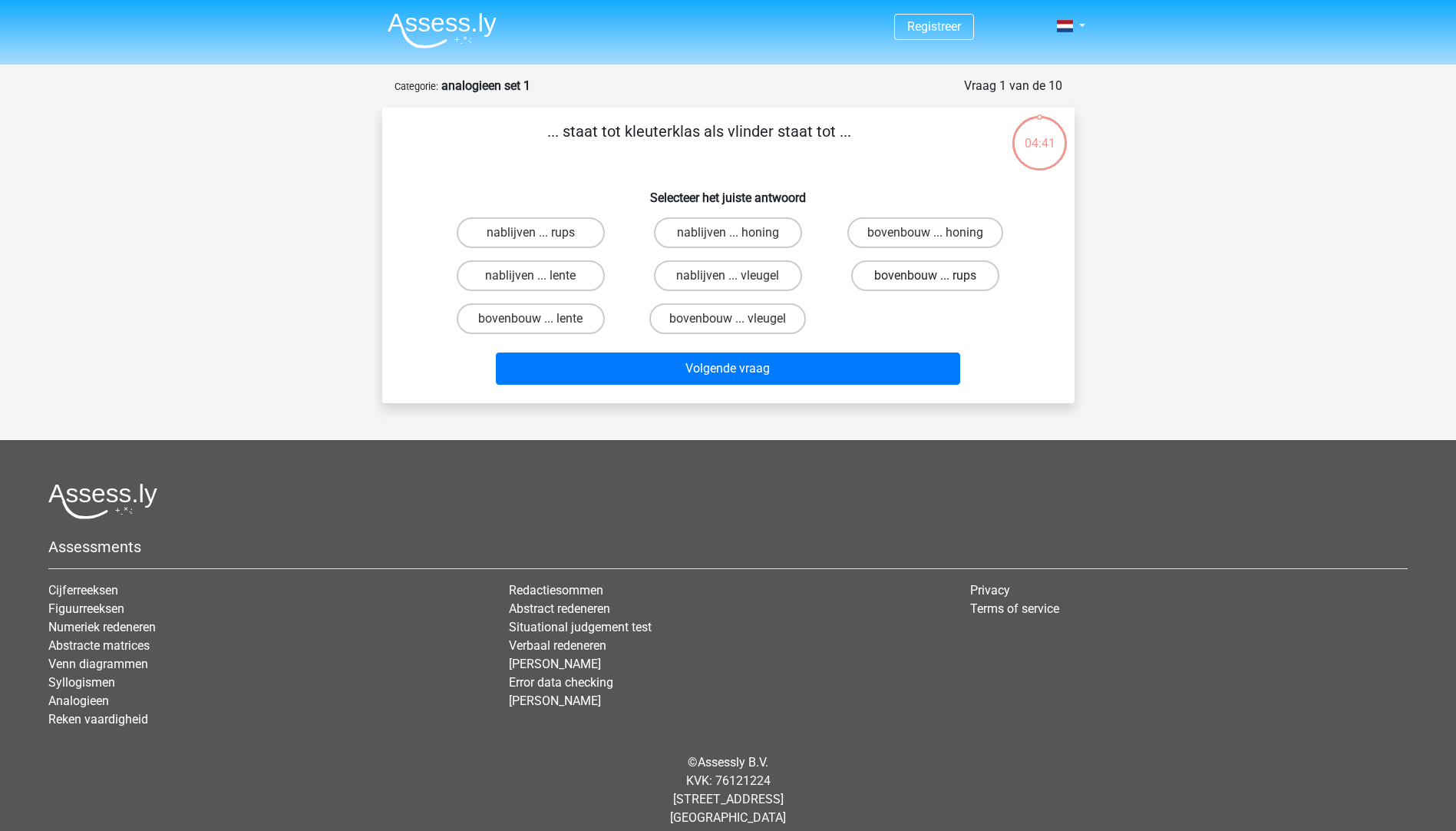
click at [913, 269] on label "bovenbouw ... rups" at bounding box center [925, 276] width 148 height 30
click at [926, 276] on input "bovenbouw ... rups" at bounding box center [930, 280] width 10 height 10
radio input "true"
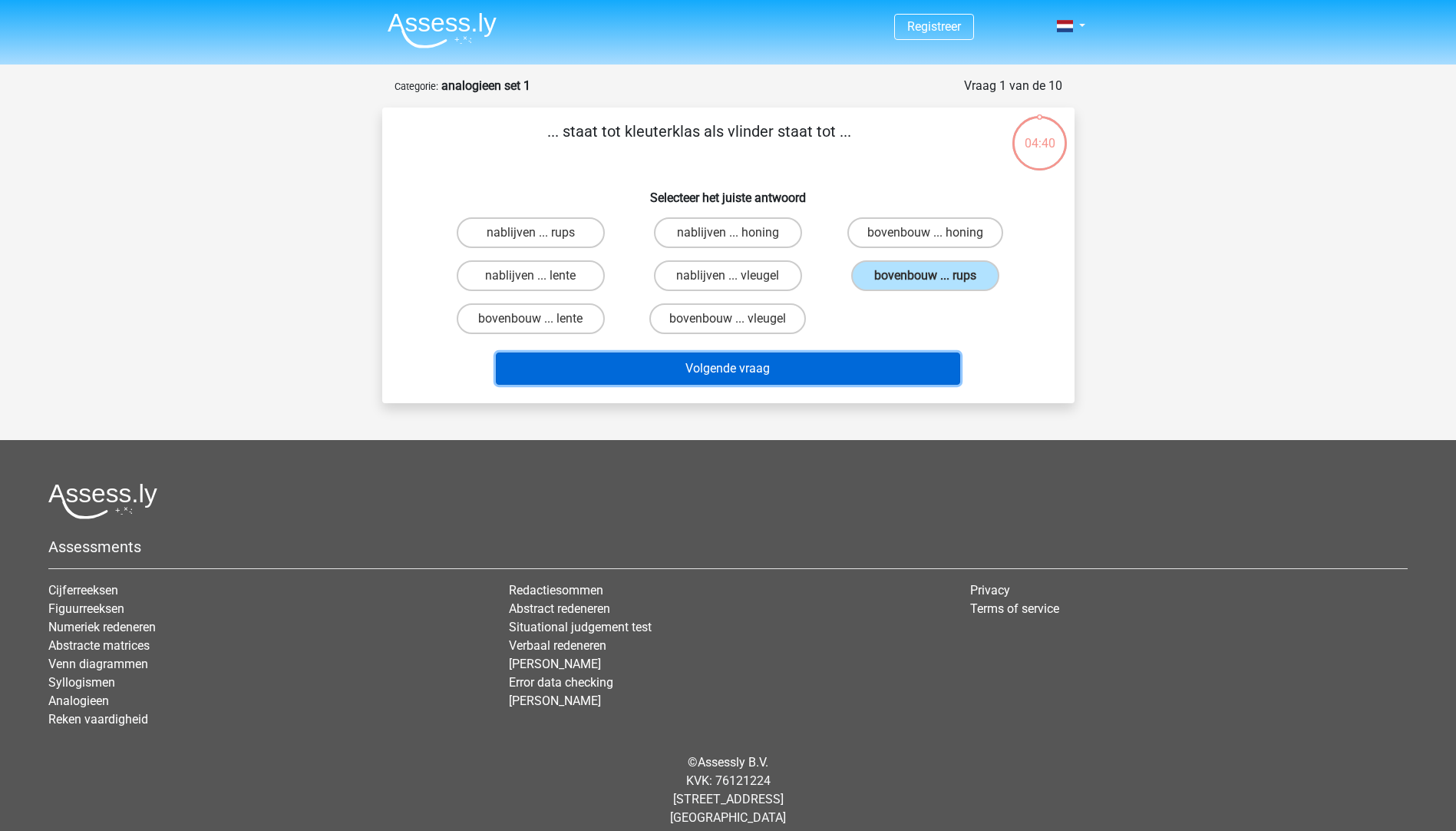
click at [773, 374] on button "Volgende vraag" at bounding box center [728, 369] width 464 height 32
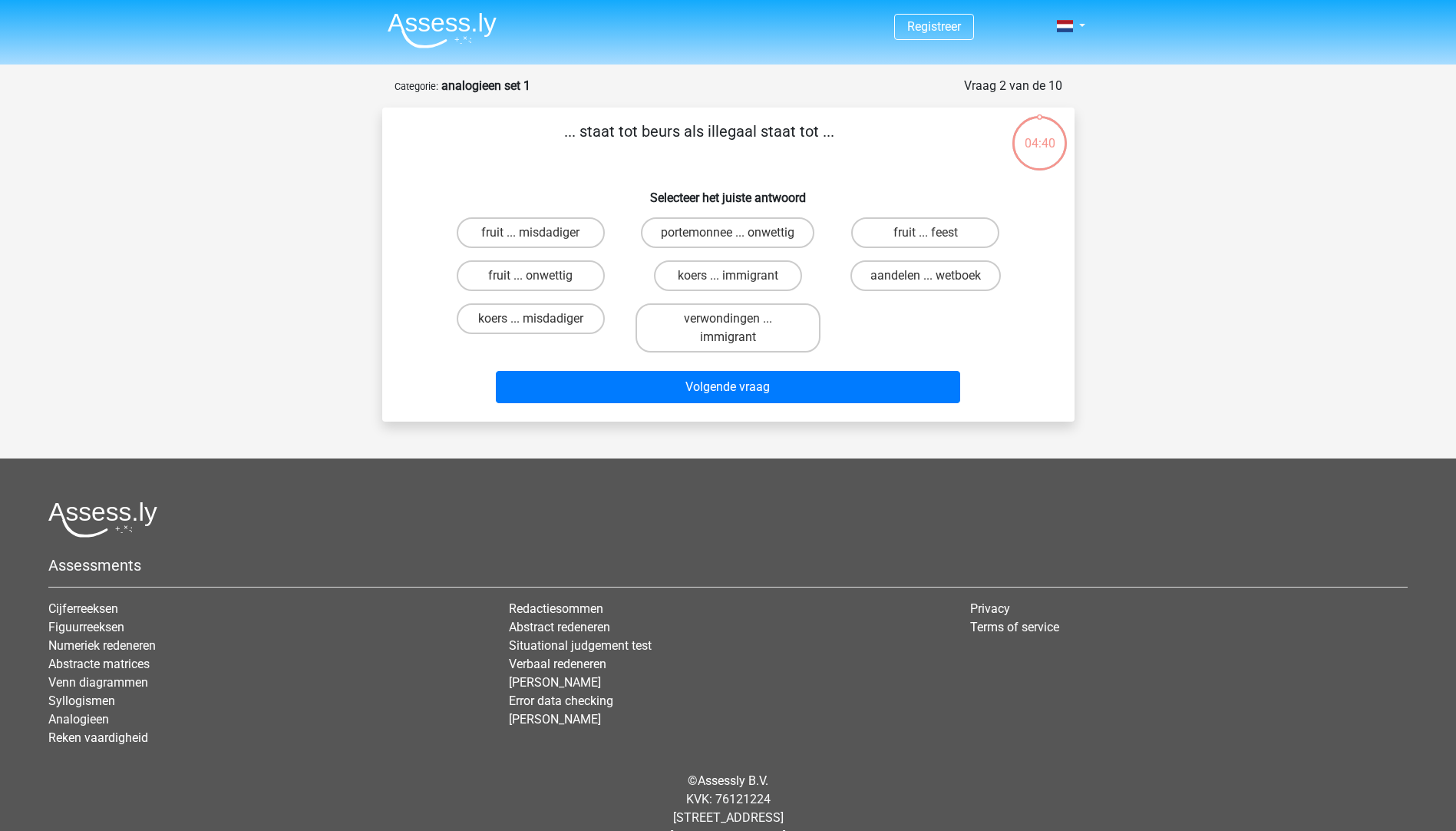
scroll to position [33, 0]
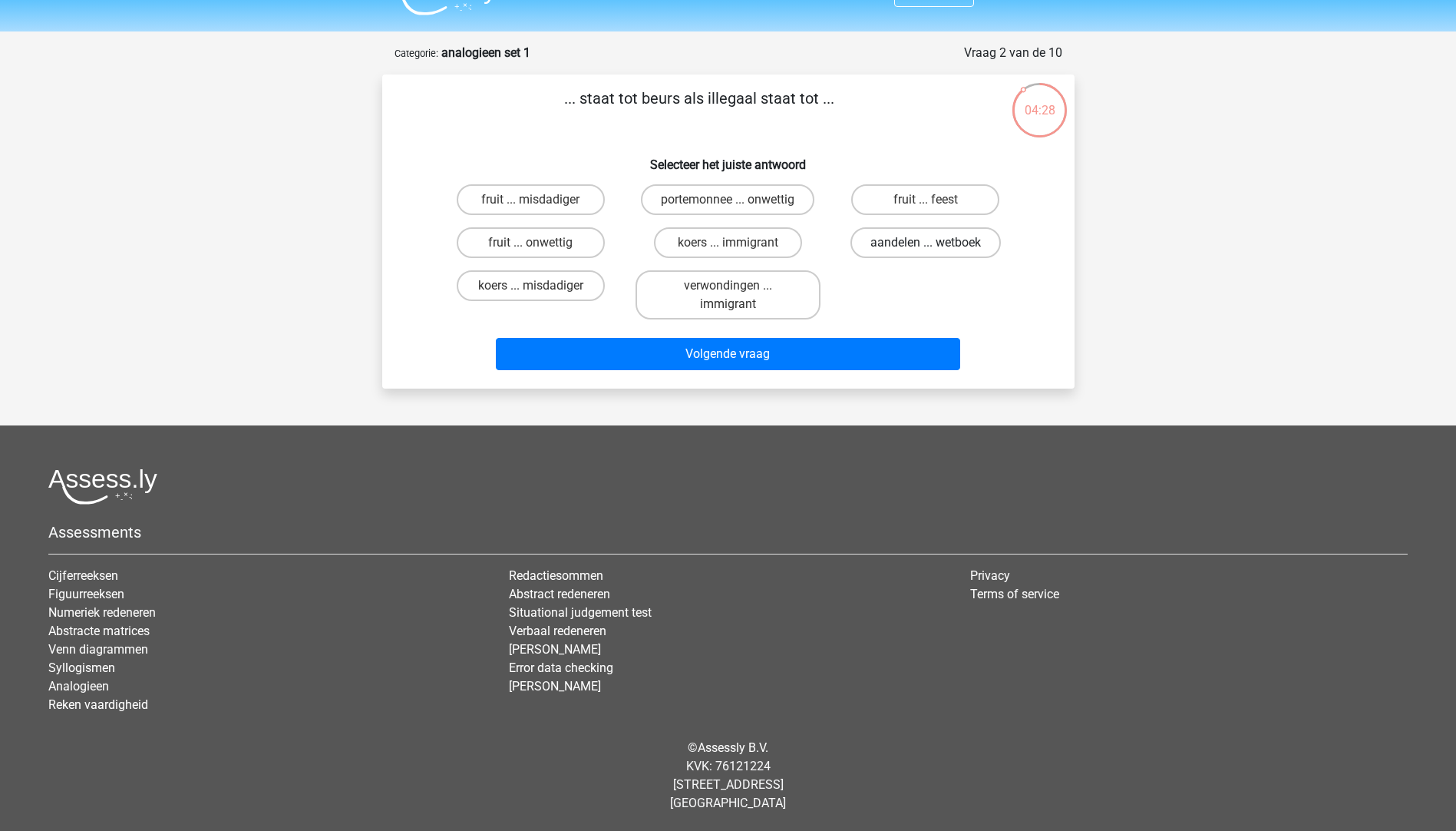
click at [936, 246] on label "aandelen ... wetboek" at bounding box center [926, 243] width 151 height 30
click at [936, 246] on input "aandelen ... wetboek" at bounding box center [930, 247] width 10 height 10
radio input "true"
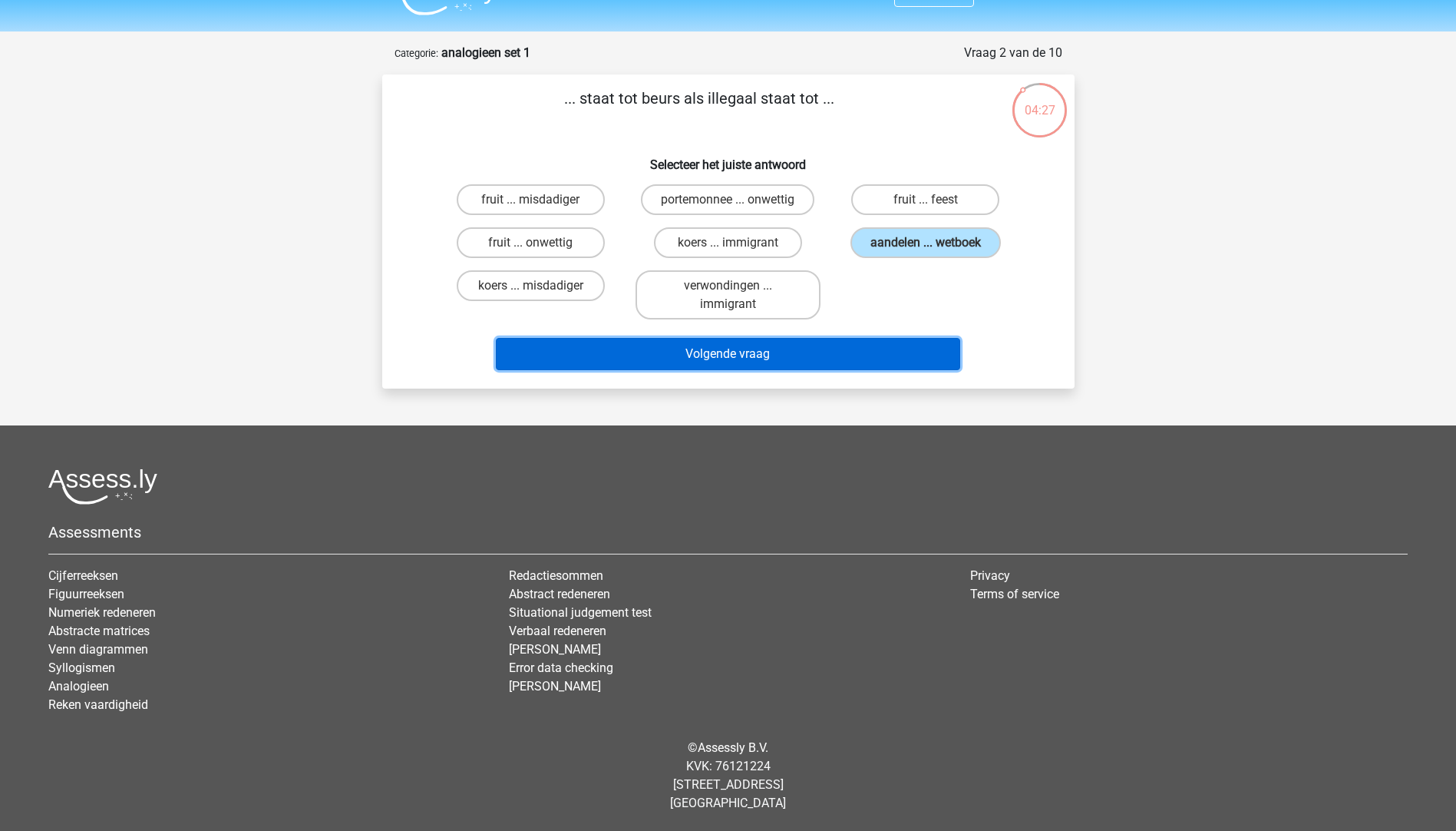
click at [757, 358] on button "Volgende vraag" at bounding box center [728, 353] width 464 height 32
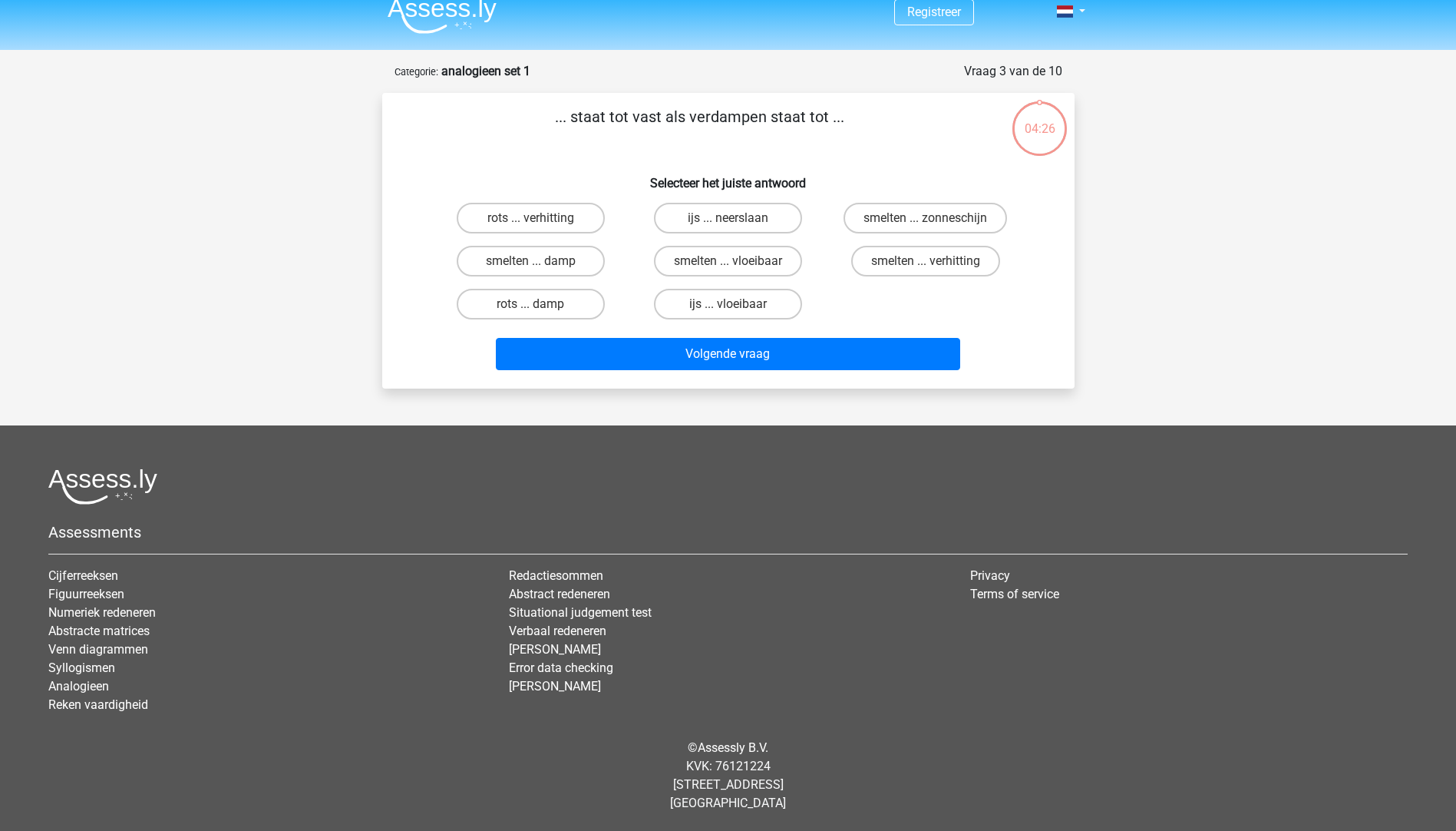
scroll to position [14, 0]
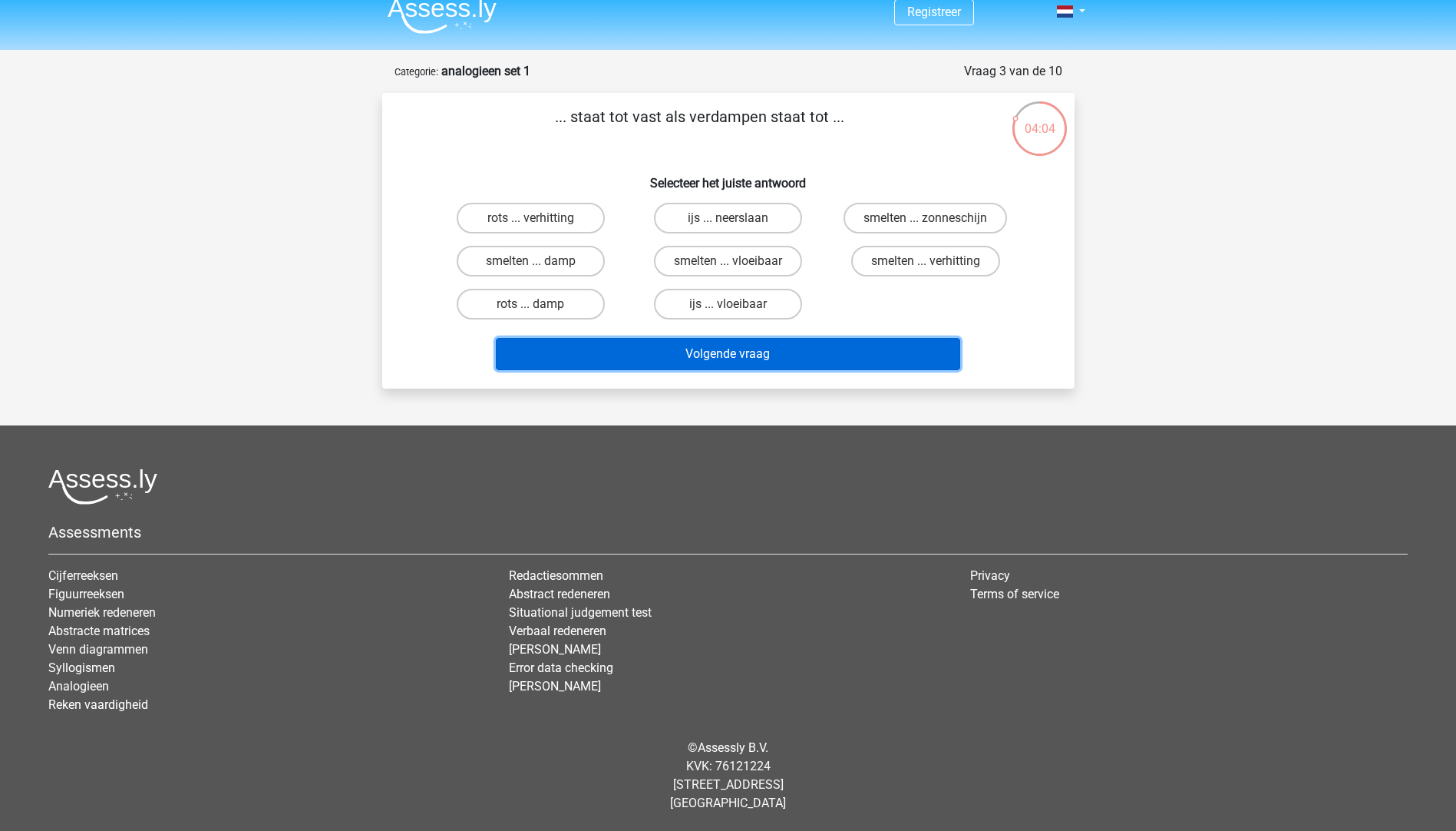
drag, startPoint x: 736, startPoint y: 346, endPoint x: 736, endPoint y: 332, distance: 14.0
click at [736, 343] on button "Volgende vraag" at bounding box center [728, 353] width 464 height 32
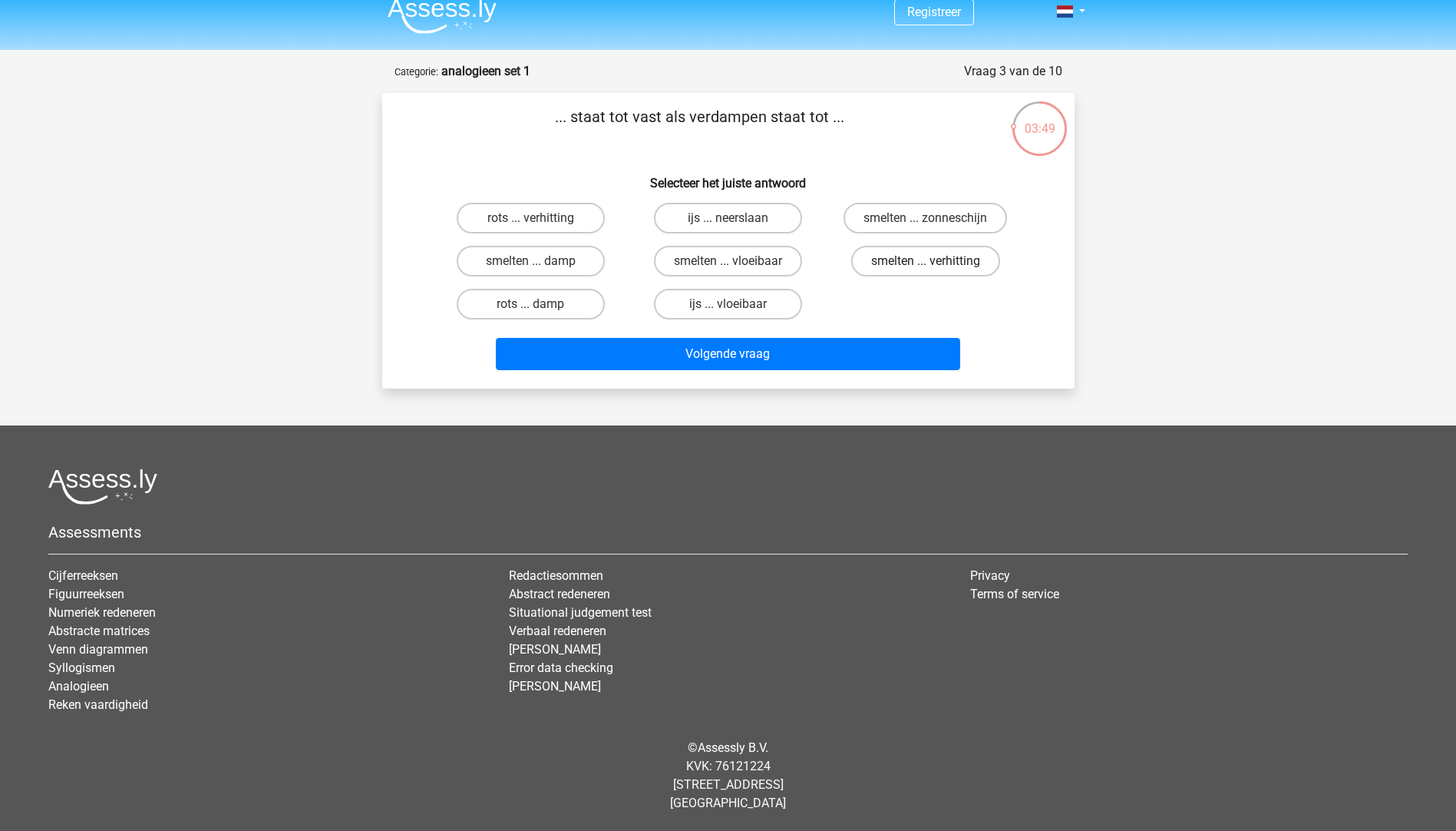
drag, startPoint x: 940, startPoint y: 261, endPoint x: 950, endPoint y: 261, distance: 10.0
click at [943, 261] on label "smelten ... verhitting" at bounding box center [925, 261] width 149 height 30
click at [936, 261] on input "smelten ... verhitting" at bounding box center [930, 265] width 10 height 10
radio input "true"
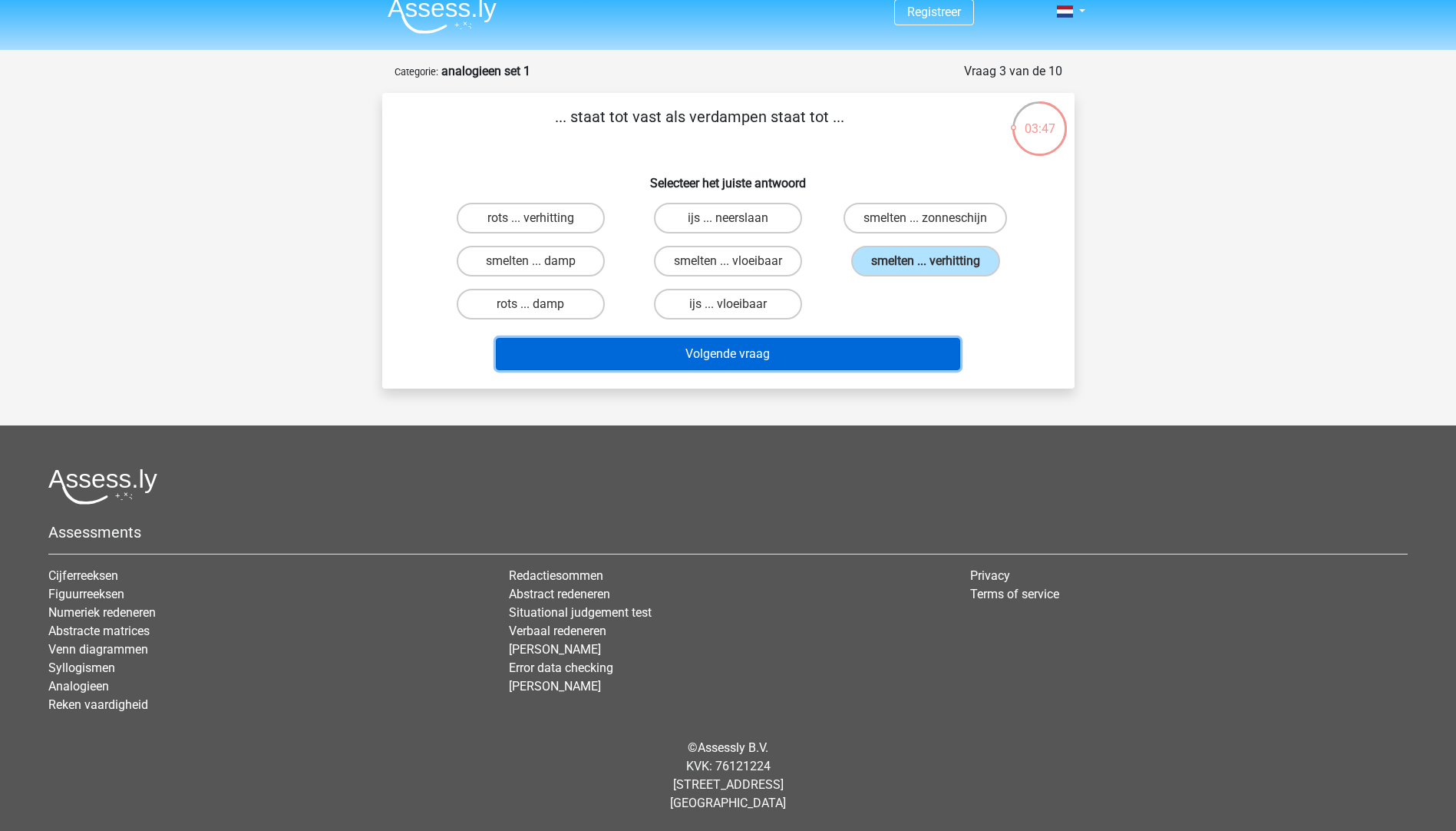
click at [728, 358] on button "Volgende vraag" at bounding box center [728, 353] width 464 height 32
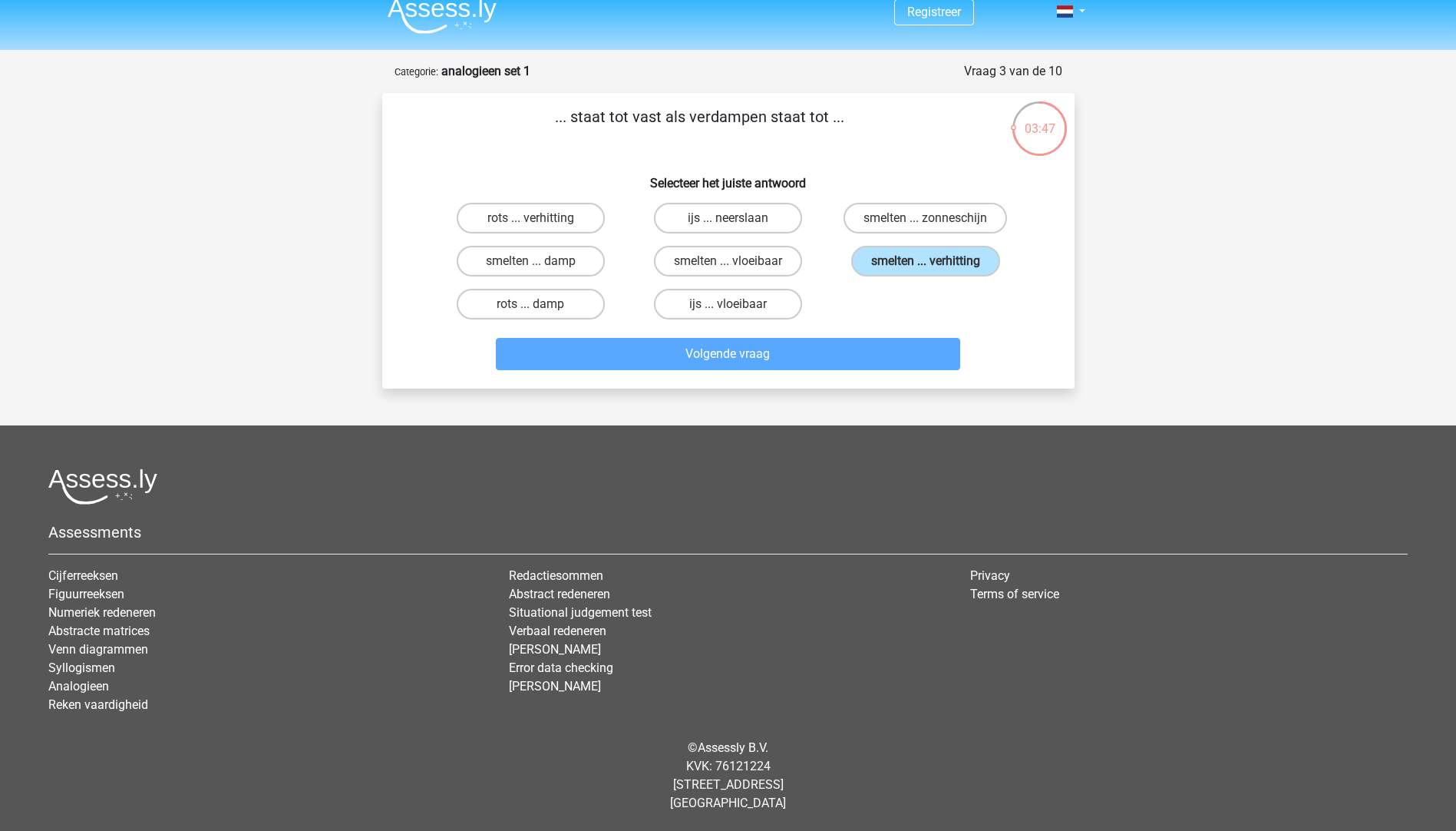
scroll to position [51, 0]
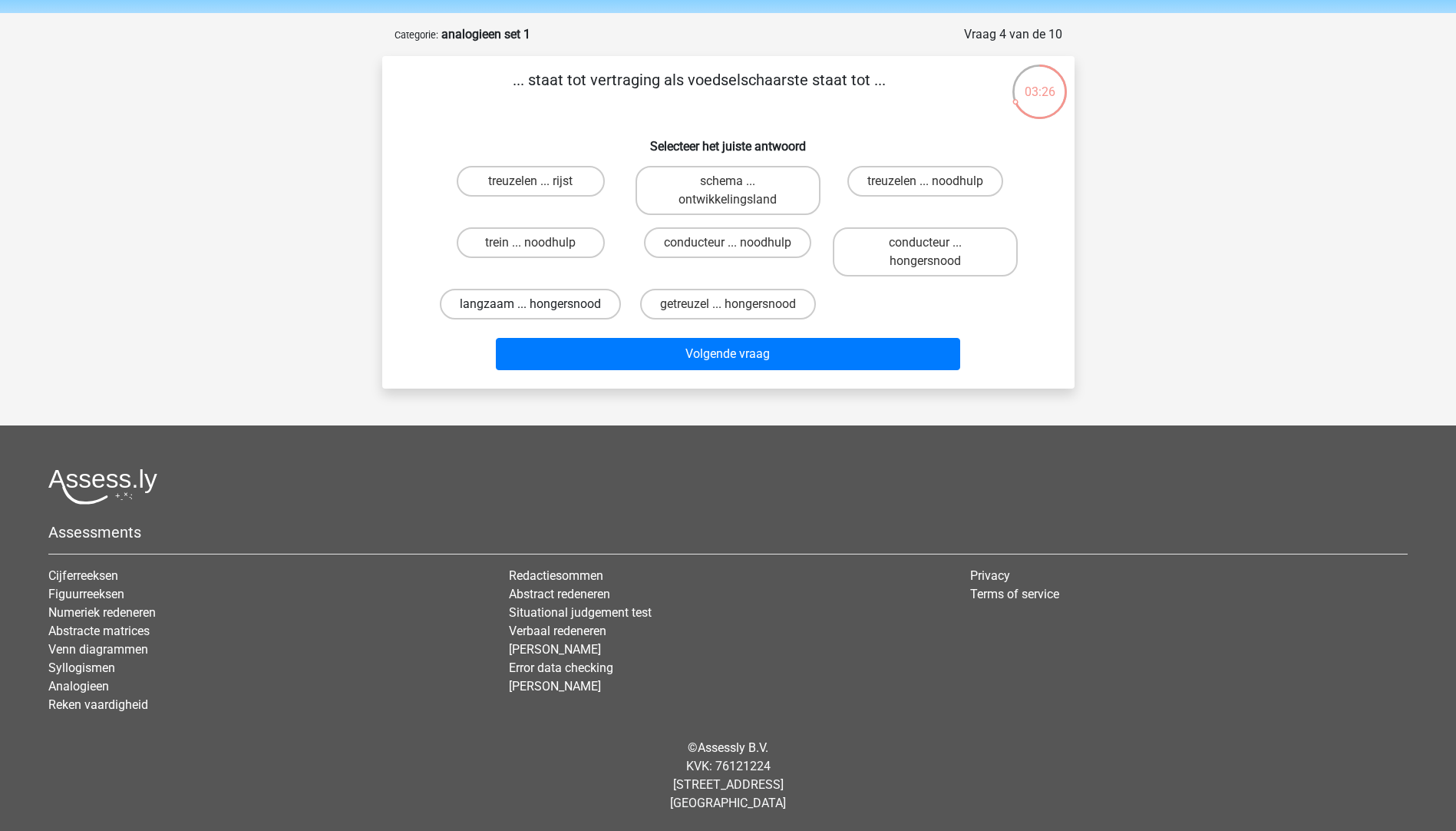
click at [523, 307] on label "langzaam ... hongersnood" at bounding box center [530, 304] width 181 height 30
click at [530, 307] on input "langzaam ... hongersnood" at bounding box center [535, 309] width 10 height 10
radio input "true"
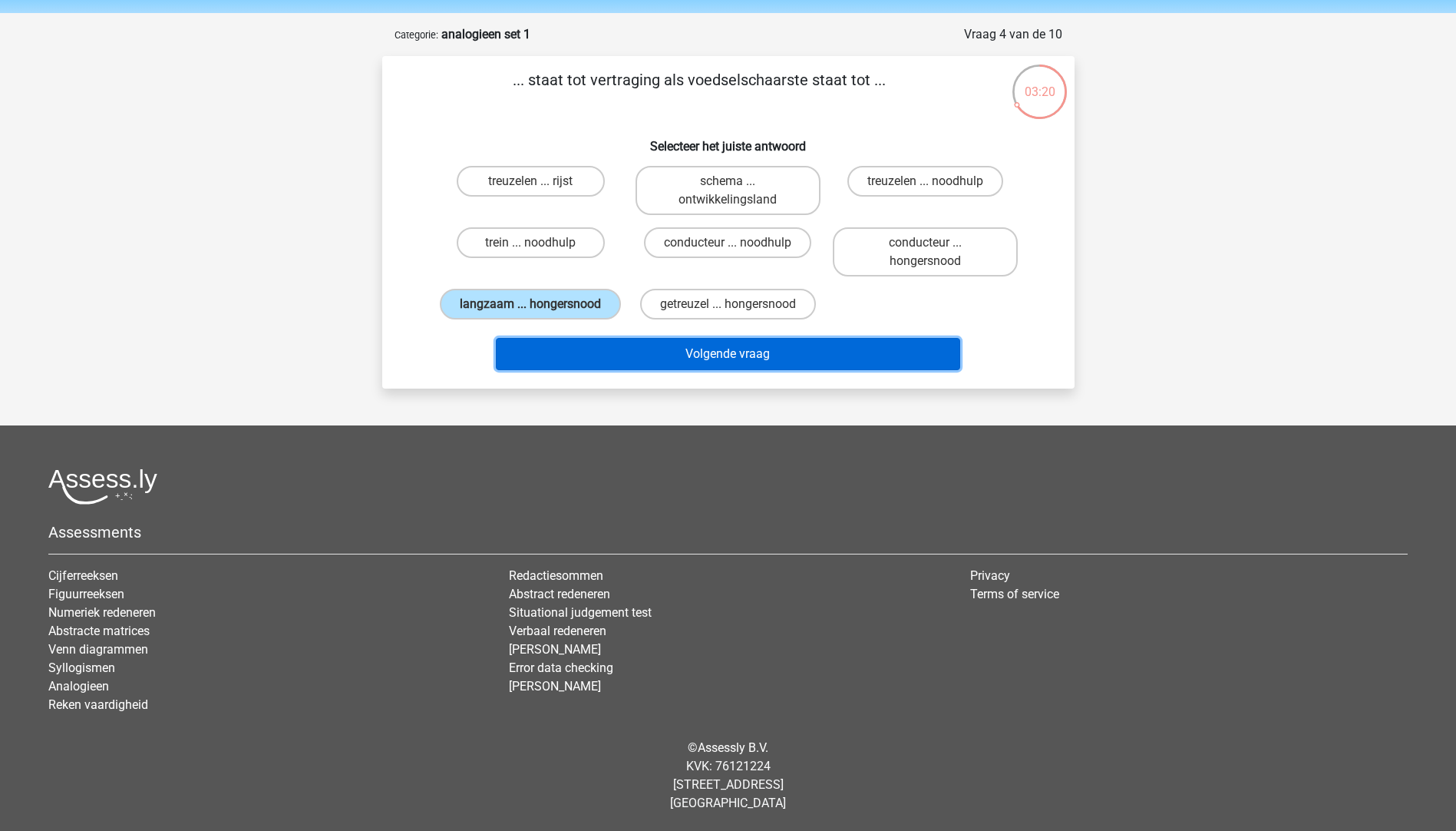
click at [746, 343] on button "Volgende vraag" at bounding box center [728, 353] width 464 height 32
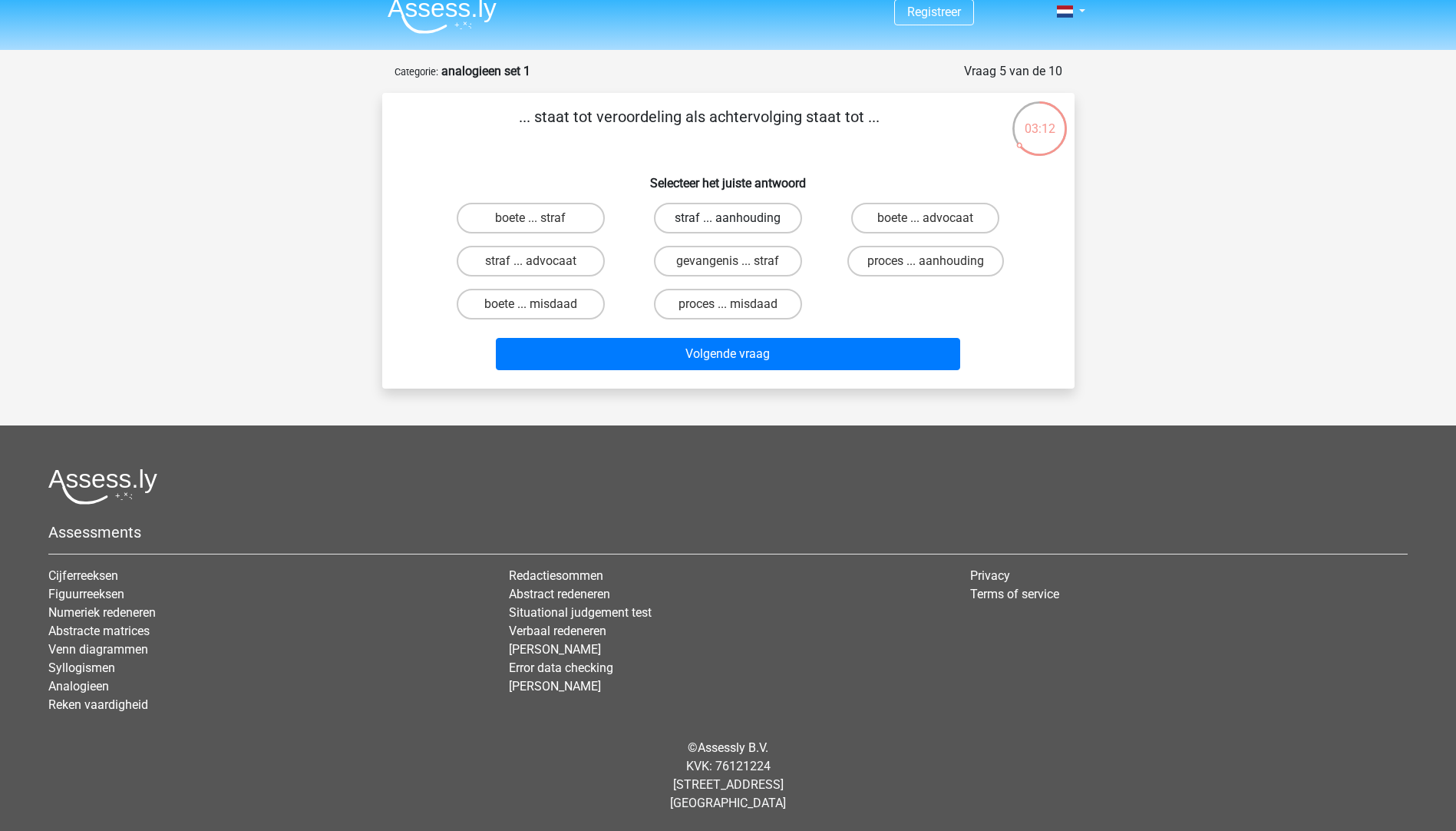
click at [758, 222] on label "straf ... aanhouding" at bounding box center [728, 218] width 148 height 30
click at [738, 222] on input "straf ... aanhouding" at bounding box center [732, 223] width 10 height 10
radio input "true"
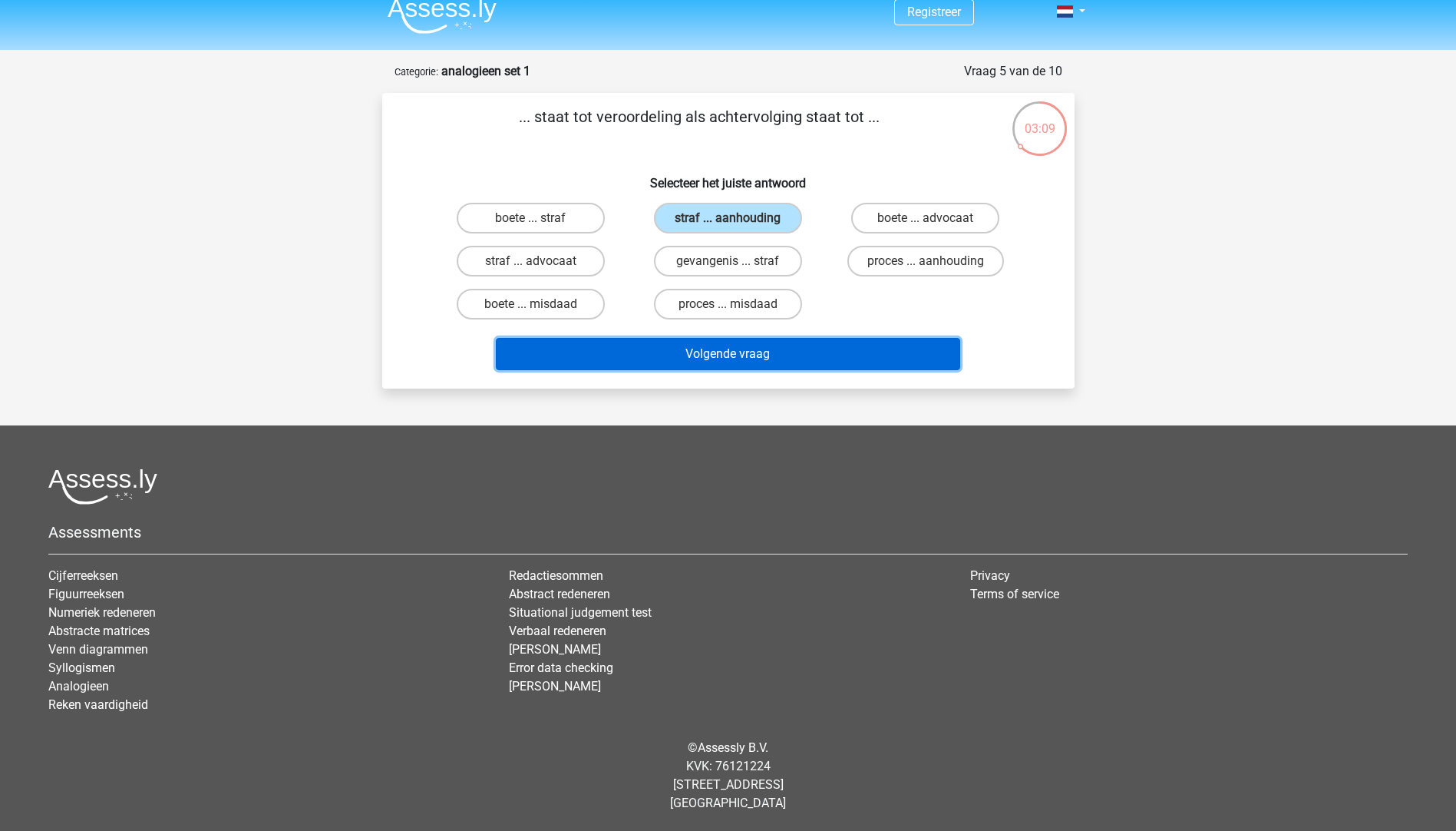
click at [790, 350] on button "Volgende vraag" at bounding box center [728, 353] width 464 height 32
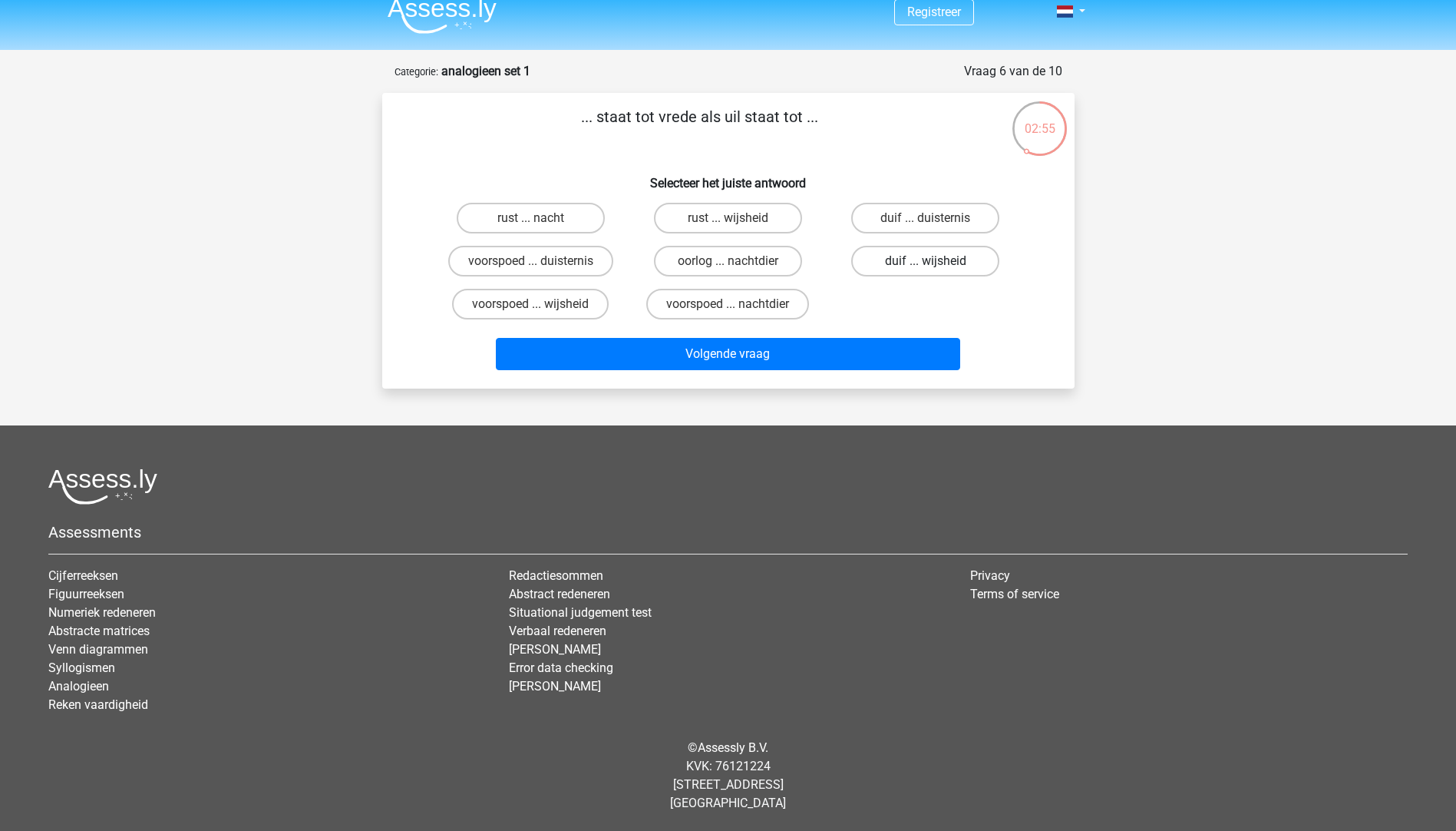
click at [956, 268] on label "duif ... wijsheid" at bounding box center [925, 261] width 148 height 30
click at [936, 268] on input "duif ... wijsheid" at bounding box center [930, 265] width 10 height 10
radio input "true"
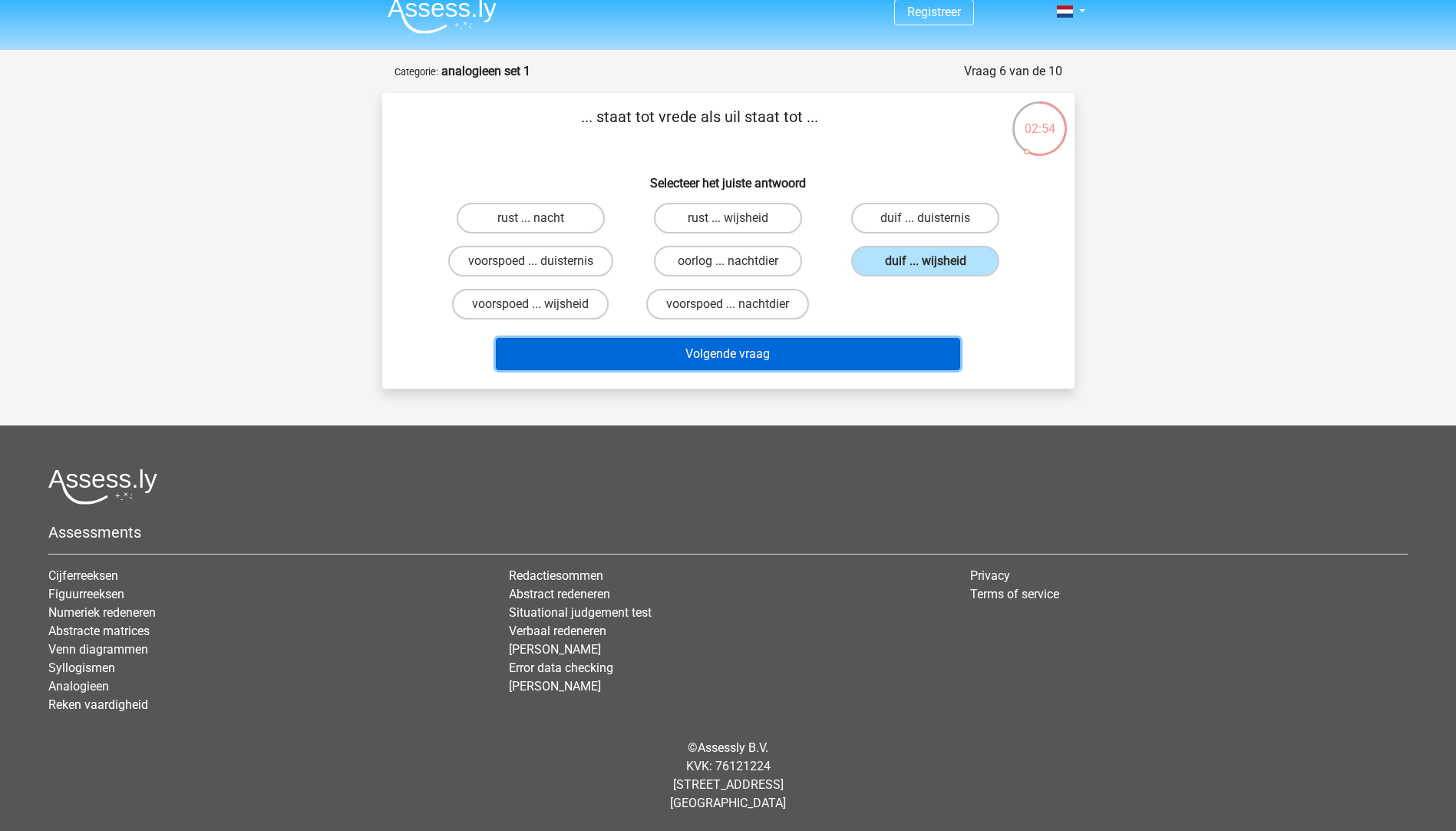
click at [767, 357] on button "Volgende vraag" at bounding box center [728, 353] width 464 height 32
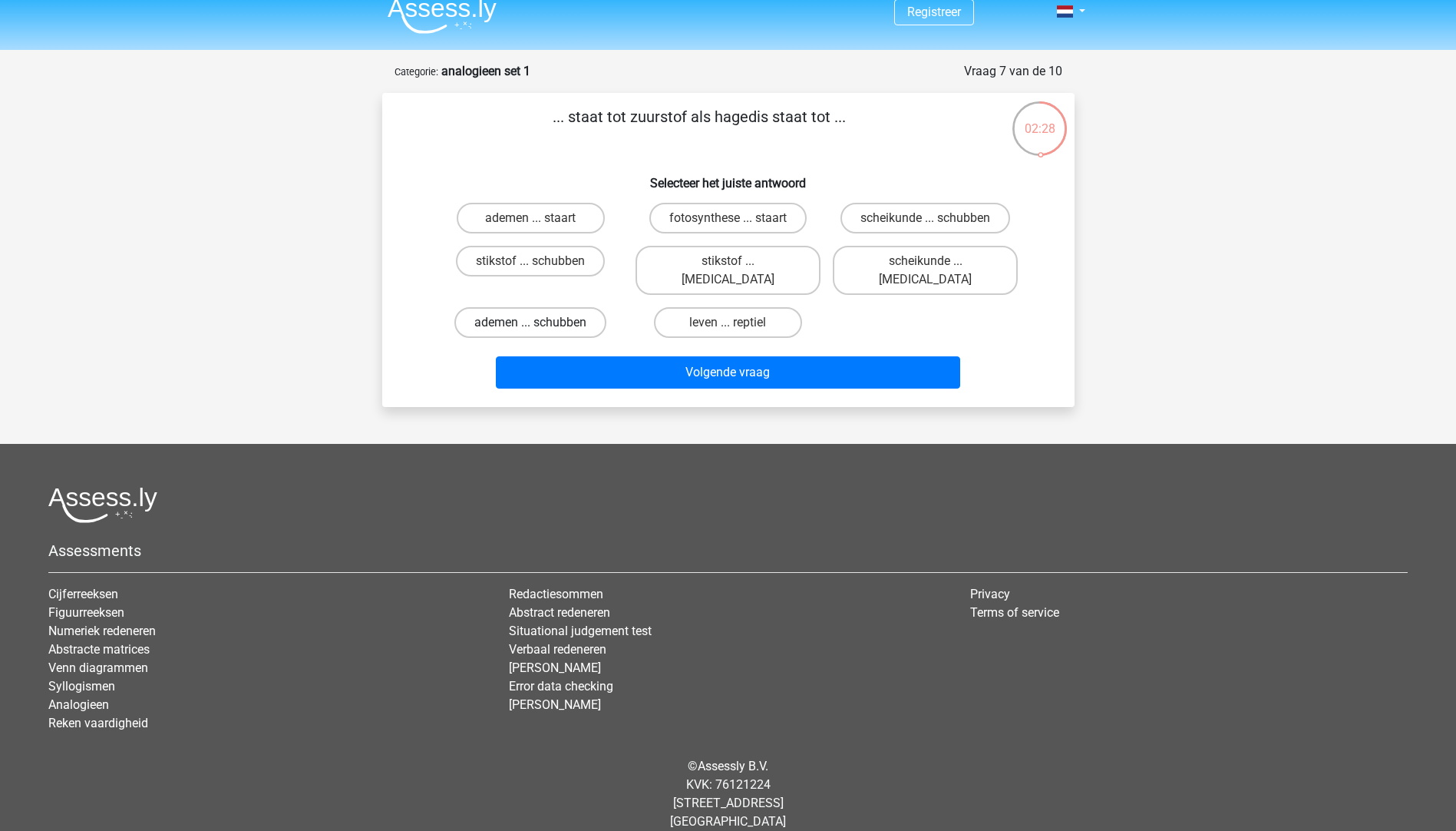
click at [577, 313] on label "ademen ... schubben" at bounding box center [530, 322] width 152 height 30
click at [540, 322] on input "ademen ... schubben" at bounding box center [535, 327] width 10 height 10
radio input "true"
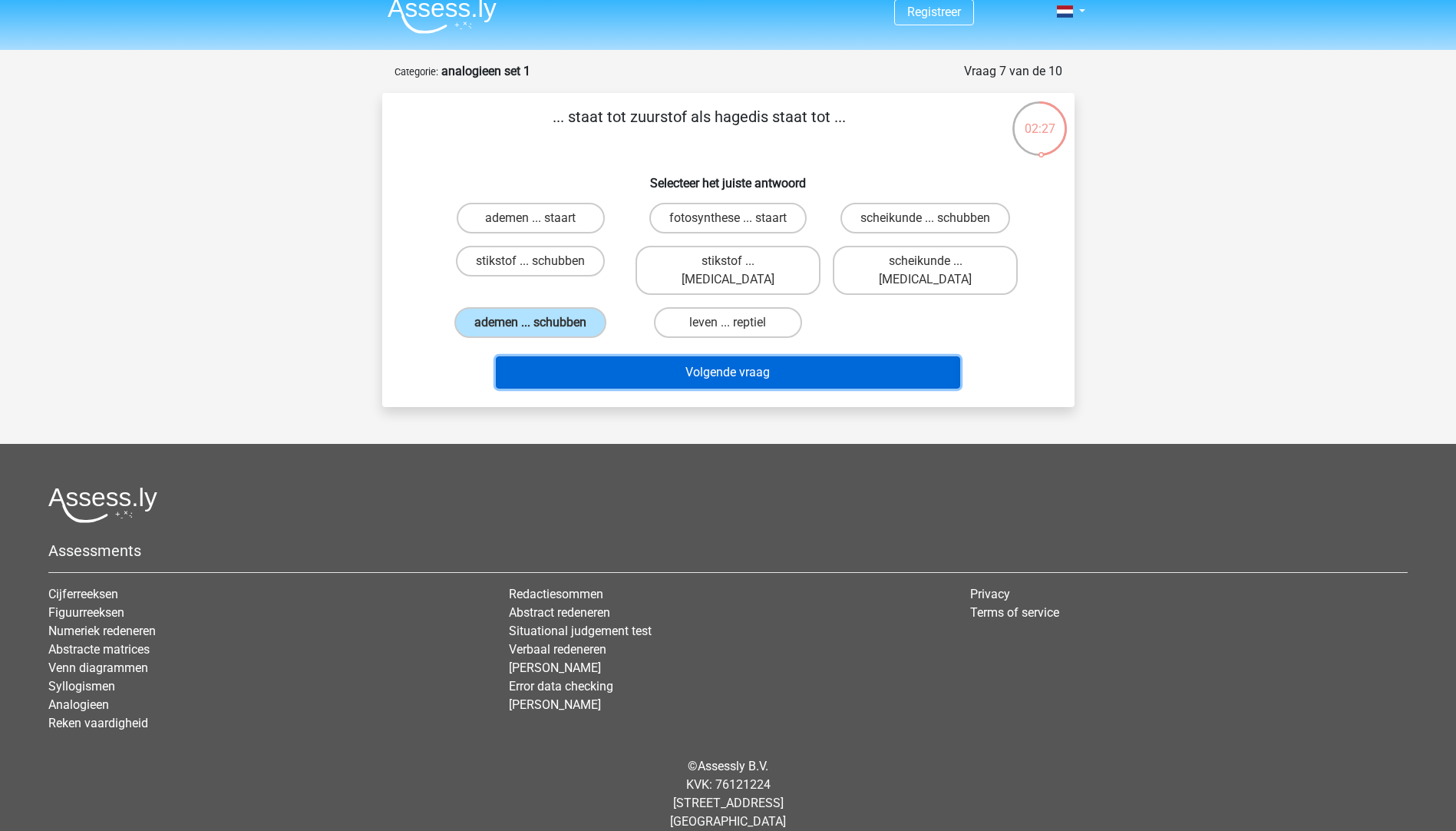
click at [776, 365] on button "Volgende vraag" at bounding box center [728, 372] width 464 height 32
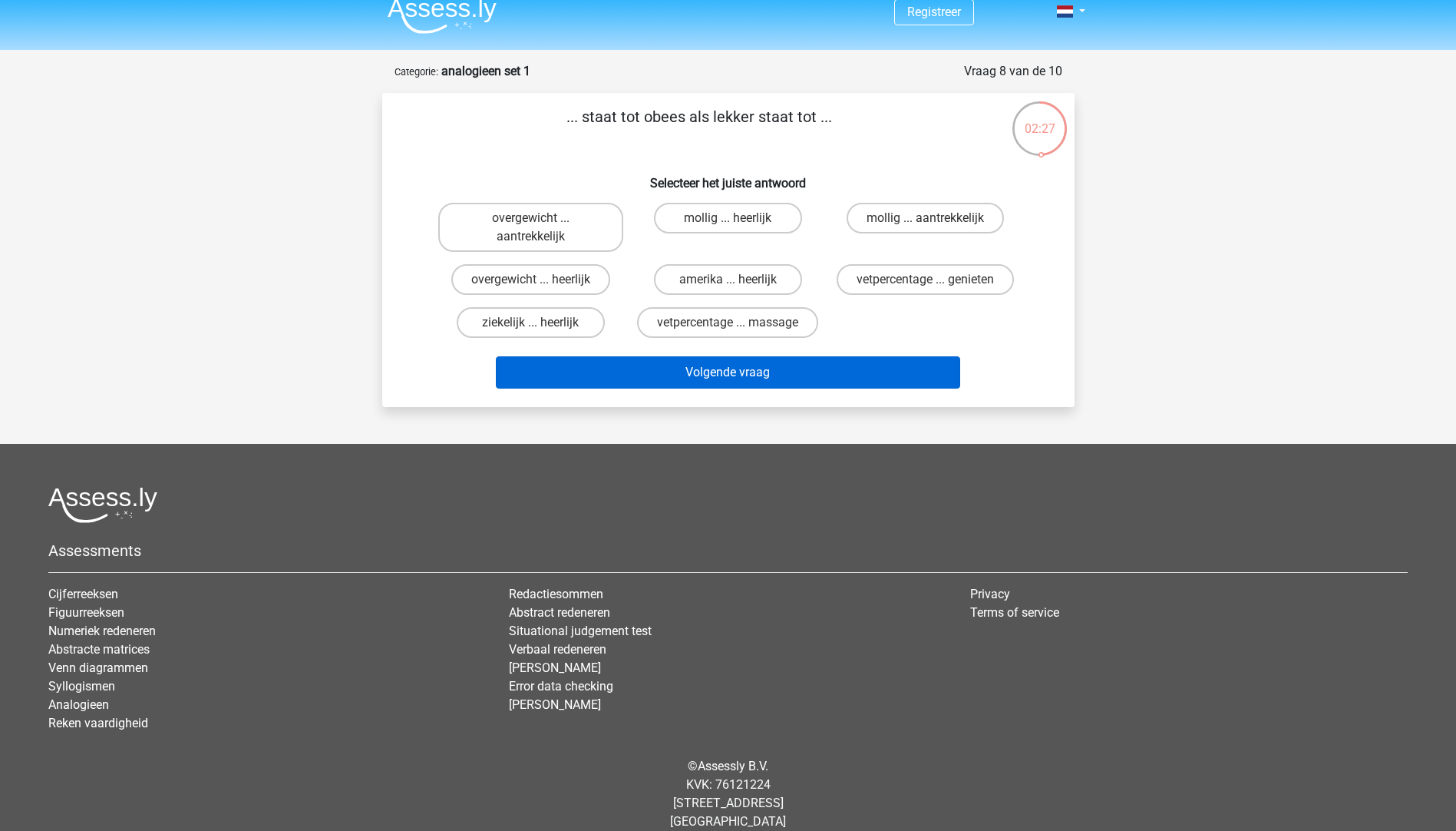
scroll to position [33, 0]
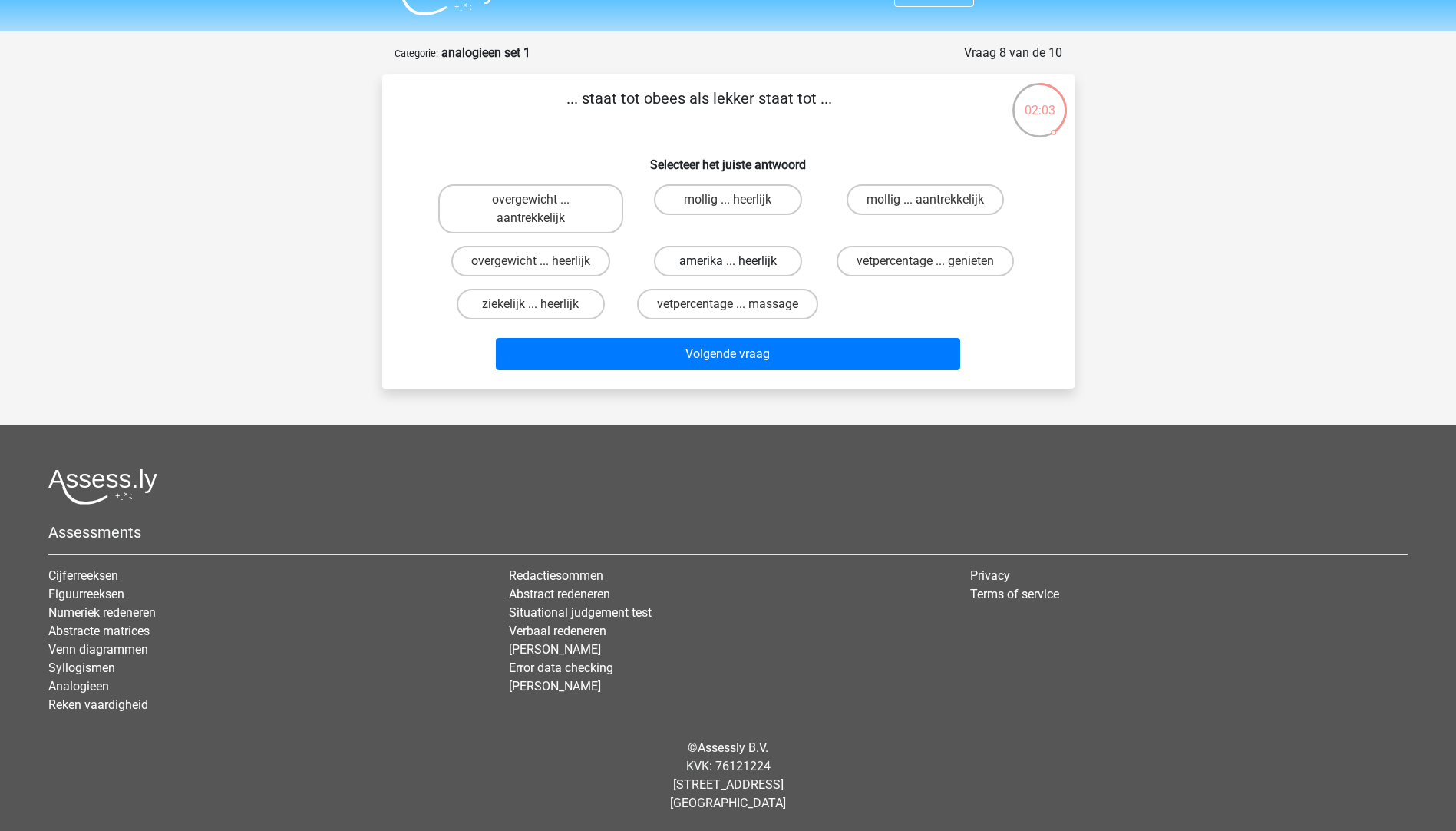
drag, startPoint x: 499, startPoint y: 193, endPoint x: 760, endPoint y: 271, distance: 272.4
click at [503, 195] on label "overgewicht ... aantrekkelijk" at bounding box center [530, 208] width 185 height 49
click at [530, 200] on input "overgewicht ... aantrekkelijk" at bounding box center [535, 205] width 10 height 10
radio input "true"
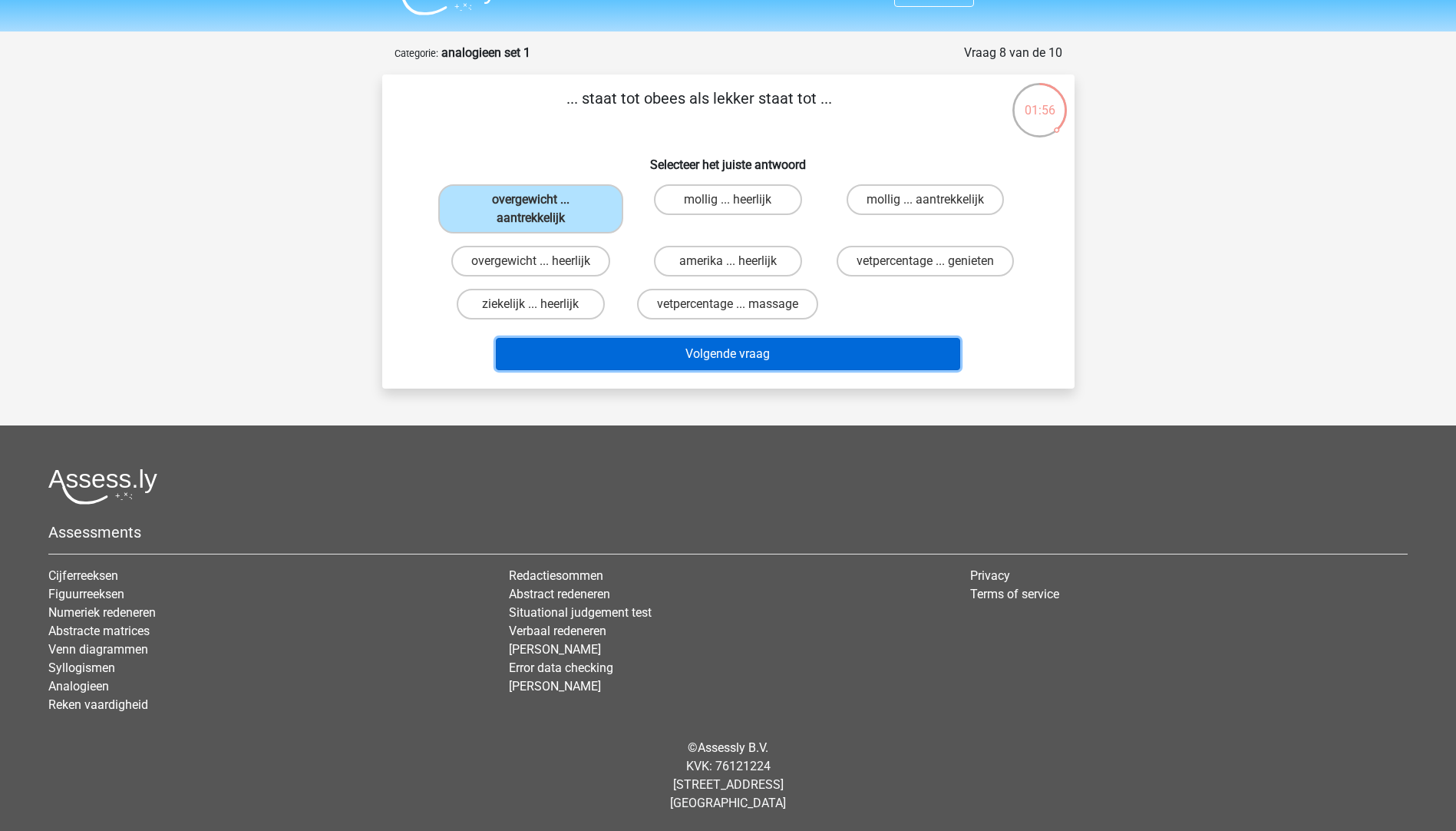
click at [634, 359] on button "Volgende vraag" at bounding box center [728, 353] width 464 height 32
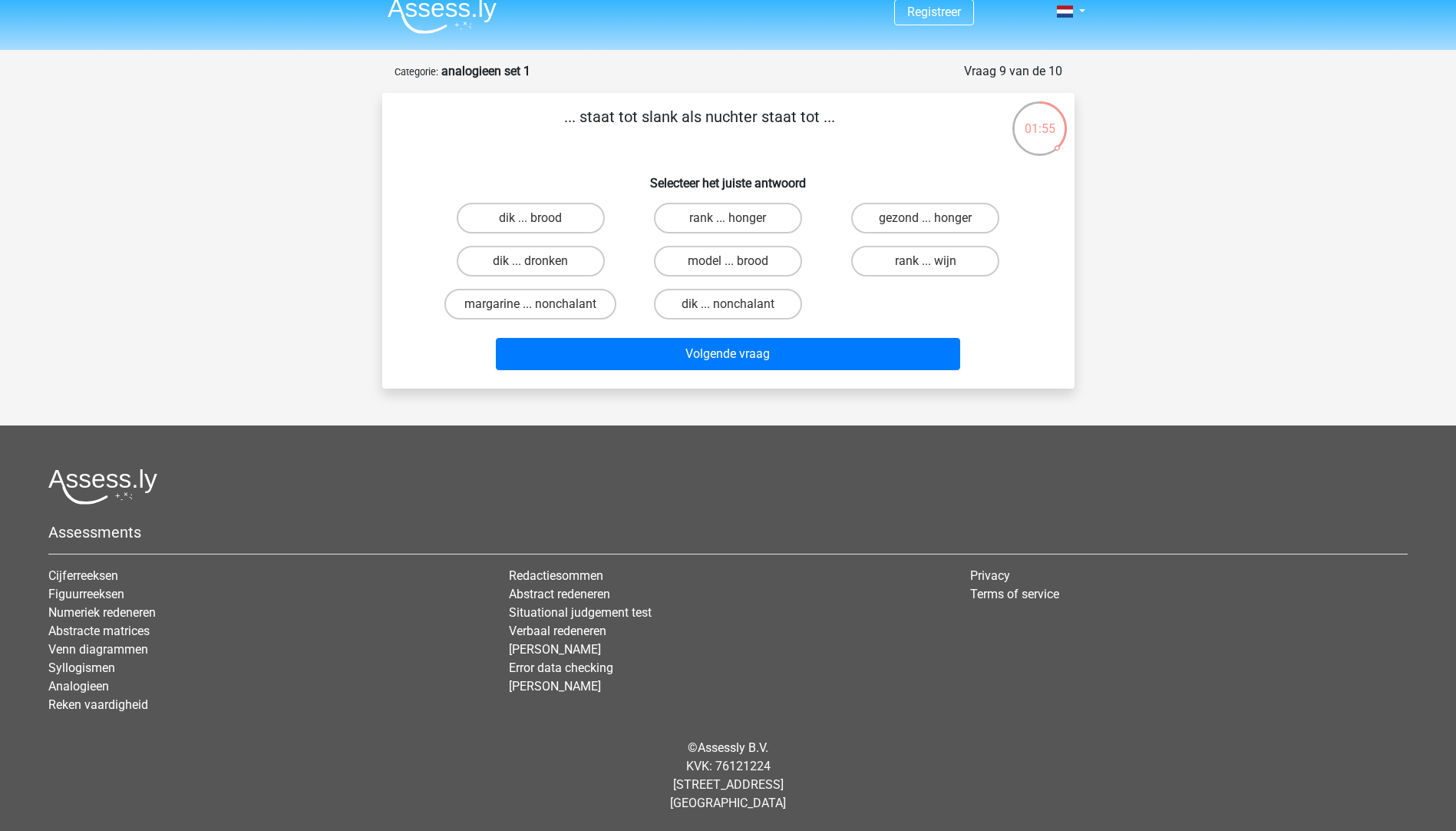
scroll to position [14, 0]
click at [548, 262] on label "dik ... dronken" at bounding box center [530, 261] width 148 height 30
click at [540, 262] on input "dik ... dronken" at bounding box center [535, 265] width 10 height 10
radio input "true"
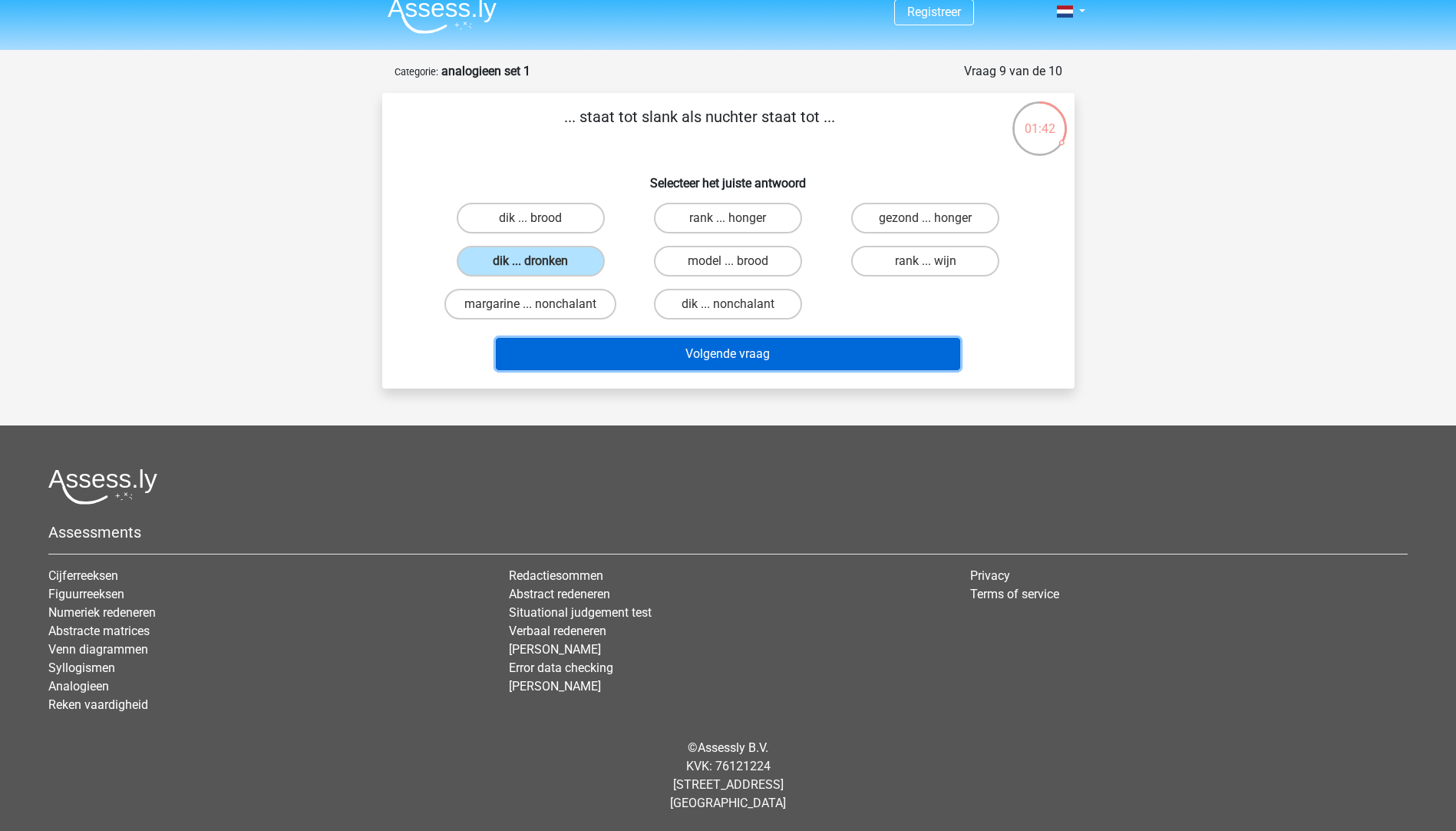
click at [724, 349] on button "Volgende vraag" at bounding box center [728, 353] width 464 height 32
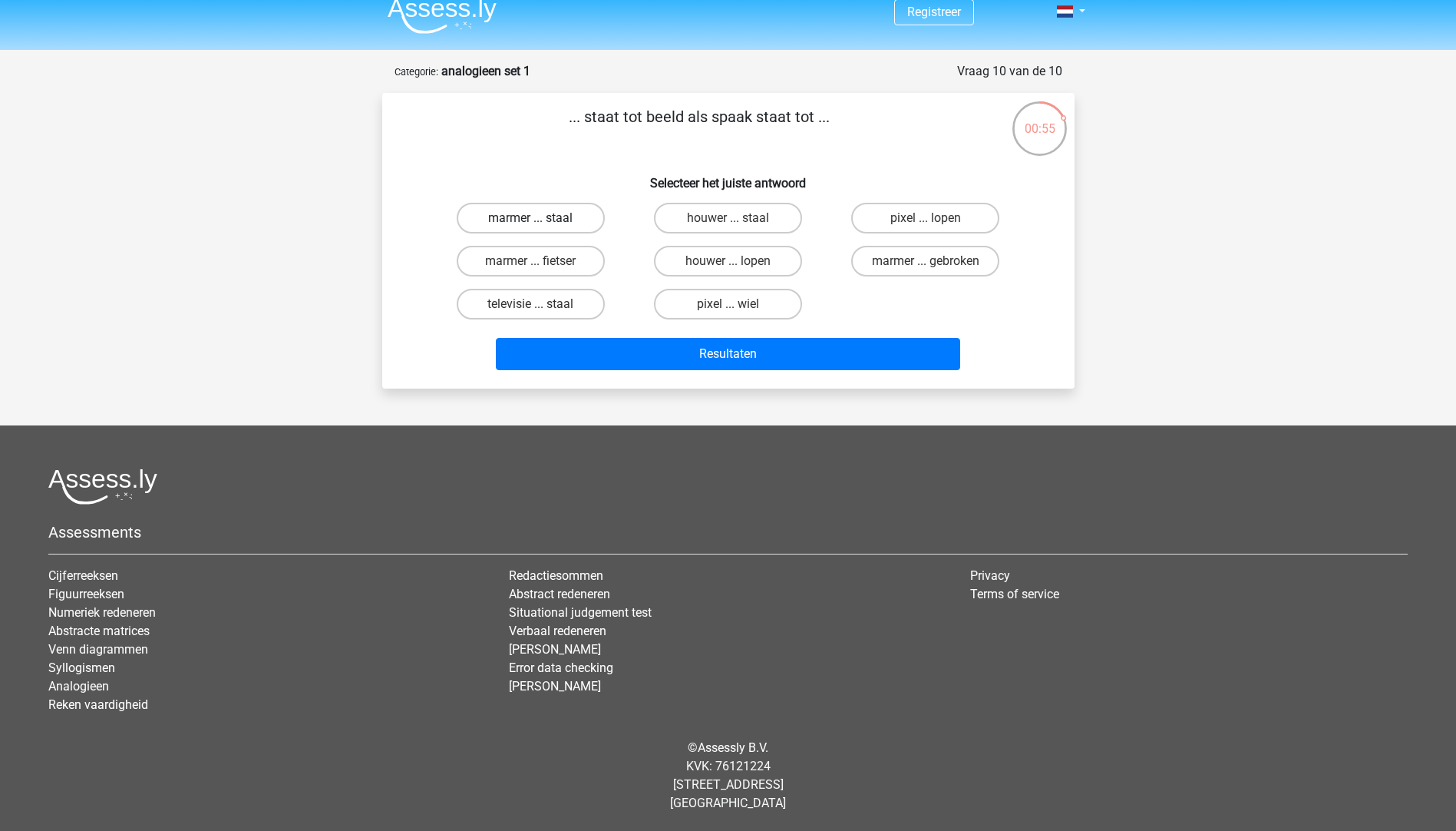
click at [524, 221] on label "marmer ... staal" at bounding box center [530, 218] width 148 height 30
click at [530, 221] on input "marmer ... staal" at bounding box center [535, 223] width 10 height 10
radio input "true"
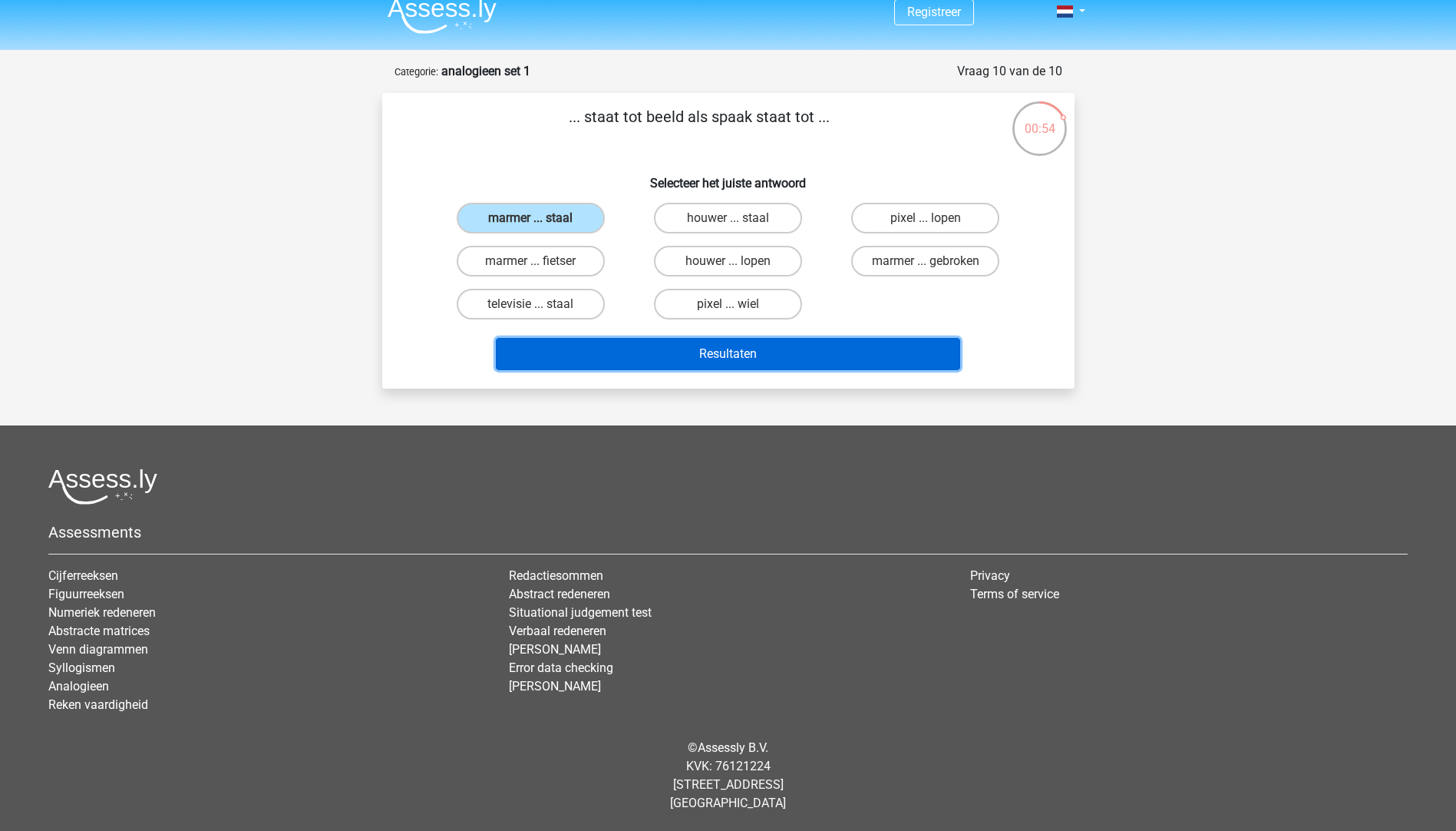
click at [746, 363] on button "Resultaten" at bounding box center [728, 353] width 464 height 32
